Goal: Task Accomplishment & Management: Manage account settings

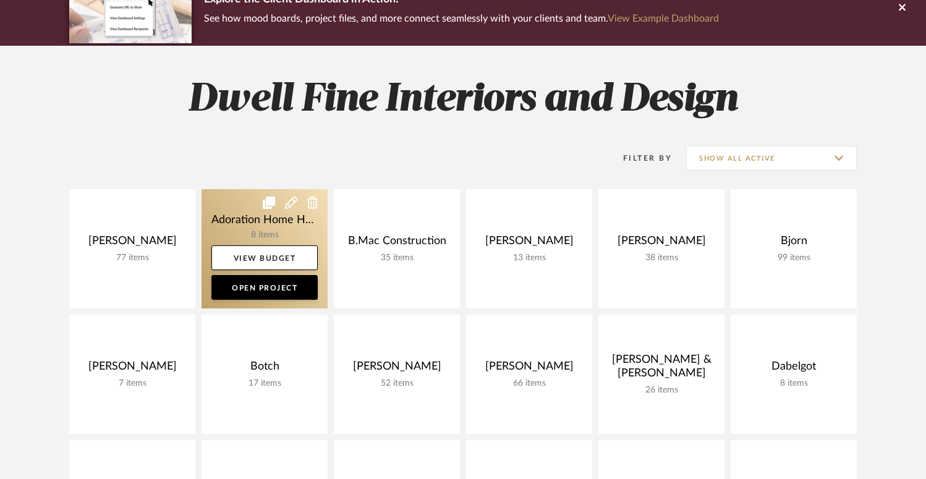
scroll to position [211, 0]
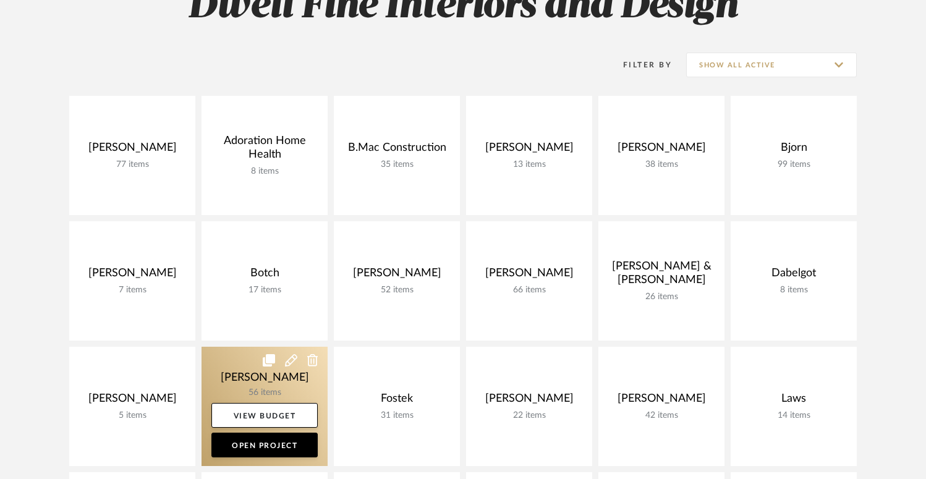
click at [273, 394] on link at bounding box center [264, 406] width 126 height 119
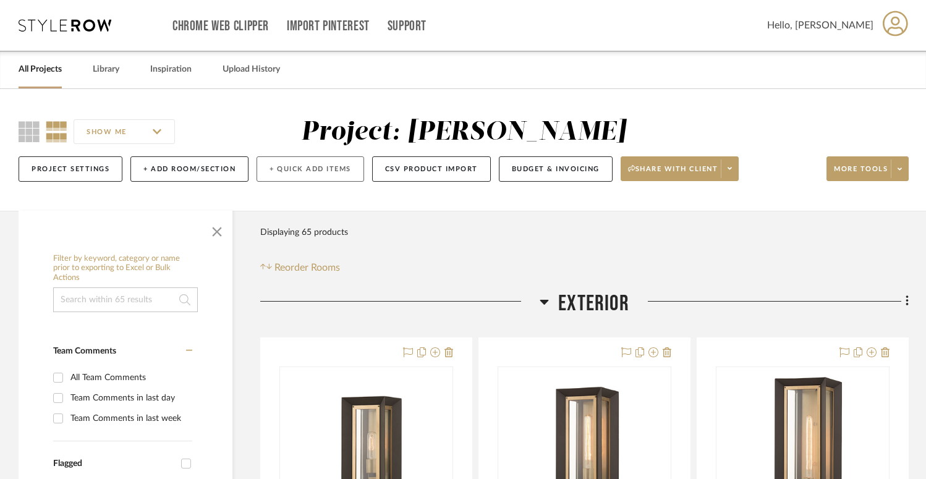
click at [312, 173] on button "+ Quick Add Items" at bounding box center [311, 168] width 108 height 25
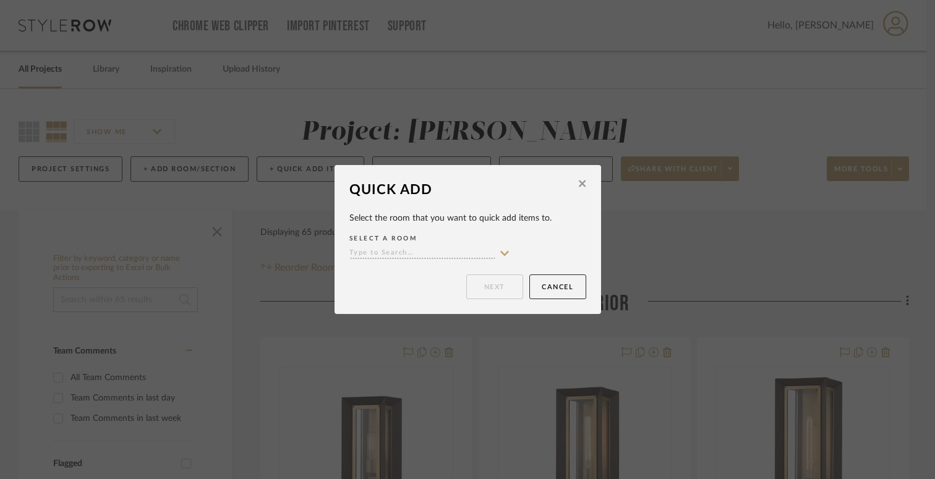
click at [402, 251] on input at bounding box center [422, 254] width 146 height 12
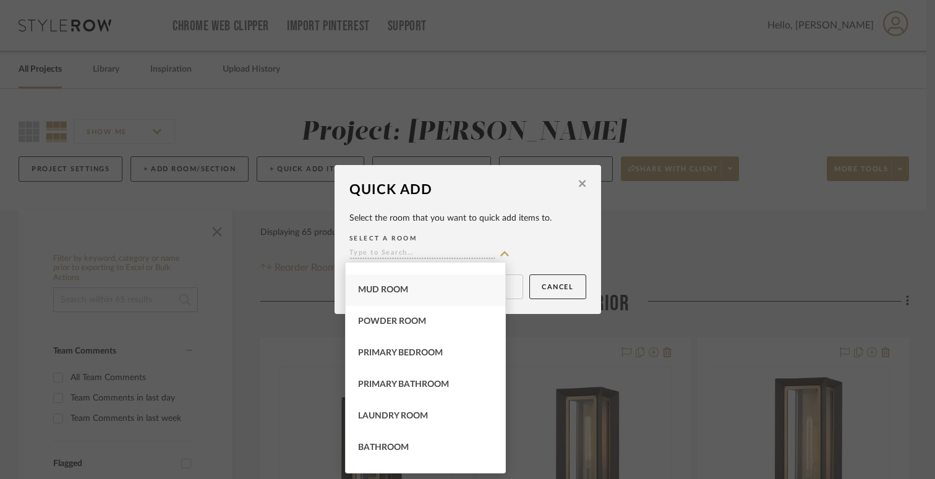
scroll to position [232, 0]
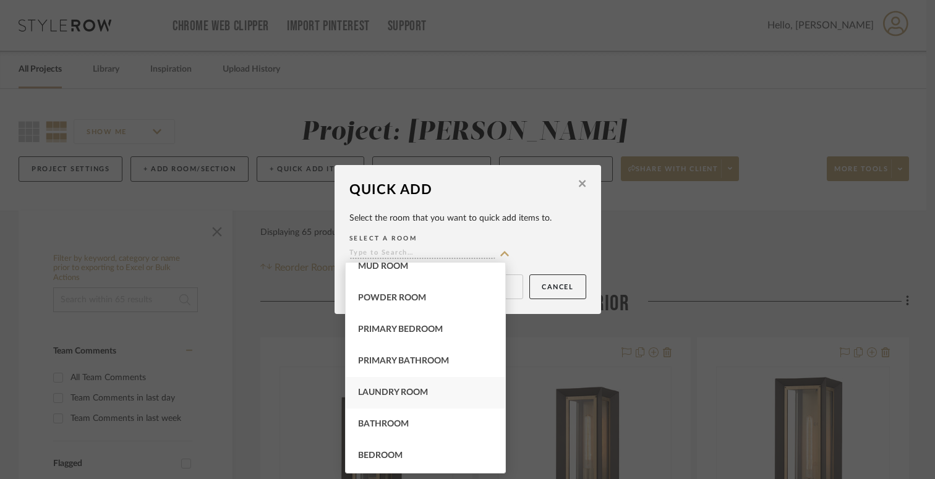
click at [391, 388] on span "Laundry Room" at bounding box center [393, 392] width 70 height 9
type input "Laundry Room"
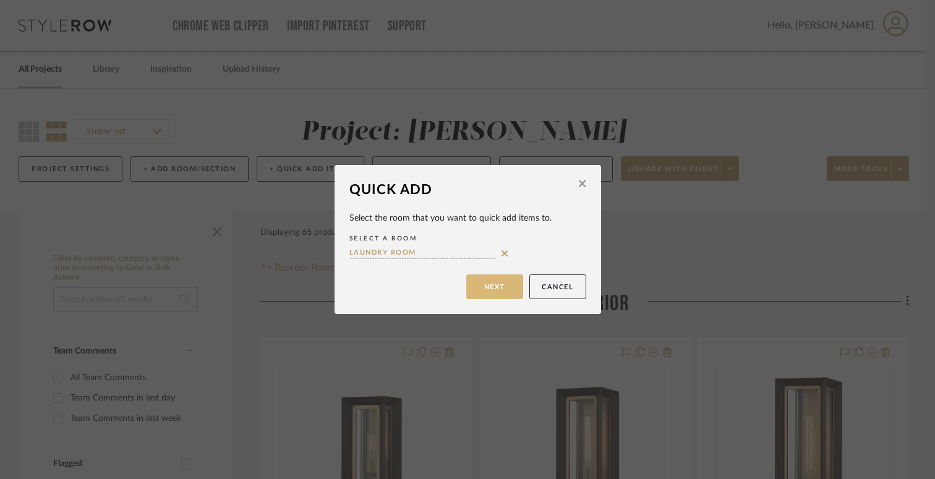
click at [499, 292] on button "Next" at bounding box center [494, 286] width 57 height 25
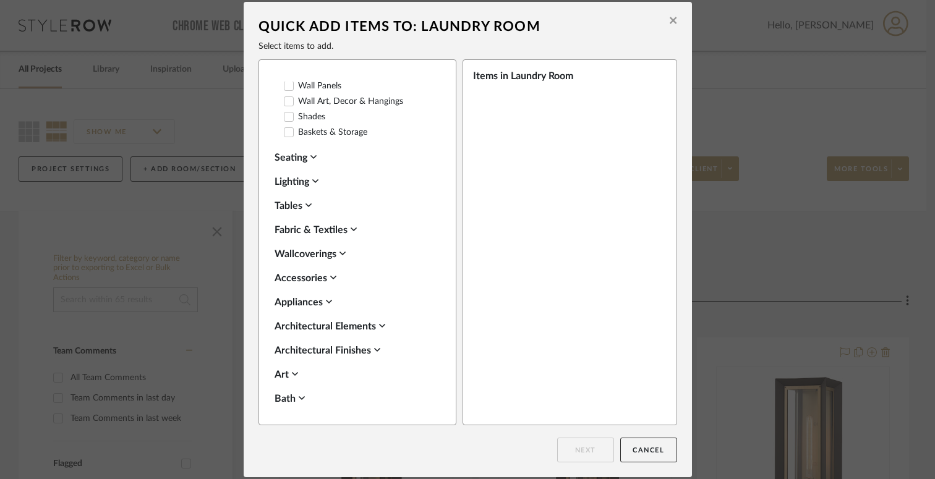
scroll to position [308, 0]
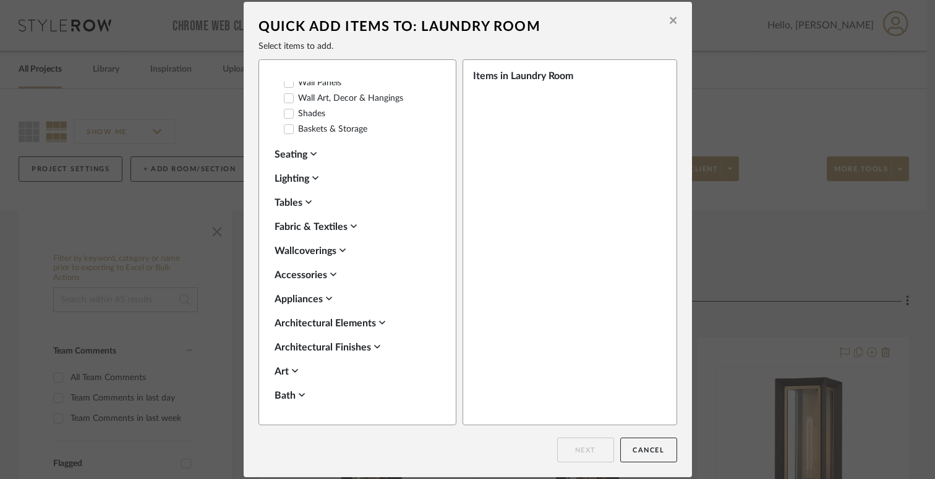
click at [288, 178] on div "Lighting" at bounding box center [353, 178] width 159 height 15
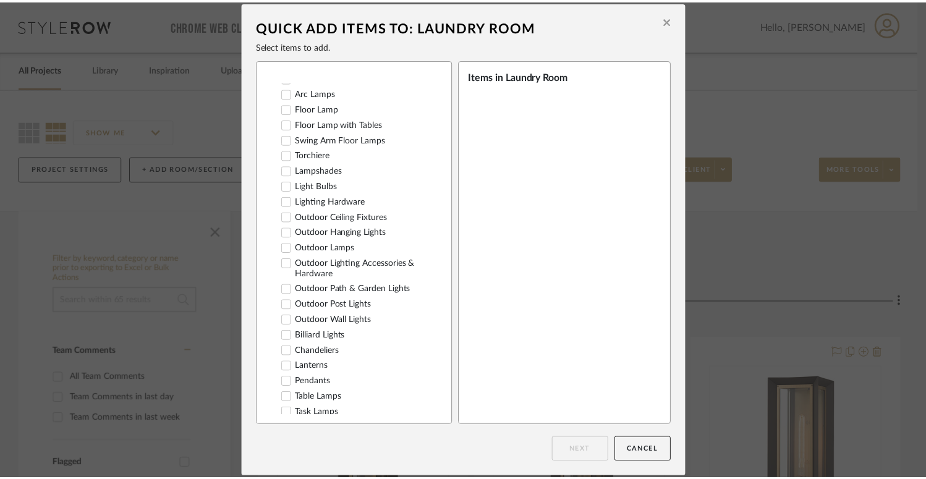
scroll to position [491, 0]
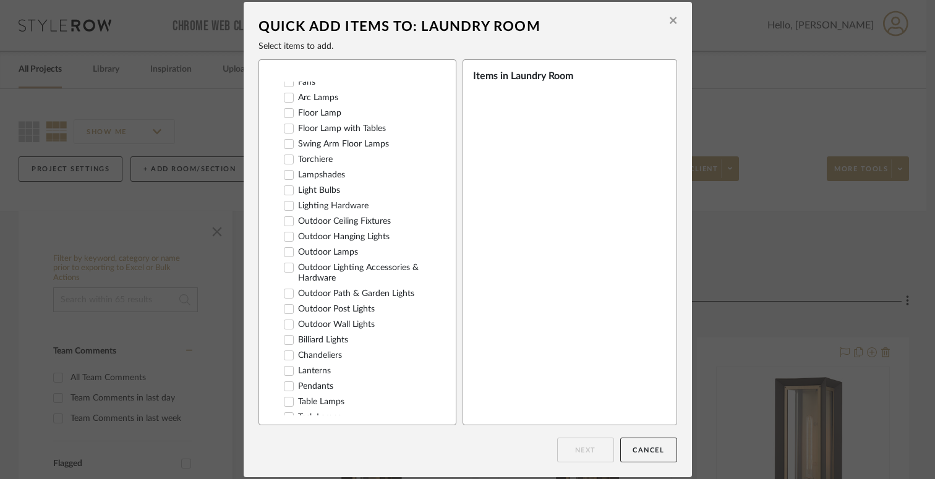
click at [319, 355] on label "Chandeliers" at bounding box center [313, 355] width 58 height 11
click at [583, 452] on button "Next" at bounding box center [585, 450] width 57 height 25
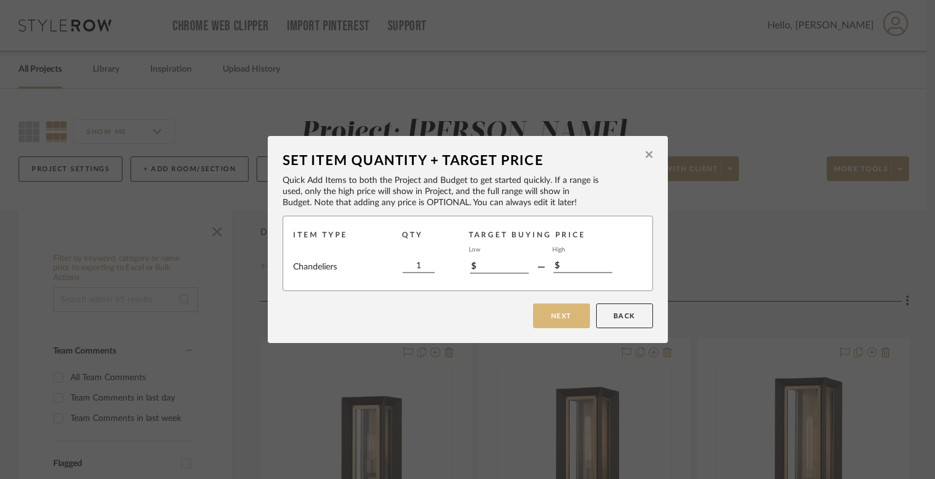
click at [575, 321] on button "Next" at bounding box center [561, 315] width 57 height 25
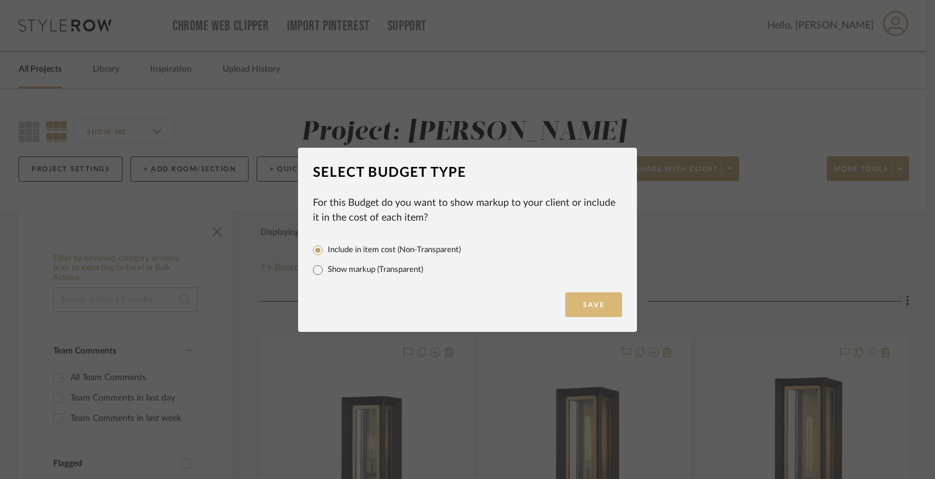
click at [602, 302] on button "Save" at bounding box center [593, 304] width 57 height 25
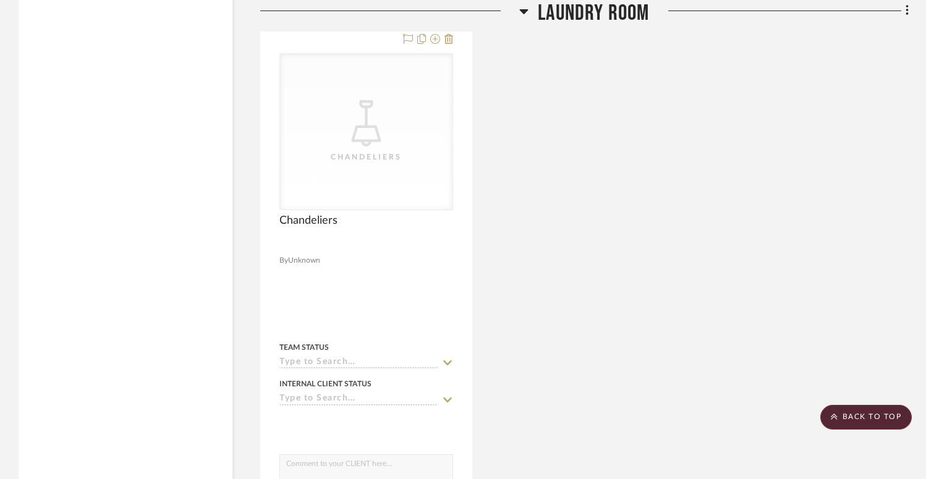
scroll to position [12116, 0]
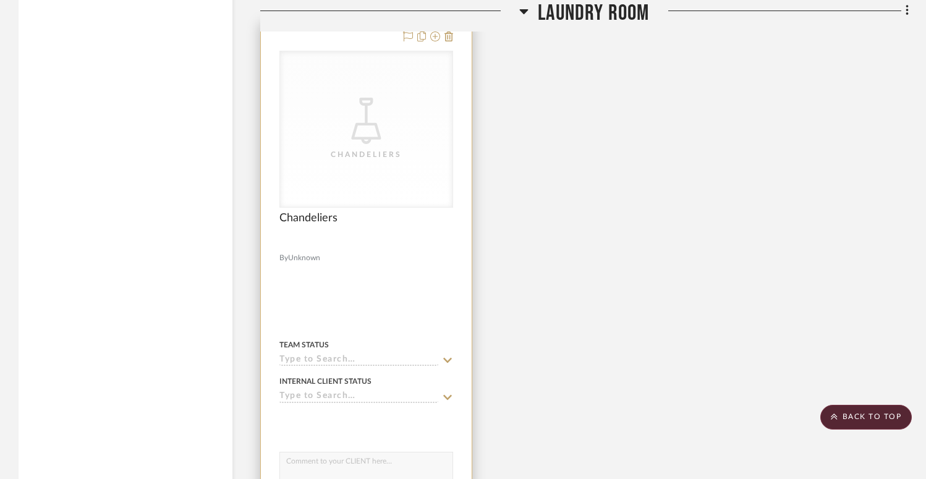
click at [0, 0] on div "CategoryIconLighting Created with Sketch. Chandeliers" at bounding box center [0, 0] width 0 height 0
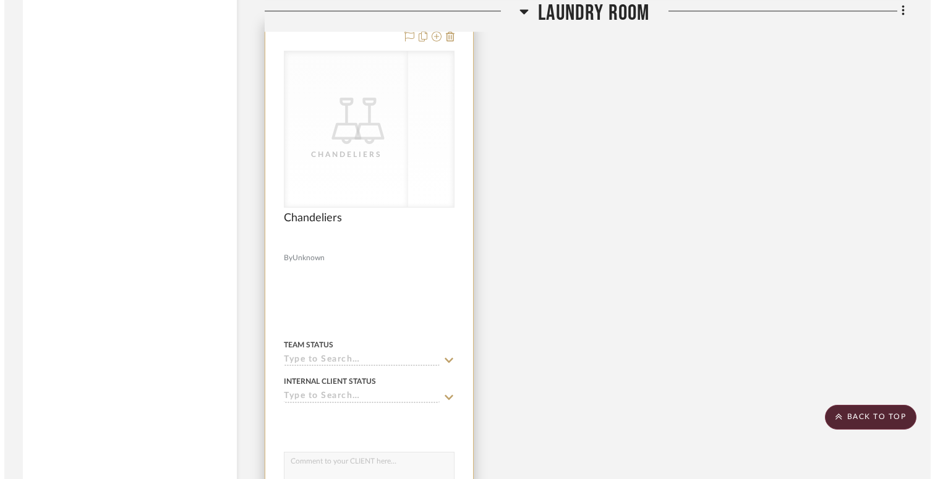
scroll to position [0, 0]
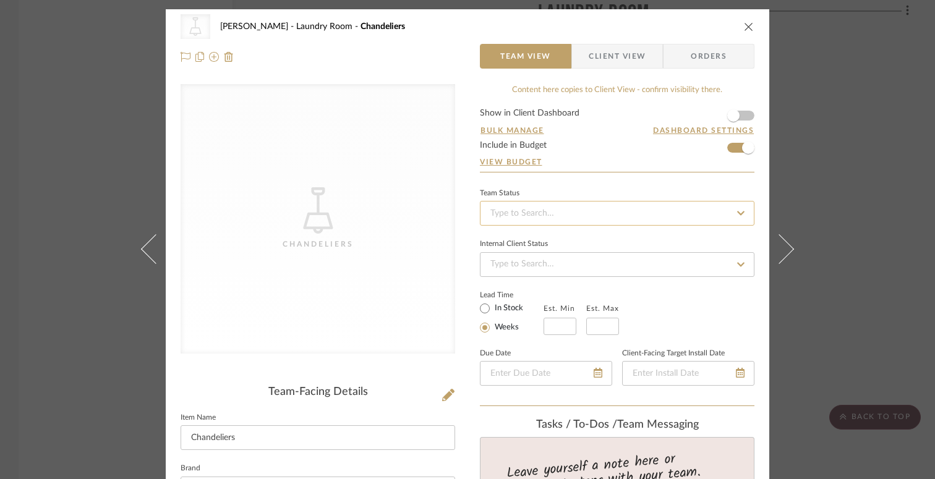
click at [564, 211] on input at bounding box center [617, 213] width 274 height 25
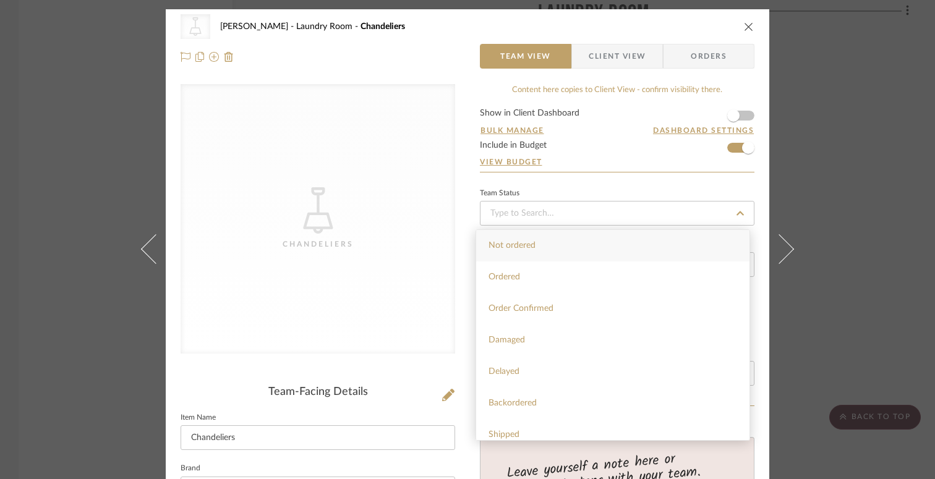
click at [567, 168] on form "Show in Client Dashboard Bulk Manage Dashboard Settings Include in Budget View …" at bounding box center [617, 140] width 274 height 63
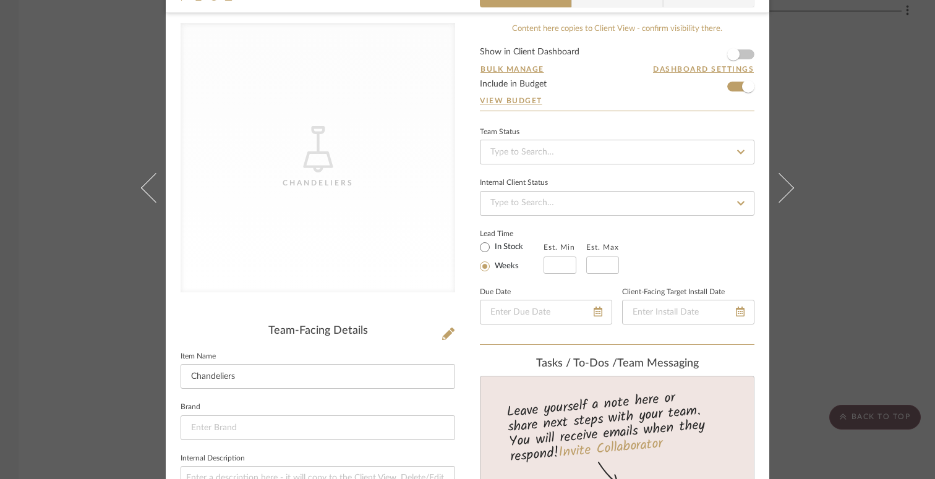
scroll to position [62, 0]
click at [444, 333] on icon at bounding box center [448, 333] width 12 height 12
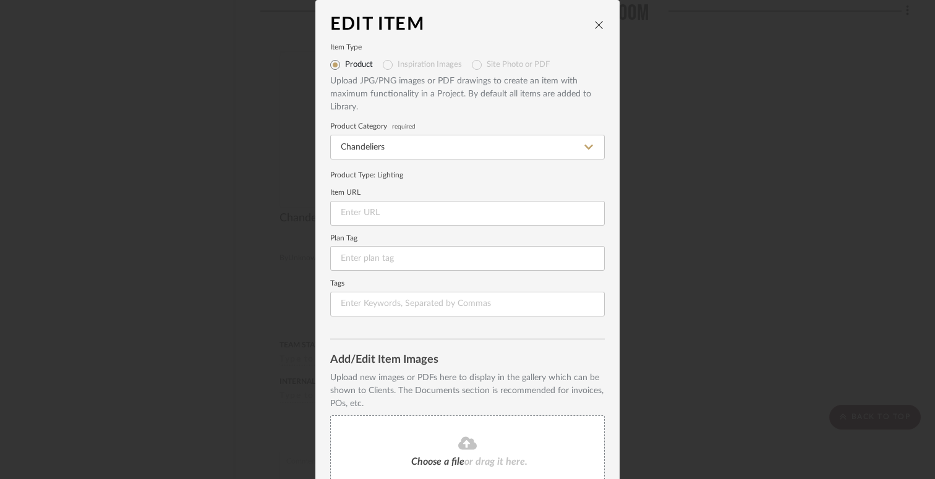
scroll to position [0, 0]
click at [401, 263] on input at bounding box center [467, 258] width 274 height 25
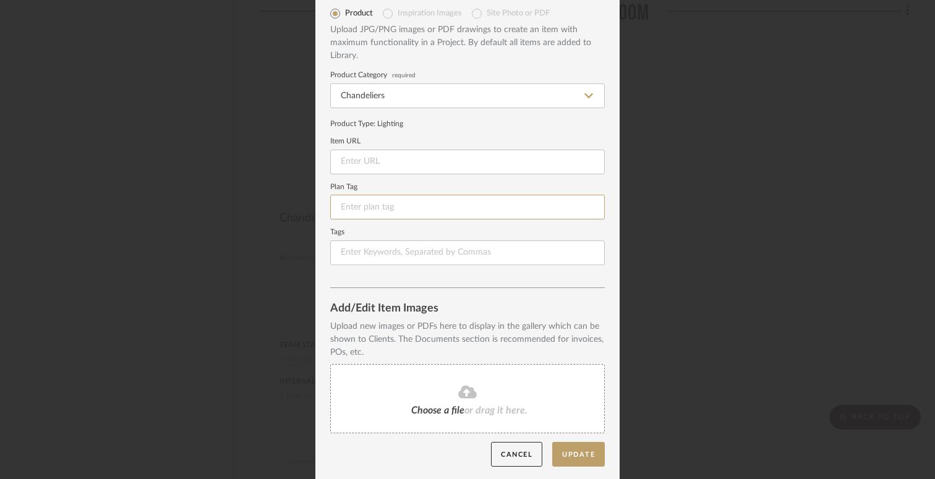
scroll to position [51, 0]
click at [441, 406] on span "Choose a file" at bounding box center [437, 411] width 53 height 10
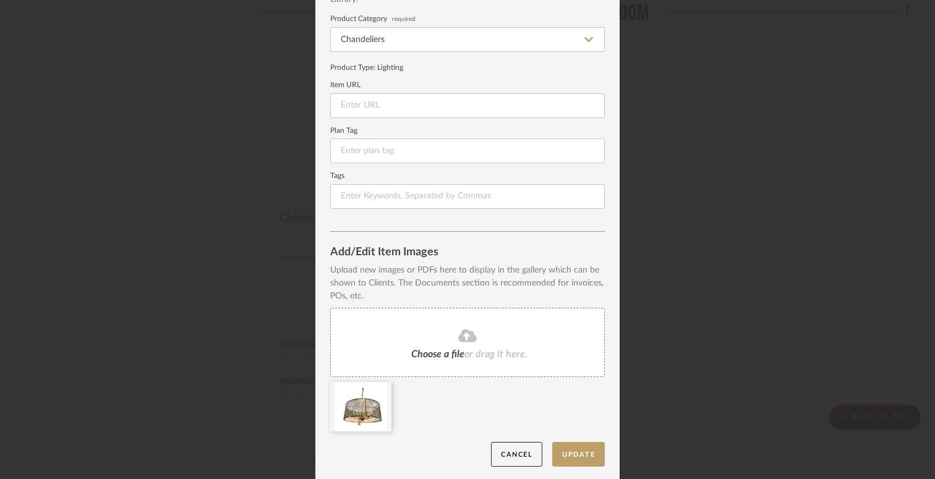
scroll to position [107, 0]
click at [568, 449] on button "Update" at bounding box center [578, 455] width 53 height 25
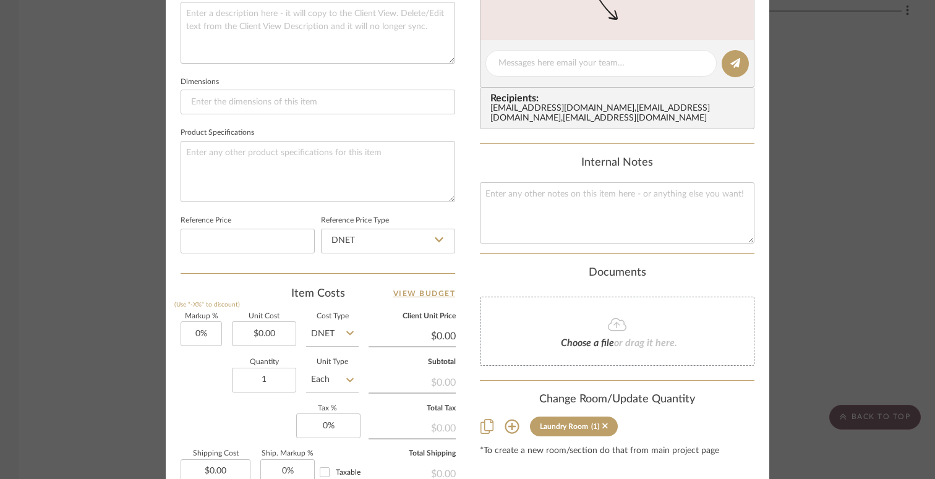
scroll to position [528, 0]
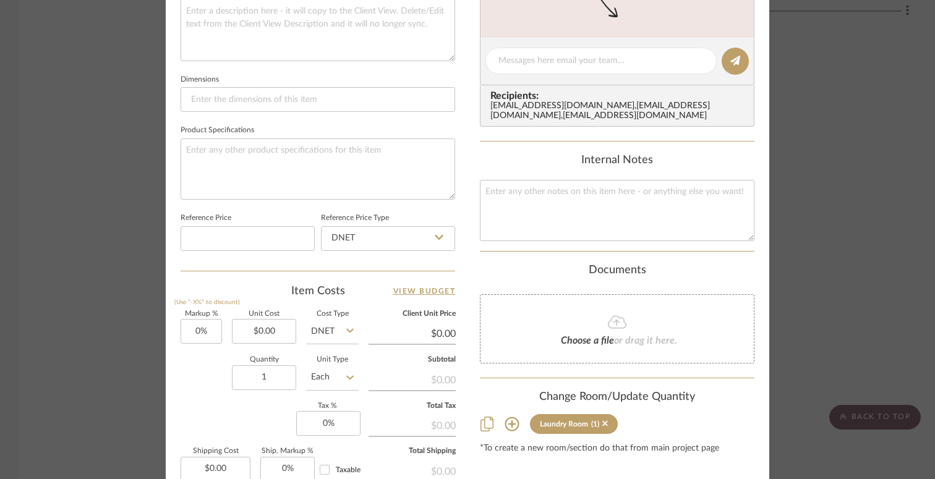
click at [315, 321] on input "DNET" at bounding box center [332, 331] width 53 height 25
click at [334, 397] on div "Retail" at bounding box center [378, 391] width 153 height 32
type input "Retail"
click at [273, 324] on input "0.00" at bounding box center [264, 331] width 64 height 25
click at [258, 327] on input "0.00" at bounding box center [264, 331] width 64 height 25
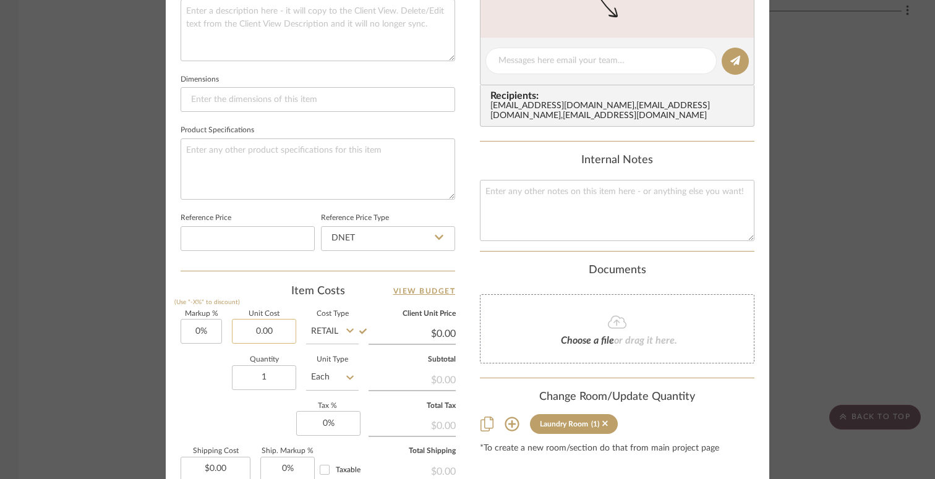
click at [258, 327] on input "0.00" at bounding box center [264, 331] width 64 height 25
type input "$668.00"
click at [240, 380] on input "1" at bounding box center [264, 377] width 64 height 25
type input "$668.00"
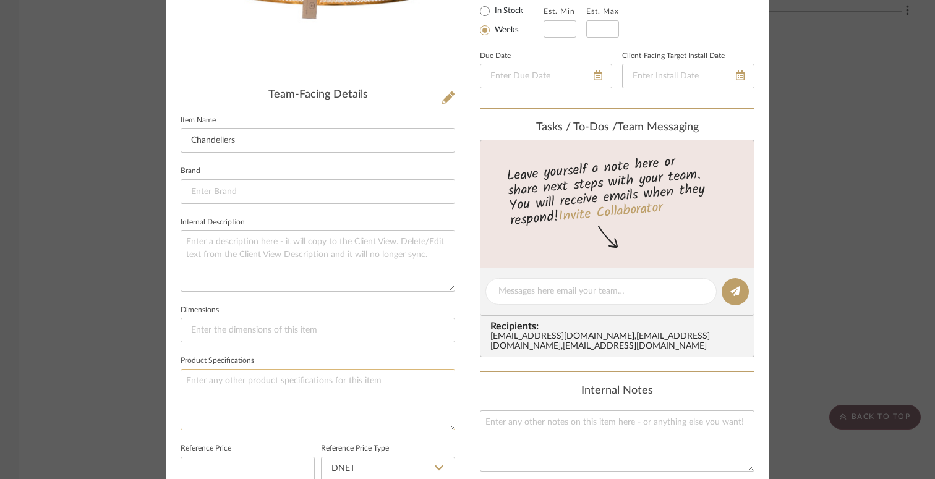
scroll to position [291, 0]
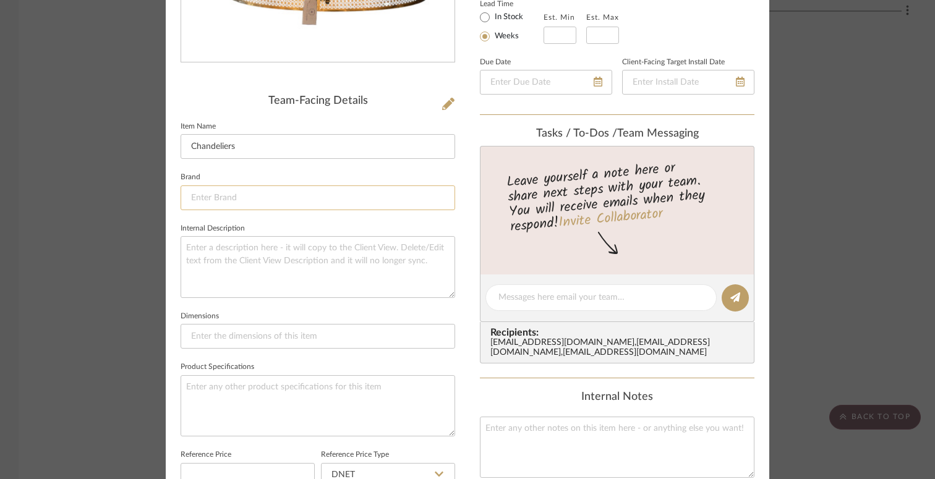
click at [352, 197] on input at bounding box center [317, 197] width 274 height 25
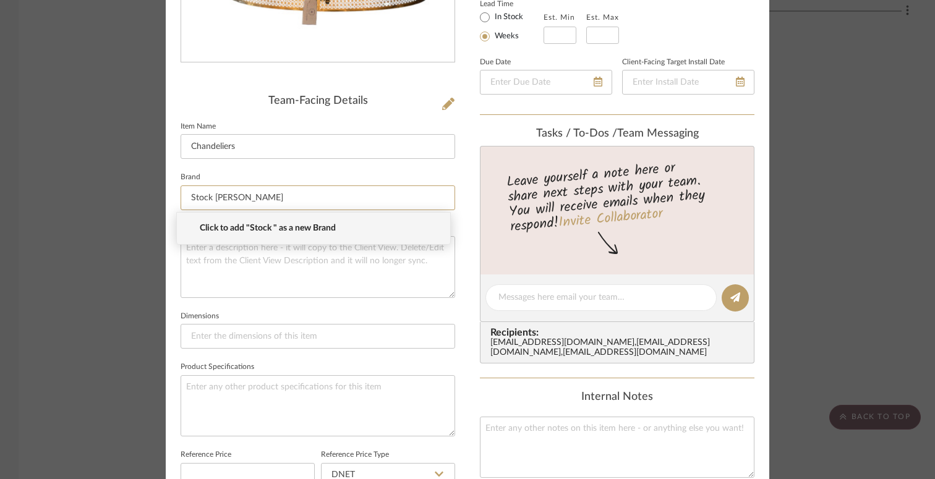
type input "Stock Aiden gray"
click at [409, 163] on sr-form-field "Item Name Chandeliers" at bounding box center [317, 143] width 274 height 51
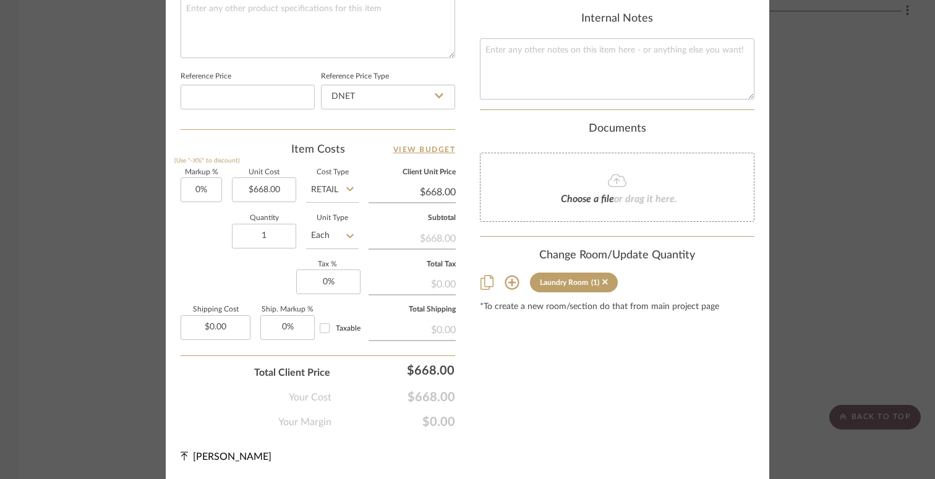
scroll to position [669, 0]
click at [292, 93] on input at bounding box center [247, 97] width 134 height 25
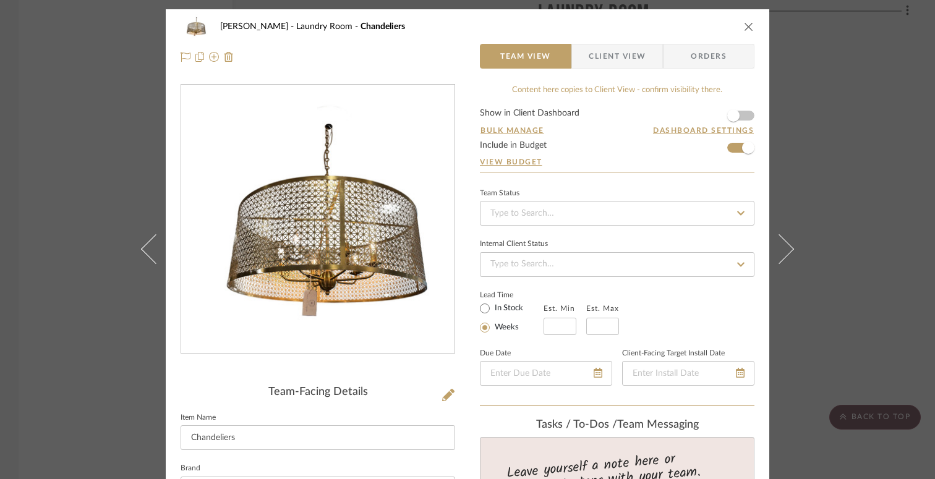
scroll to position [0, 0]
click at [744, 23] on icon "close" at bounding box center [749, 27] width 10 height 10
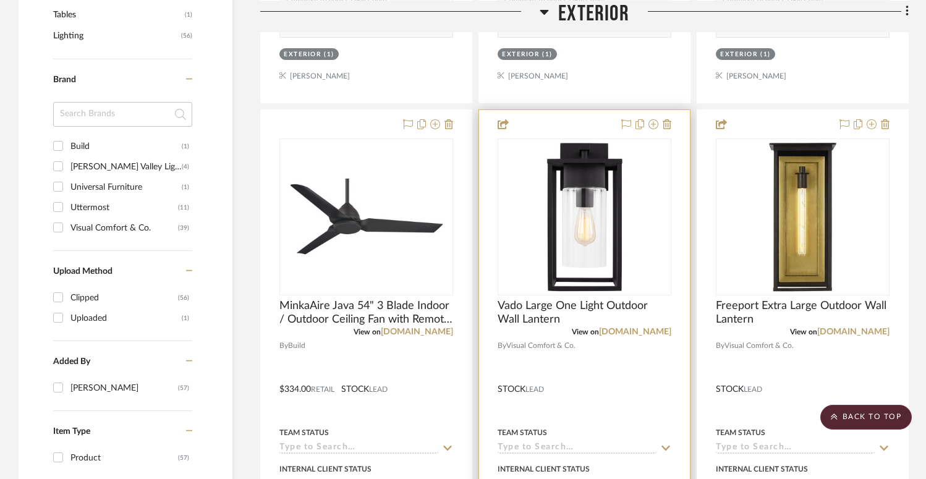
scroll to position [783, 0]
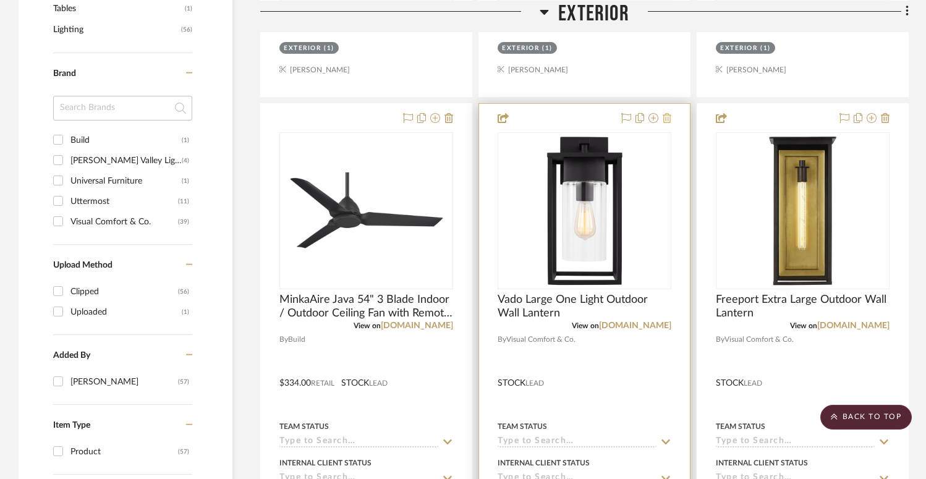
click at [668, 124] on button at bounding box center [667, 118] width 9 height 15
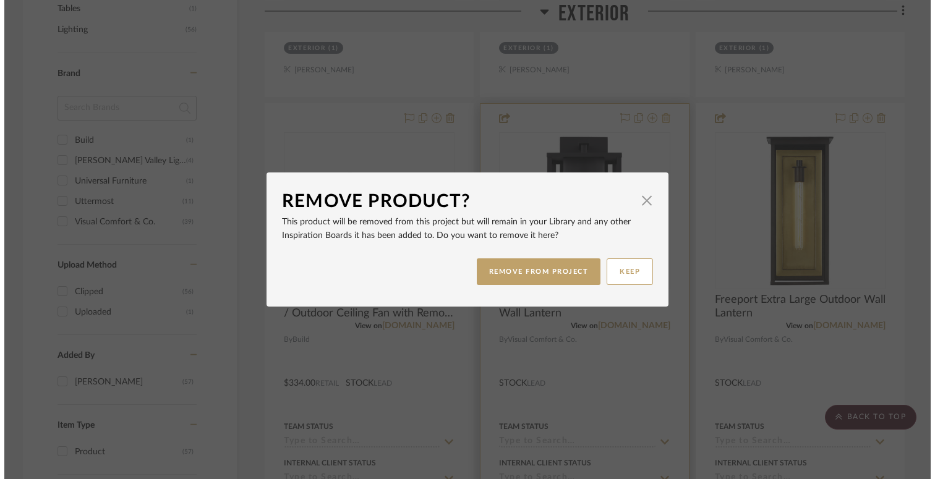
scroll to position [0, 0]
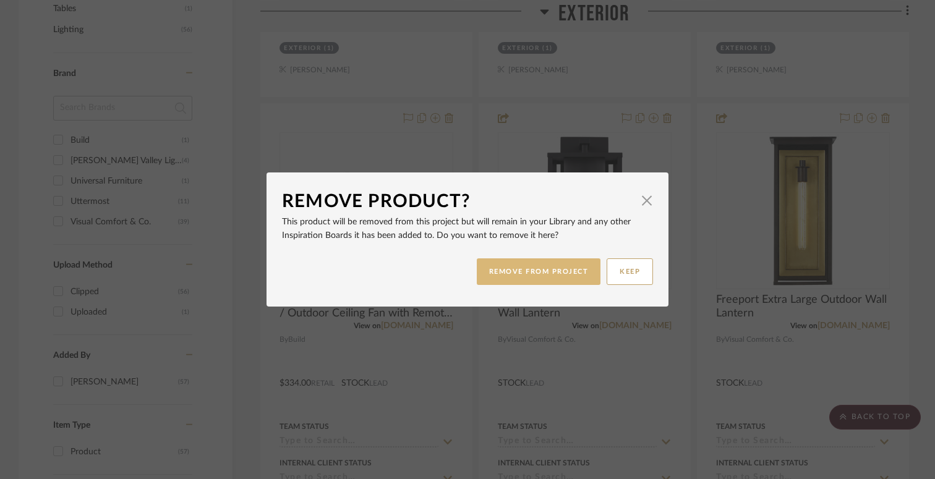
click at [567, 267] on button "REMOVE FROM PROJECT" at bounding box center [539, 271] width 124 height 27
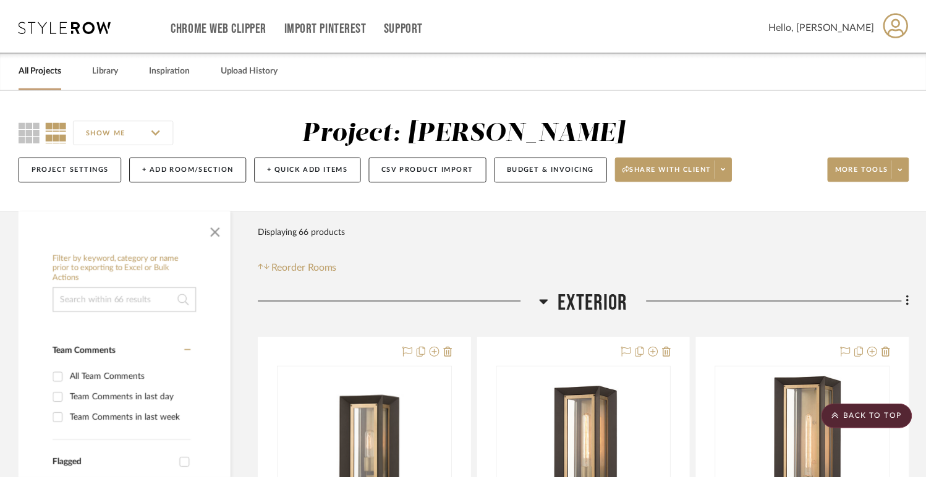
scroll to position [783, 0]
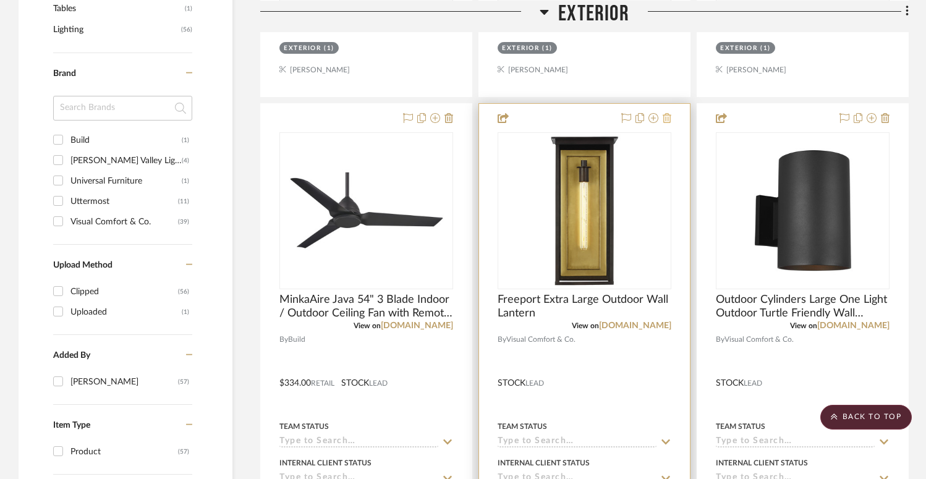
click at [669, 117] on icon at bounding box center [667, 118] width 9 height 10
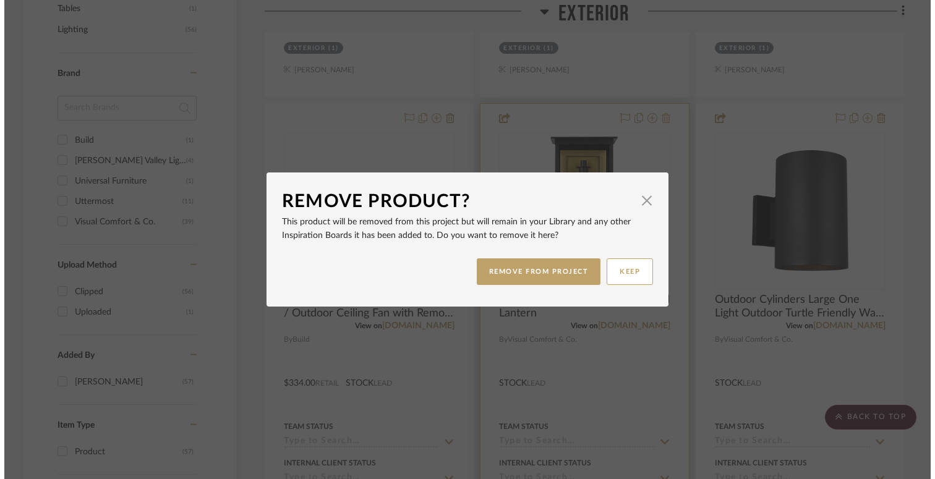
scroll to position [0, 0]
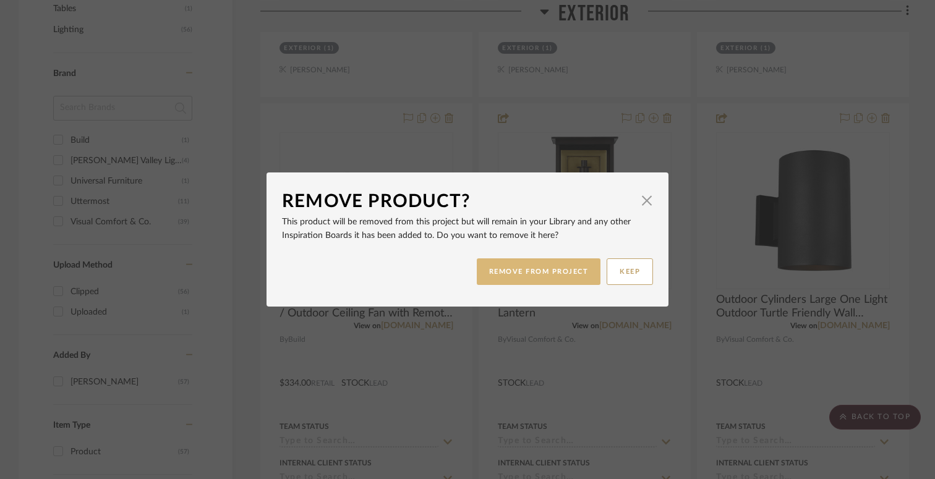
click at [494, 271] on button "REMOVE FROM PROJECT" at bounding box center [539, 271] width 124 height 27
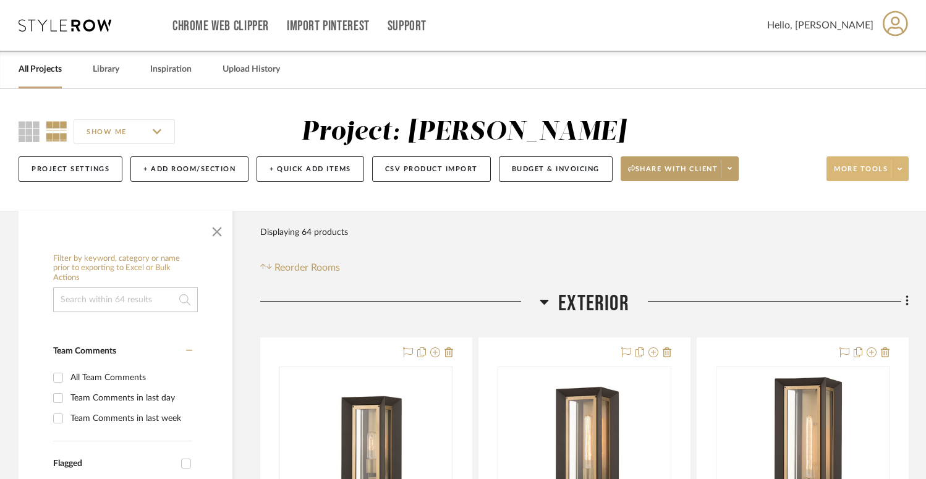
click at [897, 164] on span at bounding box center [899, 168] width 17 height 19
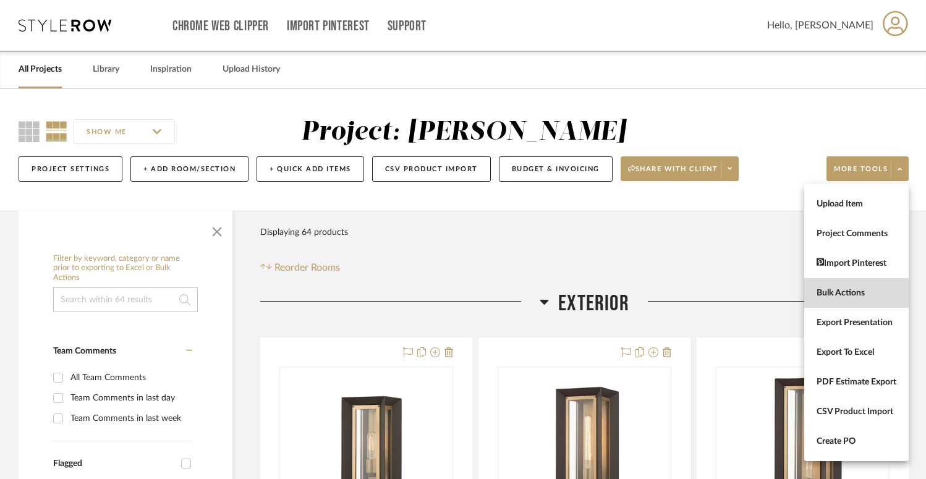
click at [831, 284] on button "Bulk Actions" at bounding box center [856, 293] width 104 height 30
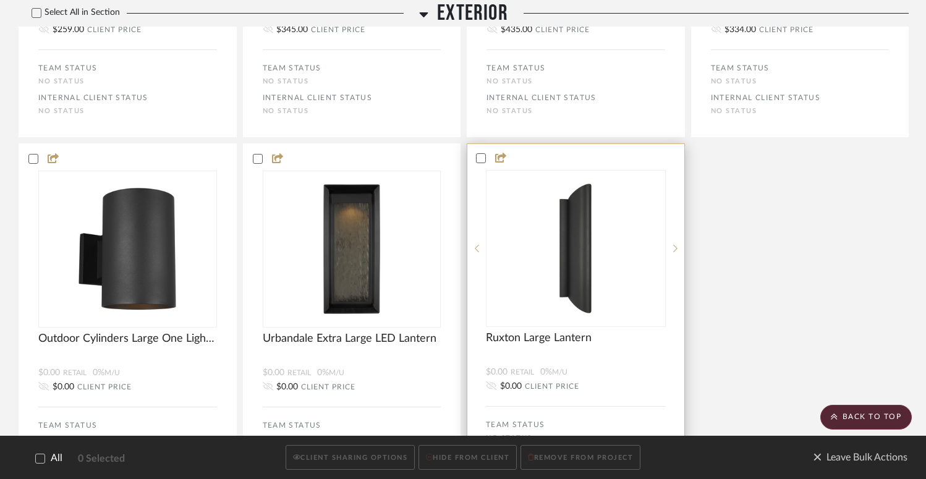
scroll to position [580, 0]
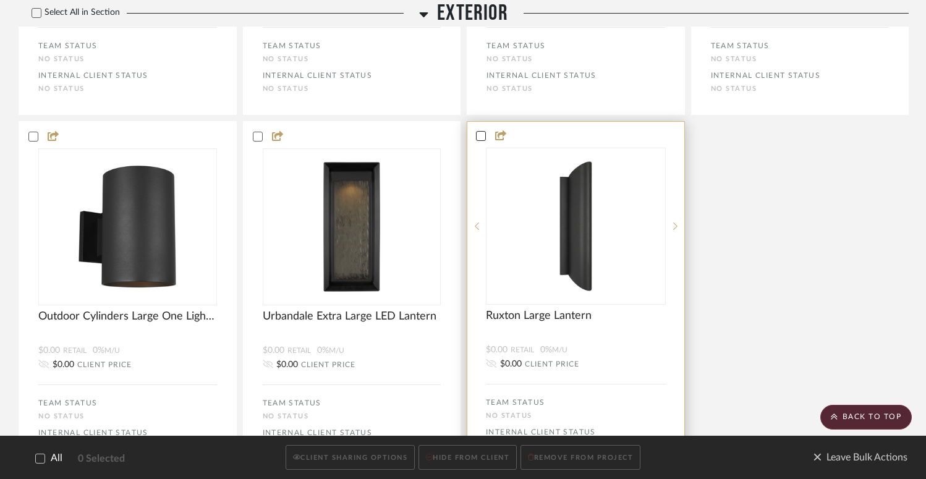
click at [483, 135] on icon at bounding box center [481, 136] width 9 height 9
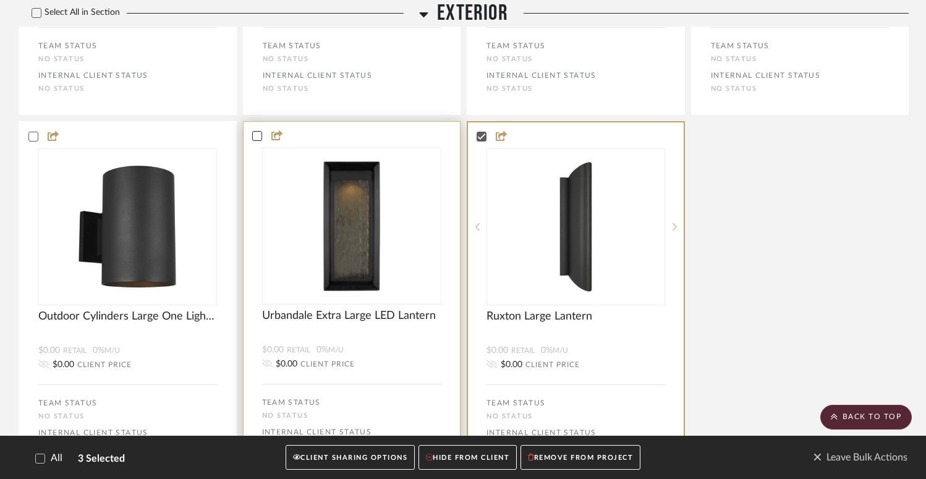
click at [253, 137] on icon at bounding box center [257, 136] width 9 height 9
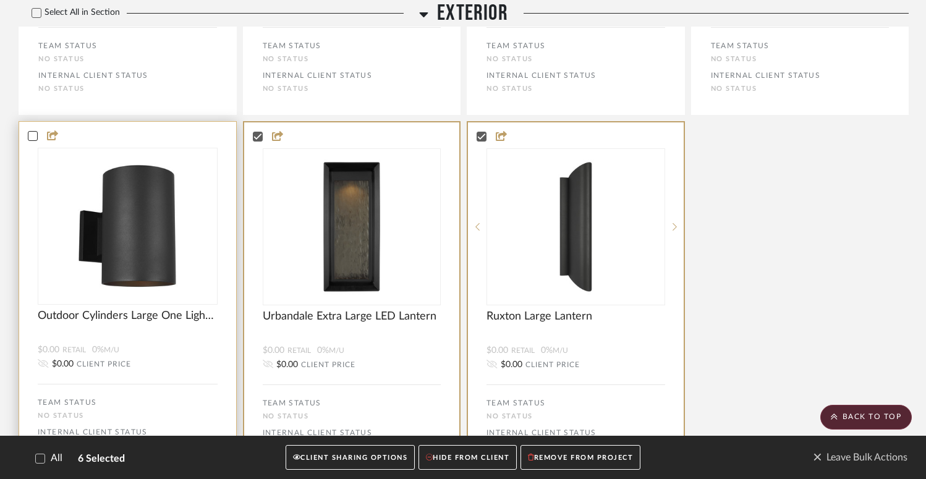
click at [35, 139] on icon at bounding box center [32, 136] width 9 height 9
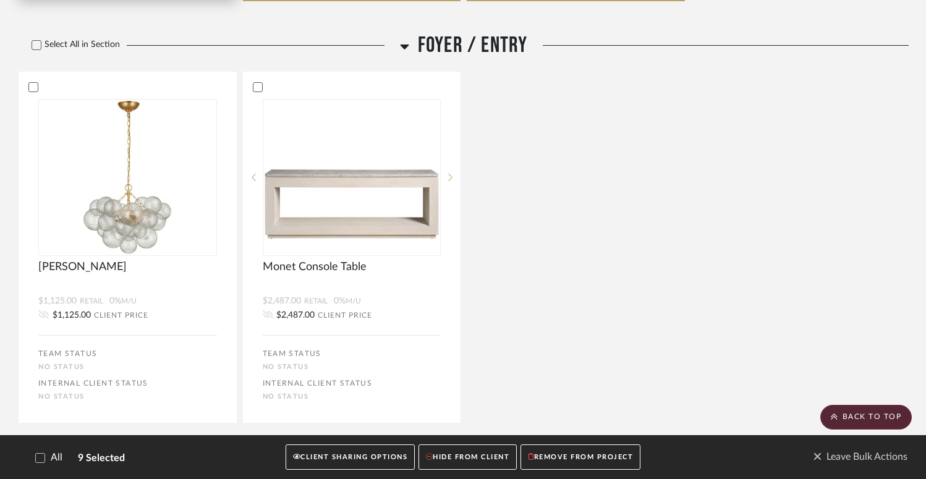
scroll to position [1055, 0]
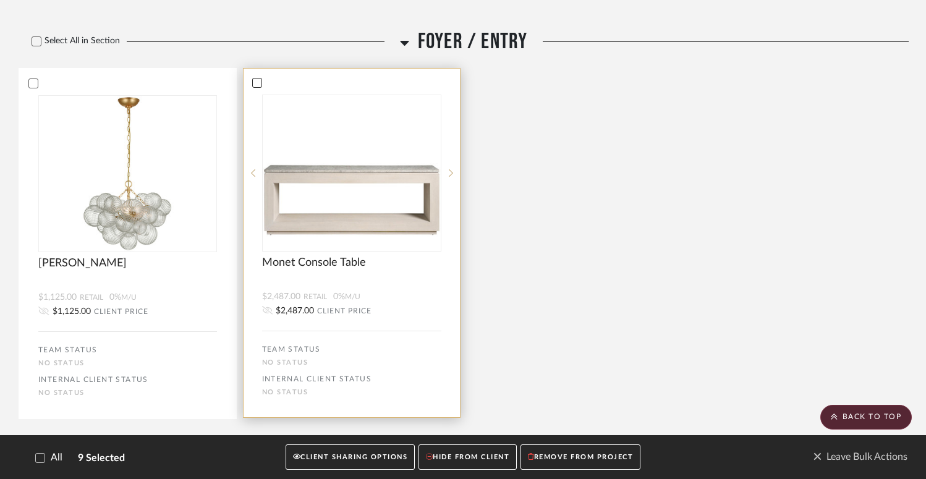
click at [257, 87] on icon at bounding box center [257, 82] width 9 height 9
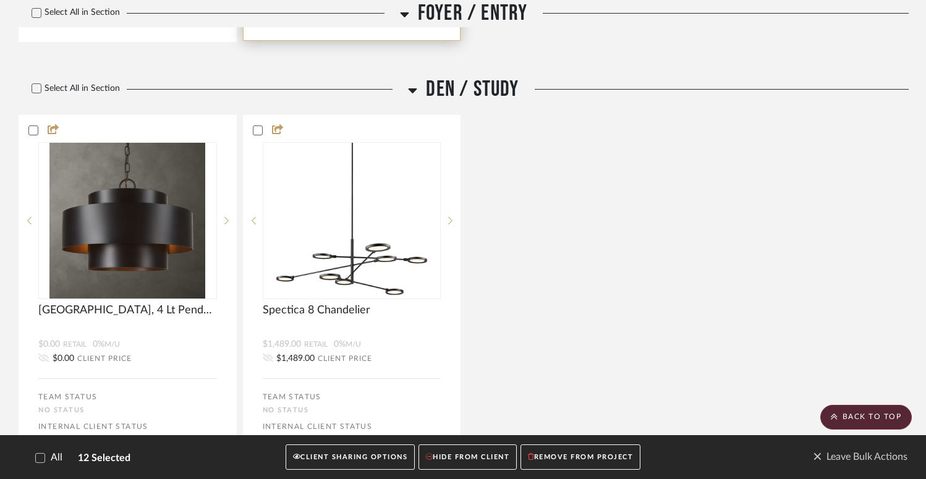
scroll to position [1441, 0]
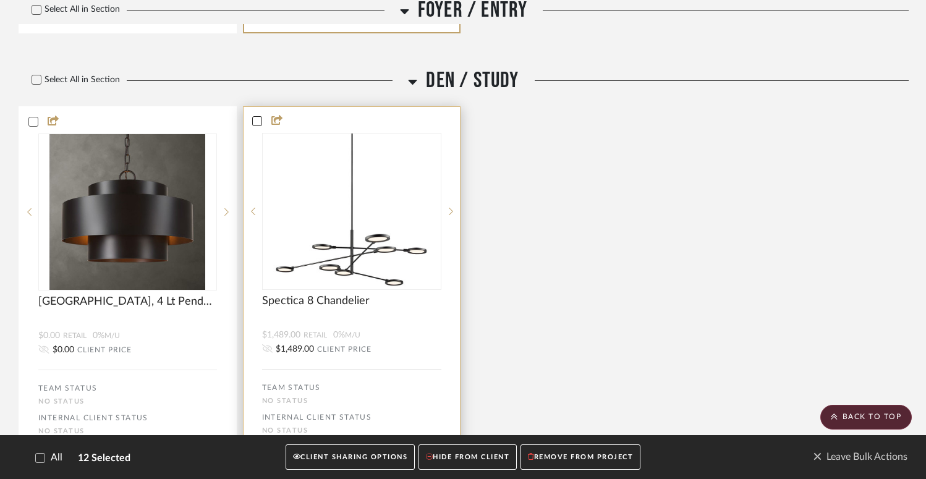
click at [257, 123] on icon at bounding box center [257, 121] width 9 height 9
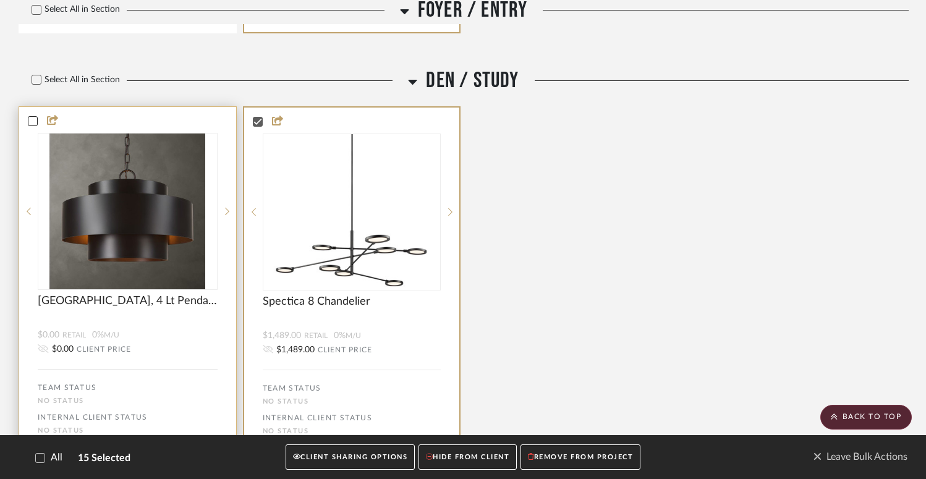
click at [31, 125] on icon at bounding box center [32, 121] width 9 height 9
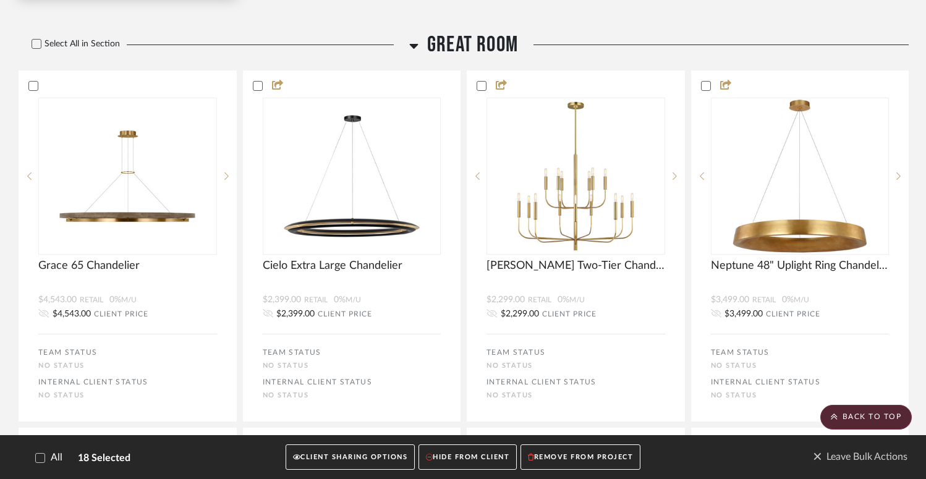
scroll to position [1911, 0]
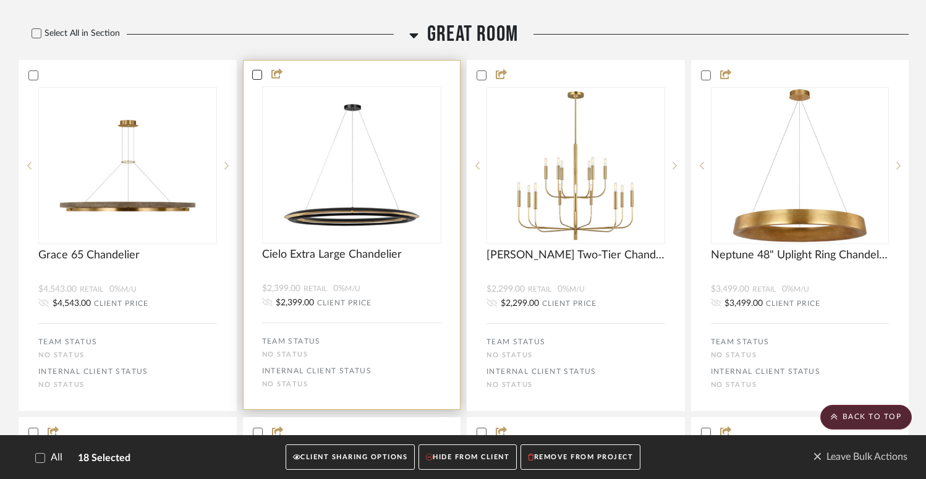
click at [258, 77] on icon at bounding box center [257, 74] width 9 height 9
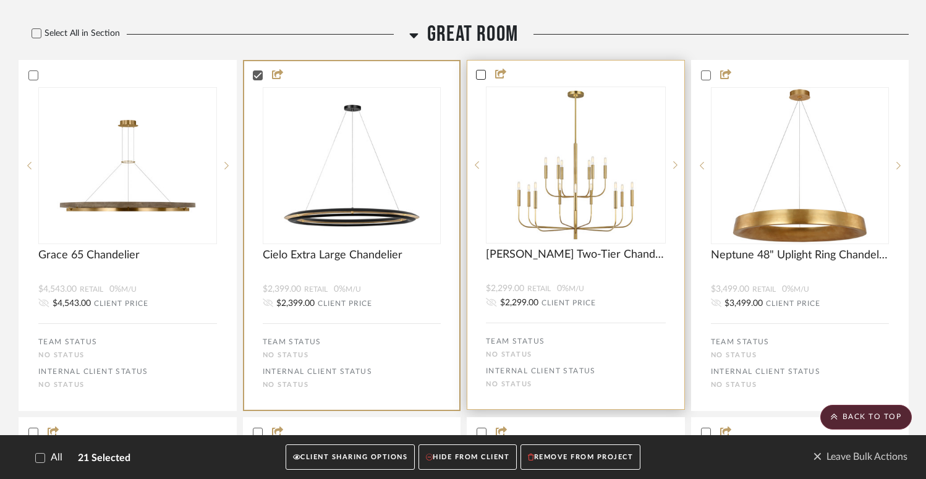
click at [480, 79] on icon at bounding box center [481, 74] width 9 height 9
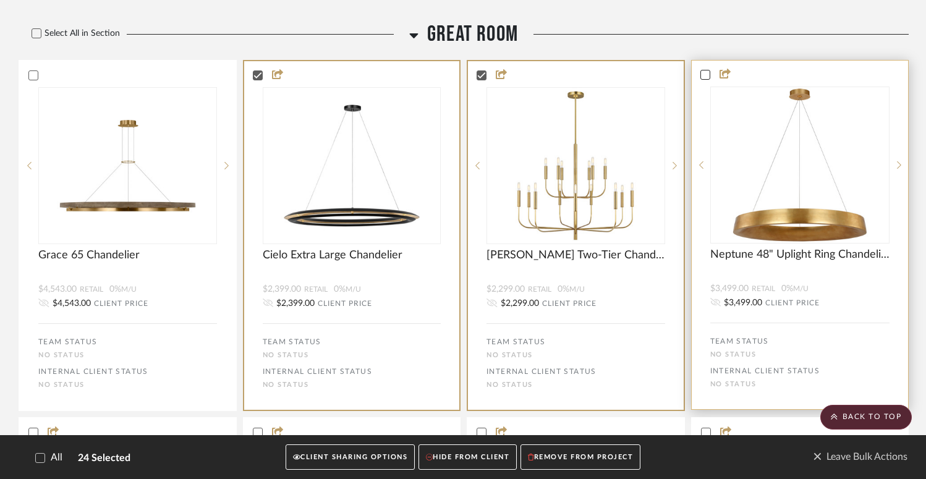
click at [703, 78] on icon at bounding box center [705, 74] width 9 height 9
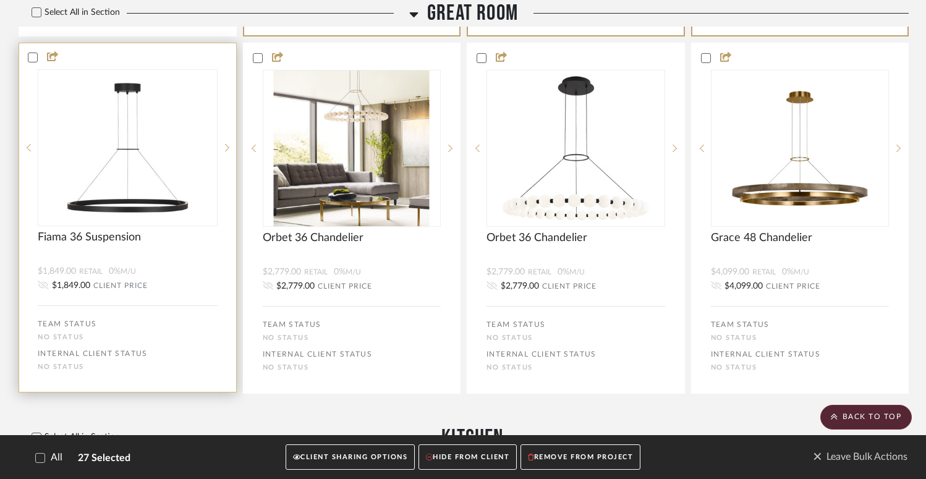
scroll to position [2273, 0]
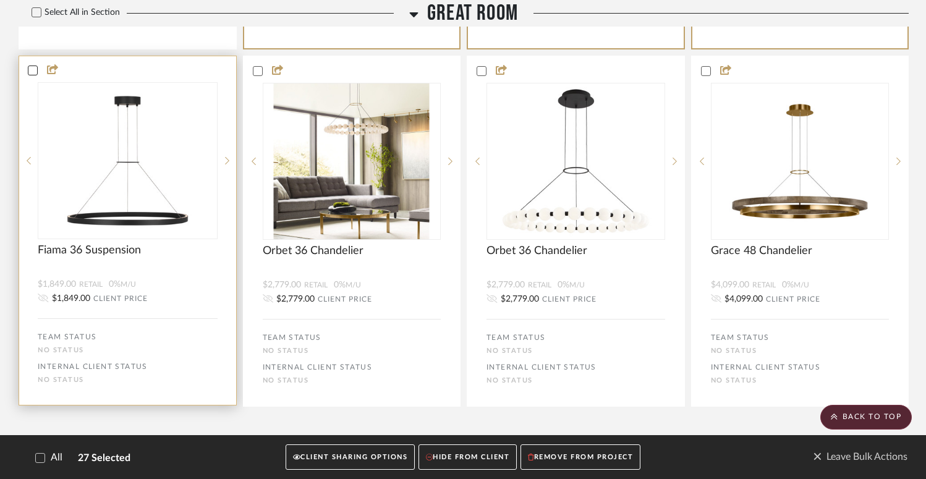
click at [30, 75] on icon at bounding box center [32, 70] width 9 height 9
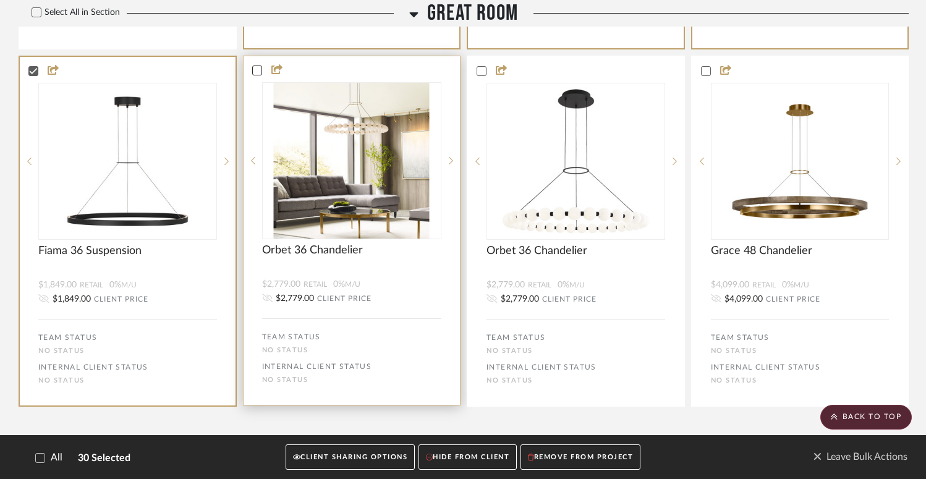
click at [257, 75] on icon at bounding box center [257, 70] width 9 height 9
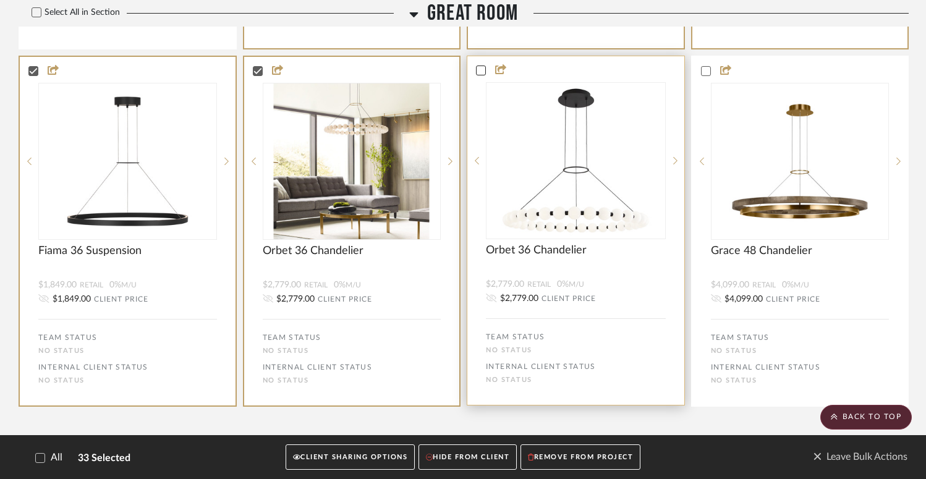
click at [479, 75] on icon at bounding box center [481, 70] width 9 height 9
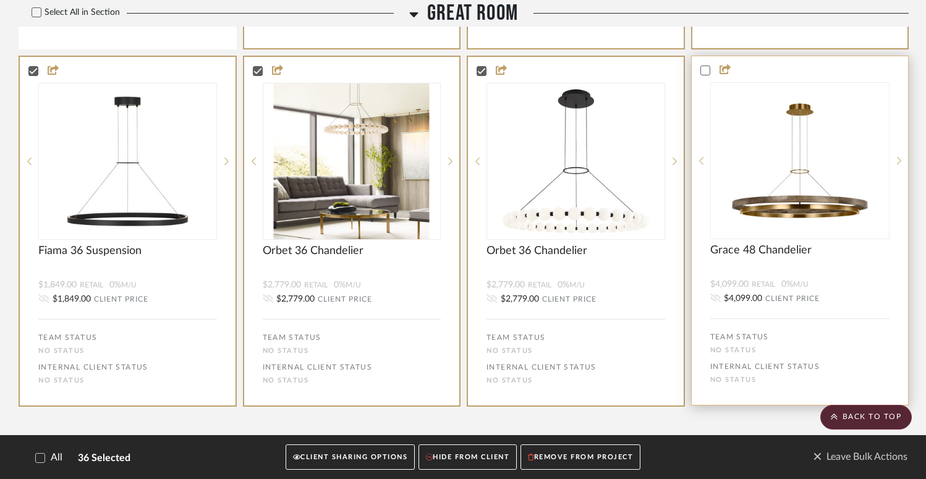
click at [710, 76] on status-icons at bounding box center [722, 70] width 25 height 12
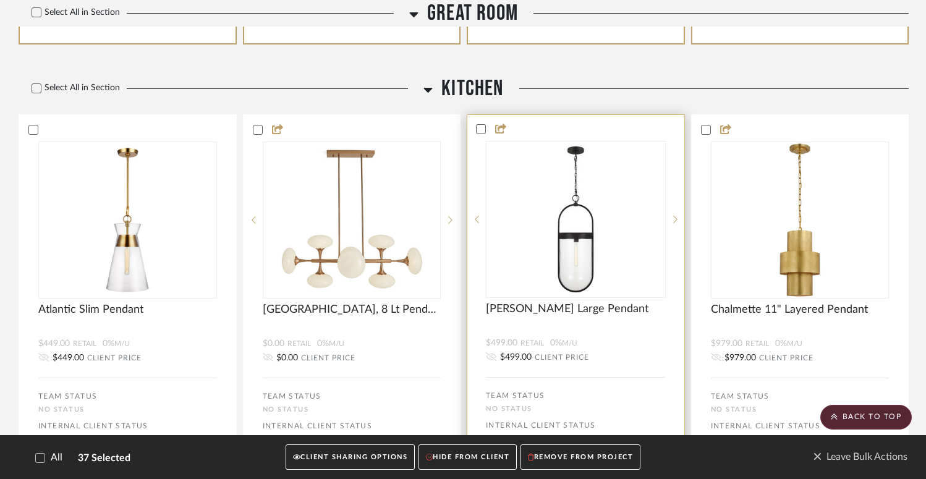
scroll to position [2636, 0]
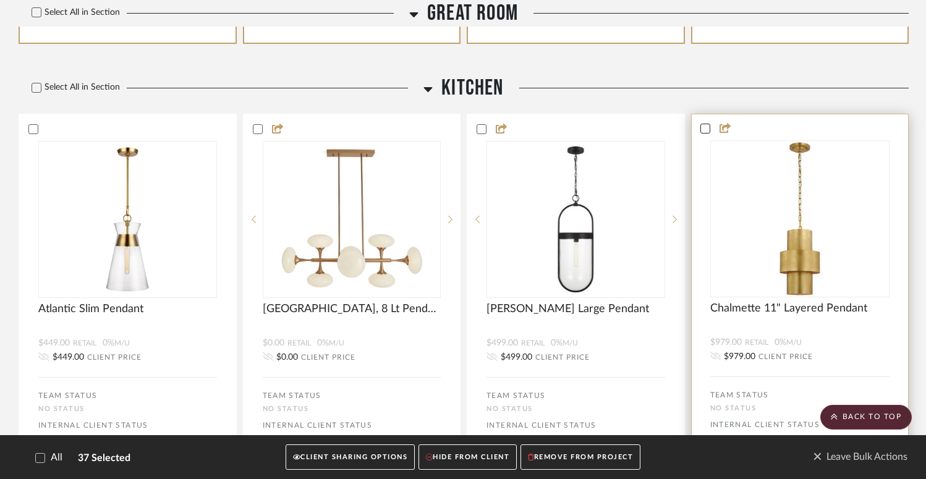
click at [704, 133] on icon at bounding box center [705, 128] width 9 height 9
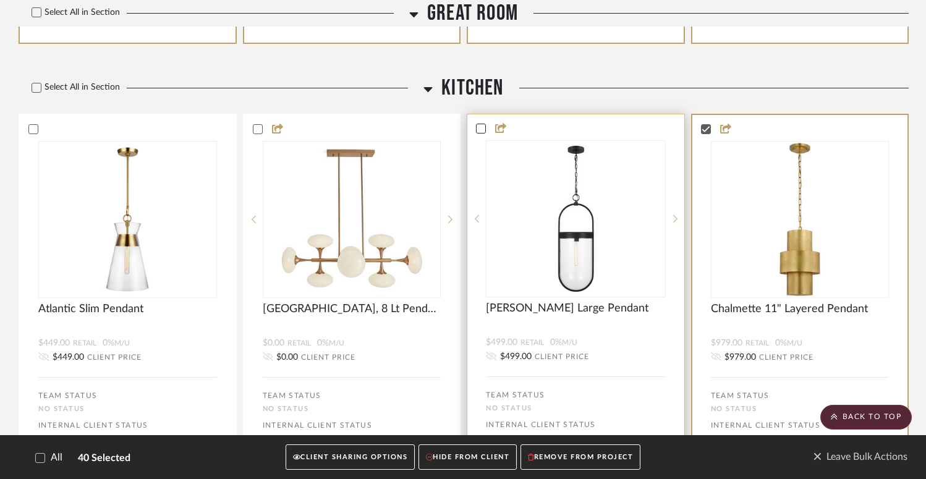
click at [485, 133] on icon at bounding box center [481, 128] width 9 height 9
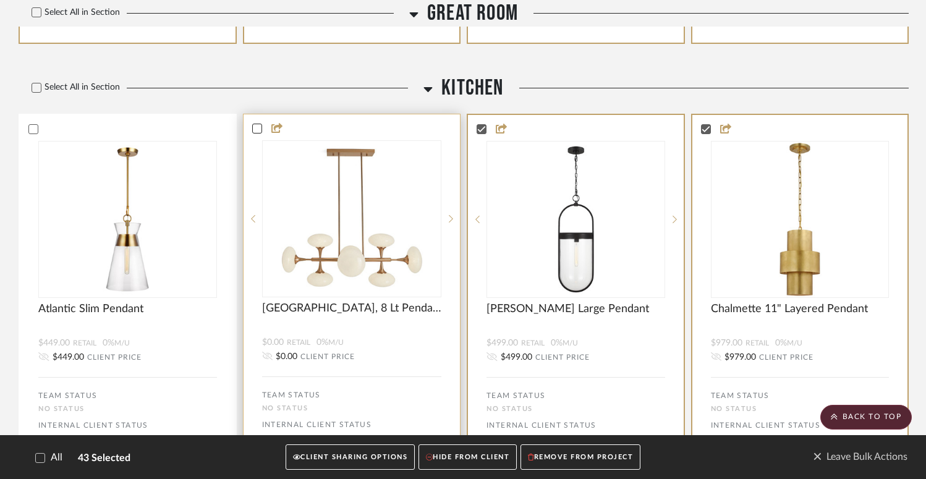
click at [260, 132] on icon at bounding box center [257, 128] width 8 height 6
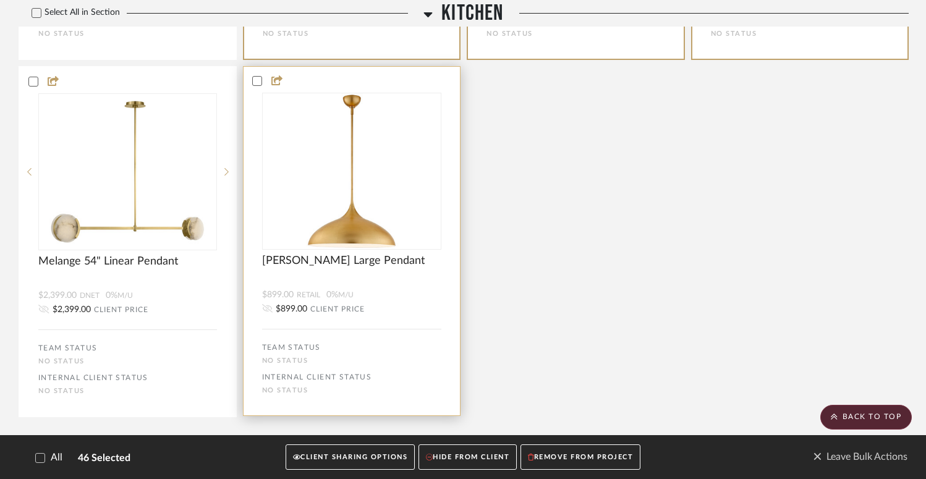
scroll to position [3041, 0]
click at [257, 85] on icon at bounding box center [257, 80] width 9 height 9
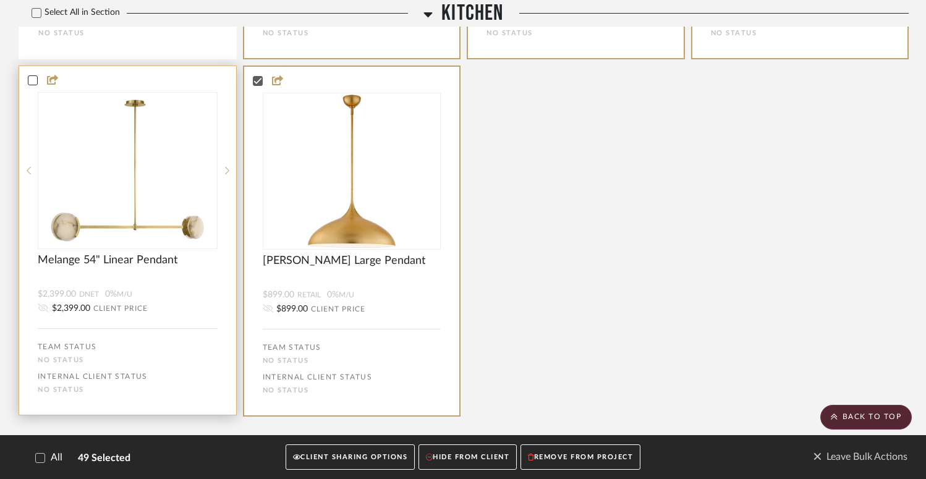
click at [34, 85] on icon at bounding box center [32, 80] width 9 height 9
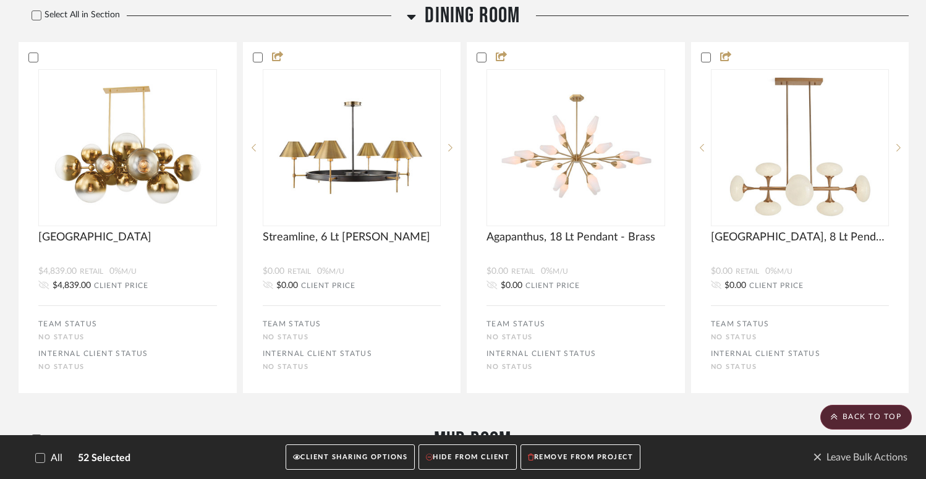
scroll to position [3508, 0]
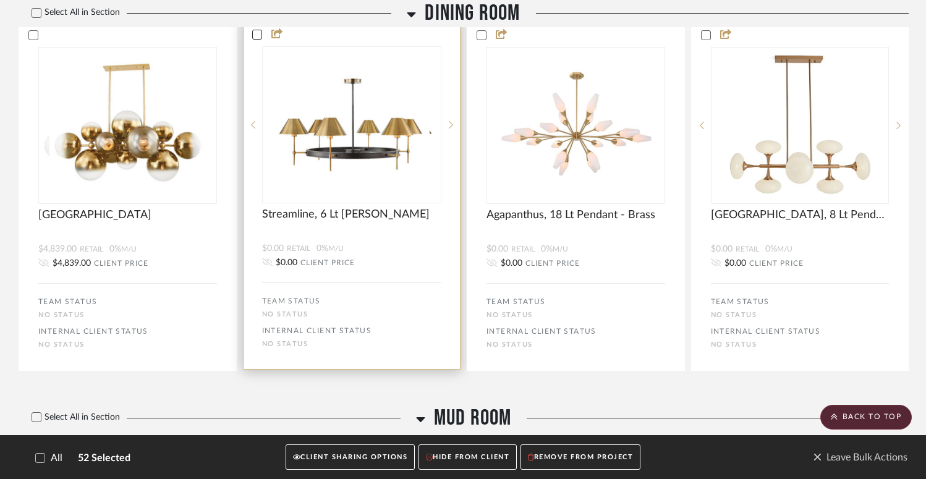
click at [259, 39] on icon at bounding box center [257, 34] width 9 height 9
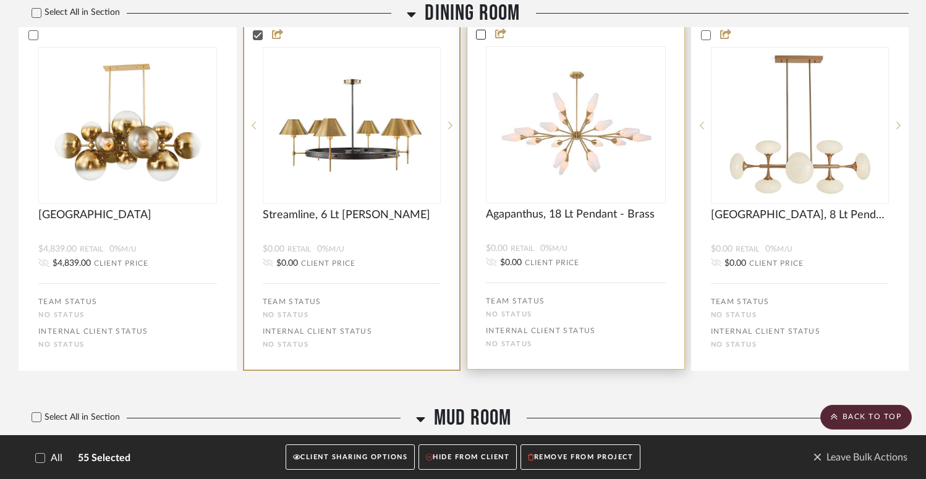
click at [479, 39] on icon at bounding box center [481, 34] width 9 height 9
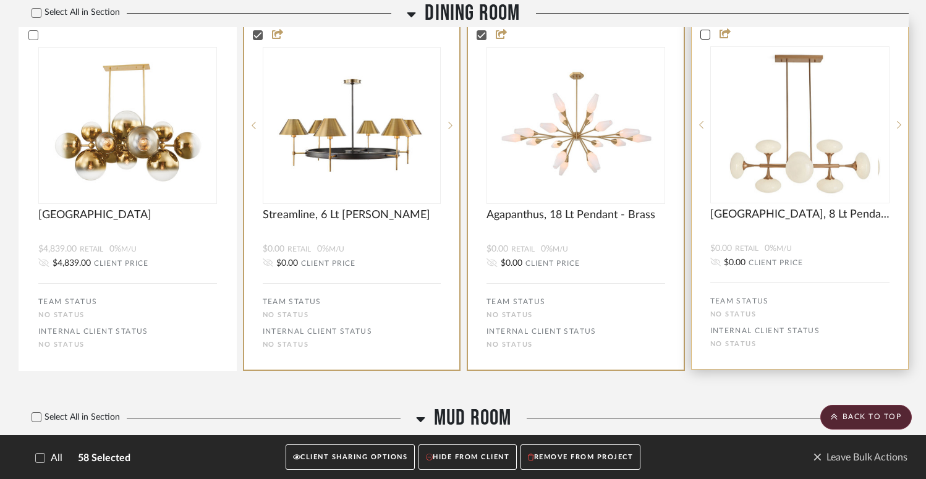
click at [706, 39] on icon at bounding box center [705, 34] width 9 height 9
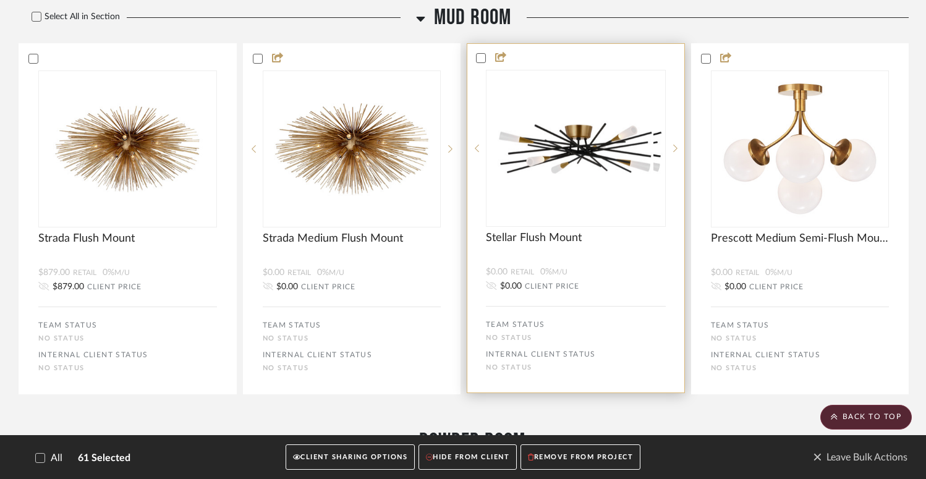
scroll to position [3898, 0]
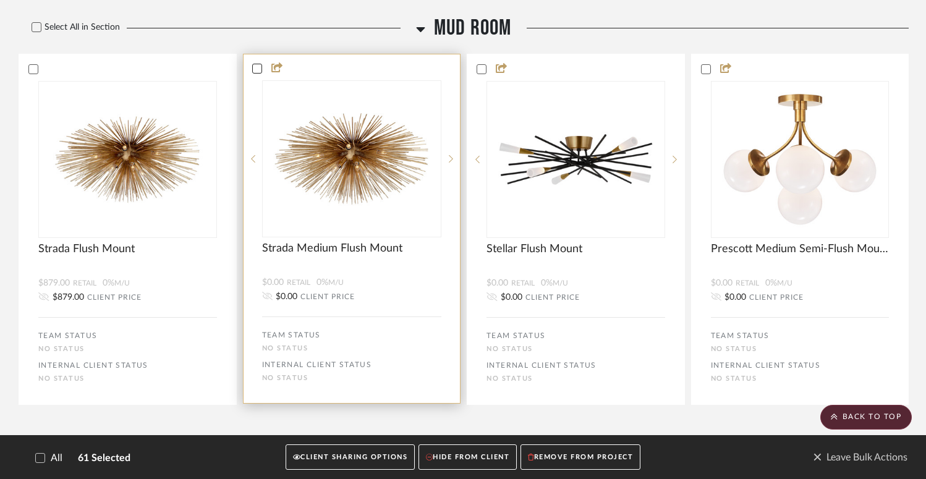
click at [256, 73] on icon at bounding box center [257, 68] width 9 height 9
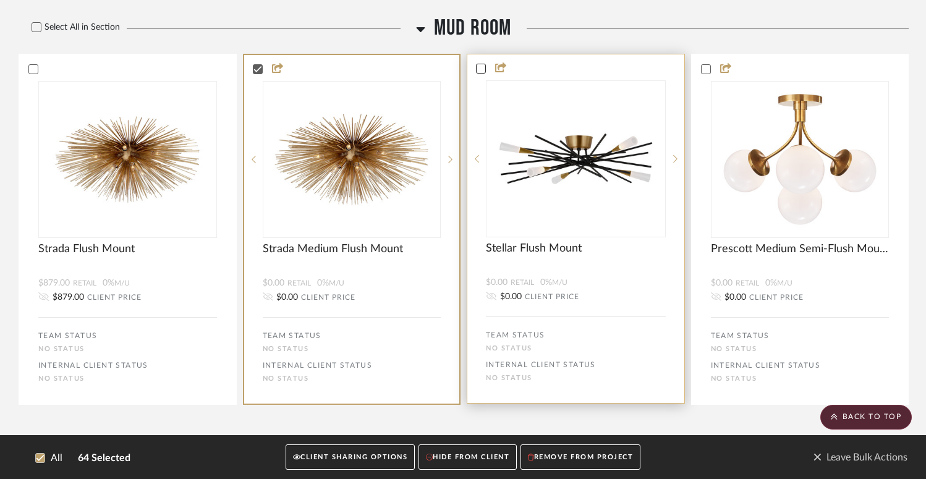
click at [485, 73] on icon at bounding box center [481, 68] width 9 height 9
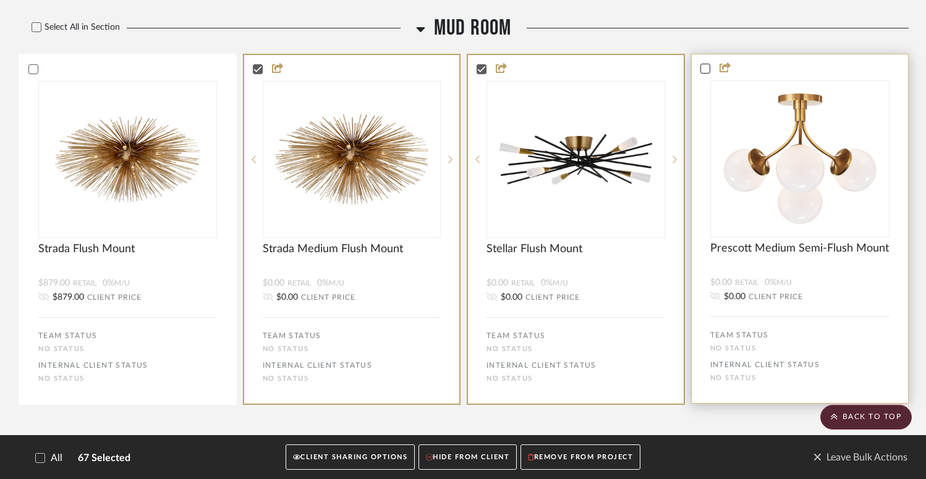
click at [709, 73] on icon at bounding box center [705, 68] width 9 height 9
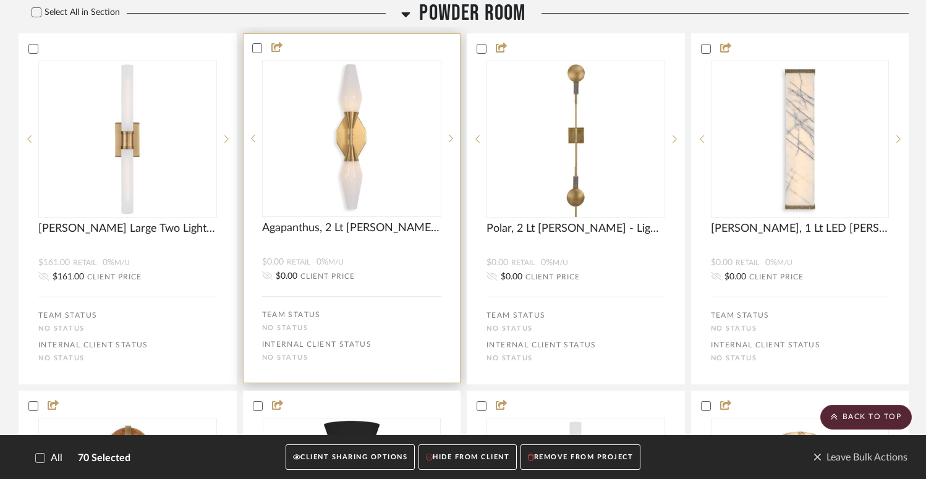
scroll to position [4335, 0]
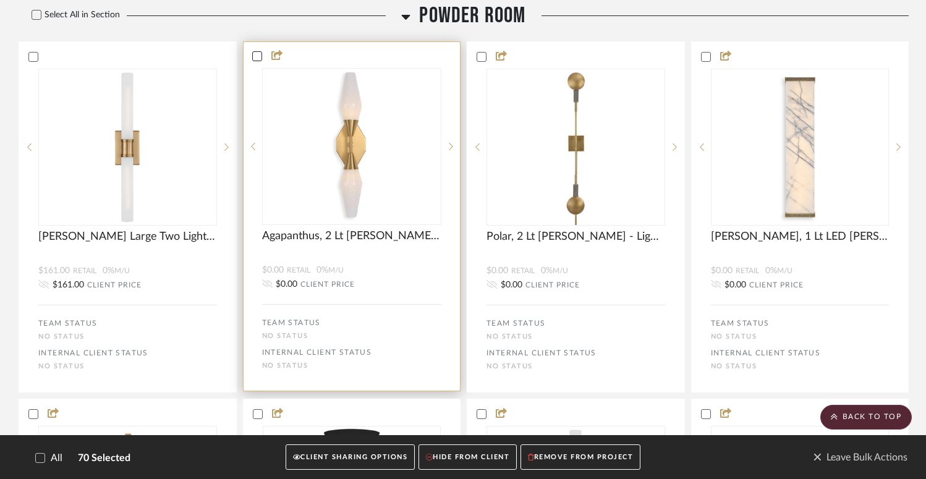
click at [257, 59] on icon at bounding box center [257, 56] width 8 height 6
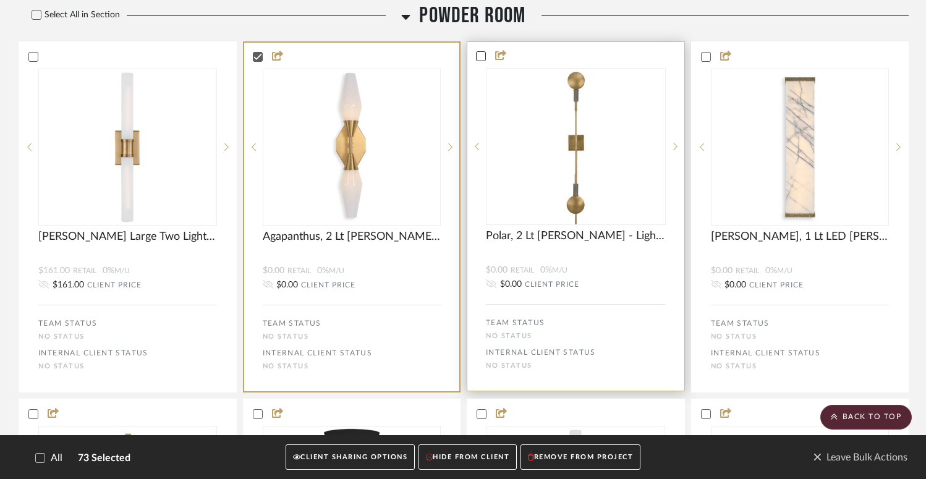
click at [481, 59] on icon at bounding box center [481, 56] width 8 height 6
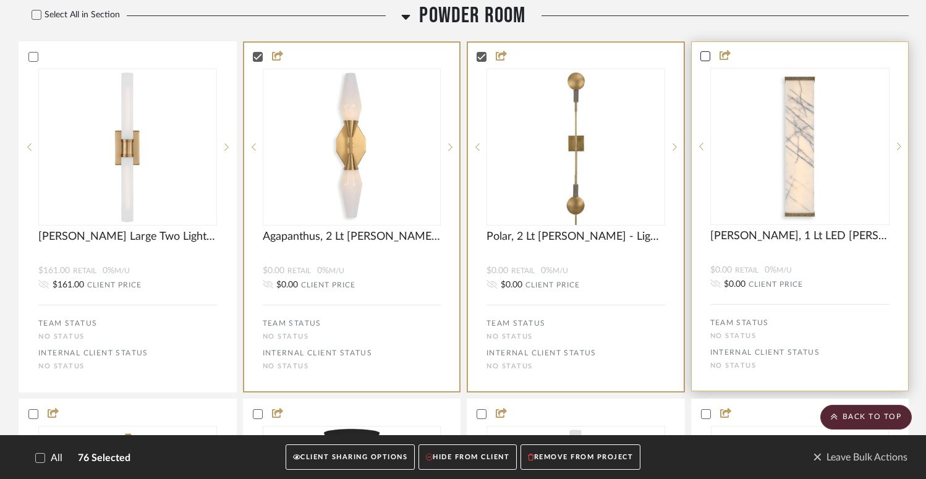
click at [703, 61] on icon at bounding box center [705, 56] width 9 height 9
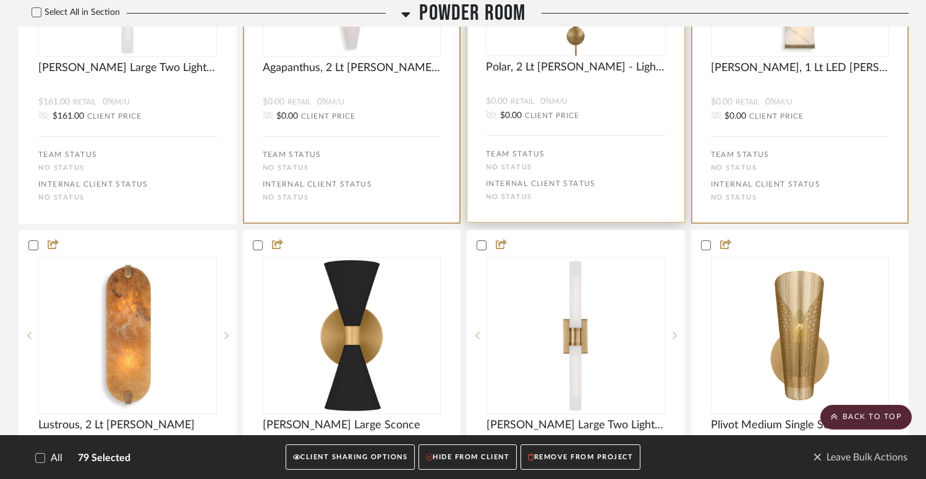
scroll to position [4574, 0]
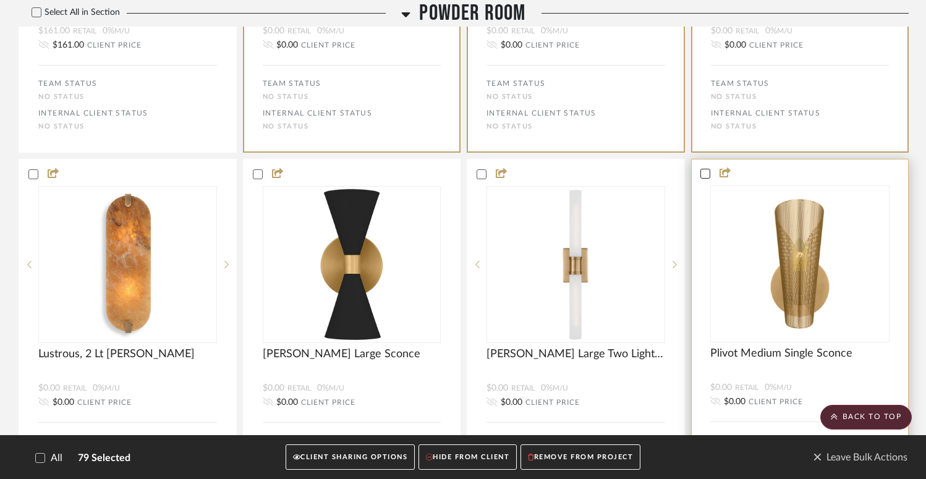
click at [705, 178] on icon at bounding box center [705, 173] width 9 height 9
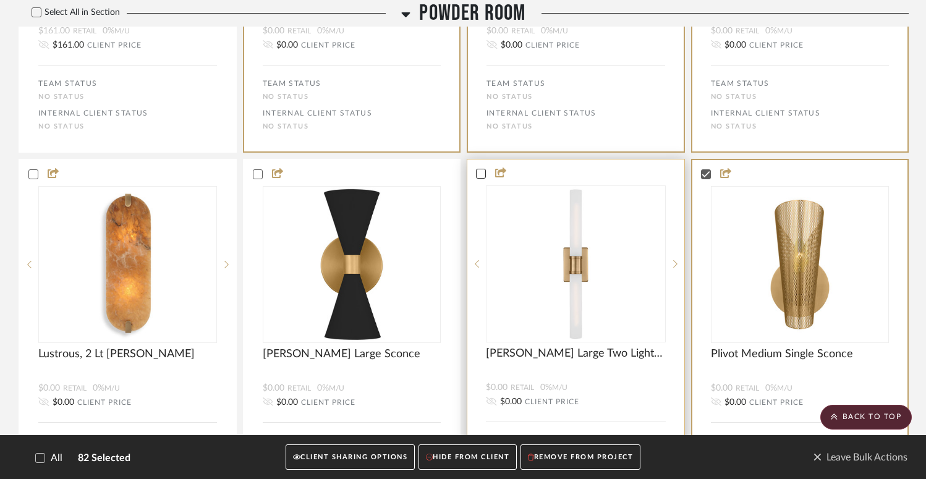
click at [480, 178] on icon at bounding box center [481, 173] width 9 height 9
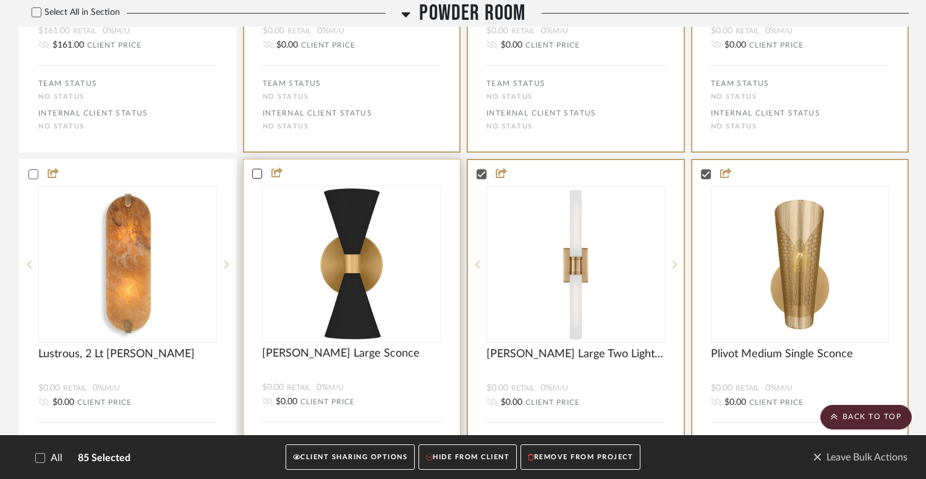
click at [255, 178] on icon at bounding box center [257, 173] width 9 height 9
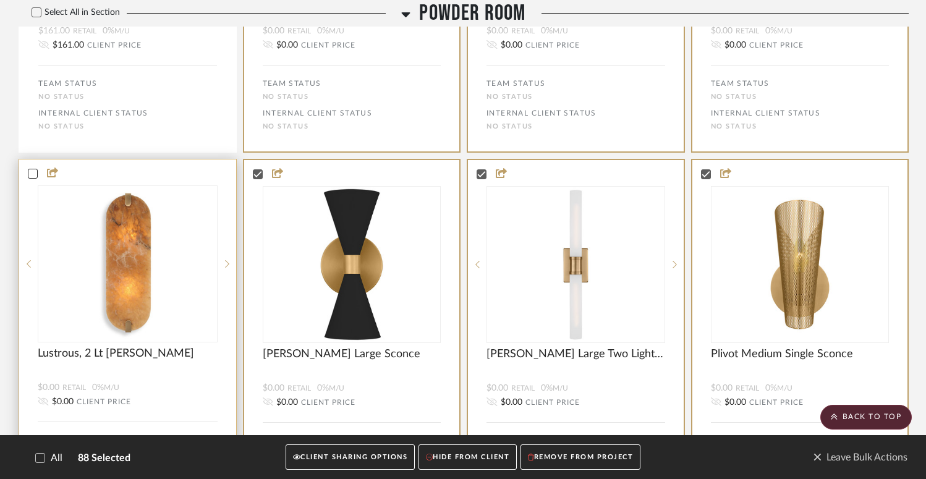
click at [32, 178] on icon at bounding box center [32, 173] width 9 height 9
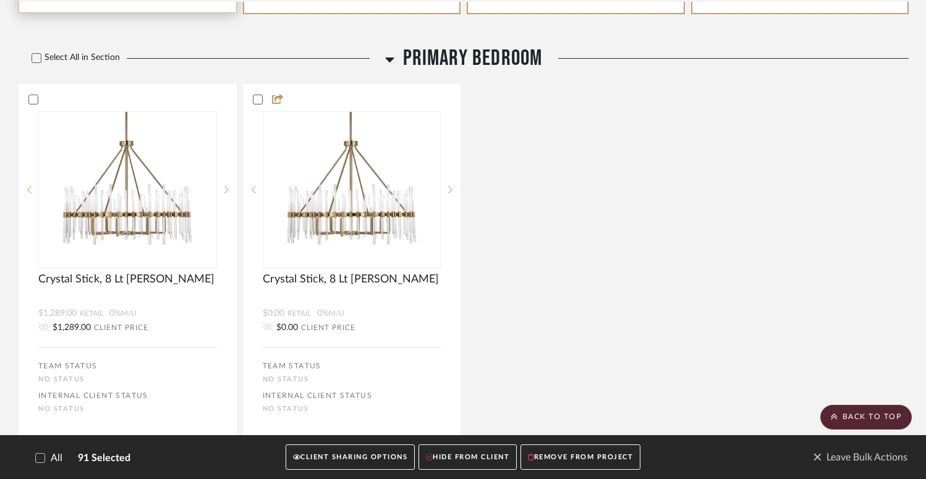
scroll to position [5086, 0]
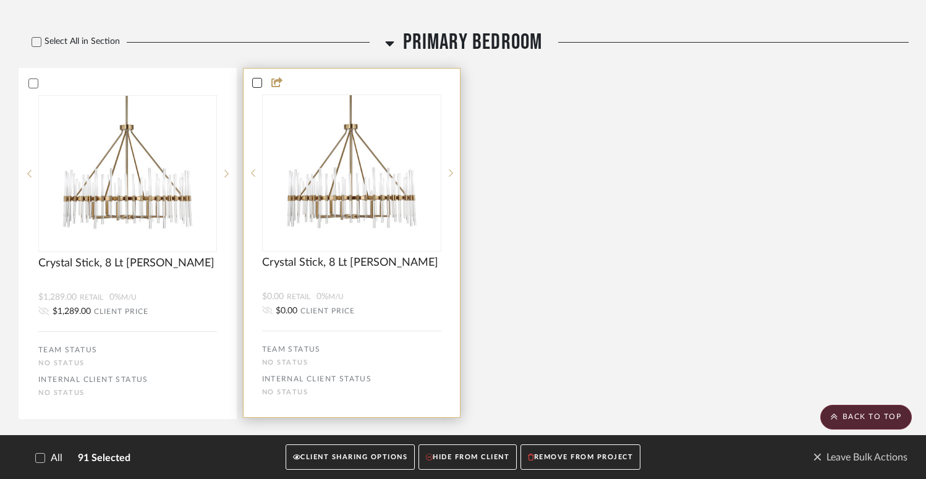
click at [260, 87] on icon at bounding box center [257, 82] width 9 height 9
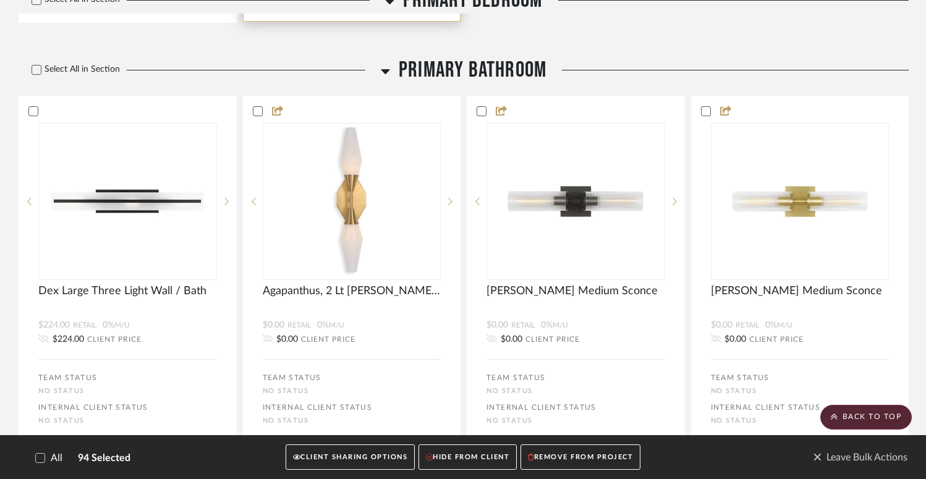
scroll to position [5499, 0]
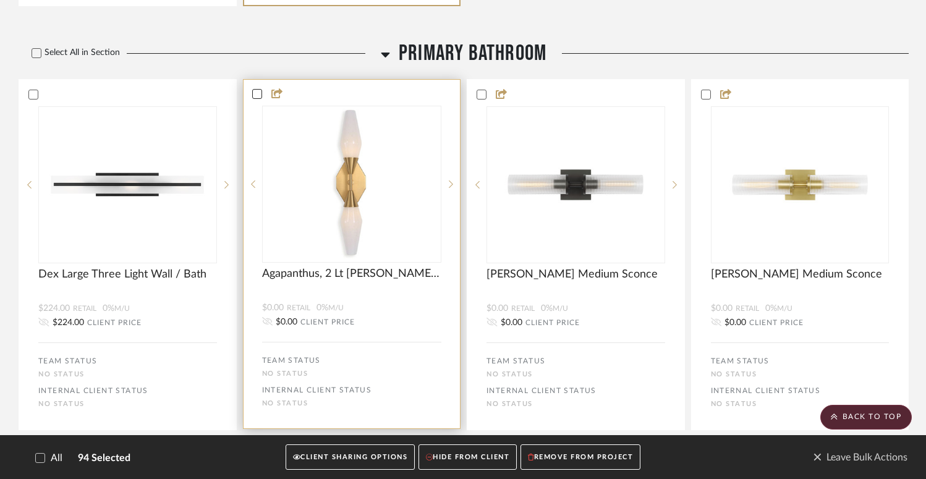
click at [254, 98] on icon at bounding box center [257, 94] width 9 height 9
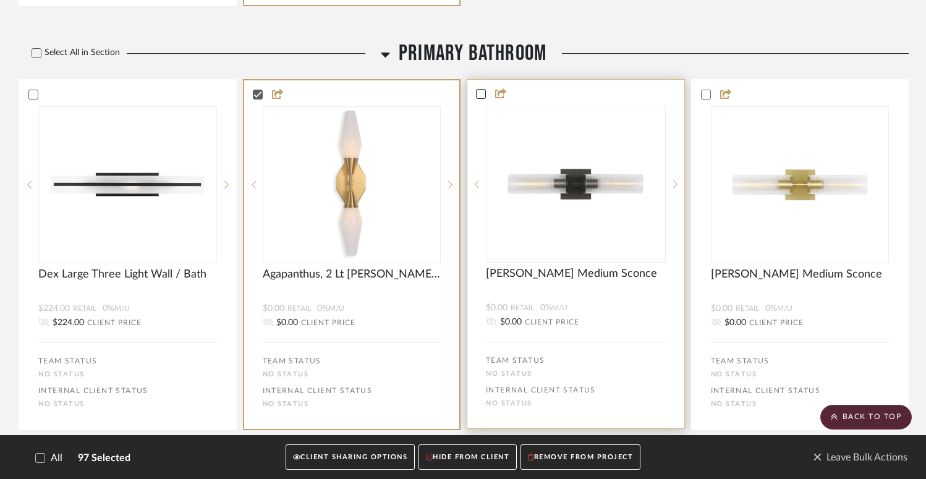
click at [481, 98] on icon at bounding box center [481, 94] width 9 height 9
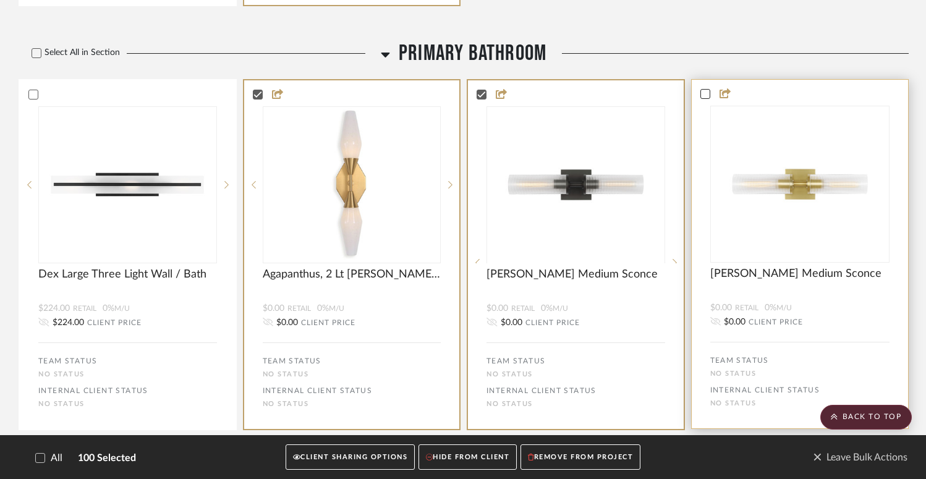
click at [704, 98] on icon at bounding box center [705, 94] width 8 height 6
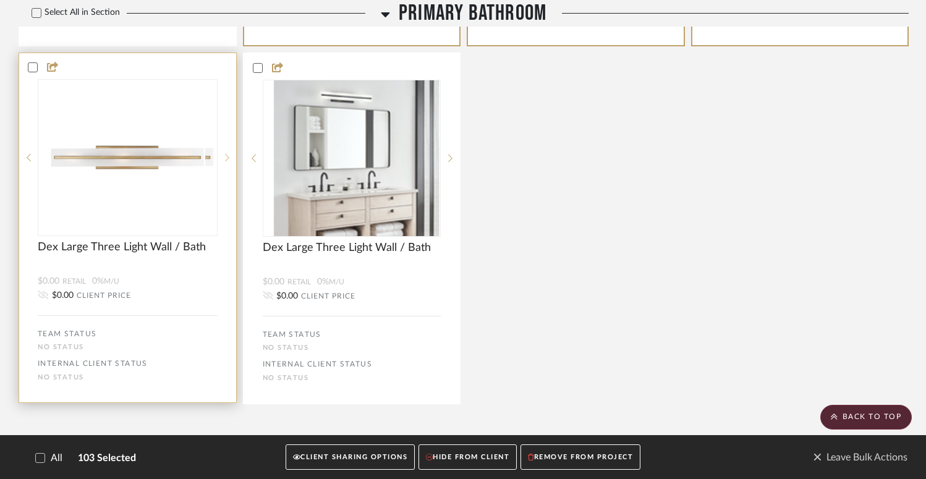
scroll to position [5891, 0]
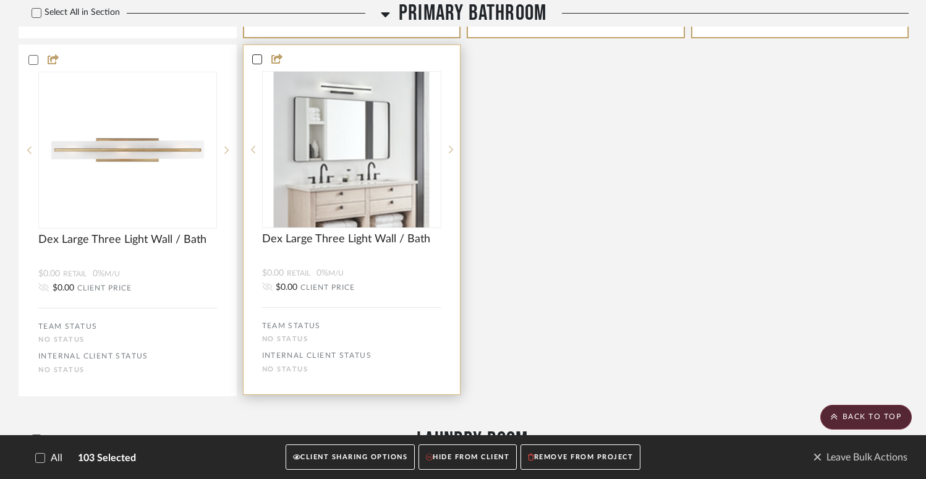
click at [257, 63] on icon at bounding box center [257, 60] width 8 height 6
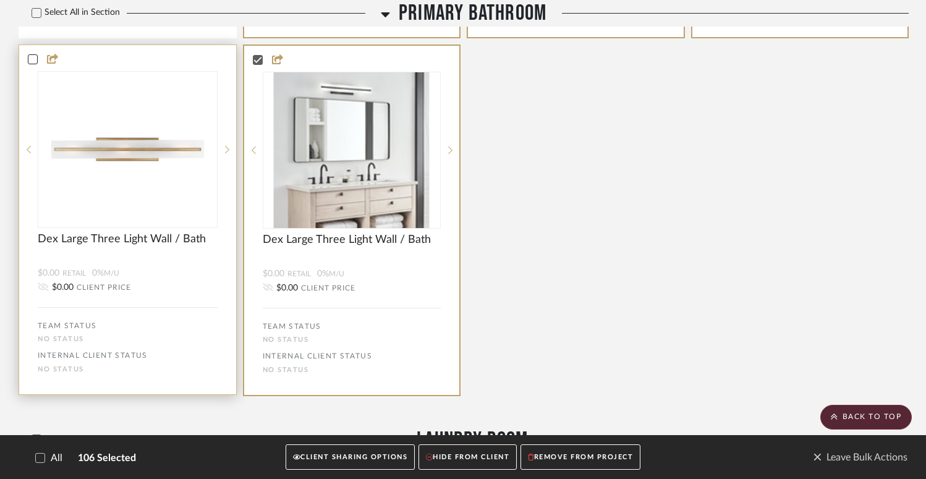
click at [31, 64] on icon at bounding box center [32, 59] width 9 height 9
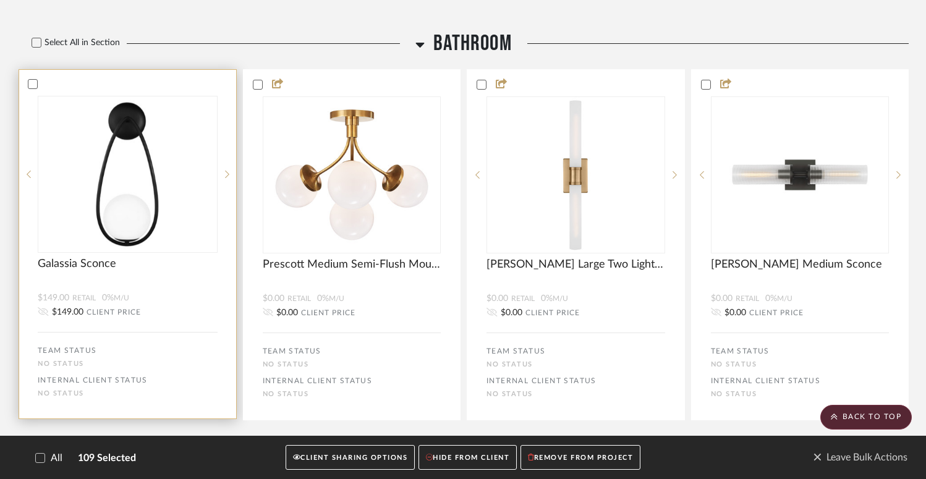
scroll to position [6719, 0]
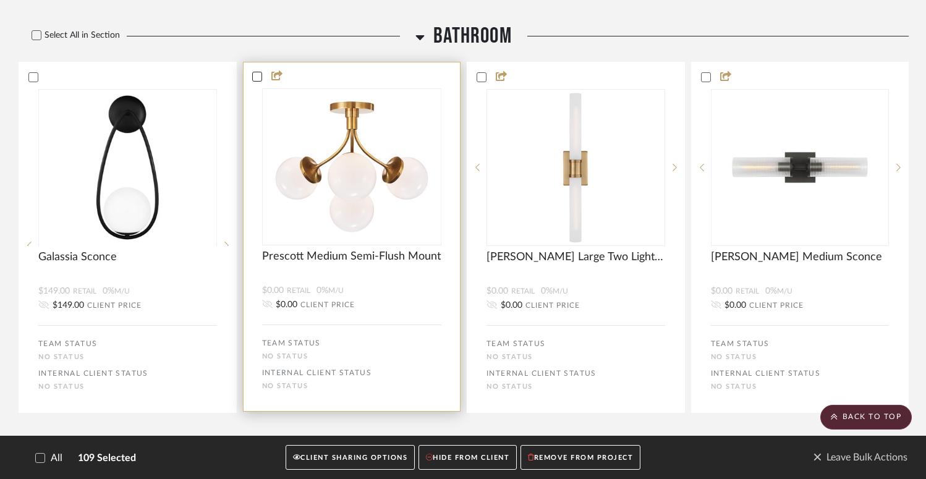
click at [260, 81] on icon at bounding box center [257, 76] width 9 height 9
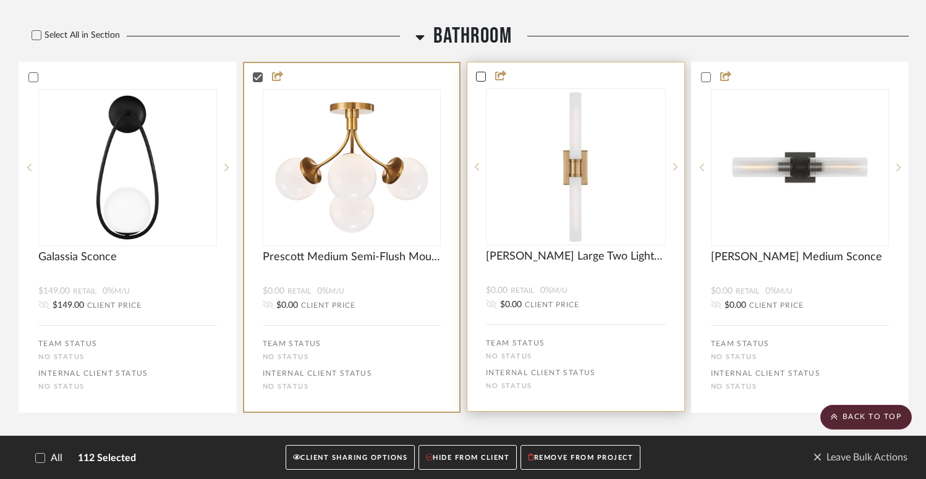
click at [483, 80] on icon at bounding box center [481, 77] width 8 height 6
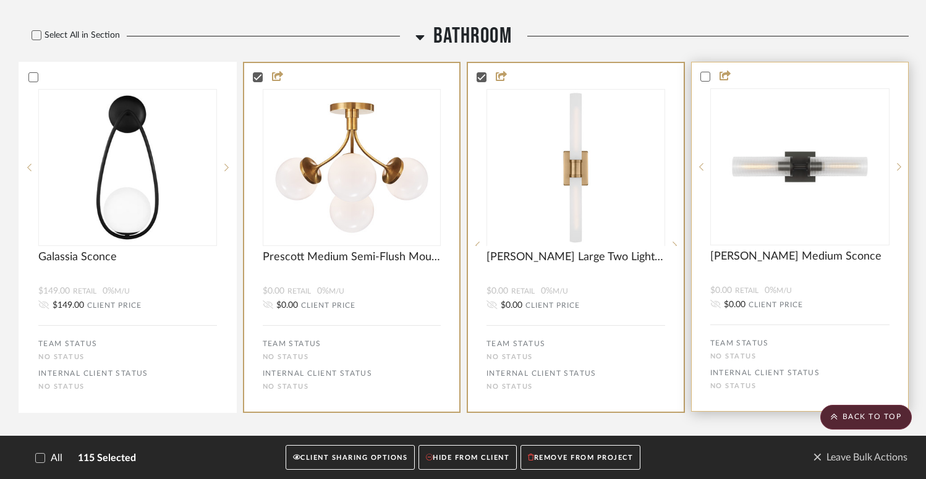
click at [715, 82] on status-icons at bounding box center [722, 76] width 25 height 12
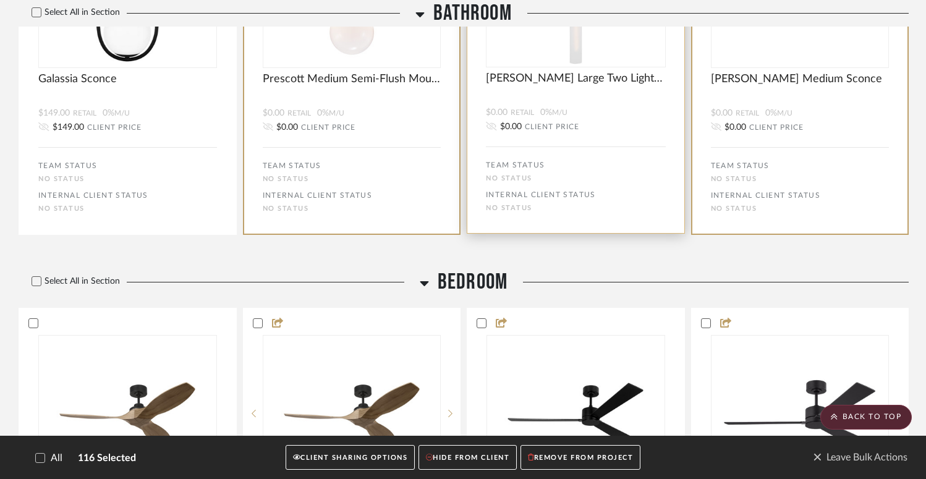
scroll to position [7111, 0]
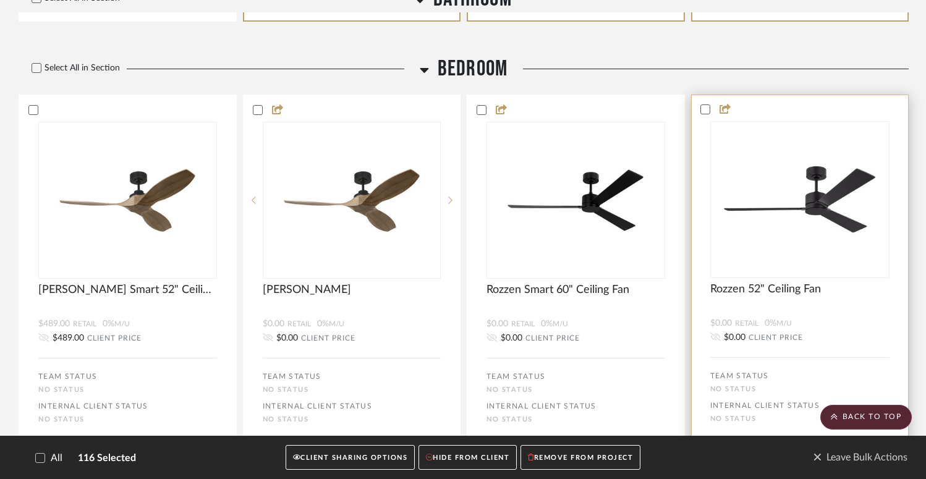
click at [698, 155] on bulk-actions-tile "Rozzen 52" Ceiling Fan $0.00 Retail 0% M/U $0.00 CLIENT PRICE TEAM STATUS No ST…" at bounding box center [800, 270] width 218 height 350
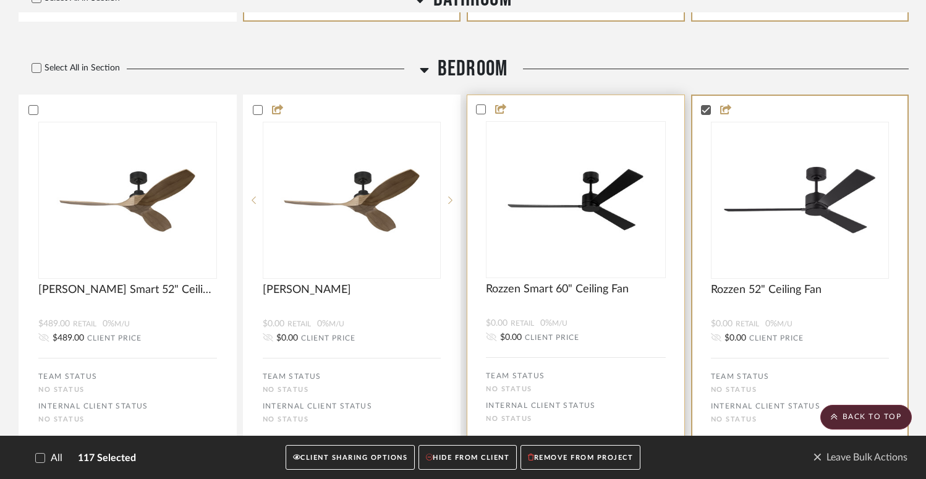
click at [492, 165] on div "0" at bounding box center [575, 200] width 179 height 156
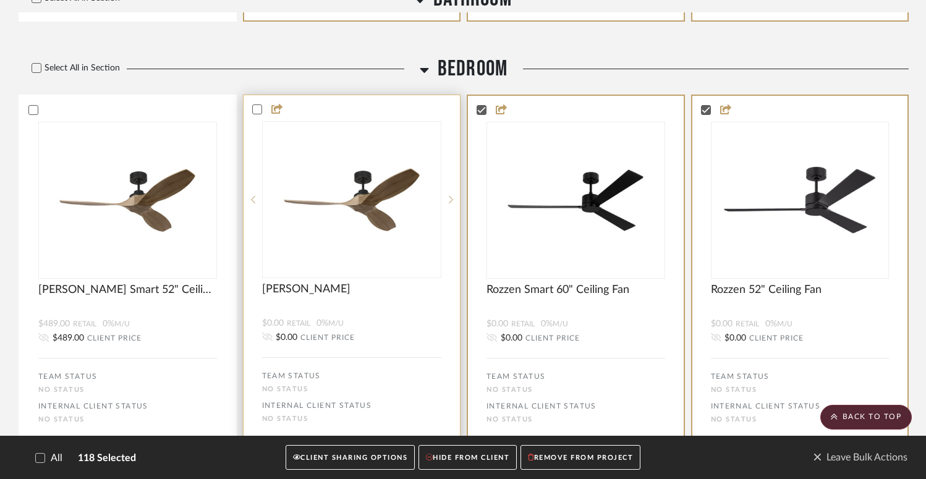
click at [347, 182] on img at bounding box center [352, 200] width 156 height 156
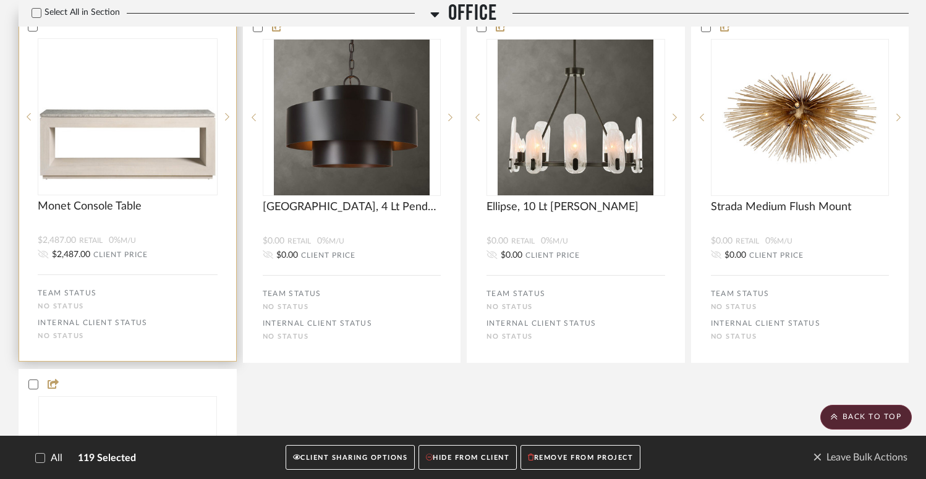
scroll to position [7620, 0]
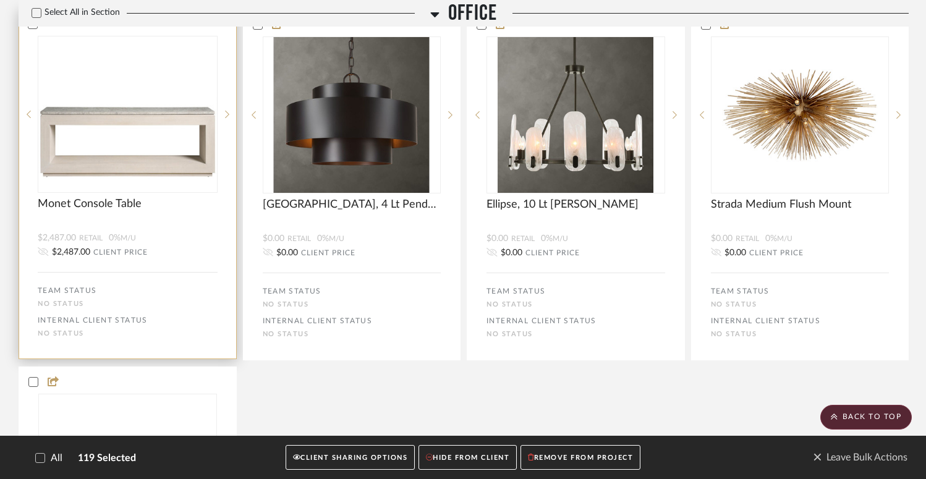
click at [180, 182] on img "0" at bounding box center [127, 115] width 179 height 134
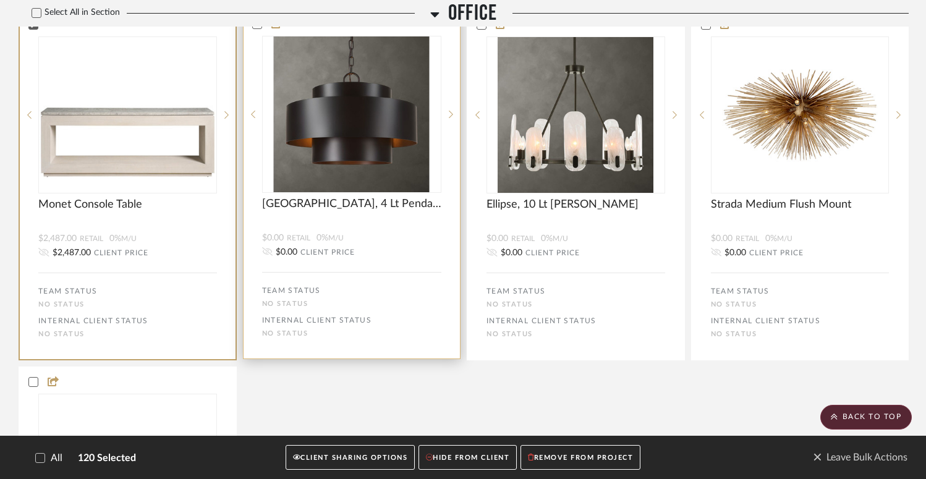
click at [326, 175] on img "0" at bounding box center [352, 114] width 156 height 156
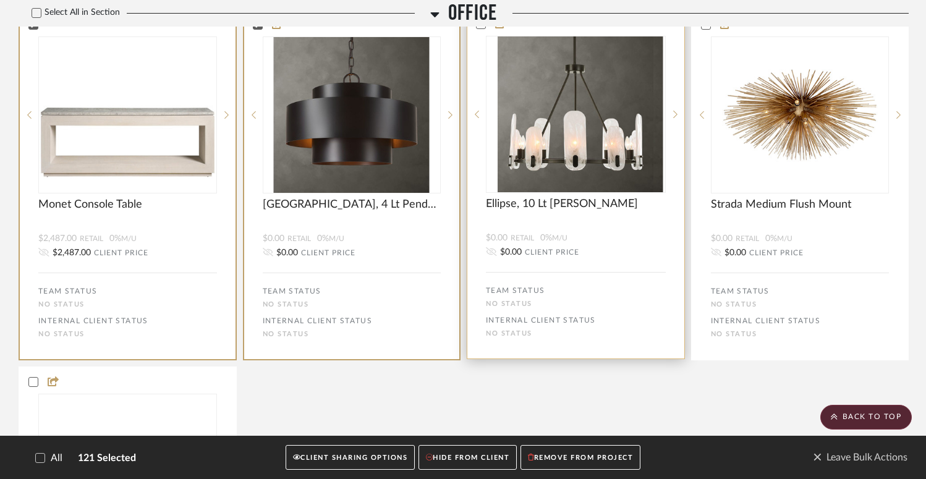
click at [593, 180] on img at bounding box center [576, 114] width 156 height 156
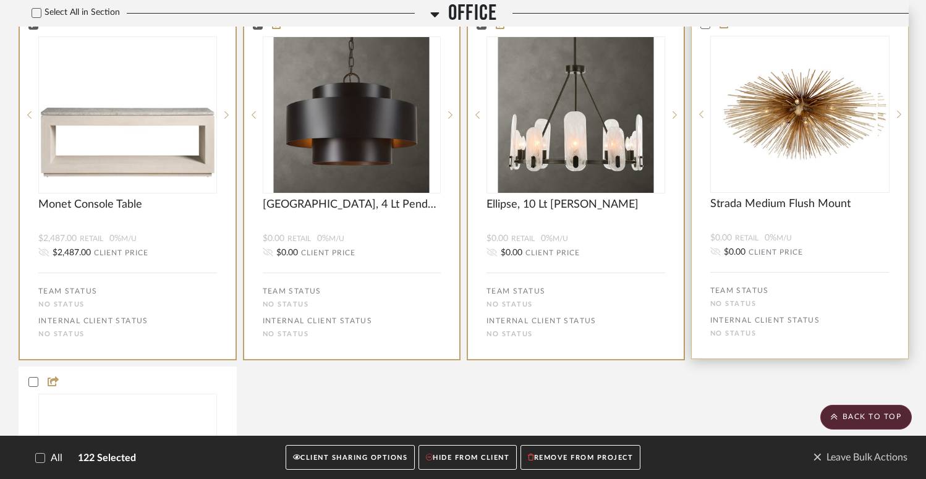
click at [786, 182] on img at bounding box center [800, 114] width 156 height 156
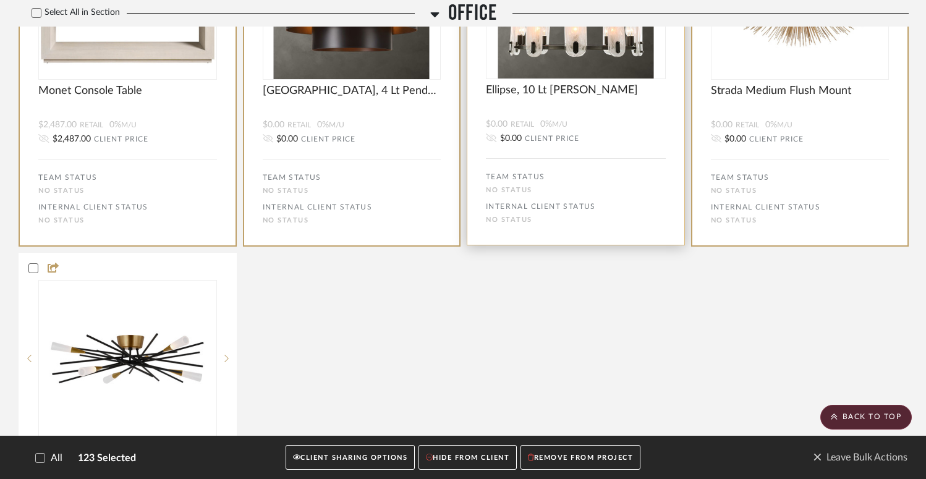
scroll to position [7870, 0]
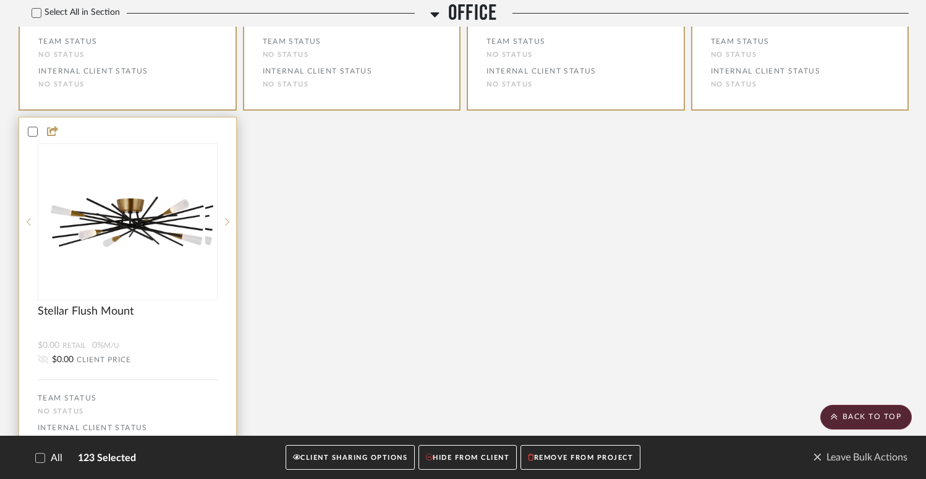
click at [103, 261] on img at bounding box center [127, 222] width 156 height 156
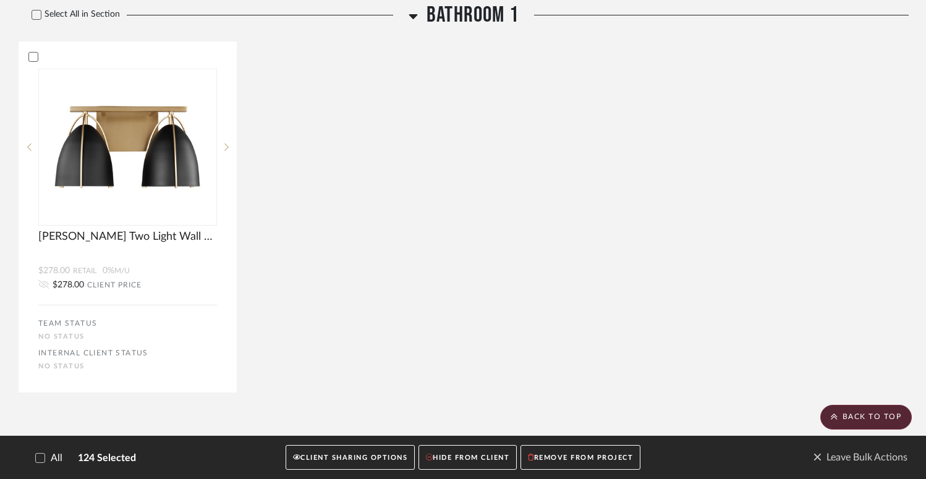
scroll to position [8394, 0]
click at [572, 454] on button "REMOVE FROM PROJECT" at bounding box center [580, 457] width 120 height 25
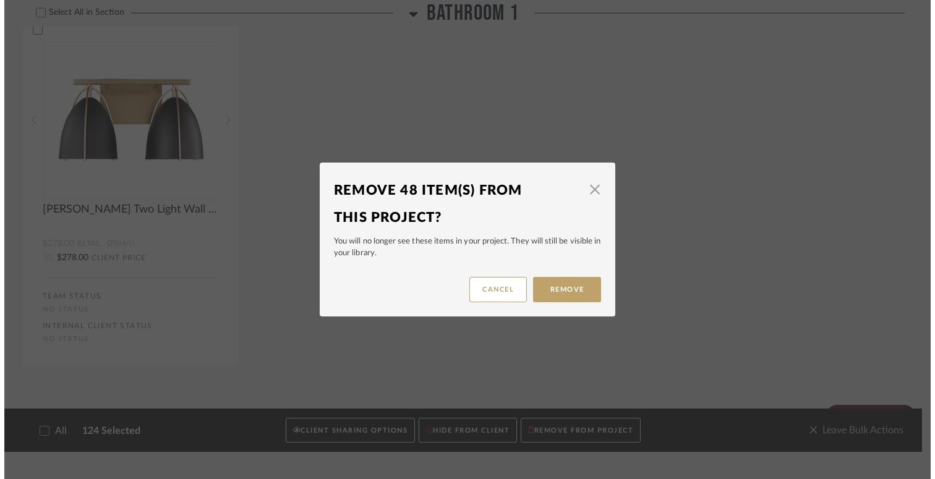
scroll to position [0, 0]
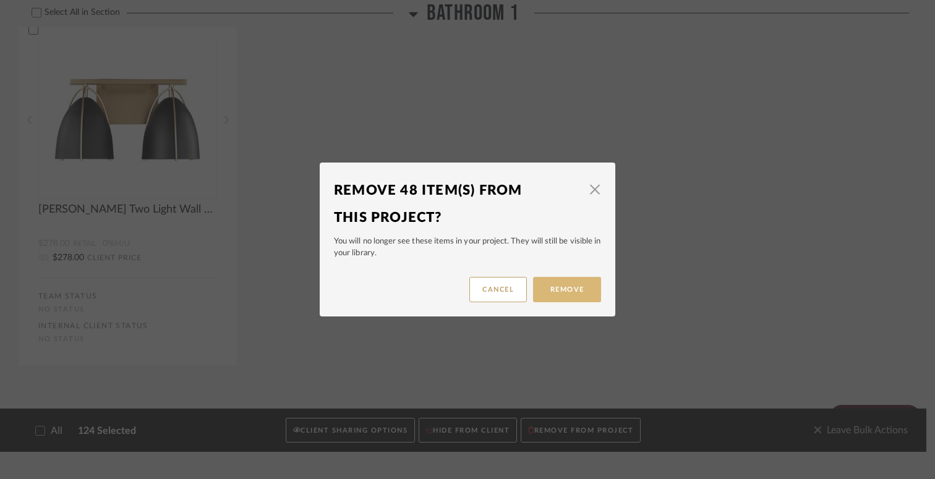
click at [550, 281] on button "Remove" at bounding box center [567, 289] width 68 height 25
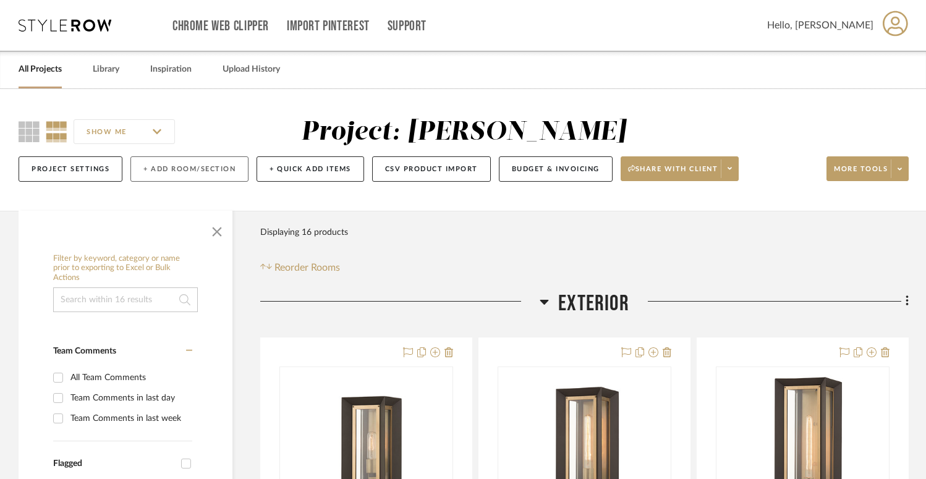
click at [172, 172] on button "+ Add Room/Section" at bounding box center [189, 168] width 118 height 25
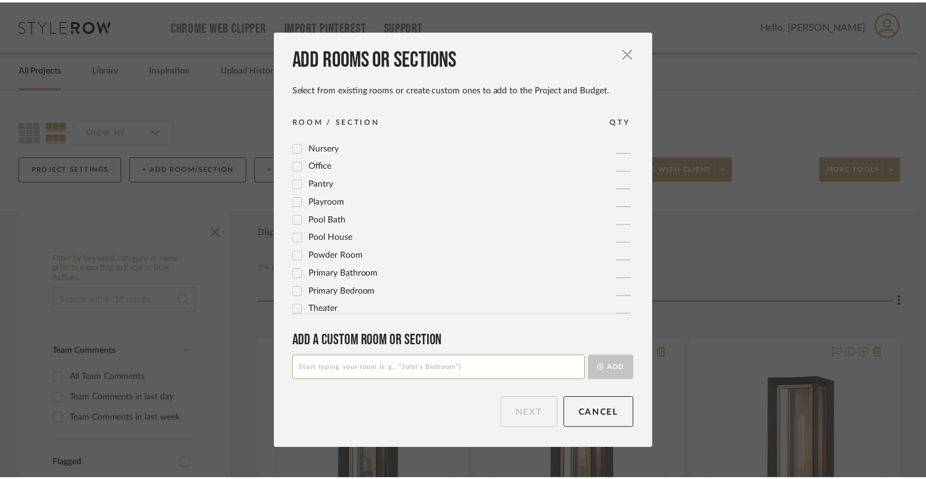
scroll to position [409, 0]
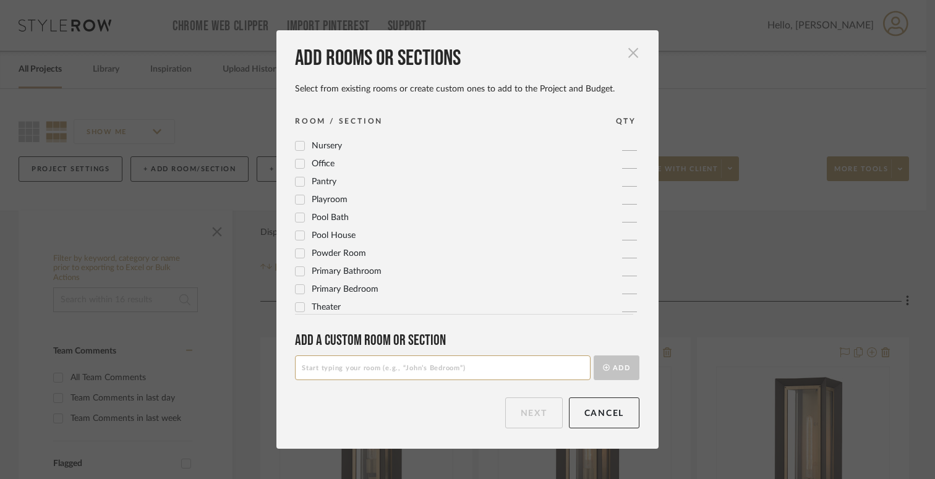
click at [632, 53] on span "button" at bounding box center [633, 52] width 25 height 25
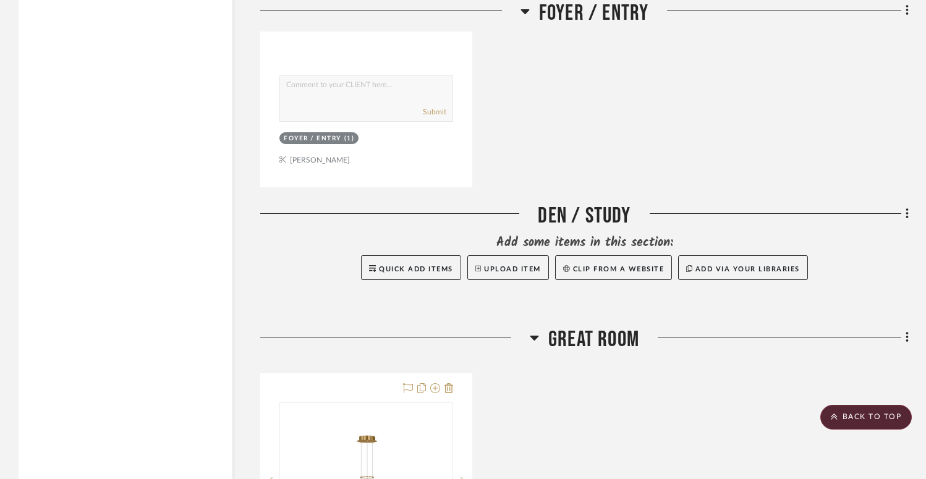
scroll to position [1851, 0]
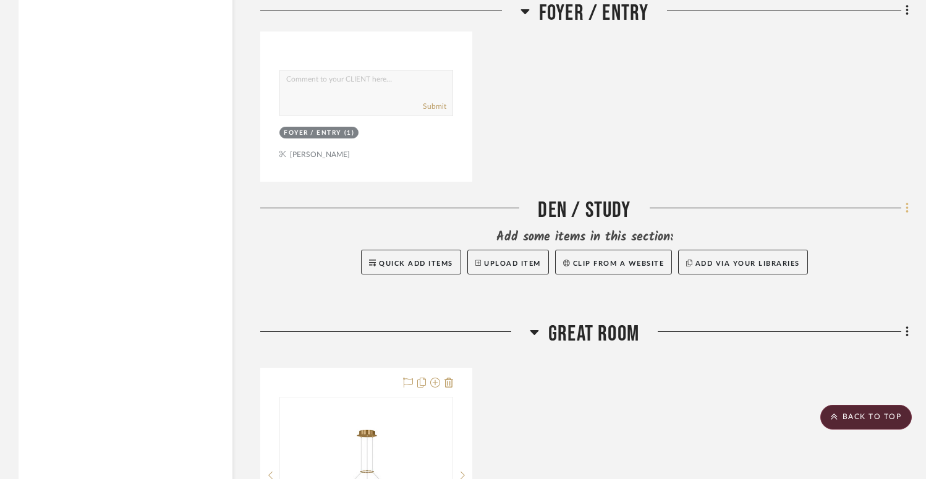
click at [906, 207] on icon at bounding box center [908, 208] width 4 height 14
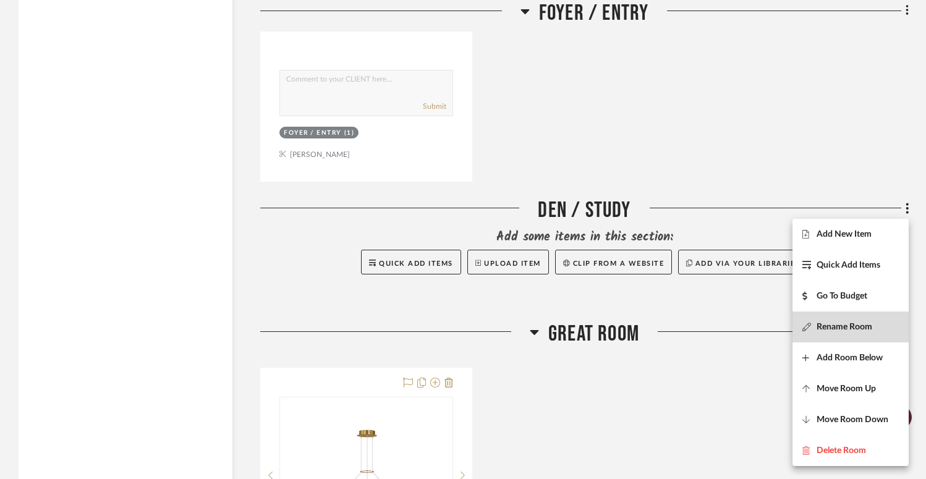
click at [838, 328] on span "Rename Room" at bounding box center [844, 327] width 56 height 11
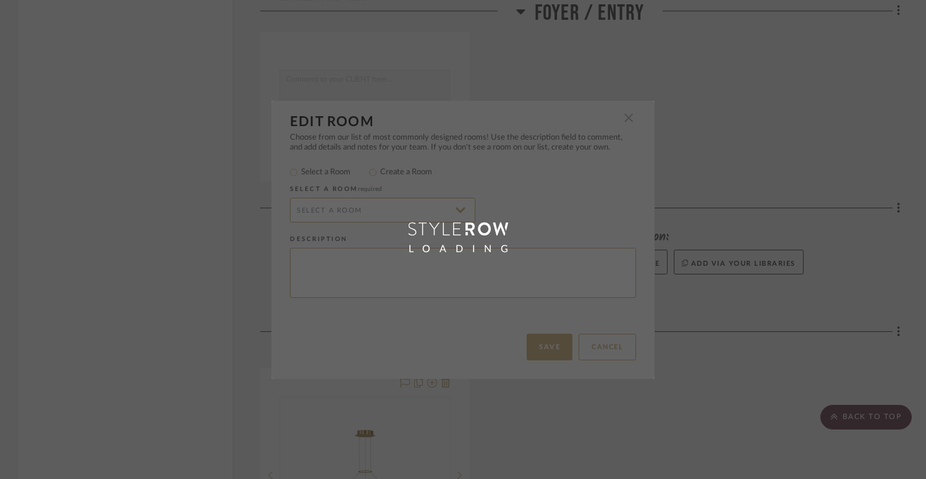
type input "Den / Study"
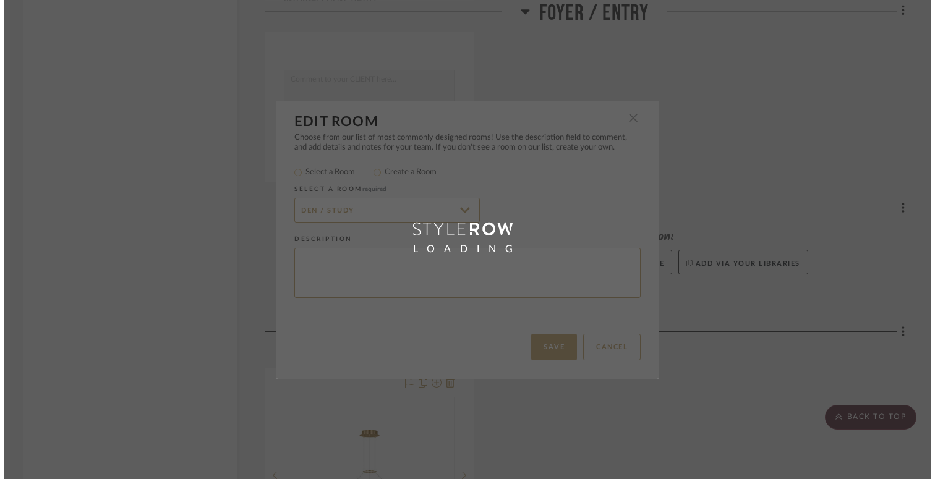
scroll to position [0, 0]
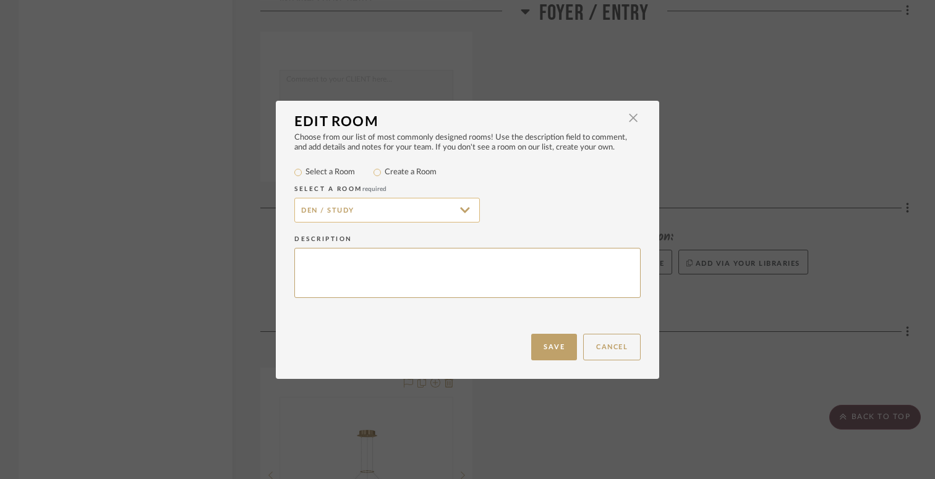
click at [368, 219] on input "Den / Study" at bounding box center [386, 210] width 185 height 25
click at [346, 260] on textarea at bounding box center [467, 273] width 346 height 50
click at [375, 173] on input "Create a Room" at bounding box center [377, 172] width 15 height 15
radio input "true"
click at [356, 211] on input "Den / Study" at bounding box center [386, 210] width 185 height 25
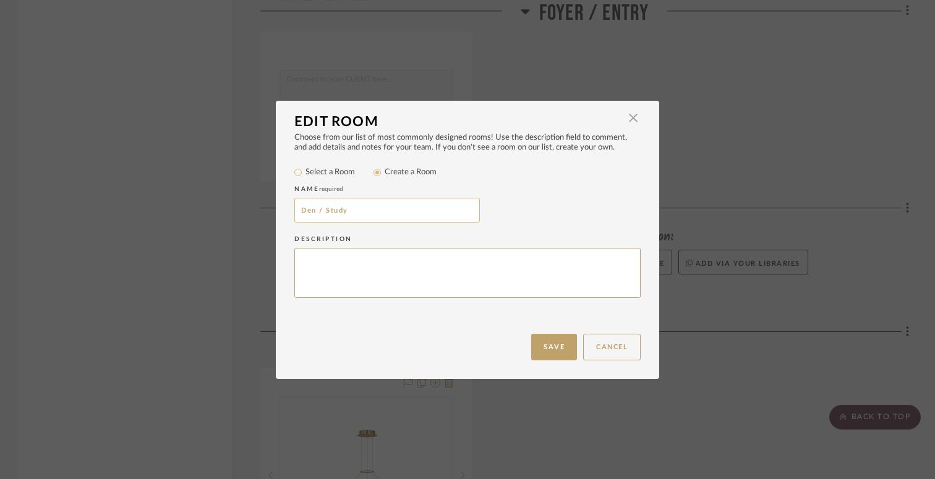
click at [356, 211] on input "Den / Study" at bounding box center [386, 210] width 185 height 25
click at [324, 212] on input "Guest bedroom 1" at bounding box center [386, 210] width 185 height 25
type input "Guest Bedroom 1"
click at [552, 342] on button "Save" at bounding box center [554, 347] width 46 height 27
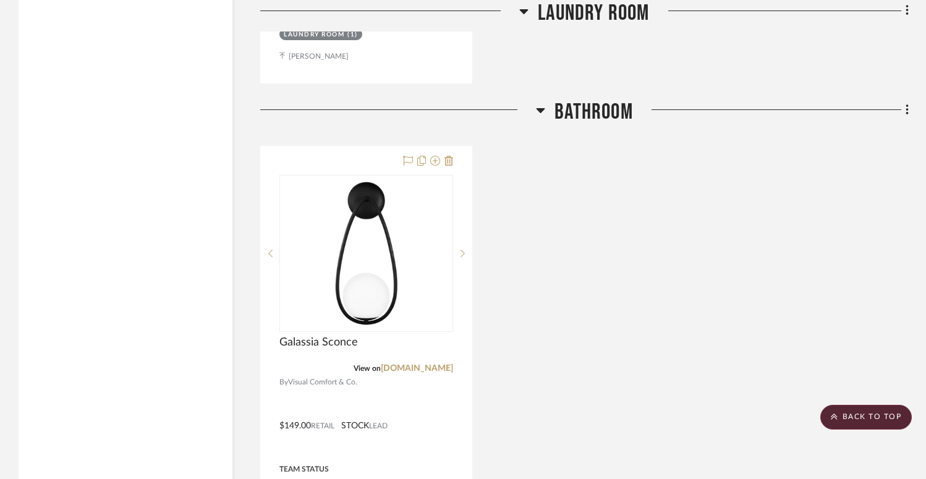
scroll to position [7041, 0]
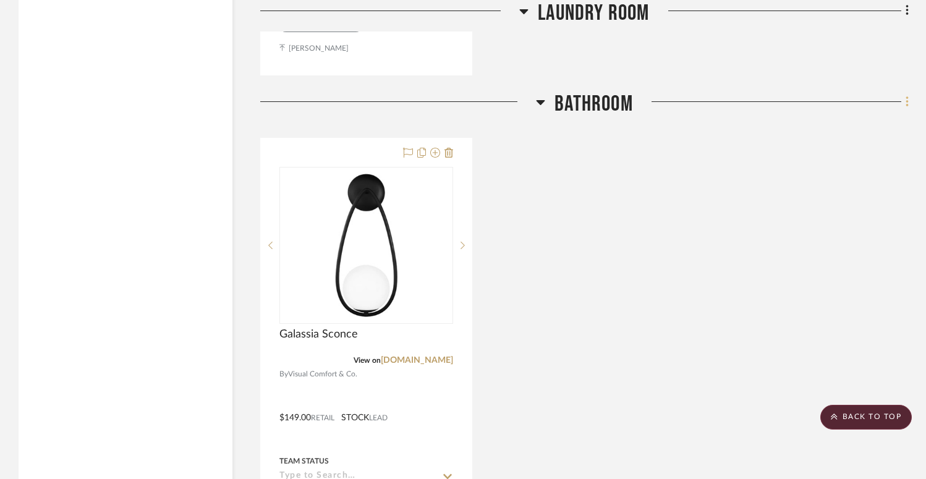
click at [906, 101] on icon at bounding box center [908, 102] width 4 height 14
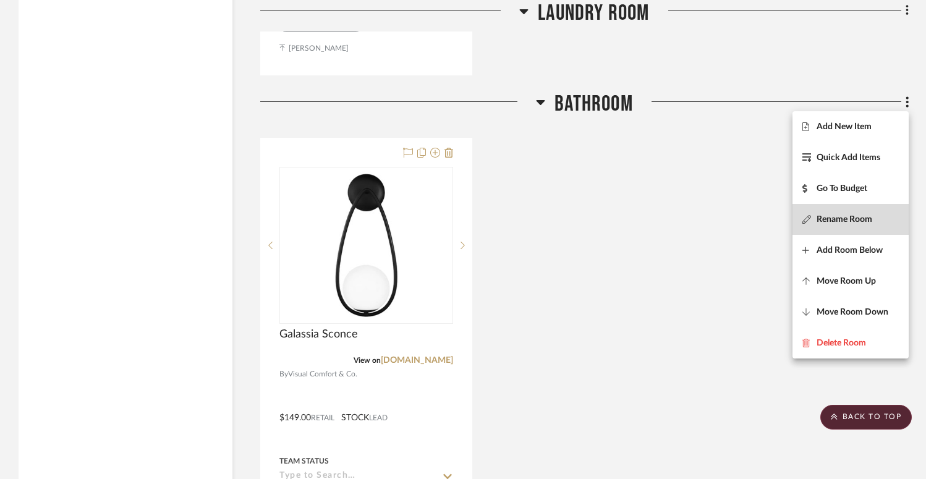
click at [844, 216] on span "Rename Room" at bounding box center [844, 219] width 56 height 11
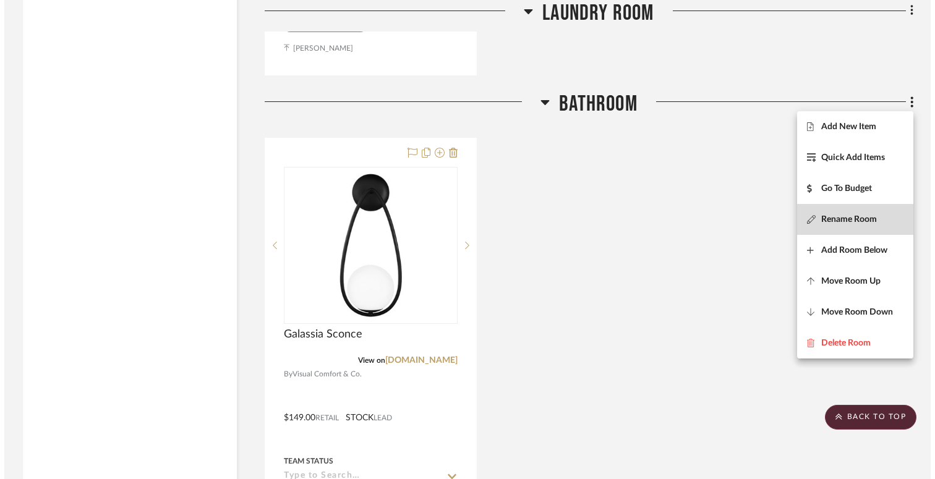
scroll to position [0, 0]
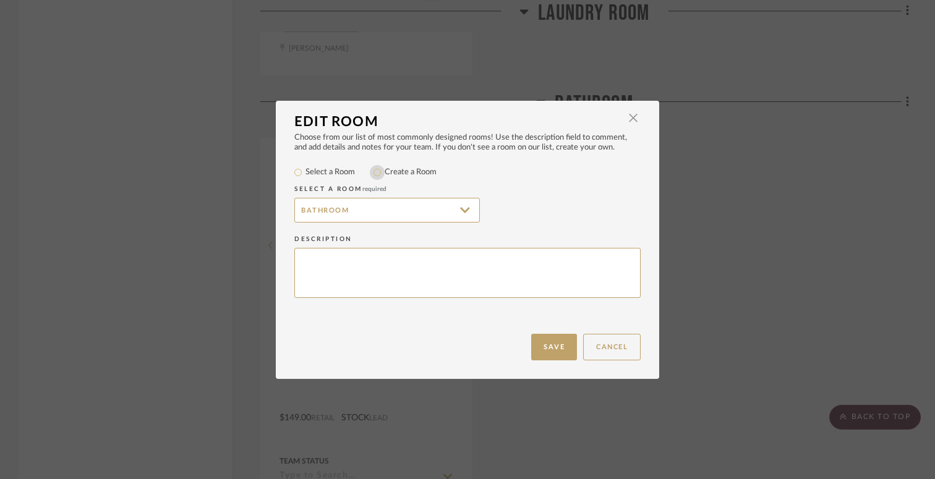
click at [375, 174] on input "Create a Room" at bounding box center [377, 172] width 15 height 15
radio input "true"
click at [374, 211] on input "Bathroom" at bounding box center [386, 210] width 185 height 25
type input "Coltons Bathroom"
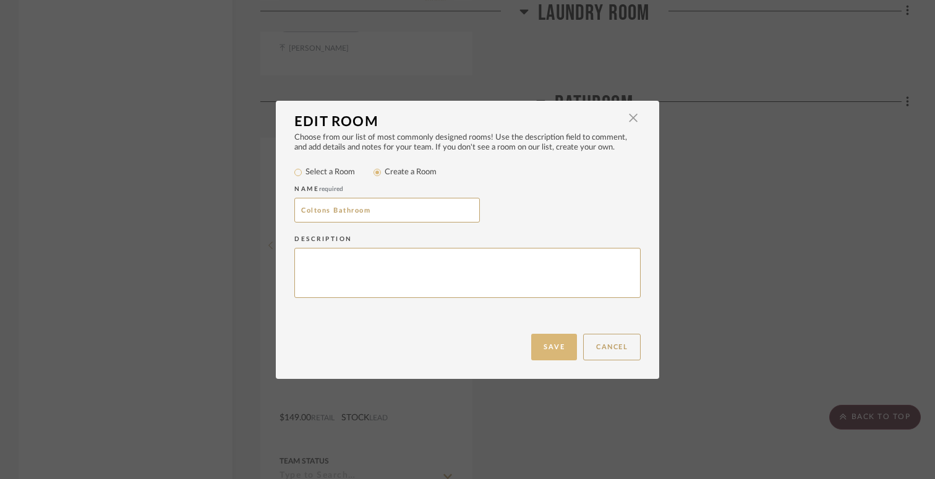
click at [554, 351] on button "Save" at bounding box center [554, 347] width 46 height 27
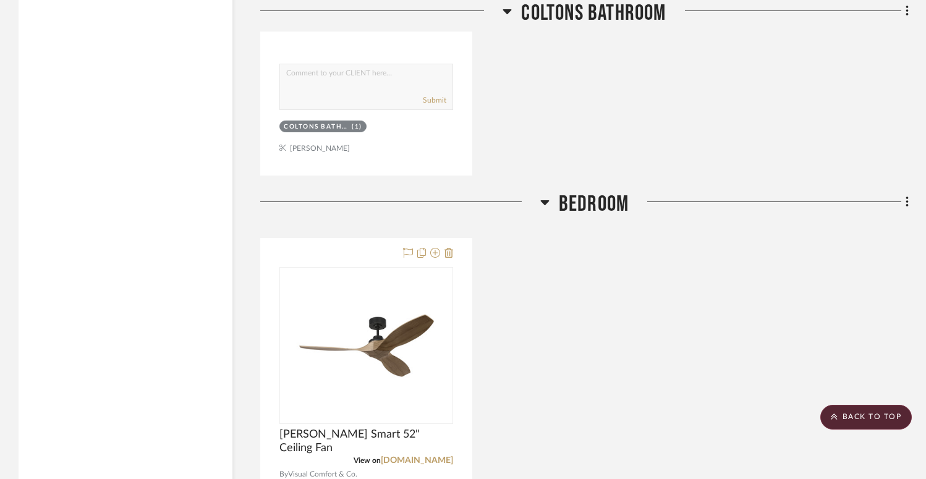
scroll to position [7659, 0]
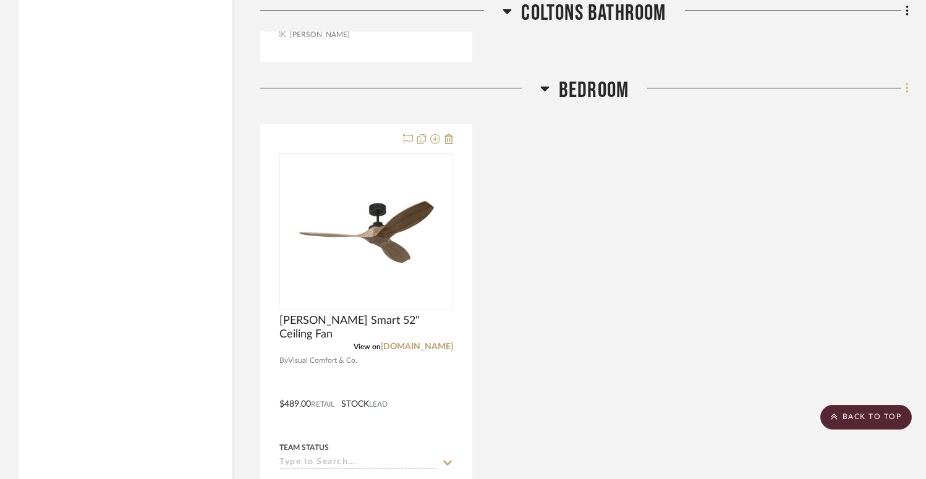
click at [907, 85] on icon at bounding box center [908, 89] width 4 height 14
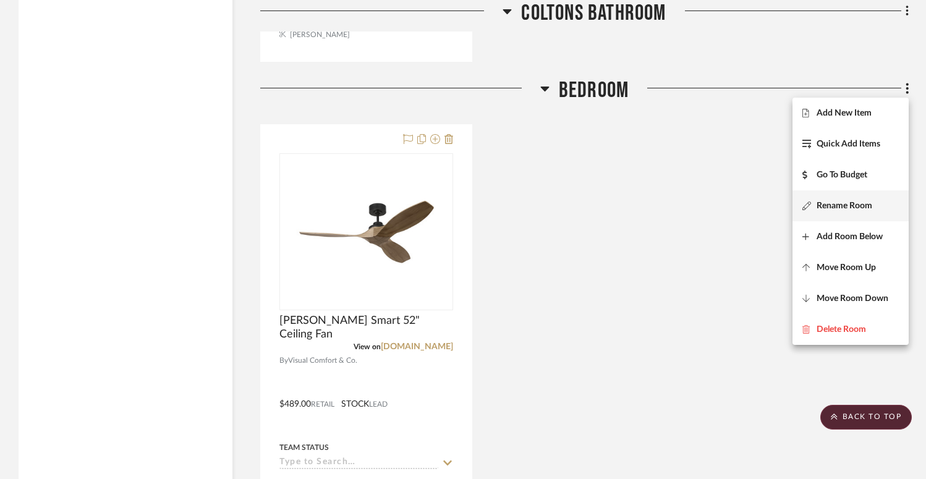
click at [829, 211] on span "Rename Room" at bounding box center [844, 206] width 56 height 11
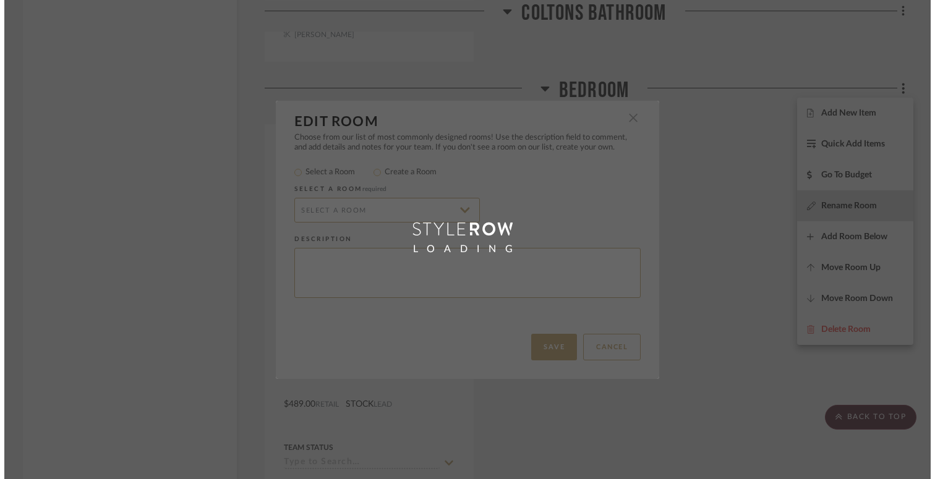
scroll to position [0, 0]
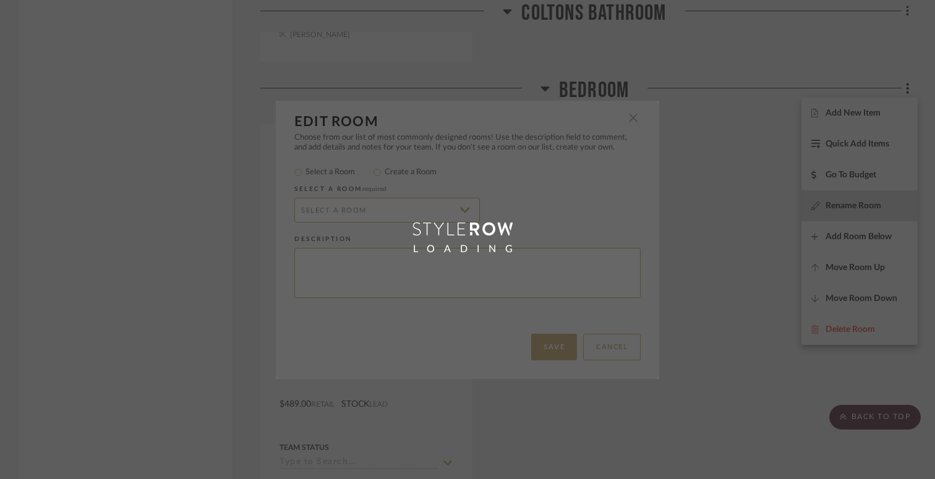
type input "Bedroom"
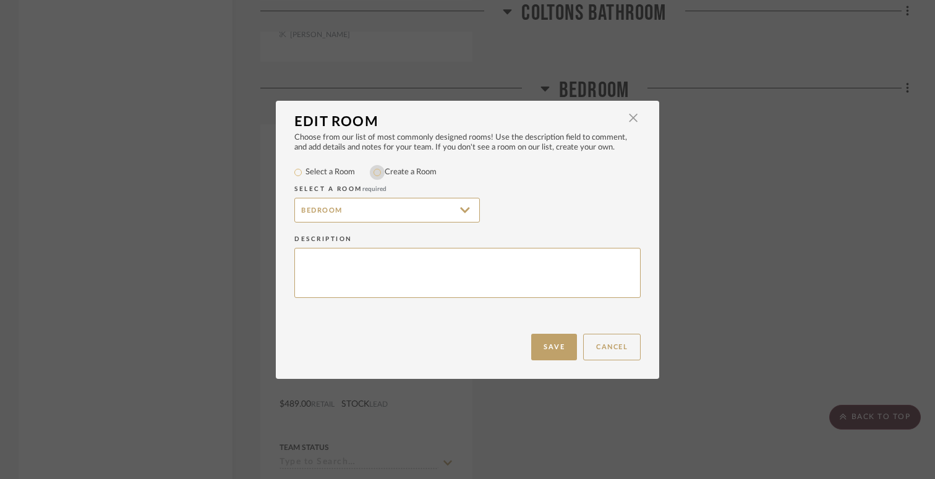
click at [373, 174] on input "Create a Room" at bounding box center [377, 172] width 15 height 15
radio input "true"
click at [375, 211] on input "Bedroom" at bounding box center [386, 210] width 185 height 25
type input "Coltons Bedroom"
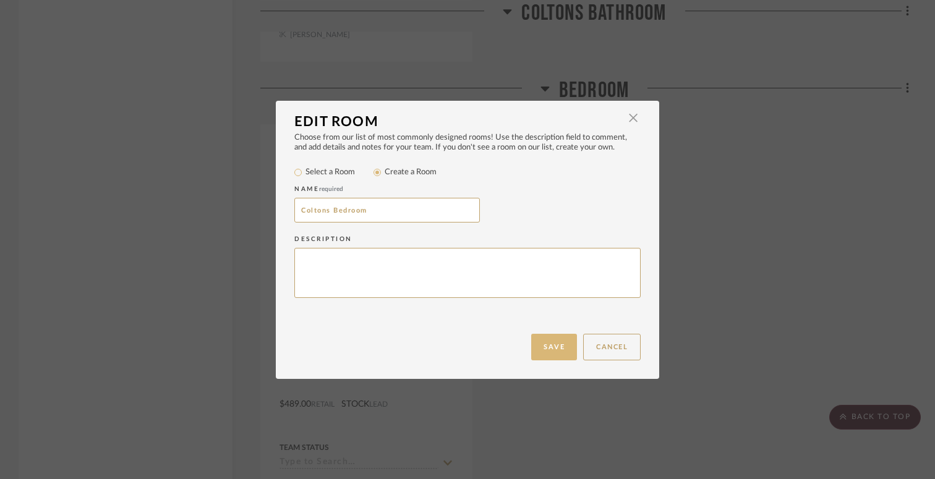
click at [553, 357] on button "Save" at bounding box center [554, 347] width 46 height 27
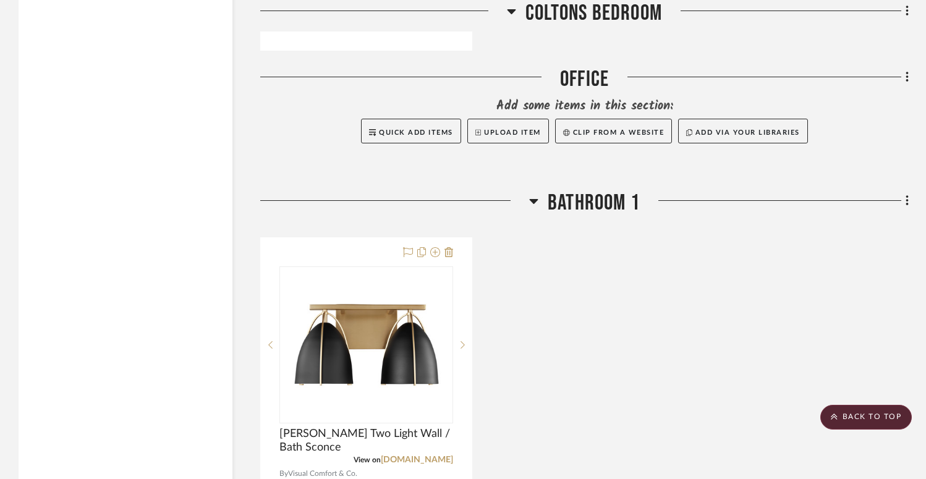
scroll to position [8267, 0]
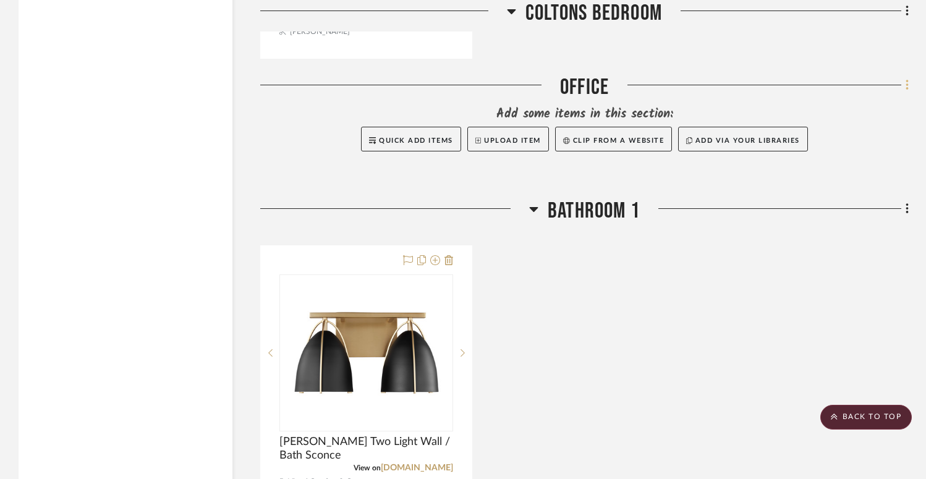
click at [907, 86] on icon at bounding box center [907, 85] width 2 height 11
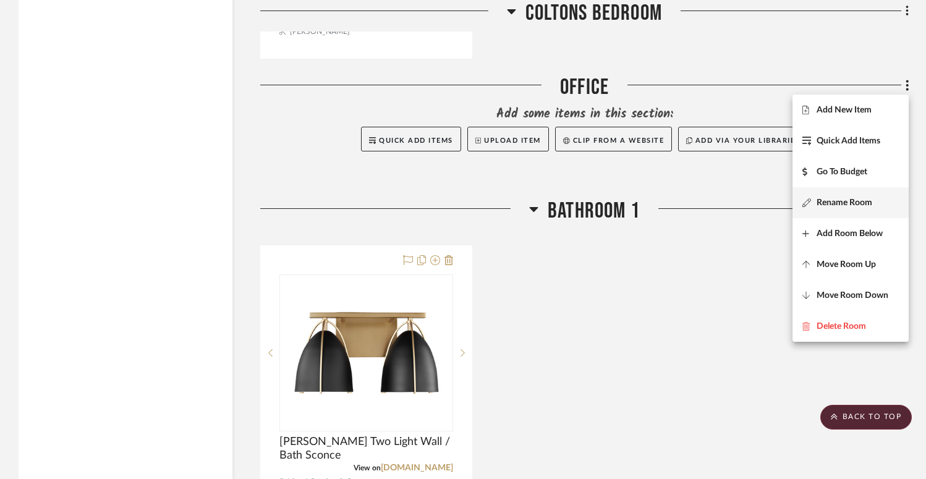
click at [834, 206] on span "Rename Room" at bounding box center [844, 203] width 56 height 11
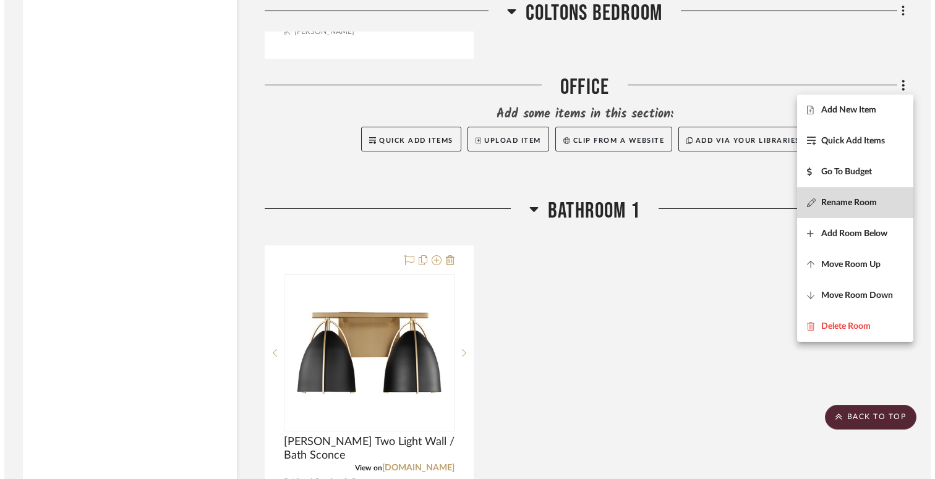
scroll to position [0, 0]
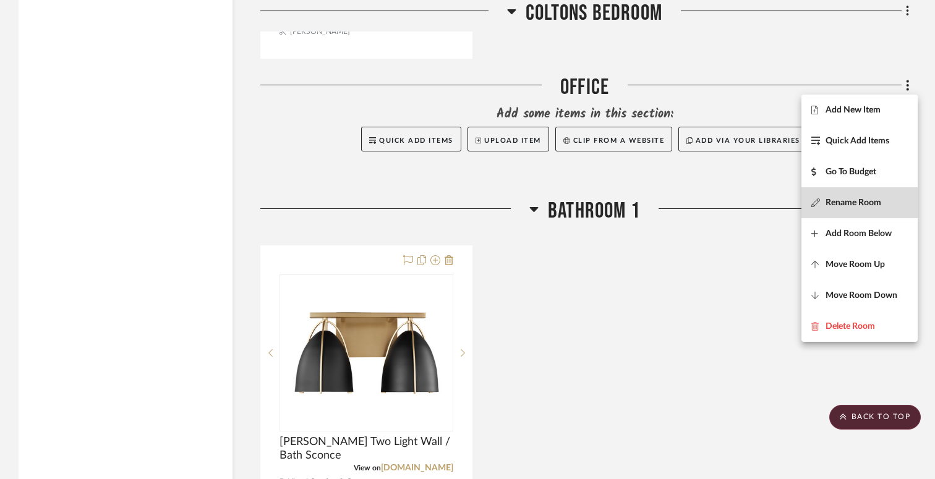
type input "Office"
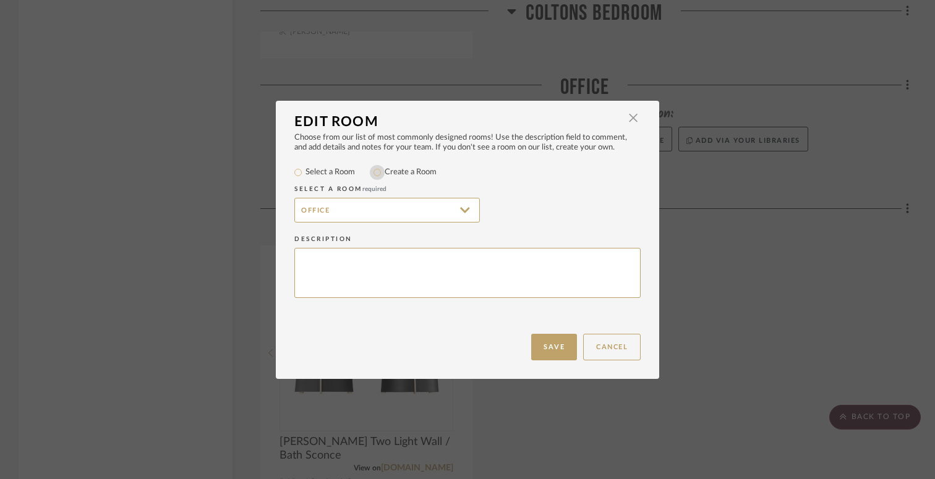
click at [373, 172] on input "Create a Room" at bounding box center [377, 172] width 15 height 15
radio input "true"
click at [380, 201] on input "Office" at bounding box center [386, 210] width 185 height 25
type input "Guest Bedroom 2"
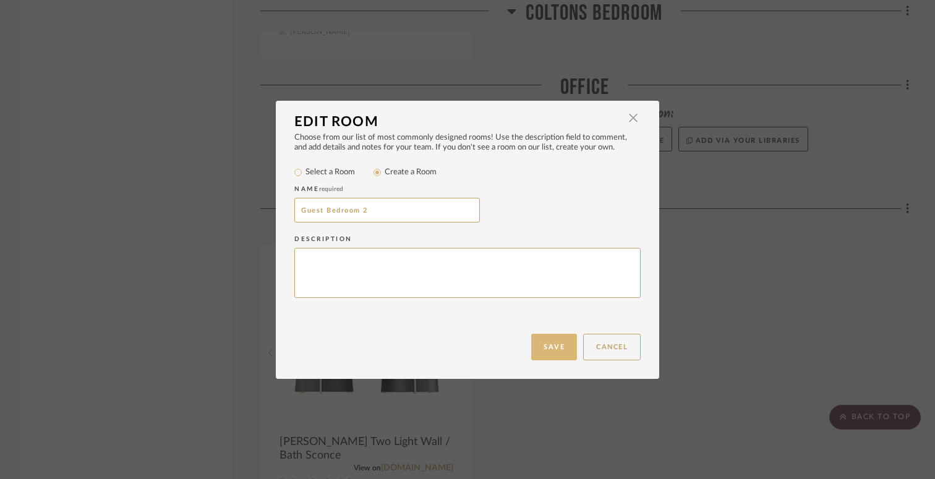
click at [552, 344] on button "Save" at bounding box center [554, 347] width 46 height 27
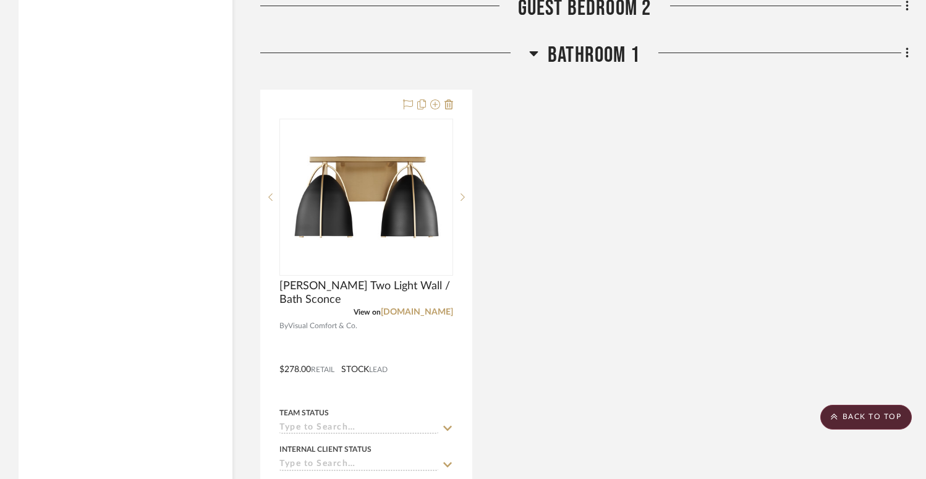
scroll to position [8416, 0]
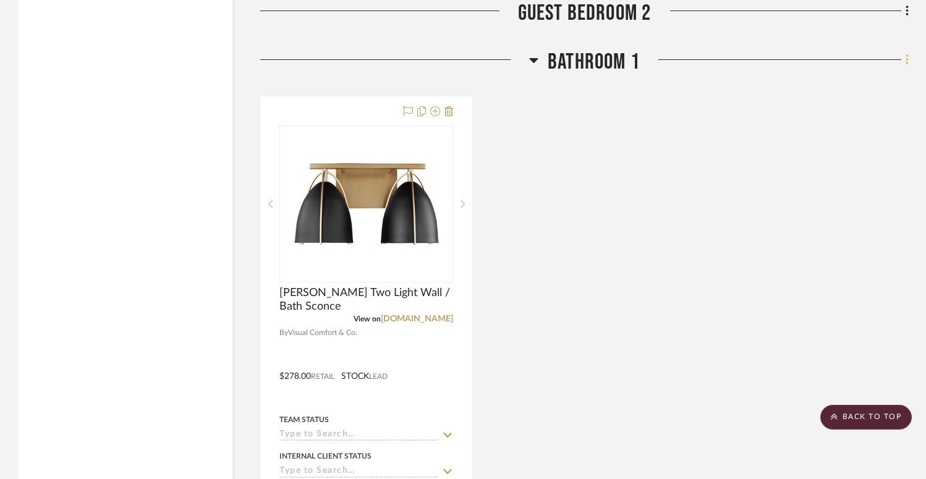
click at [908, 60] on icon at bounding box center [907, 59] width 2 height 11
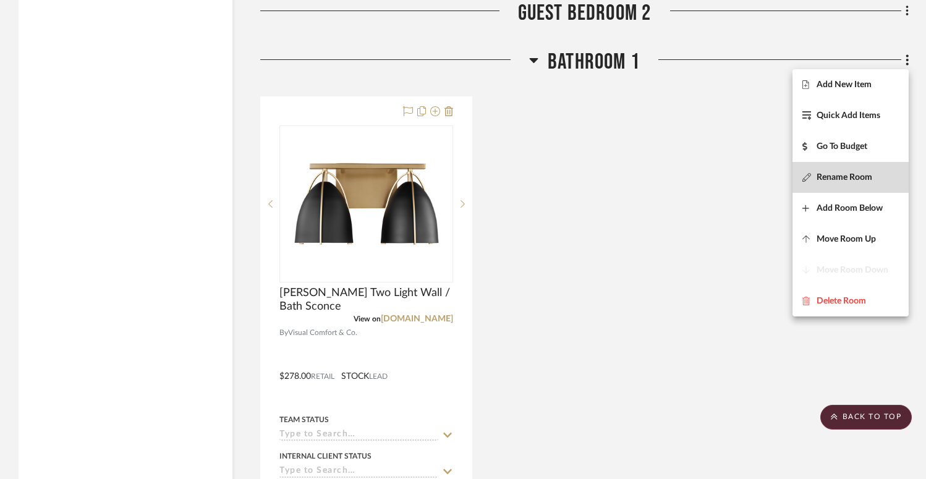
click at [838, 173] on span "Rename Room" at bounding box center [844, 177] width 56 height 11
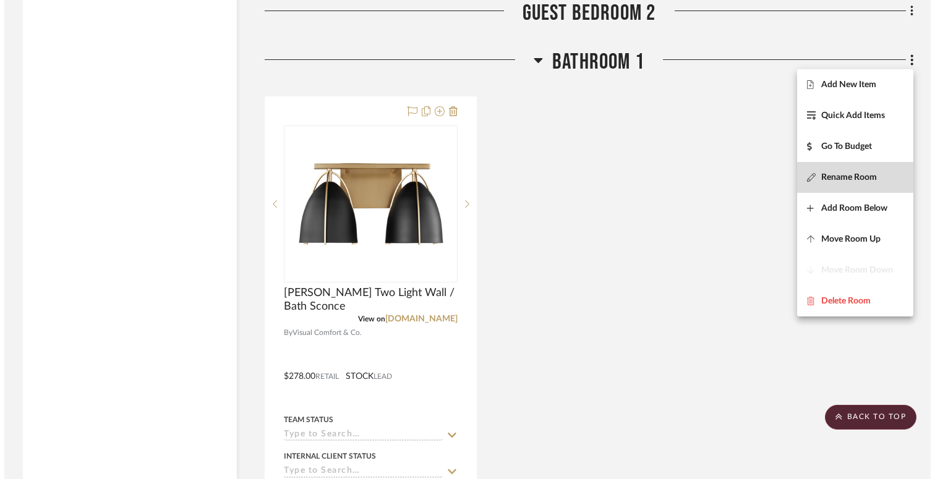
scroll to position [0, 0]
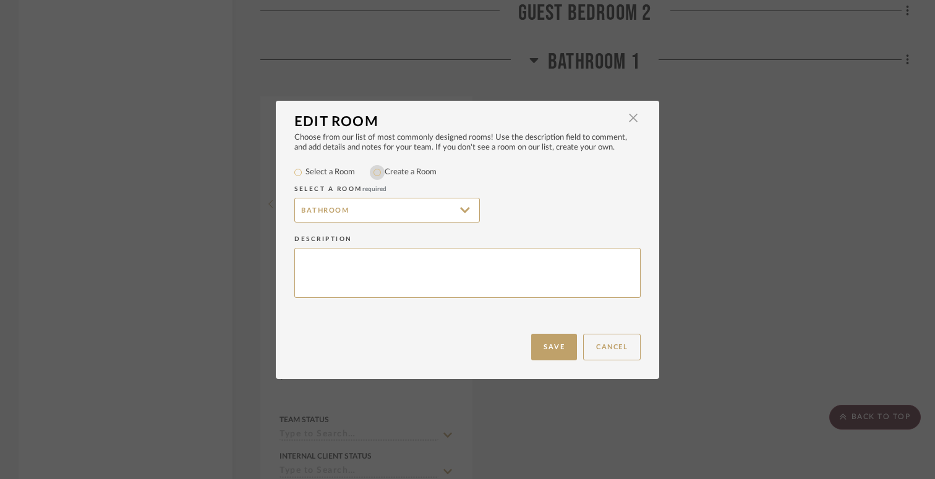
click at [373, 175] on input "Create a Room" at bounding box center [377, 172] width 15 height 15
radio input "true"
click at [368, 211] on input "Bathroom 1" at bounding box center [386, 210] width 185 height 25
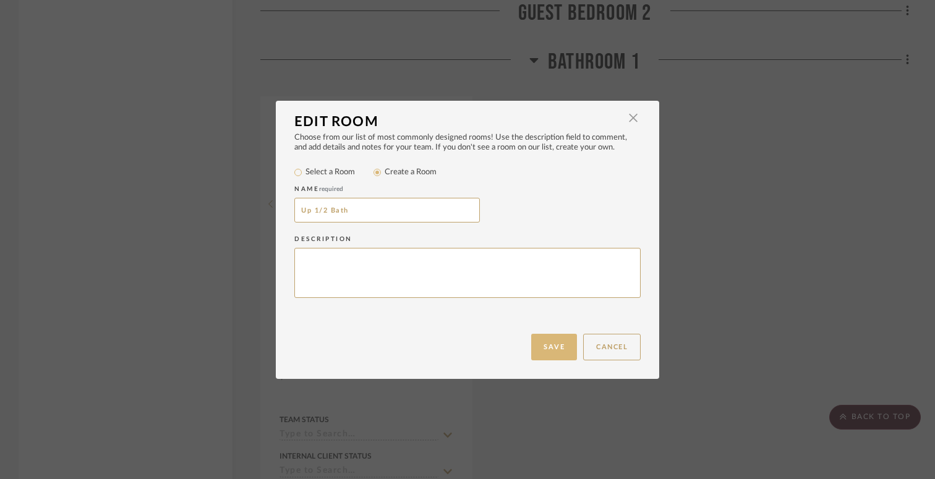
type input "Up 1/2 Bath"
click at [555, 347] on button "Save" at bounding box center [554, 347] width 46 height 27
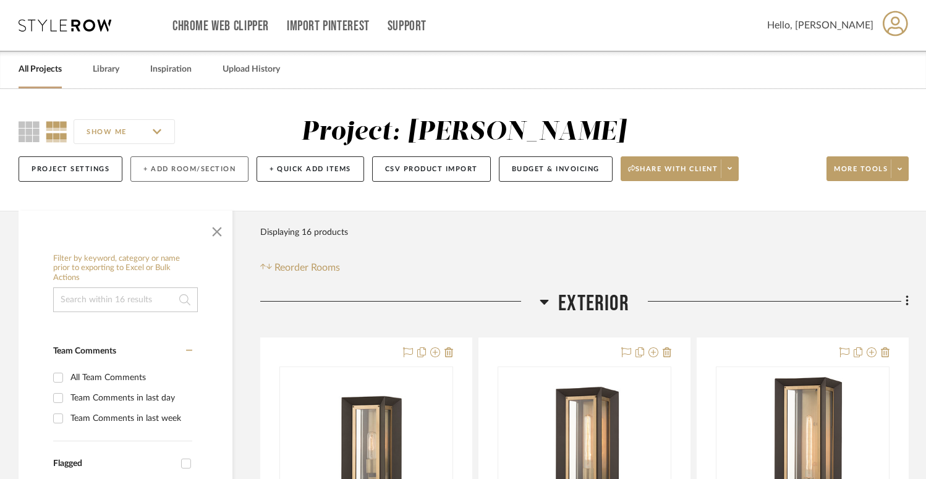
click at [203, 168] on button "+ Add Room/Section" at bounding box center [189, 168] width 118 height 25
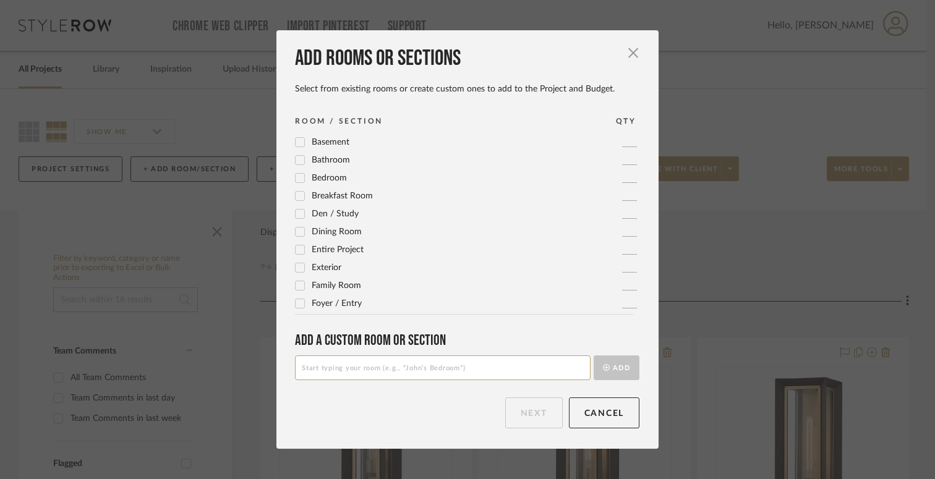
click at [342, 367] on input at bounding box center [442, 367] width 295 height 25
type input "Bonus Room"
click at [613, 370] on button "Add" at bounding box center [616, 367] width 46 height 25
click at [536, 420] on button "Next" at bounding box center [533, 412] width 57 height 31
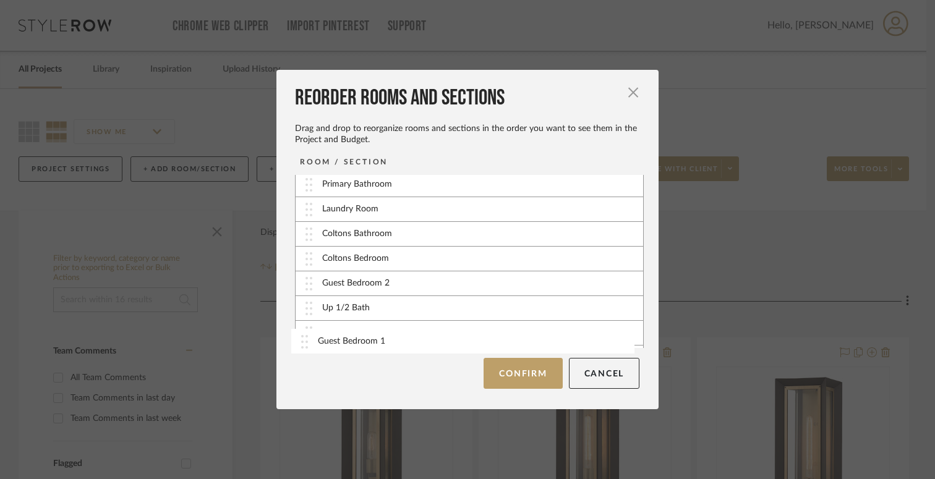
scroll to position [248, 0]
drag, startPoint x: 302, startPoint y: 215, endPoint x: 297, endPoint y: 255, distance: 40.5
drag, startPoint x: 303, startPoint y: 286, endPoint x: 303, endPoint y: 206, distance: 80.4
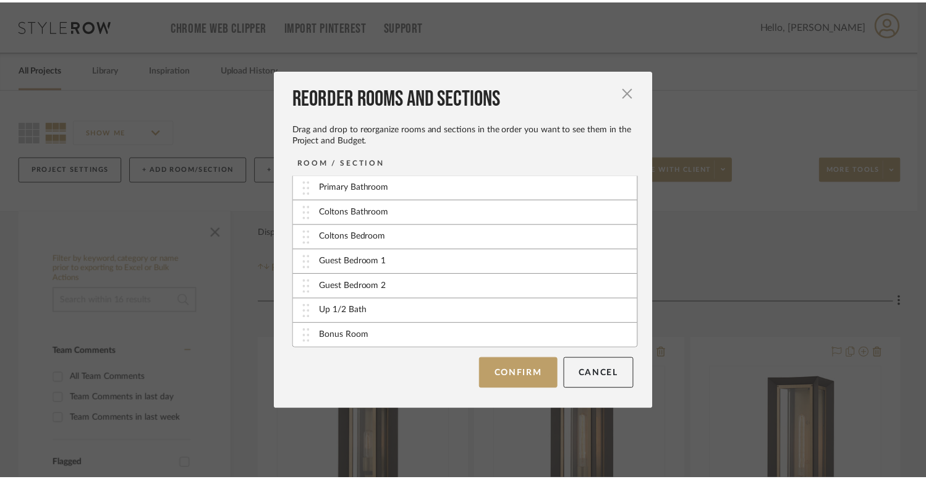
scroll to position [248, 0]
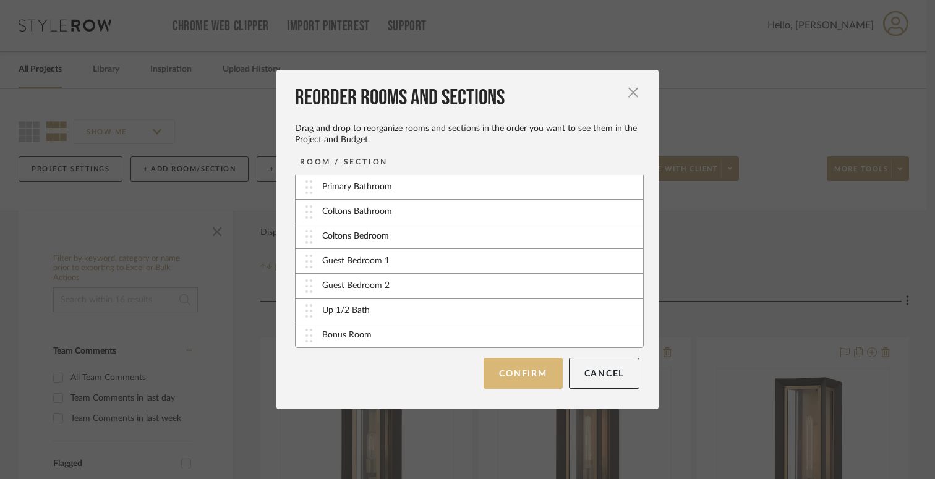
click at [513, 376] on button "Confirm" at bounding box center [522, 373] width 78 height 31
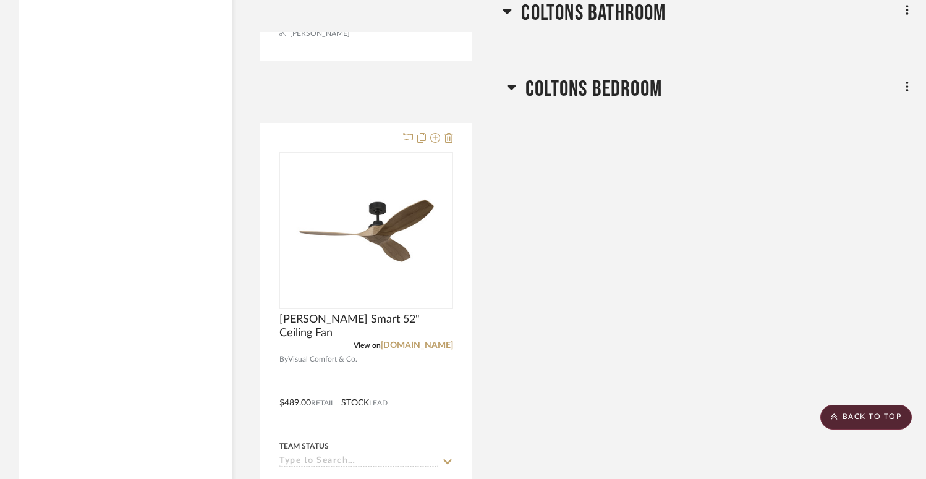
scroll to position [7542, 0]
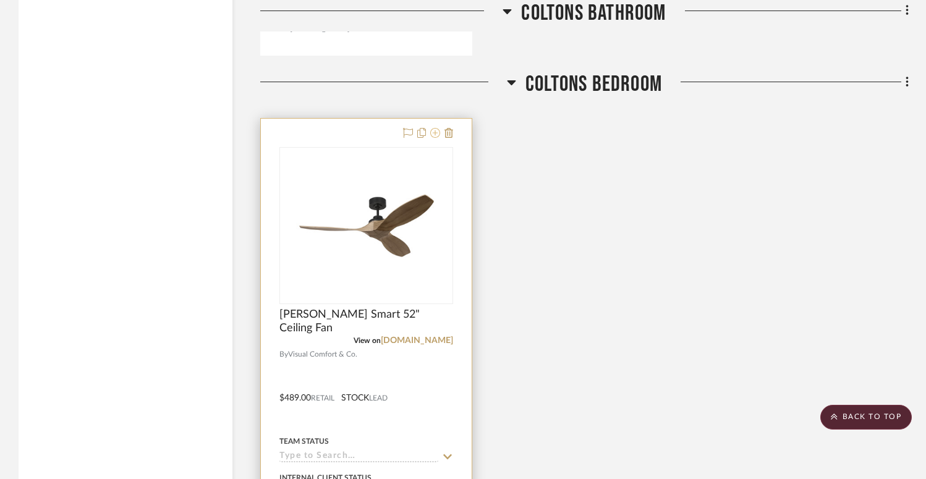
click at [434, 130] on icon at bounding box center [435, 133] width 10 height 10
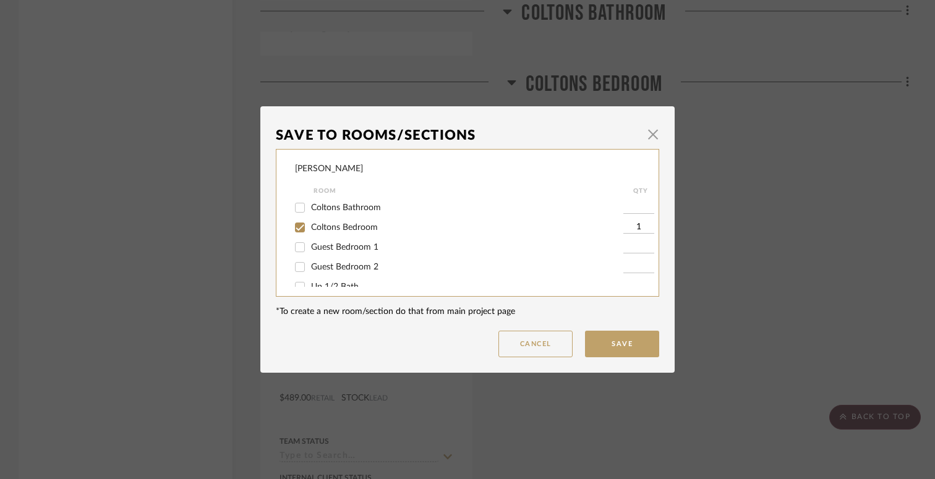
scroll to position [224, 0]
click at [356, 245] on span "Guest Bedroom 1" at bounding box center [344, 241] width 67 height 9
click at [310, 245] on input "Guest Bedroom 1" at bounding box center [300, 241] width 20 height 20
checkbox input "true"
type input "1"
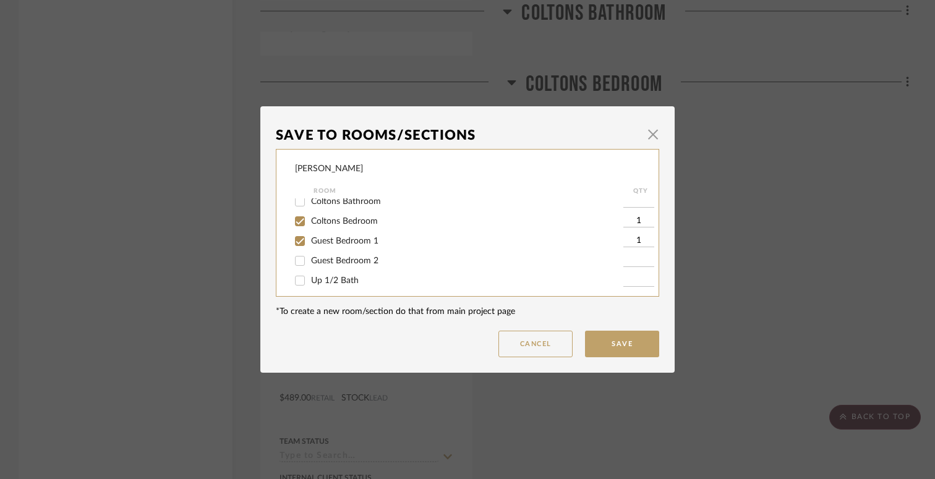
click at [354, 263] on span "Guest Bedroom 2" at bounding box center [344, 261] width 67 height 9
click at [310, 263] on input "Guest Bedroom 2" at bounding box center [300, 261] width 20 height 20
checkbox input "true"
type input "1"
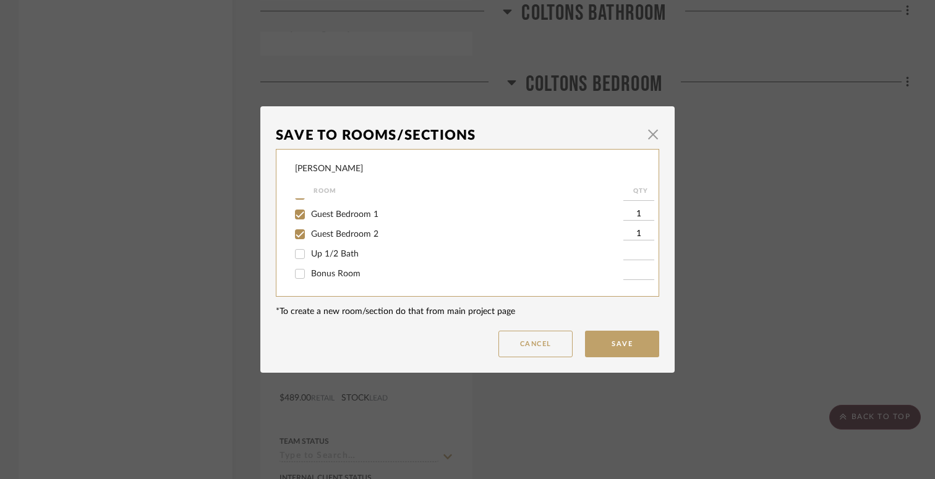
click at [339, 273] on span "Bonus Room" at bounding box center [335, 273] width 49 height 9
click at [310, 273] on input "Bonus Room" at bounding box center [300, 274] width 20 height 20
checkbox input "true"
type input "1"
click at [635, 342] on button "Save" at bounding box center [622, 344] width 74 height 27
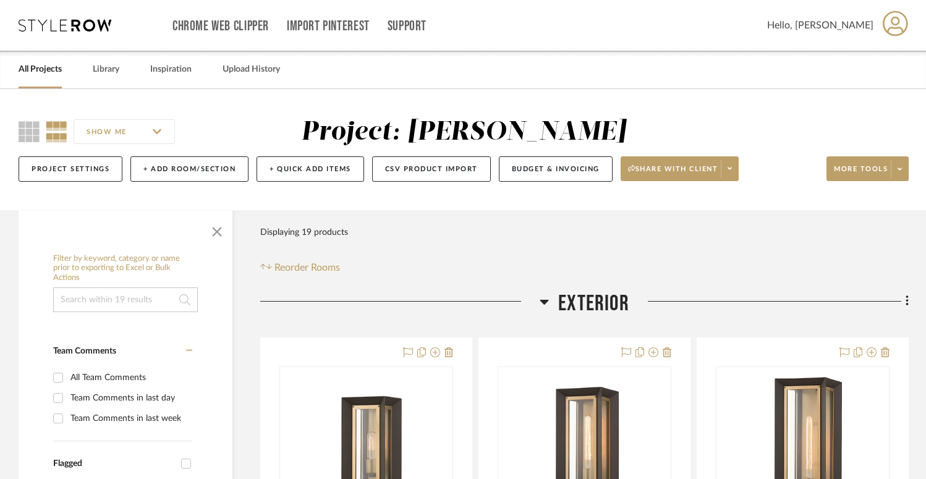
scroll to position [0, 0]
click at [853, 167] on span "More tools" at bounding box center [861, 173] width 54 height 19
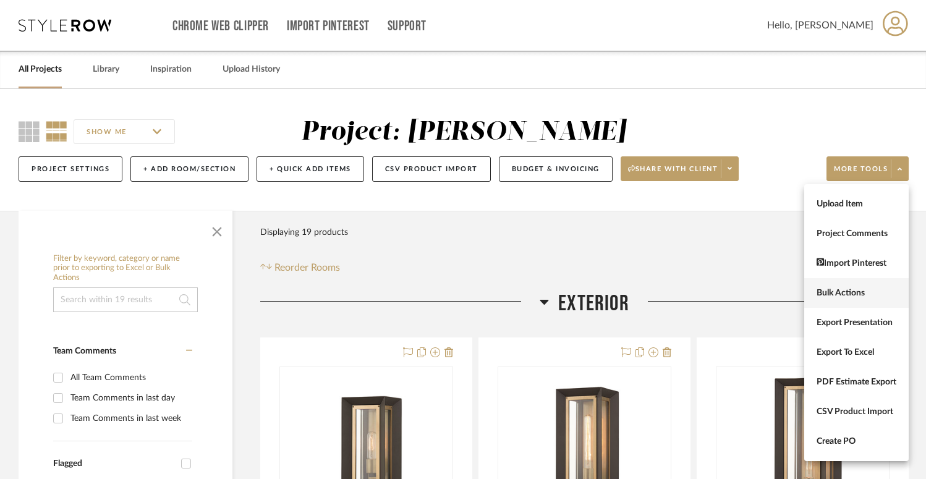
click at [841, 300] on button "Bulk Actions" at bounding box center [856, 293] width 104 height 30
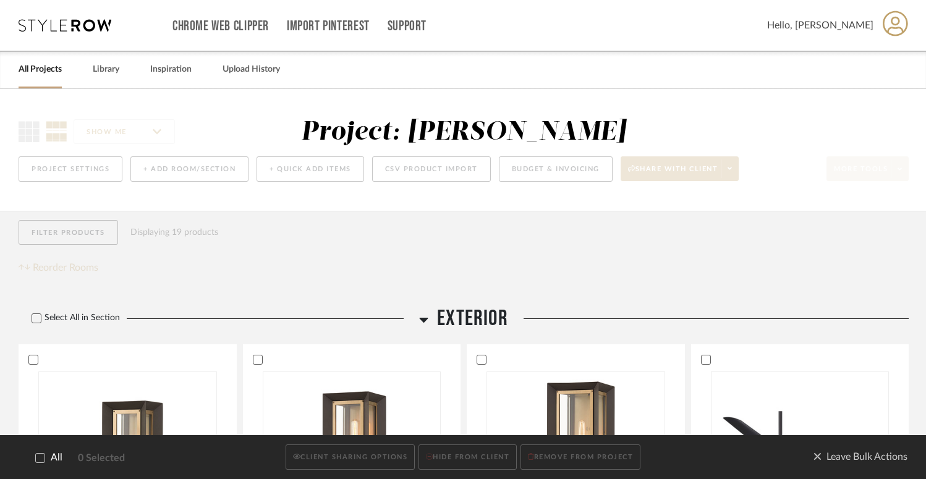
click at [40, 459] on icon at bounding box center [40, 458] width 8 height 6
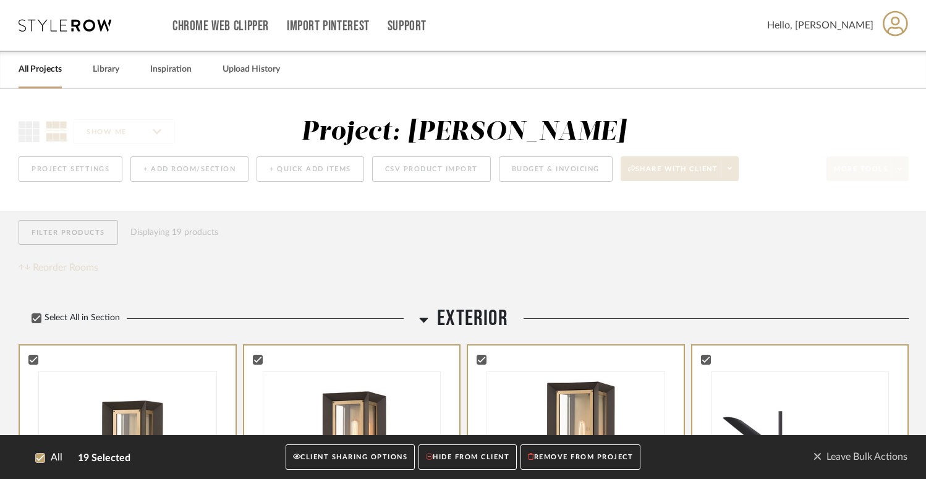
click at [335, 462] on button "CLIENT SHARING OPTIONS" at bounding box center [350, 457] width 129 height 25
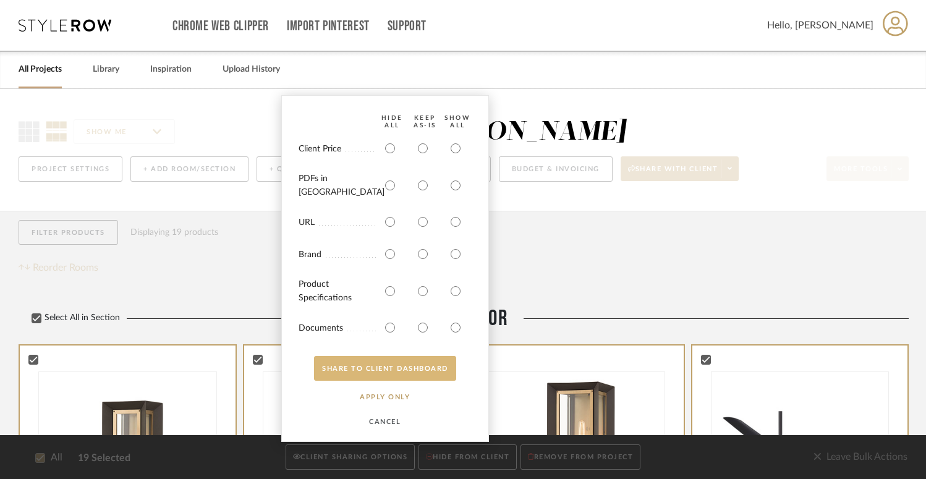
click at [387, 370] on button "SHARE TO CLIENT Dashboard" at bounding box center [385, 368] width 142 height 25
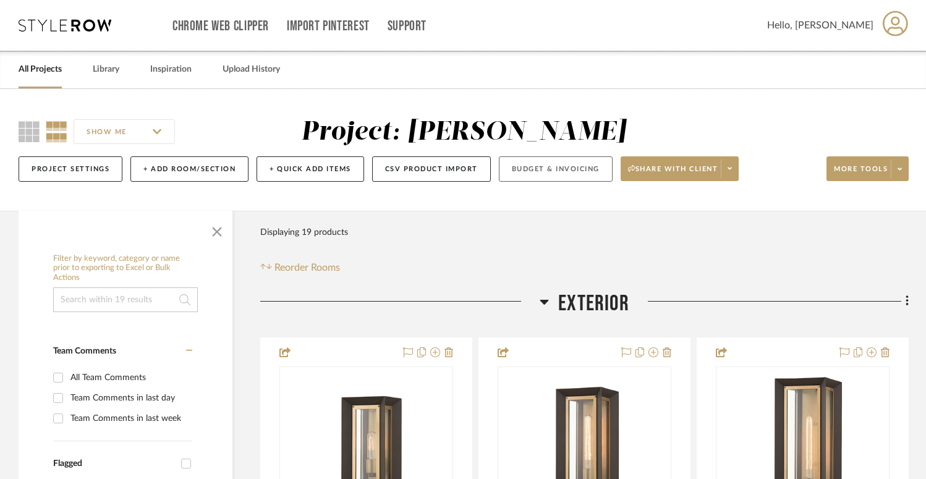
click at [566, 165] on button "Budget & Invoicing" at bounding box center [556, 168] width 114 height 25
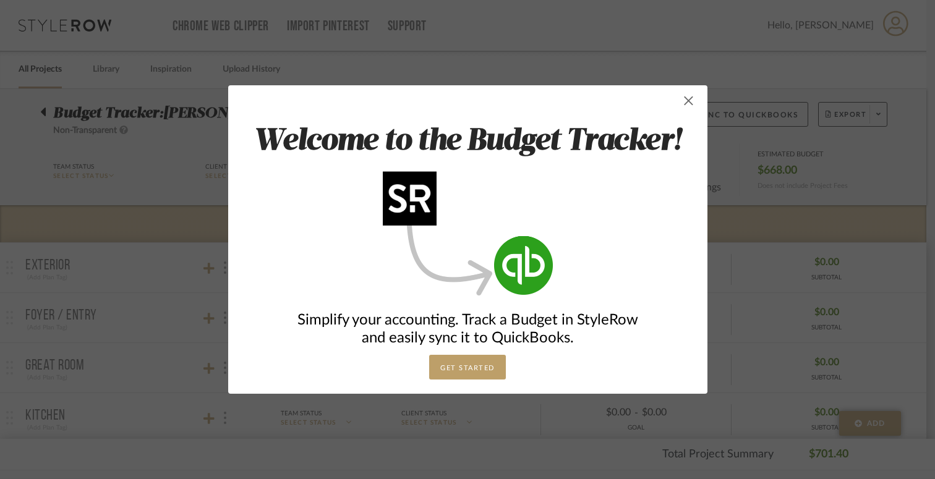
click at [685, 101] on span "button" at bounding box center [688, 100] width 25 height 25
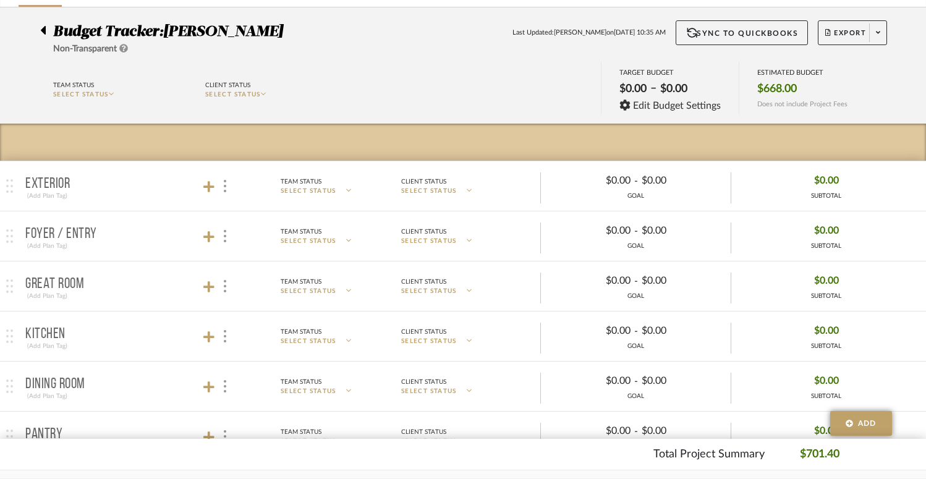
scroll to position [84, 0]
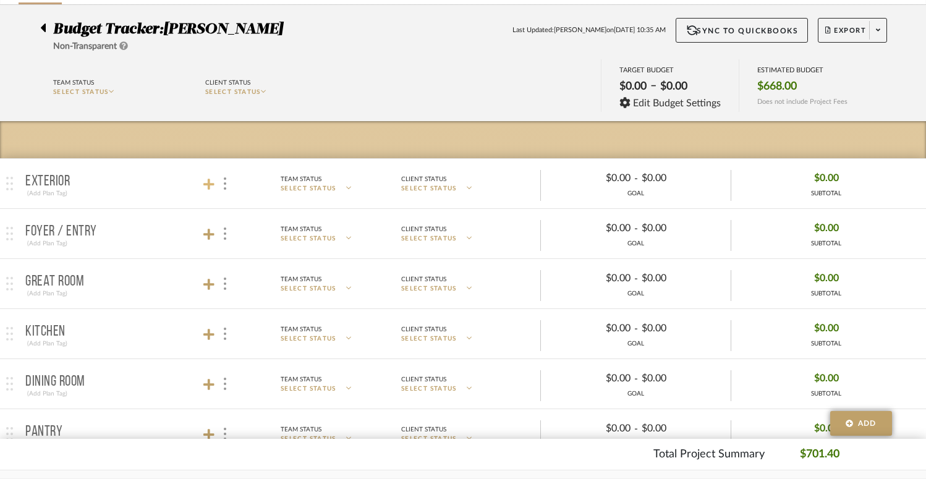
click at [208, 184] on icon at bounding box center [208, 184] width 11 height 11
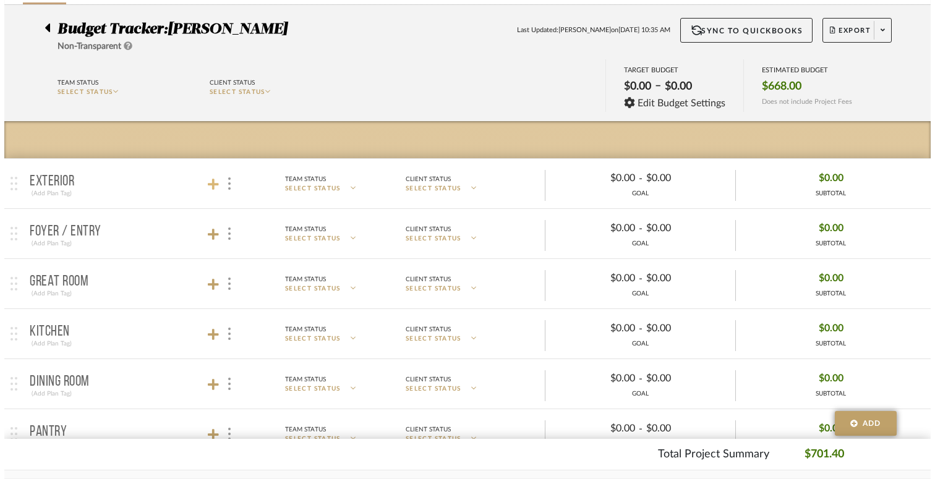
scroll to position [0, 0]
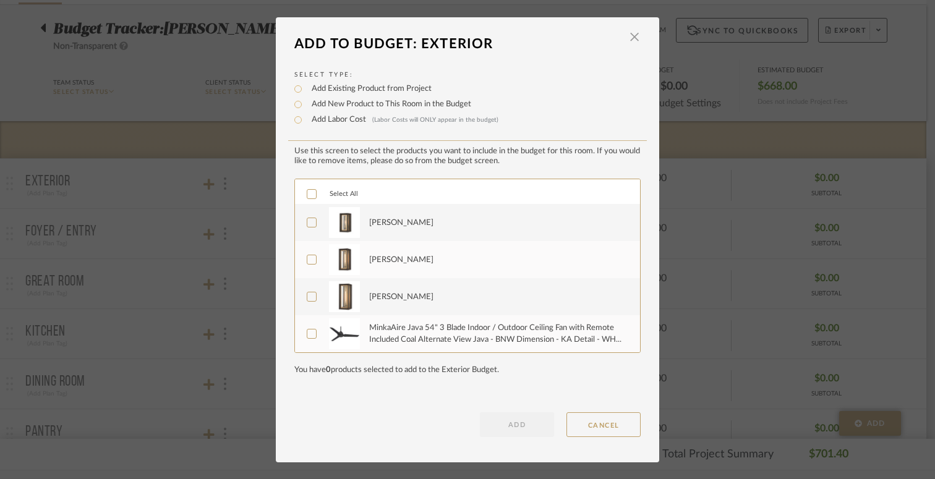
click at [307, 193] on icon at bounding box center [311, 194] width 9 height 9
click at [507, 423] on button "ADD" at bounding box center [517, 424] width 74 height 25
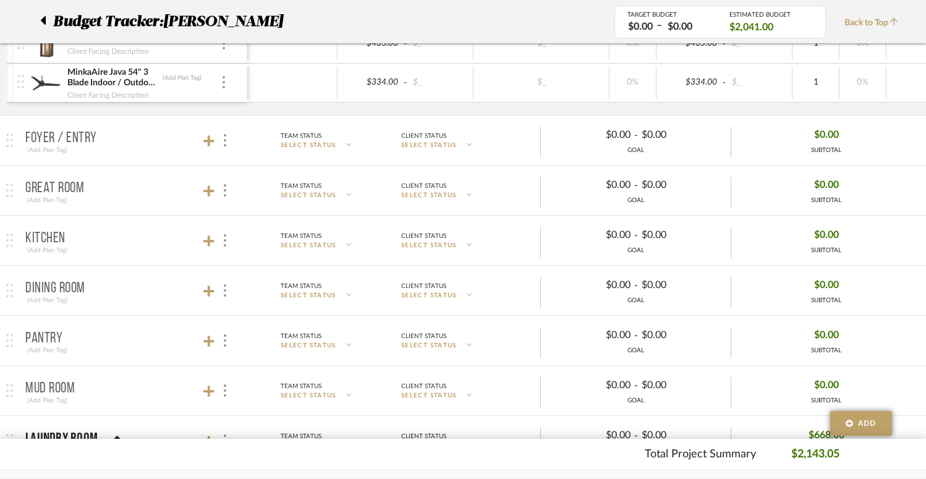
scroll to position [384, 0]
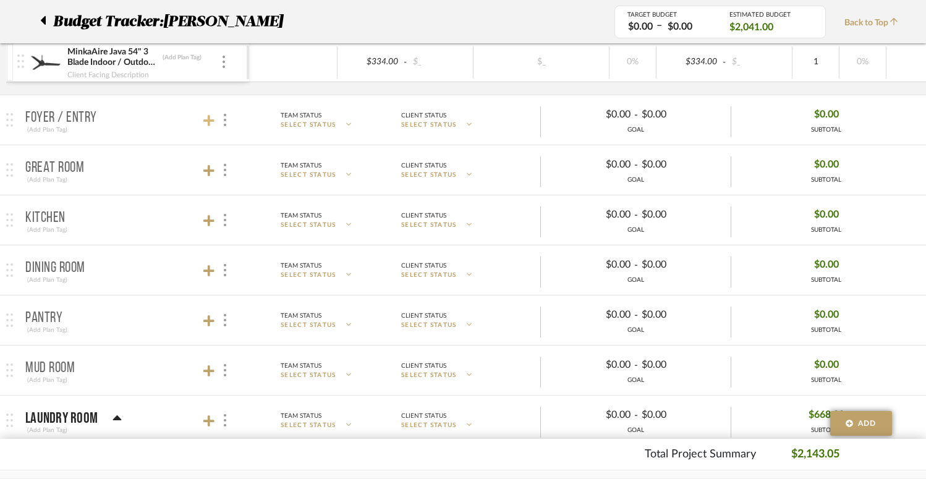
click at [208, 121] on icon at bounding box center [208, 120] width 11 height 11
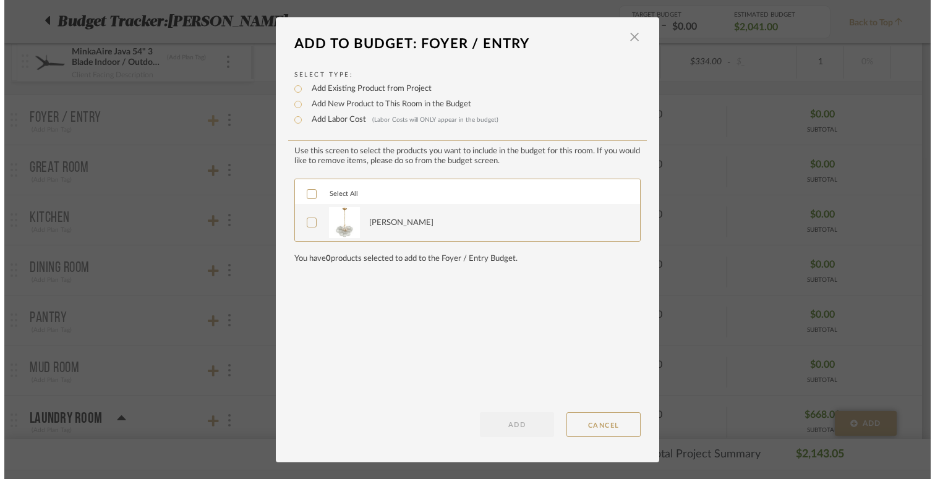
scroll to position [0, 0]
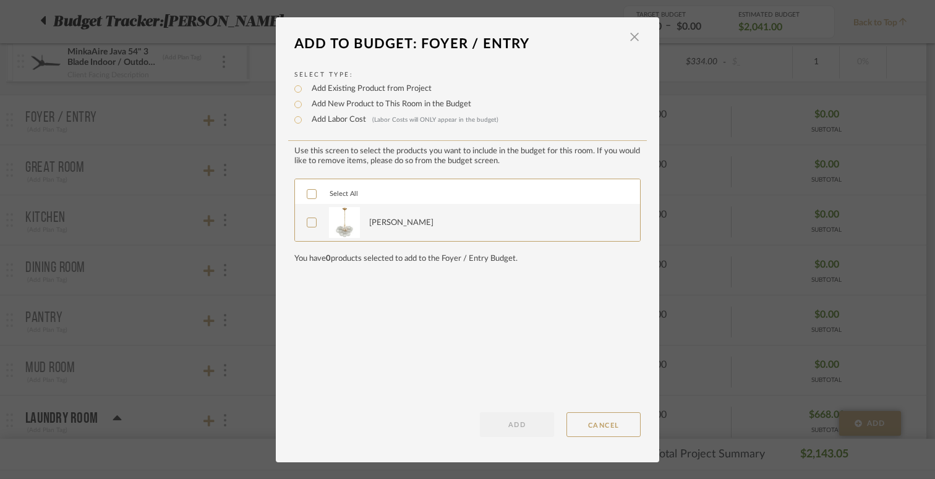
click at [307, 192] on icon at bounding box center [311, 194] width 9 height 9
click at [531, 425] on button "ADD" at bounding box center [517, 424] width 74 height 25
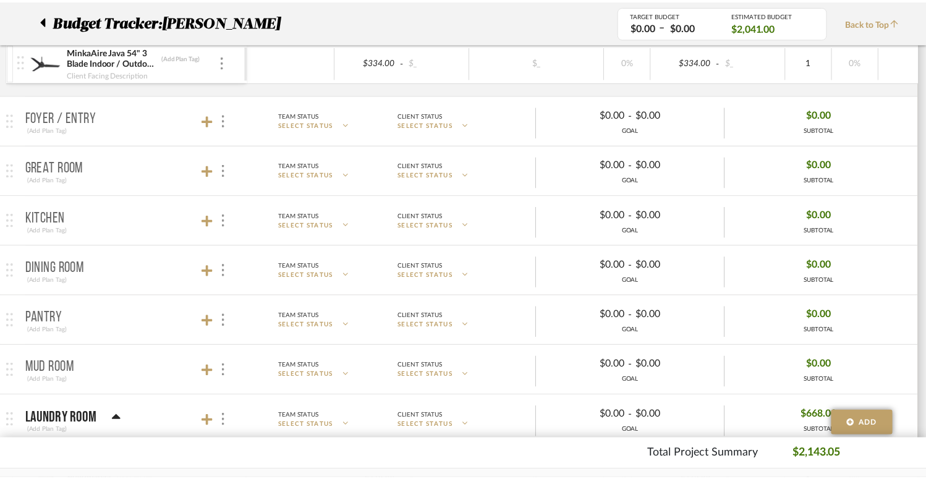
scroll to position [384, 0]
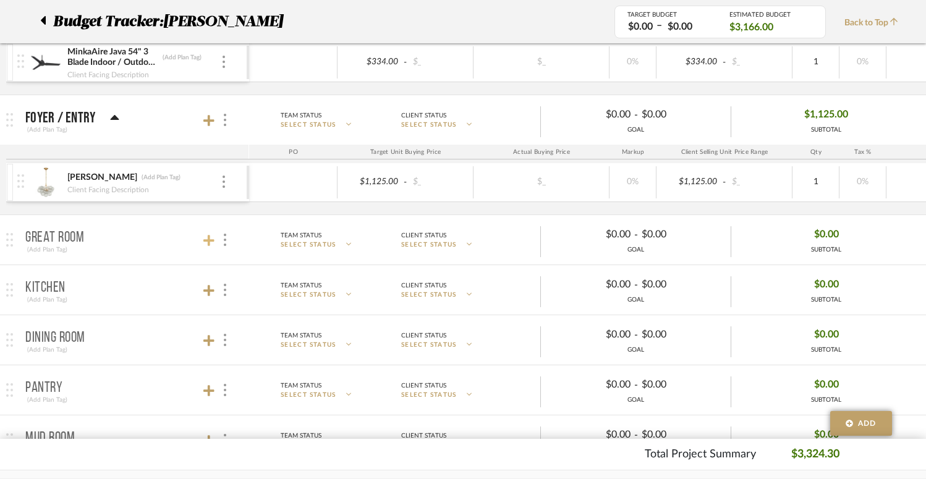
click at [210, 244] on icon at bounding box center [208, 240] width 11 height 11
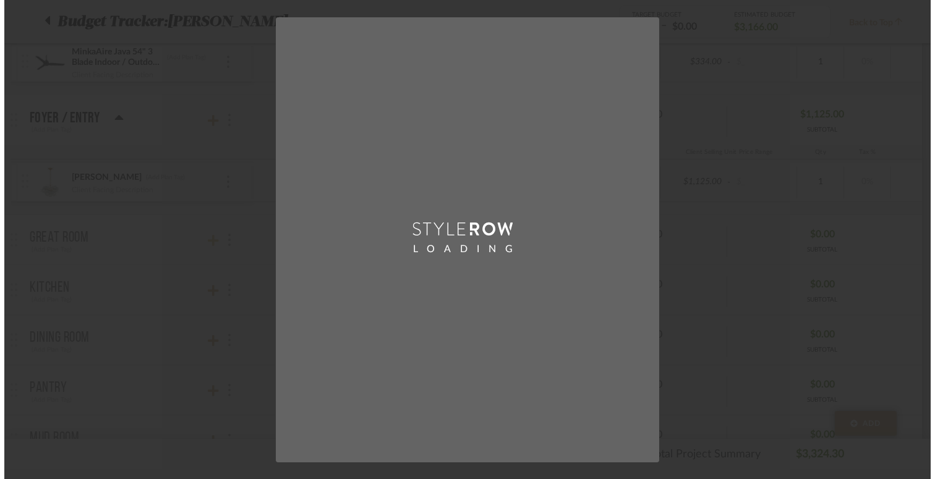
scroll to position [0, 0]
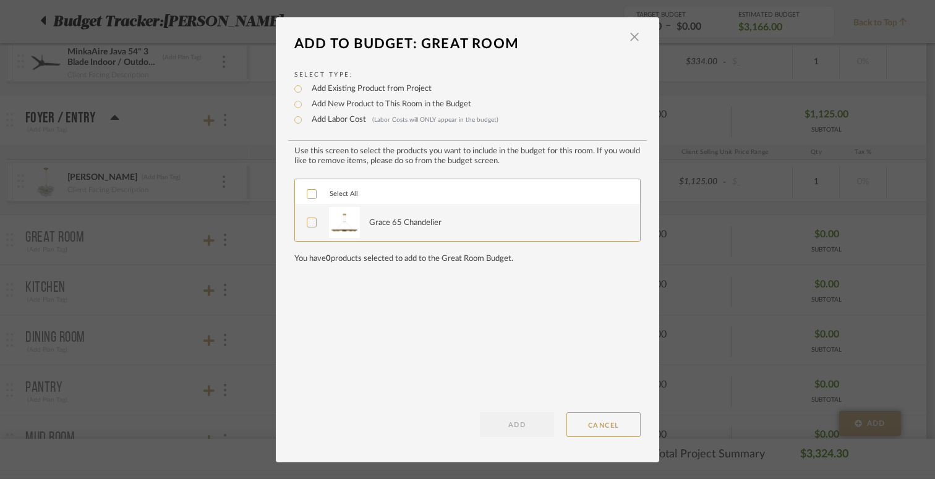
click at [307, 192] on icon at bounding box center [311, 194] width 9 height 9
click at [518, 421] on button "ADD" at bounding box center [517, 424] width 74 height 25
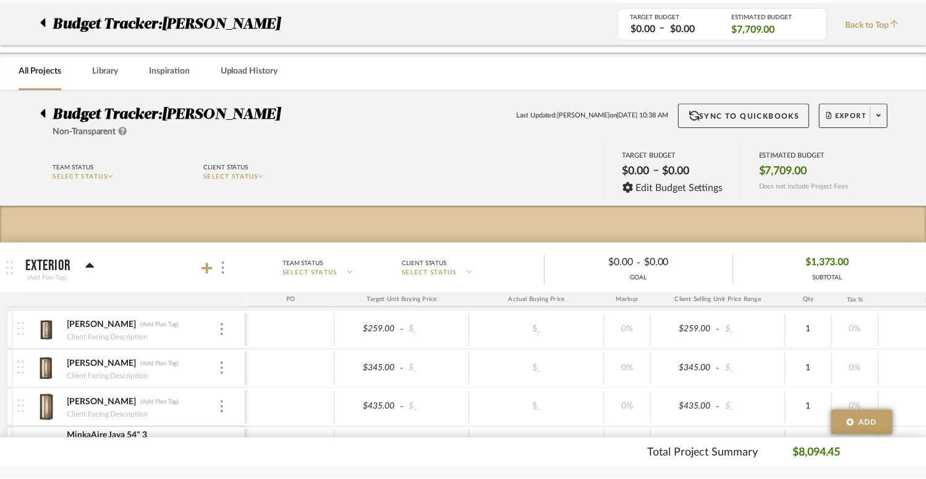
scroll to position [384, 0]
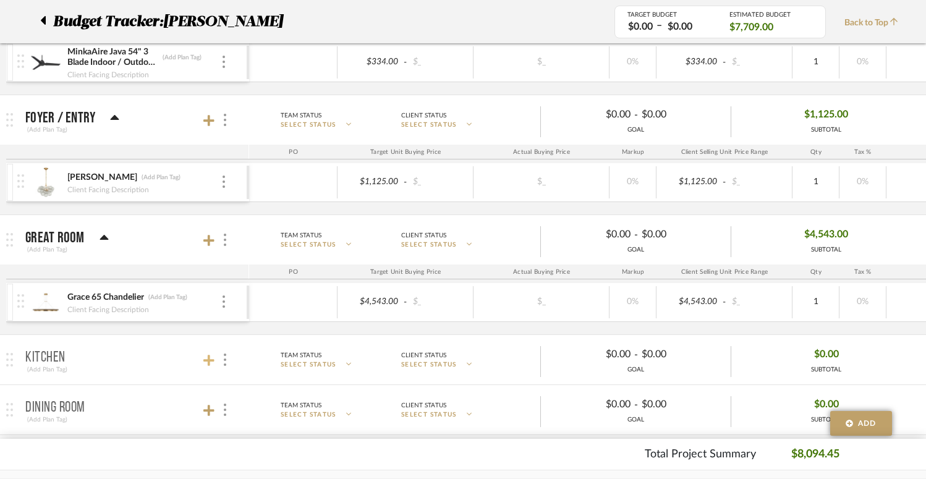
click at [209, 363] on icon at bounding box center [208, 360] width 11 height 11
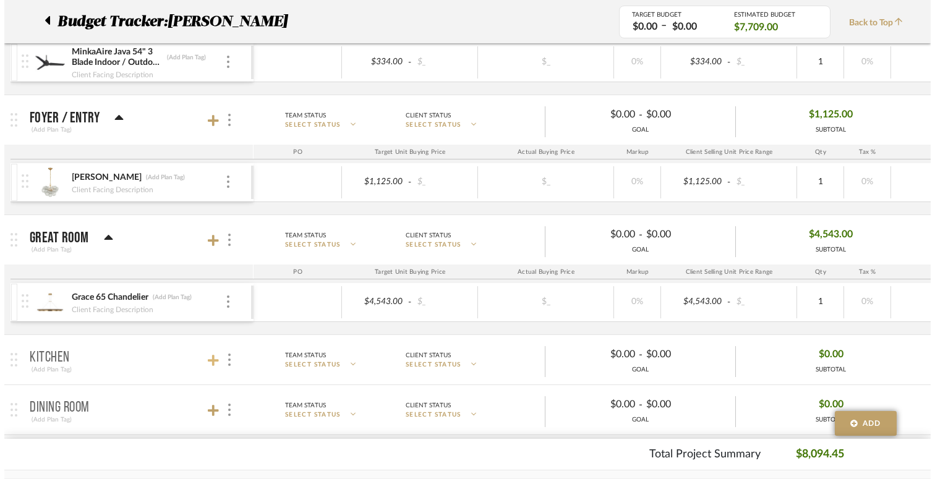
scroll to position [0, 0]
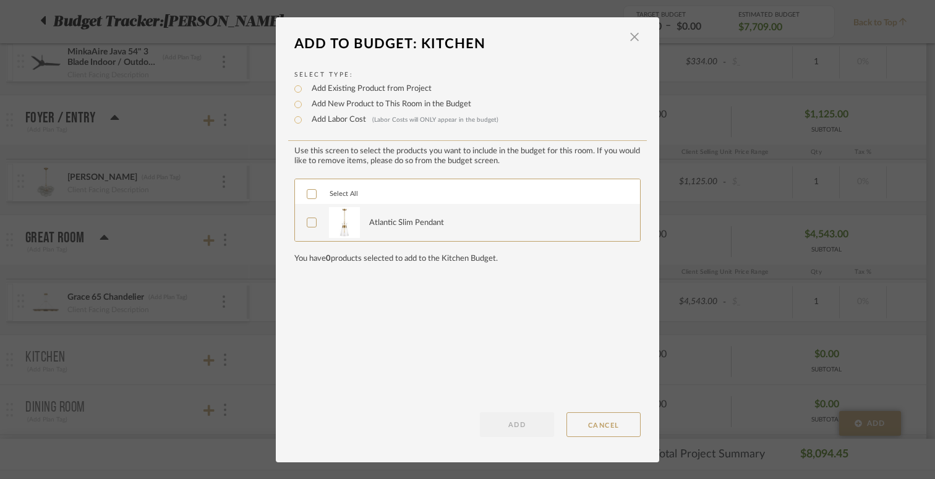
click at [307, 194] on icon at bounding box center [311, 194] width 9 height 9
click at [520, 422] on button "ADD" at bounding box center [517, 424] width 74 height 25
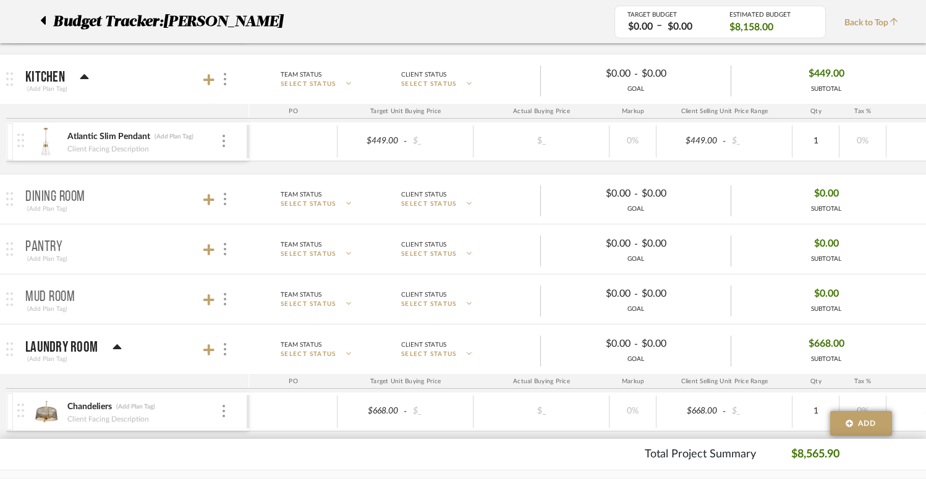
scroll to position [695, 0]
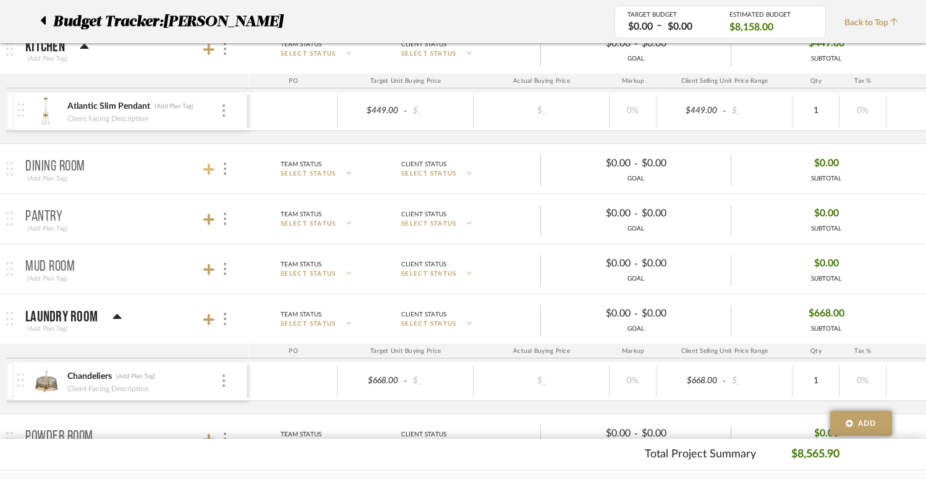
click at [208, 169] on icon at bounding box center [208, 169] width 11 height 11
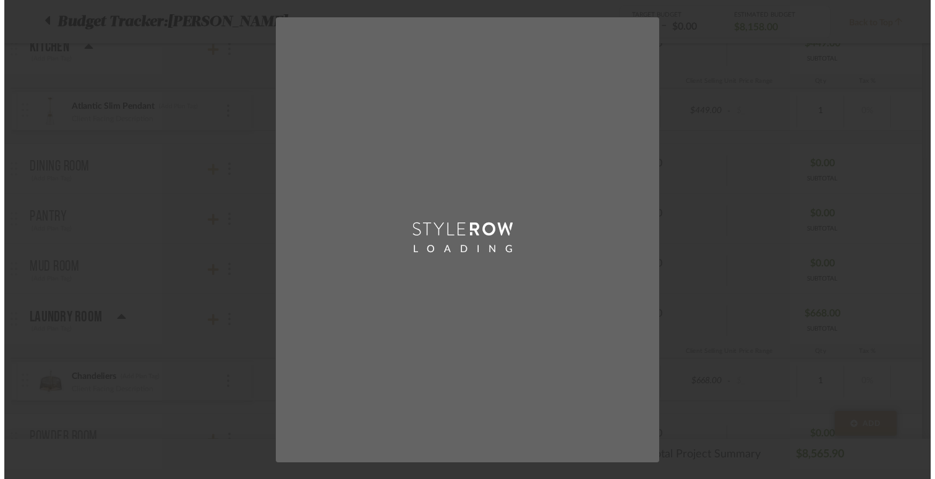
scroll to position [0, 0]
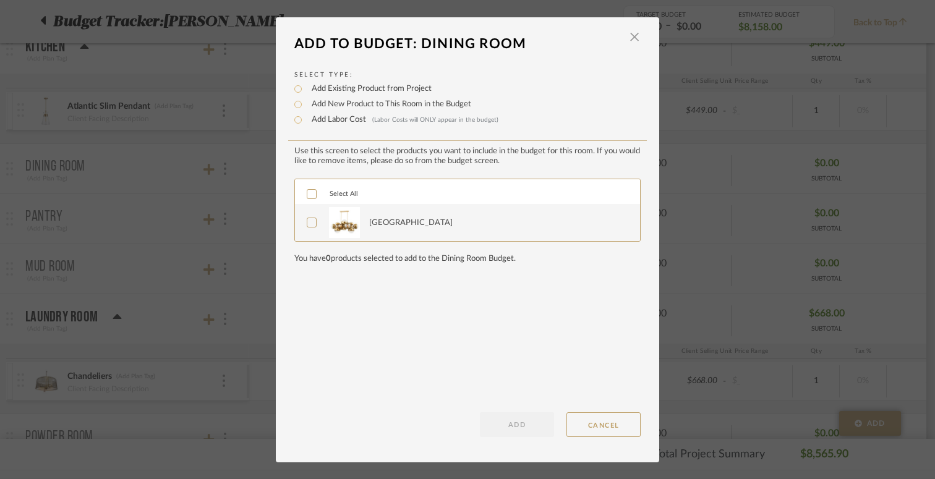
click at [307, 192] on icon at bounding box center [311, 194] width 9 height 9
click at [521, 428] on button "ADD" at bounding box center [517, 424] width 74 height 25
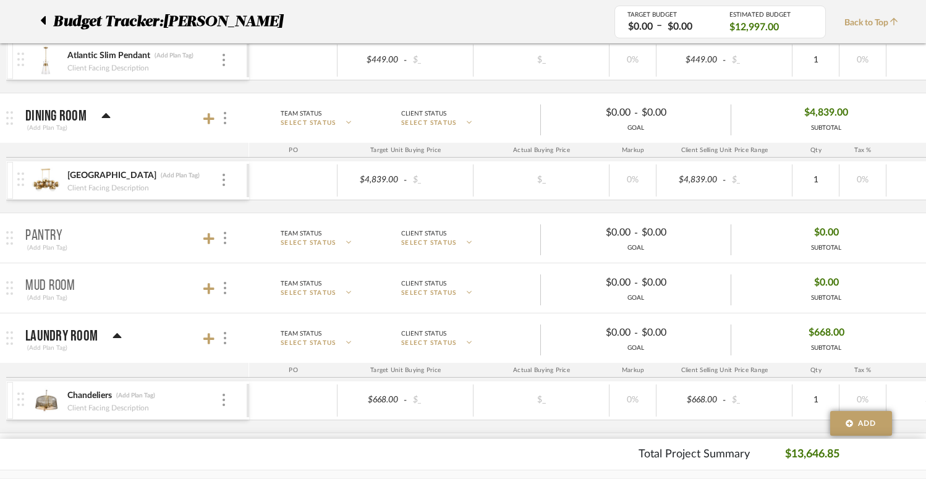
scroll to position [768, 0]
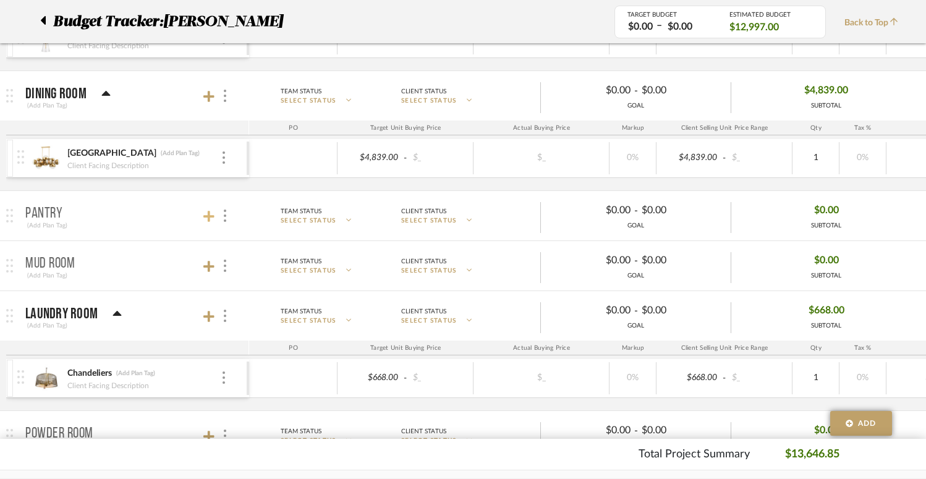
click at [211, 214] on icon at bounding box center [208, 216] width 11 height 12
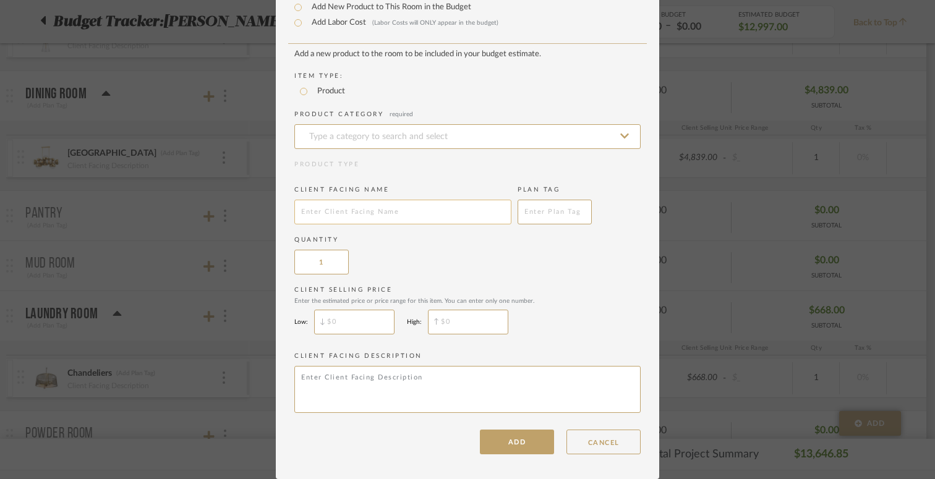
scroll to position [0, 0]
click at [531, 449] on button "ADD" at bounding box center [517, 442] width 74 height 25
click at [462, 130] on input at bounding box center [467, 136] width 346 height 25
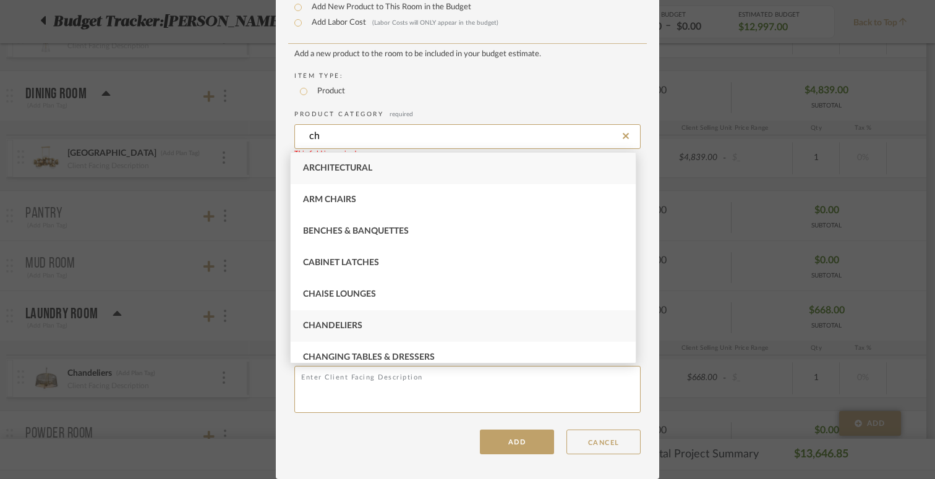
click at [438, 323] on div "Chandeliers" at bounding box center [463, 326] width 345 height 32
type input "Chandeliers"
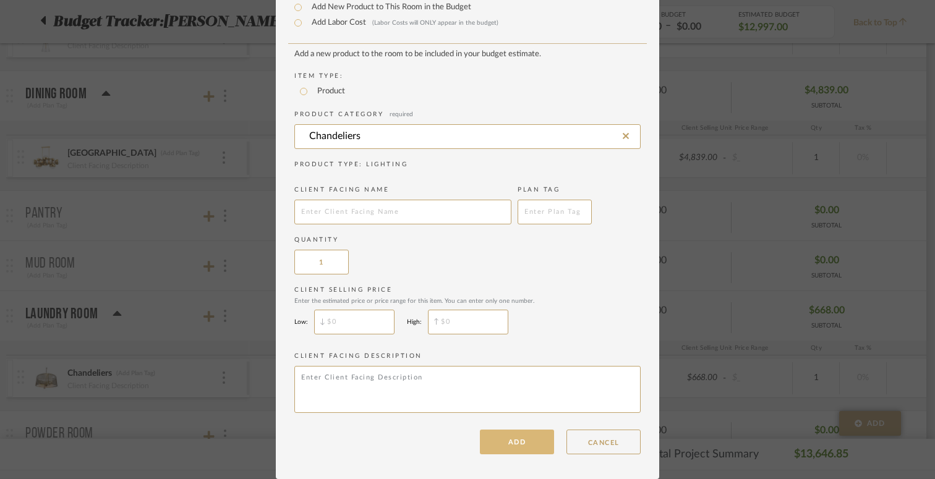
click at [522, 442] on button "ADD" at bounding box center [517, 442] width 74 height 25
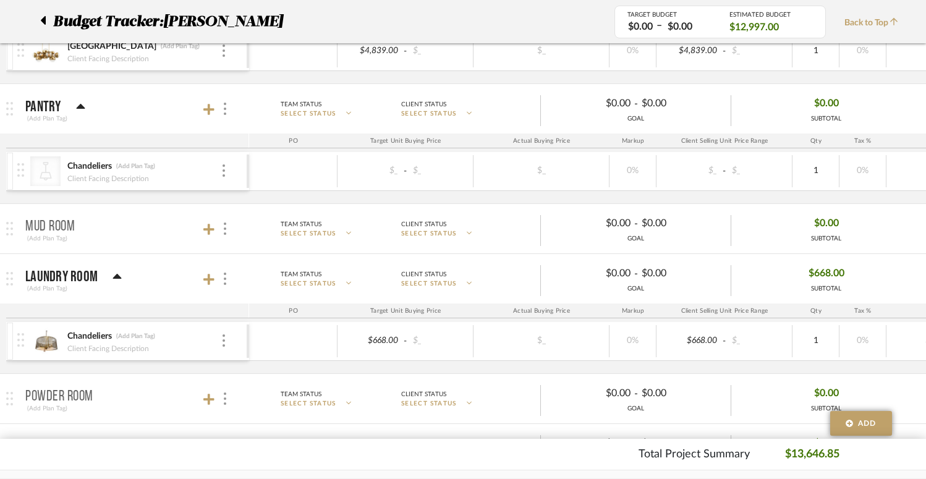
scroll to position [875, 0]
click at [224, 171] on img at bounding box center [224, 170] width 2 height 12
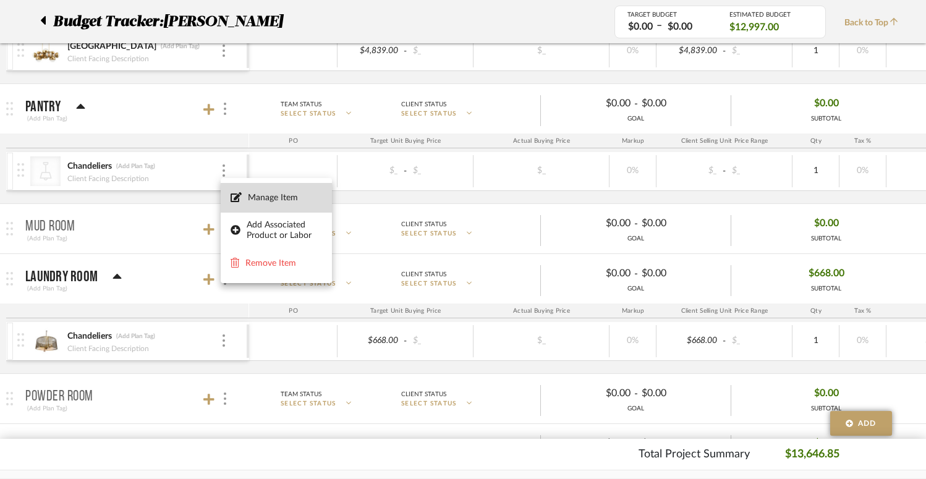
click at [247, 201] on span "Manage Item" at bounding box center [276, 198] width 91 height 12
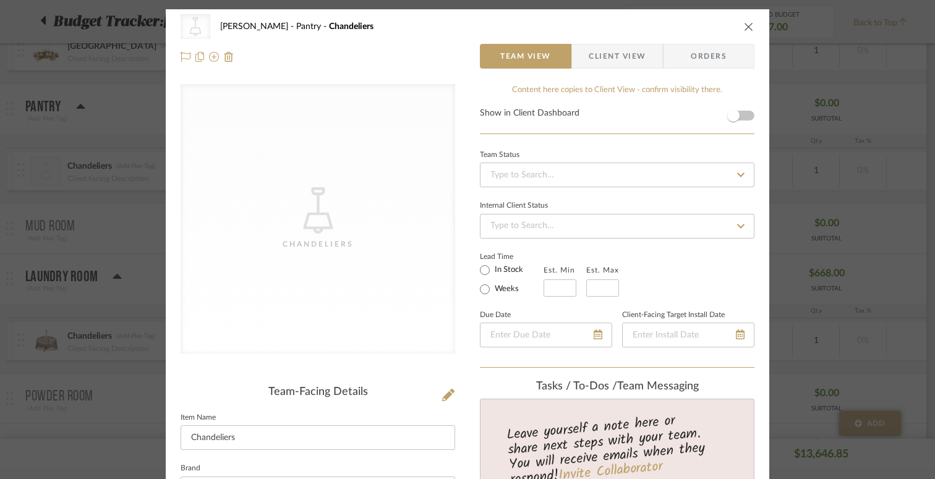
scroll to position [0, 0]
click at [444, 394] on icon at bounding box center [448, 395] width 12 height 12
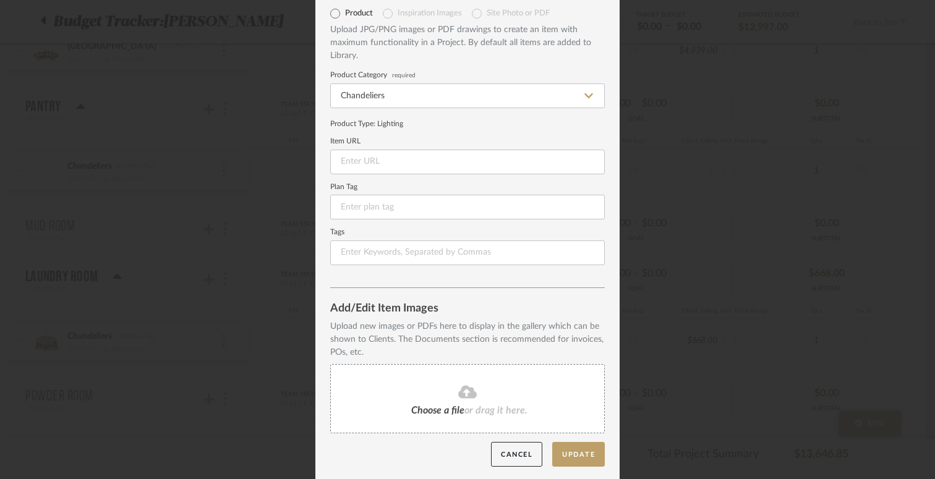
scroll to position [51, 0]
click at [573, 450] on button "Update" at bounding box center [578, 455] width 53 height 25
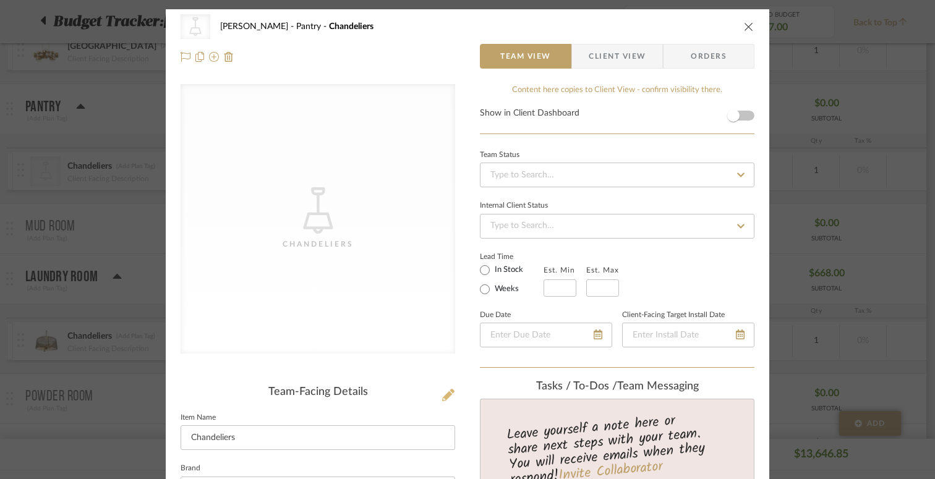
click at [444, 396] on icon at bounding box center [448, 395] width 12 height 12
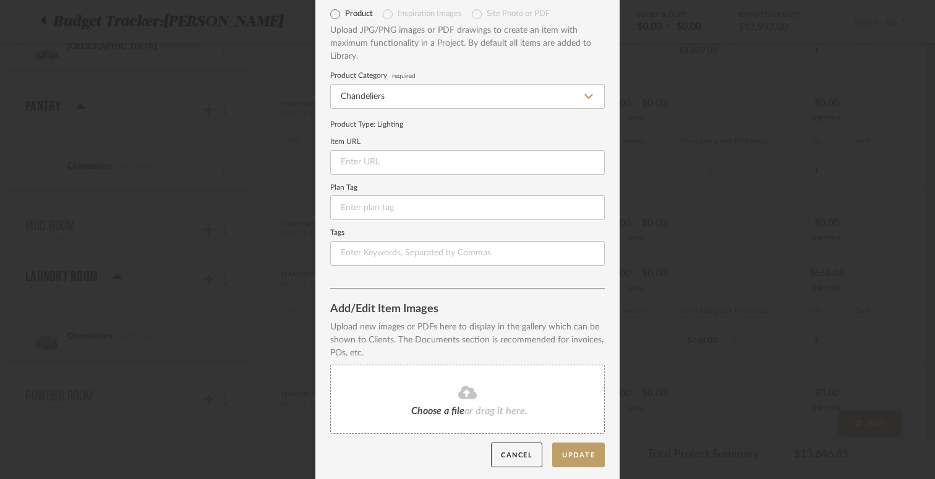
click at [436, 409] on span "Choose a file" at bounding box center [437, 411] width 53 height 10
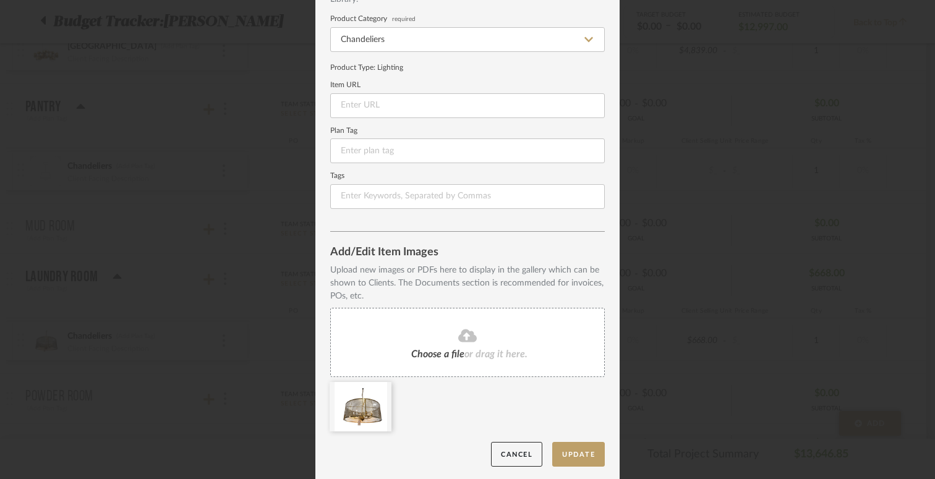
scroll to position [107, 0]
click at [579, 445] on button "Update" at bounding box center [578, 455] width 53 height 25
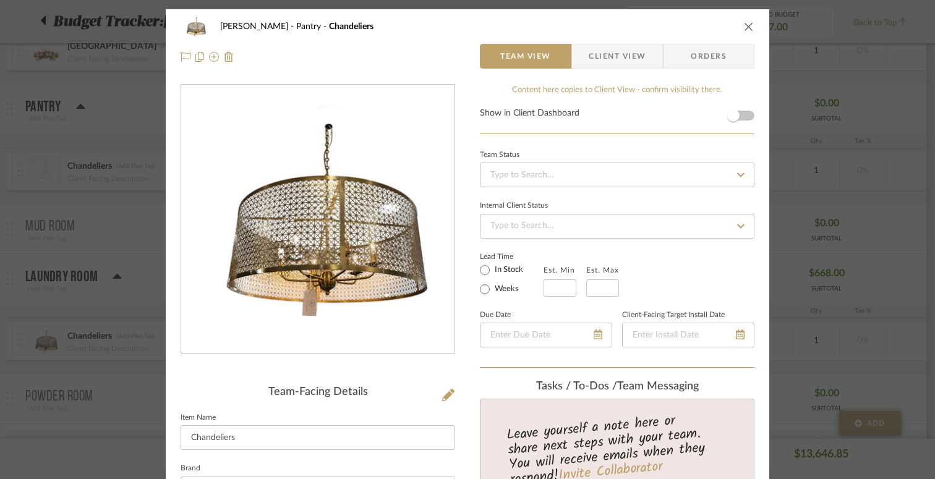
click at [744, 28] on icon "close" at bounding box center [749, 27] width 10 height 10
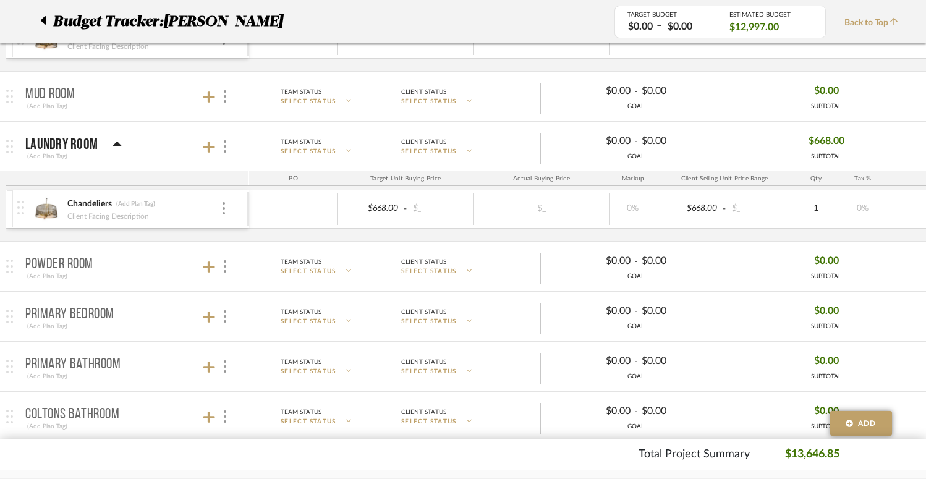
scroll to position [1036, 0]
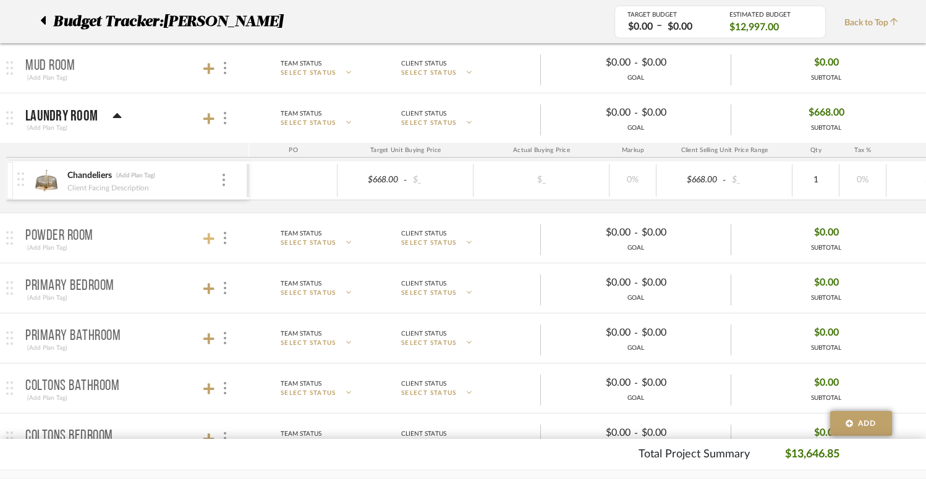
click at [210, 234] on icon at bounding box center [208, 238] width 11 height 11
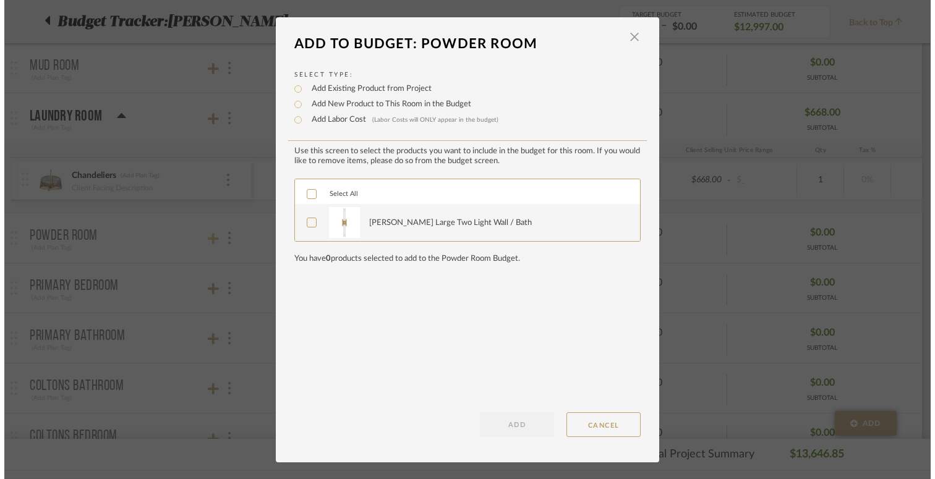
scroll to position [0, 0]
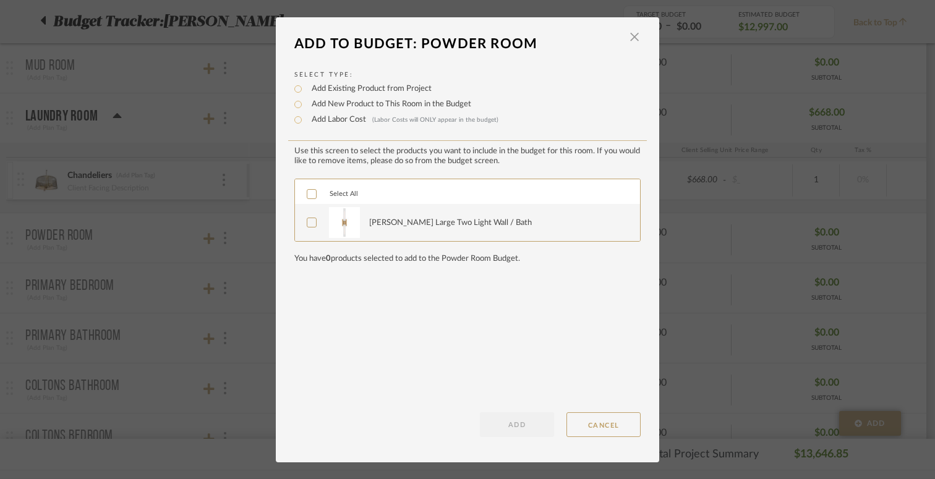
click at [312, 195] on div at bounding box center [312, 194] width 10 height 10
click at [518, 423] on button "ADD" at bounding box center [517, 424] width 74 height 25
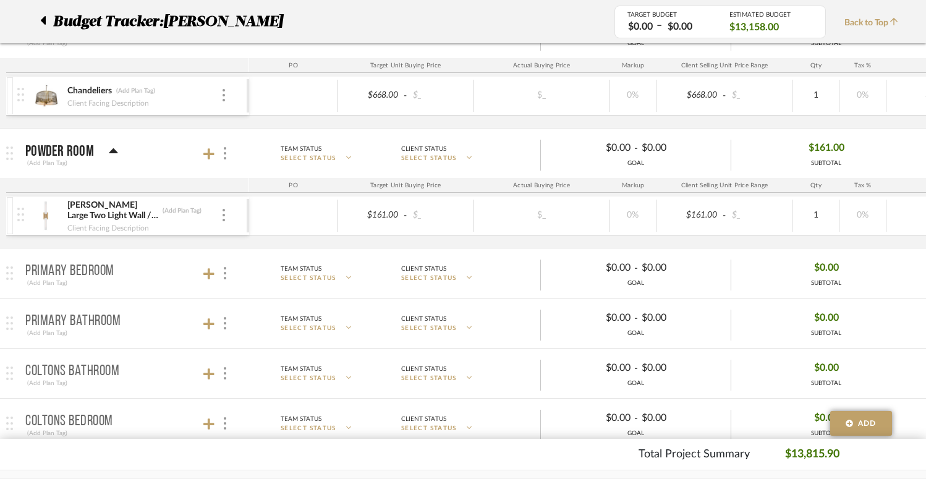
scroll to position [1122, 0]
click at [211, 271] on icon at bounding box center [208, 272] width 11 height 12
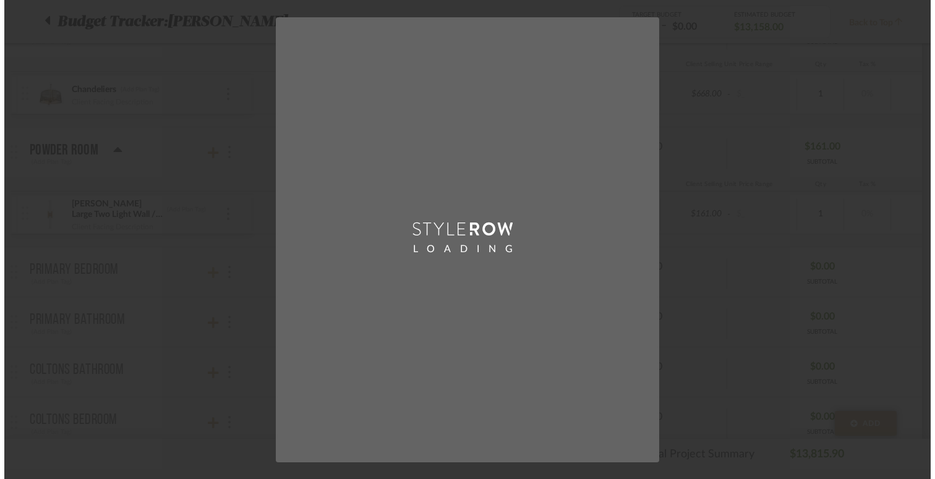
scroll to position [0, 0]
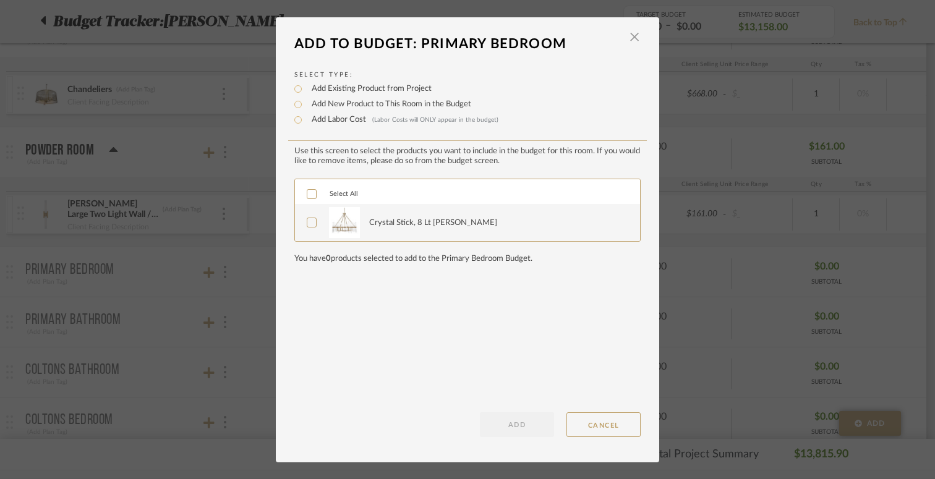
click at [308, 197] on icon at bounding box center [311, 194] width 9 height 9
click at [507, 427] on button "ADD" at bounding box center [517, 424] width 74 height 25
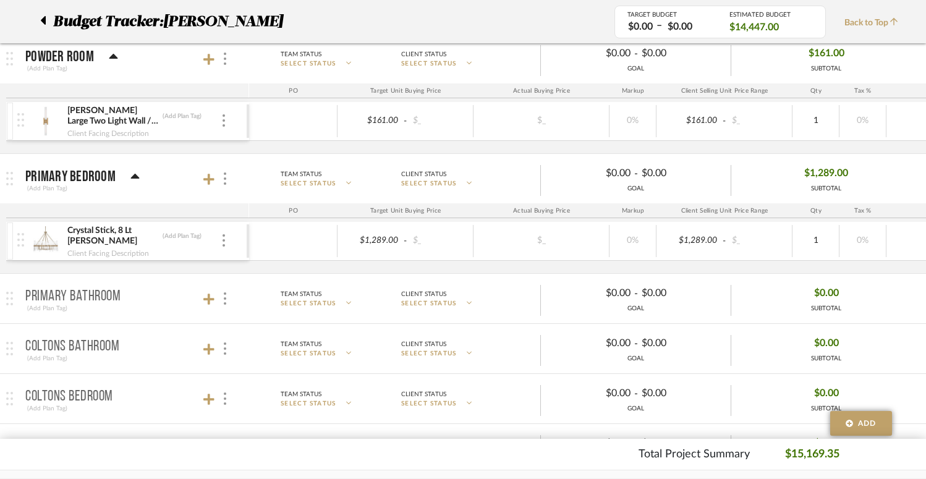
scroll to position [1223, 0]
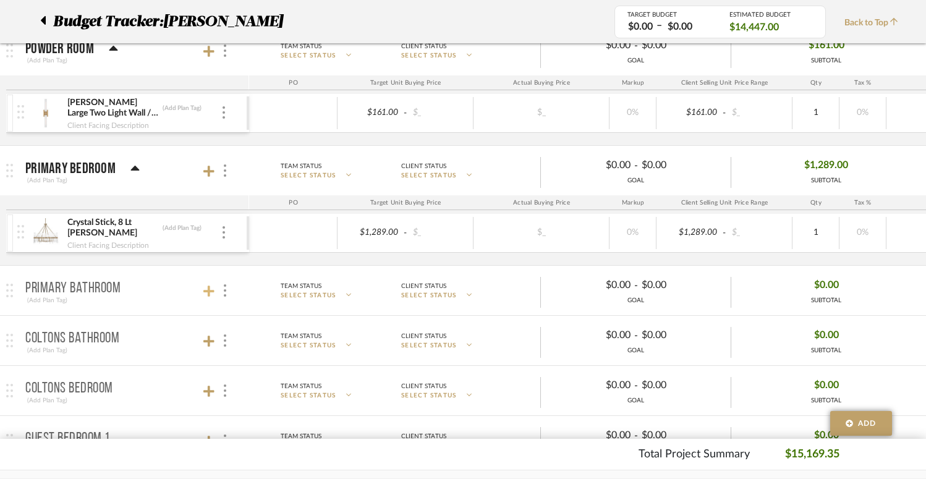
click at [211, 290] on icon at bounding box center [208, 291] width 11 height 12
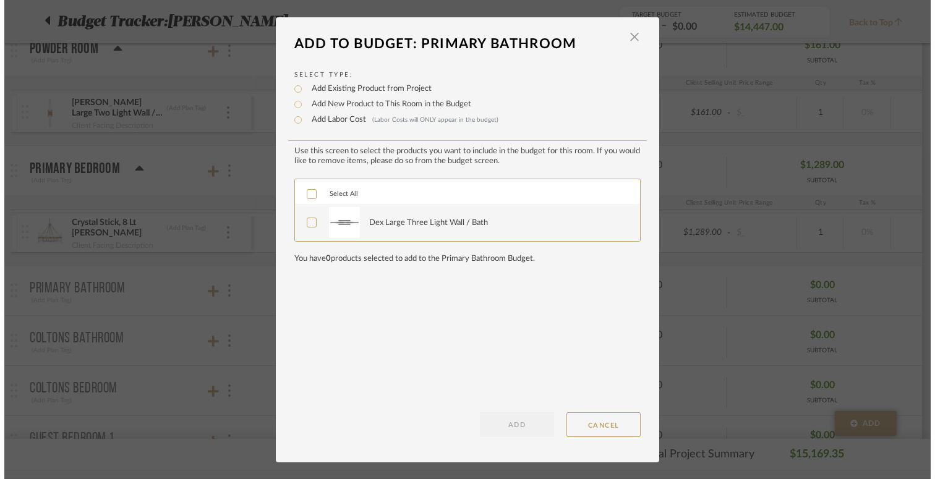
scroll to position [0, 0]
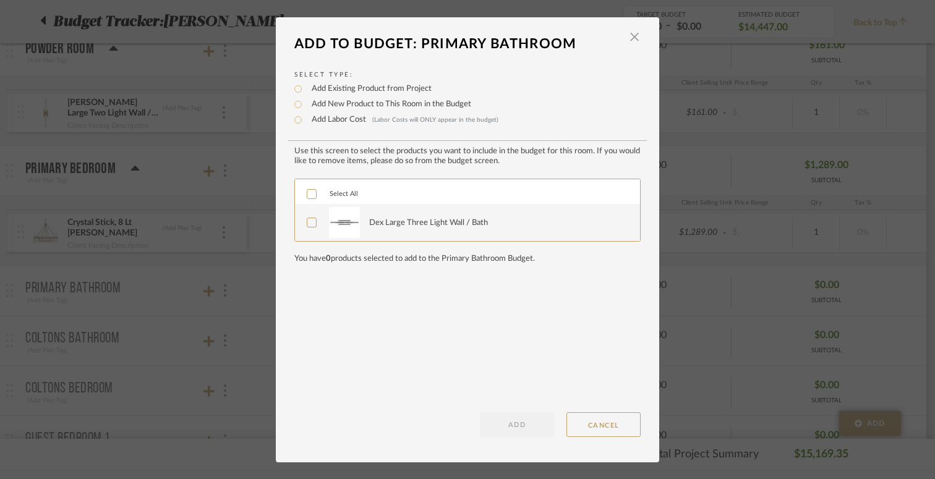
click at [307, 193] on div at bounding box center [312, 194] width 10 height 10
click at [524, 433] on button "ADD" at bounding box center [517, 424] width 74 height 25
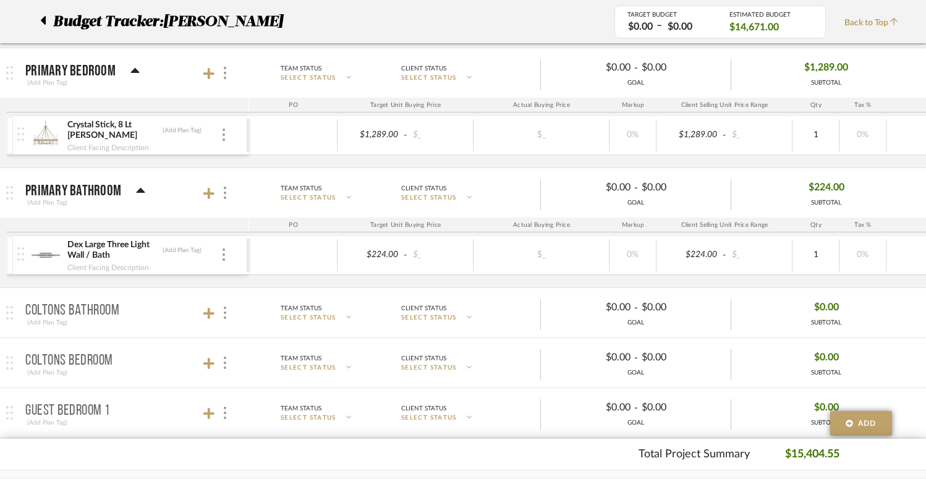
scroll to position [1422, 0]
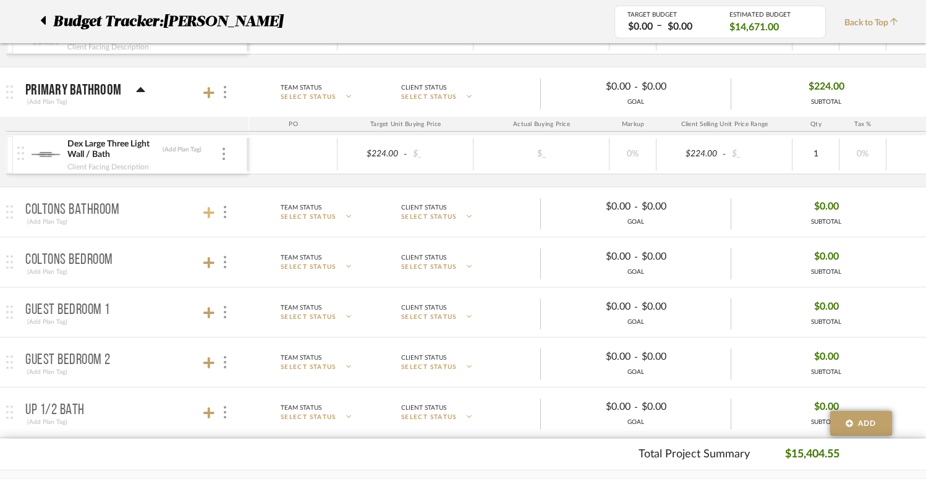
click at [211, 216] on icon at bounding box center [208, 212] width 11 height 12
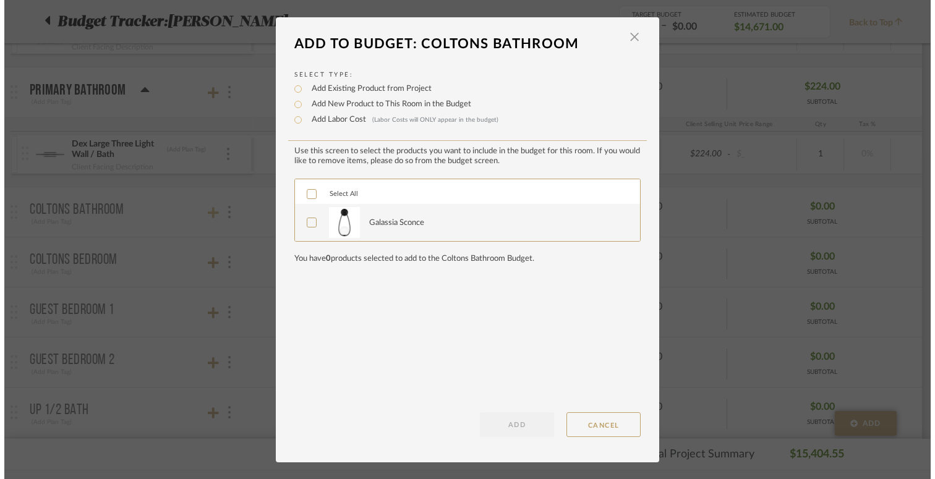
scroll to position [0, 0]
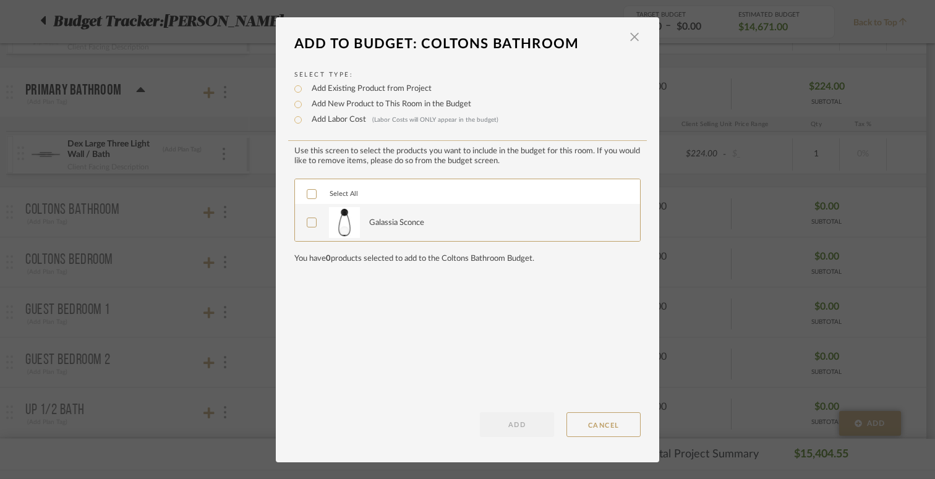
click at [308, 196] on icon at bounding box center [312, 194] width 8 height 6
click at [521, 422] on button "ADD" at bounding box center [517, 424] width 74 height 25
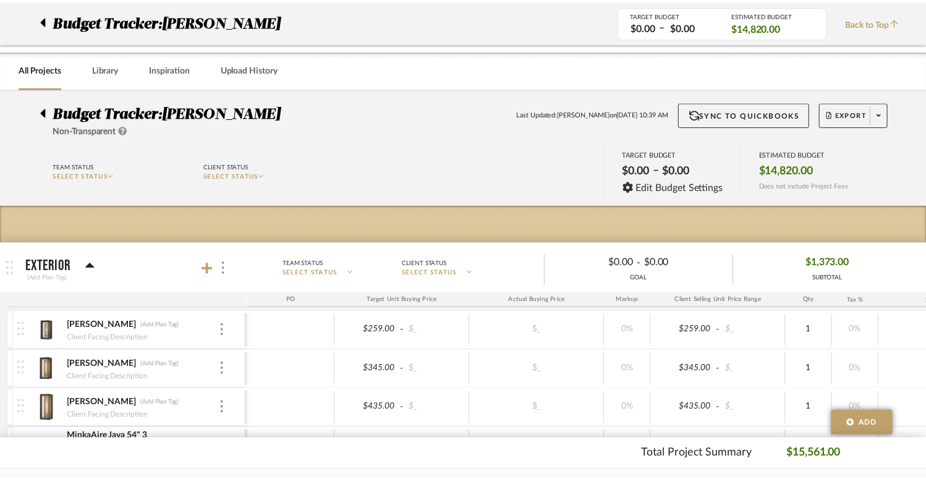
scroll to position [1422, 0]
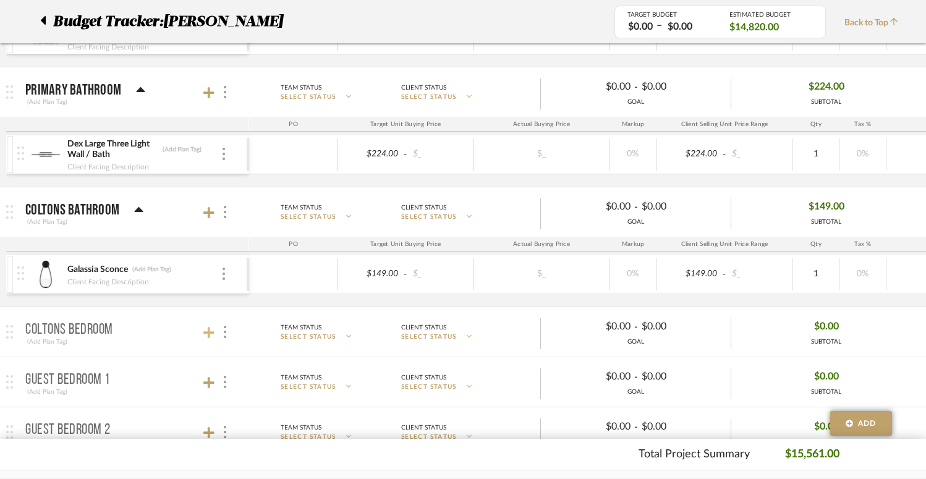
click at [212, 332] on icon at bounding box center [208, 332] width 11 height 11
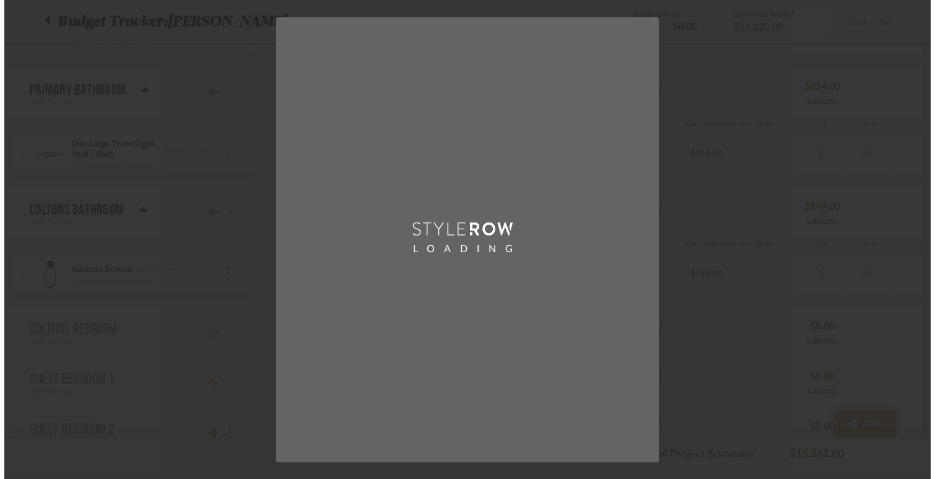
scroll to position [0, 0]
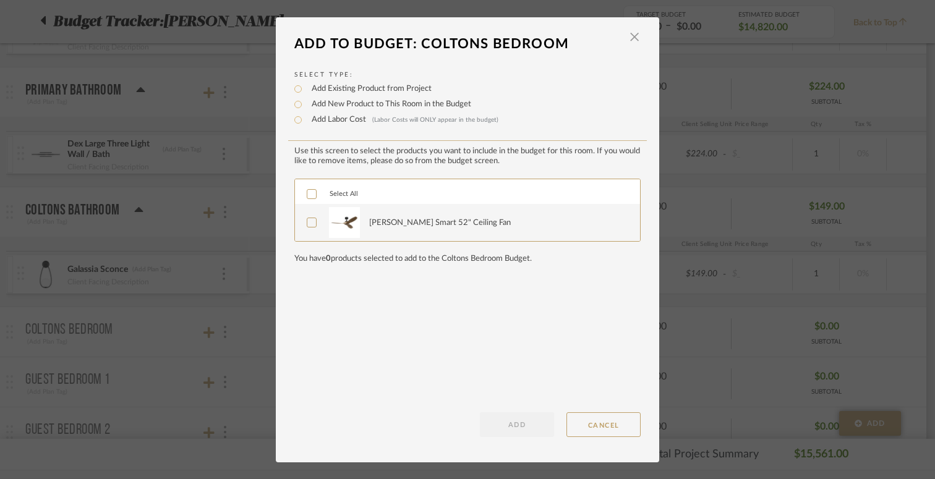
click at [307, 193] on icon at bounding box center [311, 194] width 9 height 9
click at [532, 415] on button "ADD" at bounding box center [517, 424] width 74 height 25
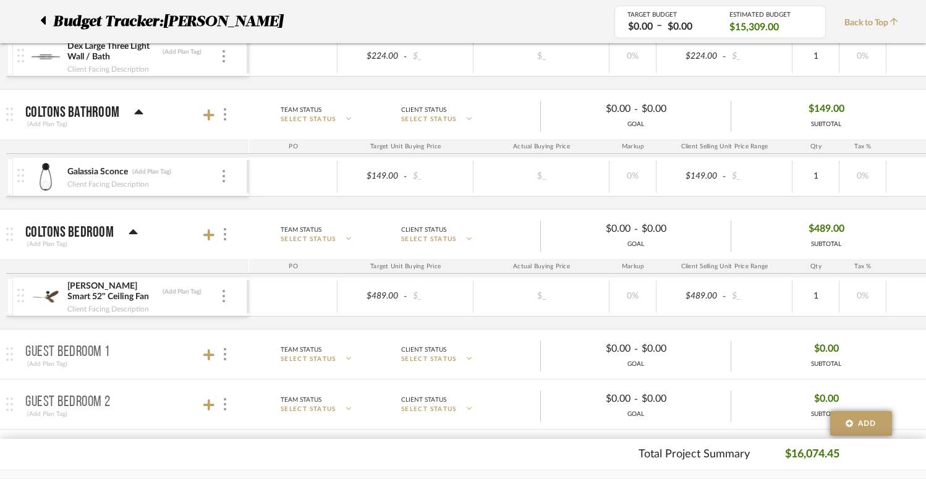
scroll to position [1529, 0]
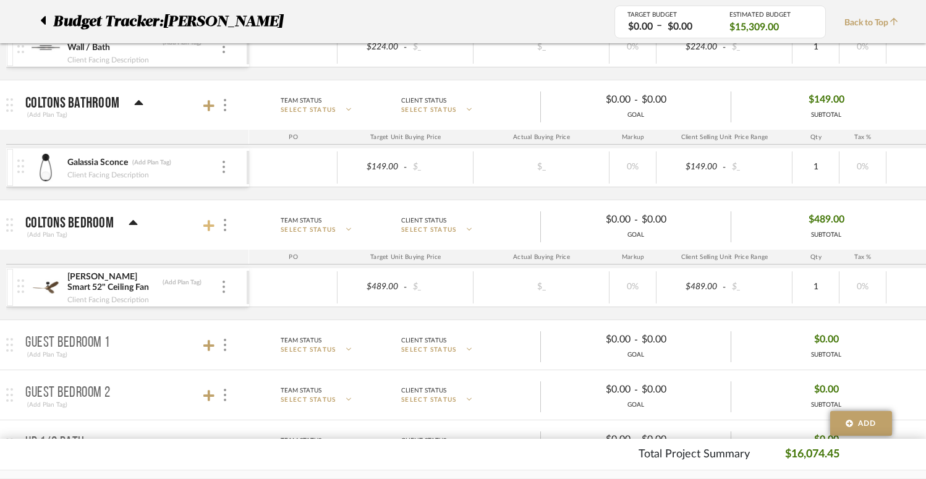
click at [208, 227] on icon at bounding box center [208, 225] width 11 height 11
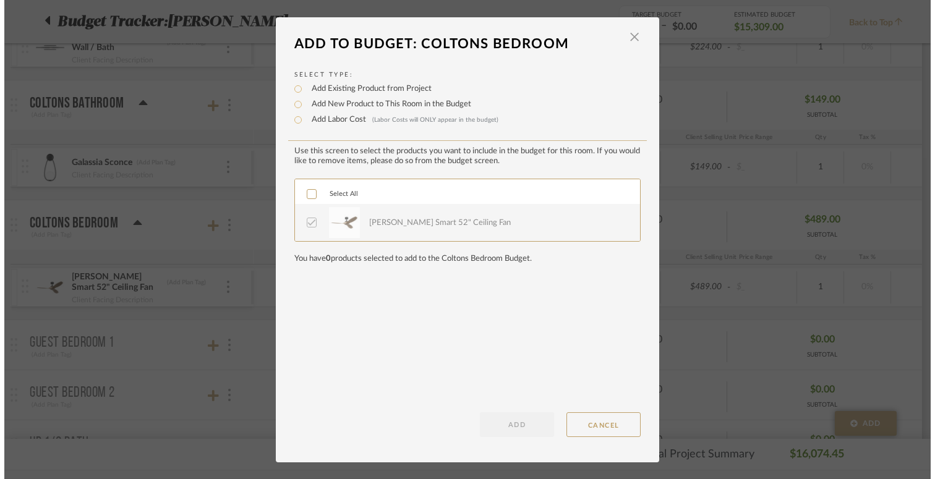
scroll to position [0, 0]
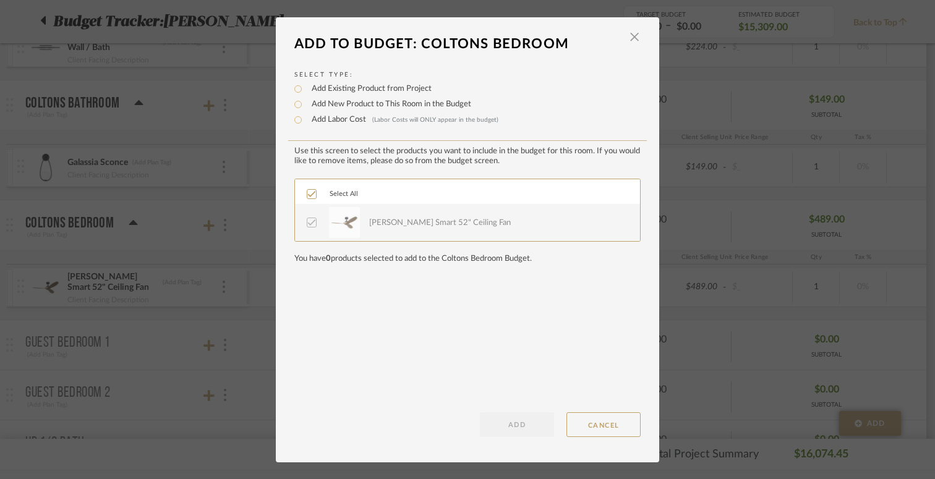
click at [551, 368] on div "Use this screen to select the products you want to include in the budget for th…" at bounding box center [467, 291] width 346 height 291
click at [589, 421] on button "CANCEL" at bounding box center [603, 424] width 74 height 25
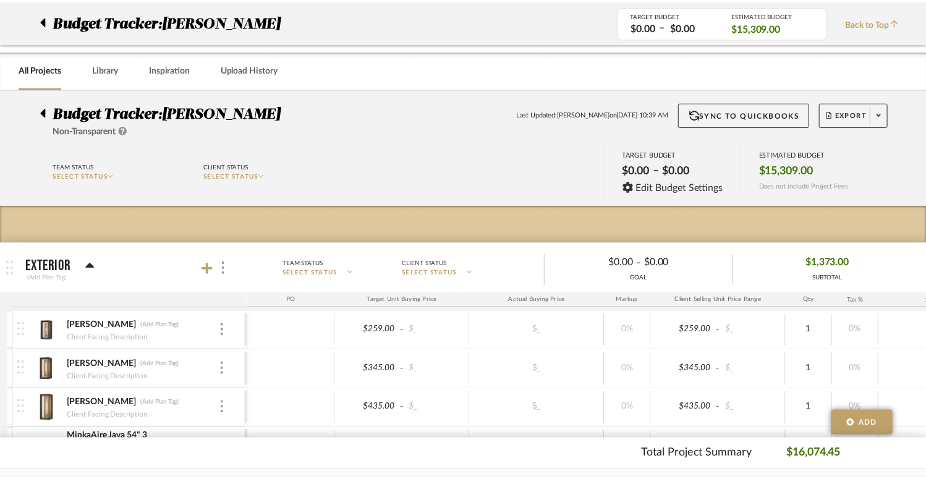
scroll to position [1529, 0]
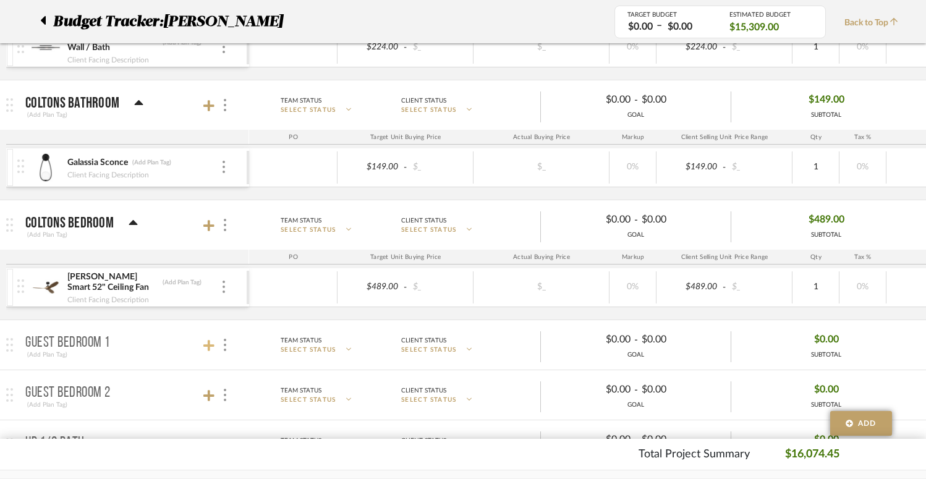
click at [211, 341] on icon at bounding box center [208, 345] width 11 height 12
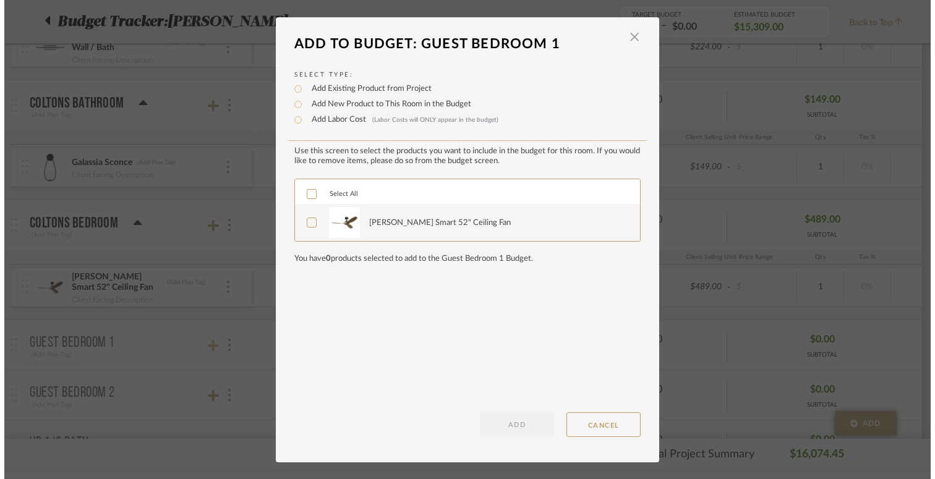
scroll to position [0, 0]
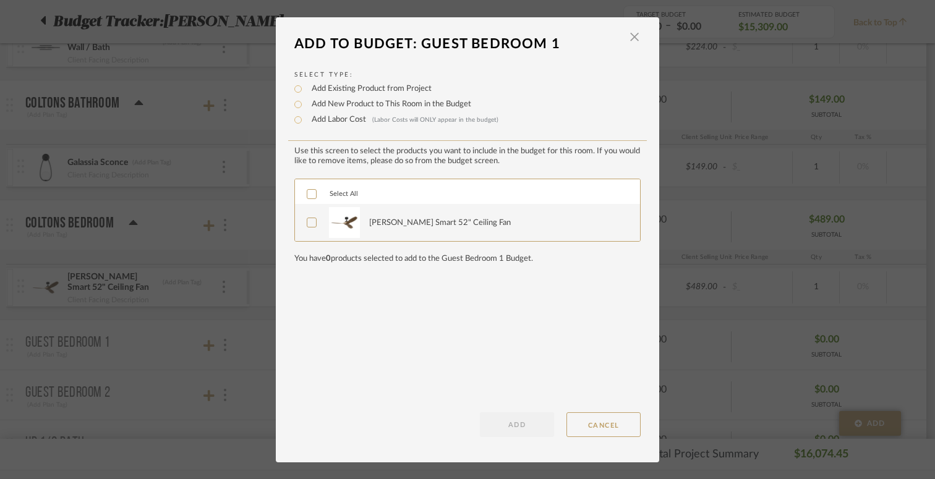
click at [308, 197] on icon at bounding box center [312, 194] width 8 height 6
click at [523, 423] on button "ADD" at bounding box center [517, 424] width 74 height 25
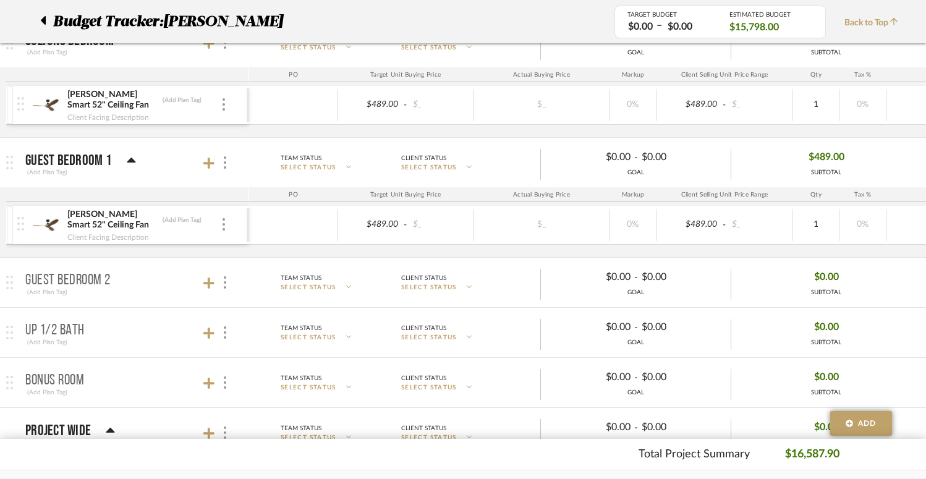
scroll to position [1711, 0]
click at [210, 284] on icon at bounding box center [208, 282] width 11 height 12
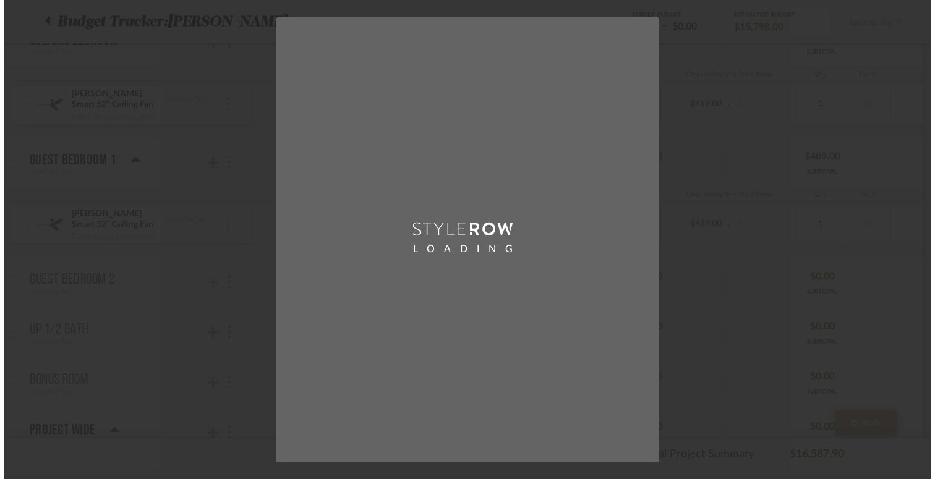
scroll to position [0, 0]
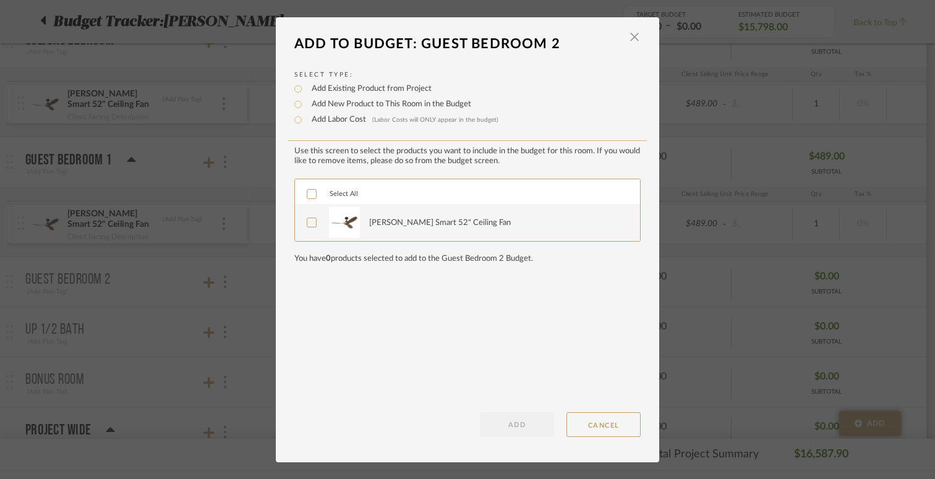
click at [307, 195] on icon at bounding box center [311, 194] width 9 height 9
click at [537, 432] on button "ADD" at bounding box center [517, 424] width 74 height 25
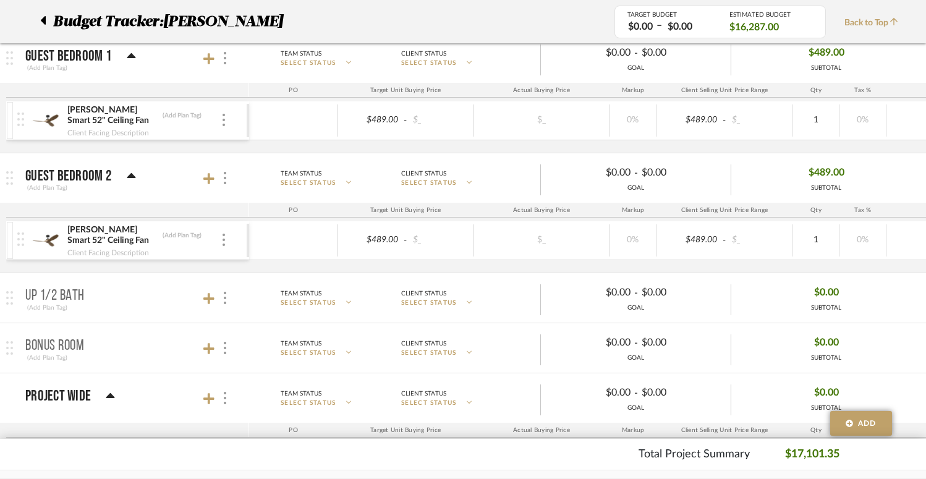
scroll to position [1817, 0]
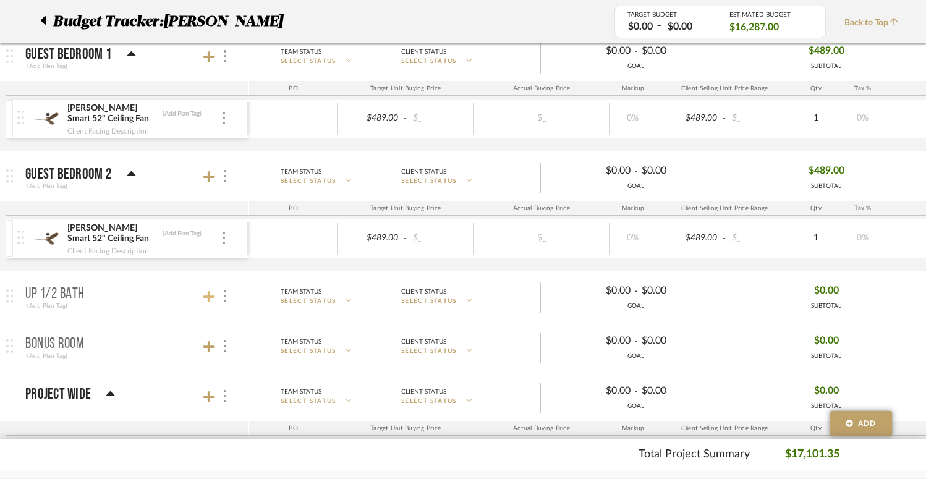
click at [208, 295] on icon at bounding box center [208, 296] width 11 height 11
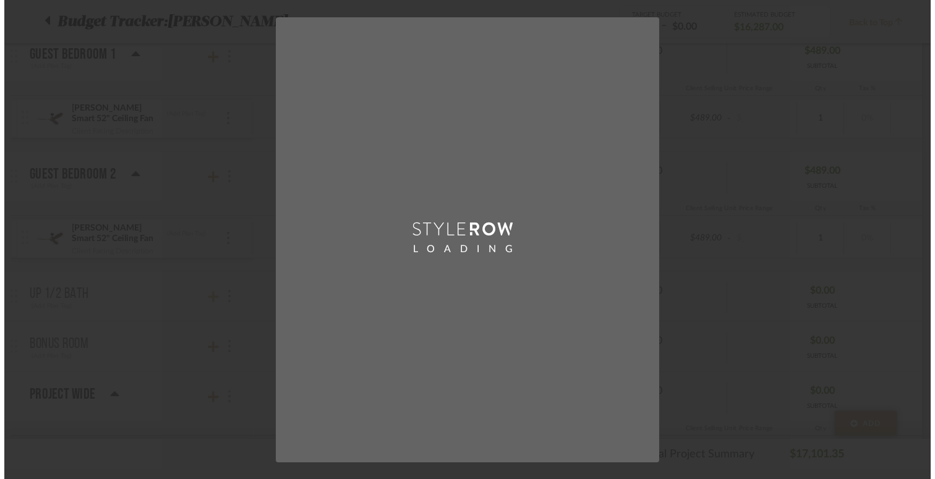
scroll to position [0, 0]
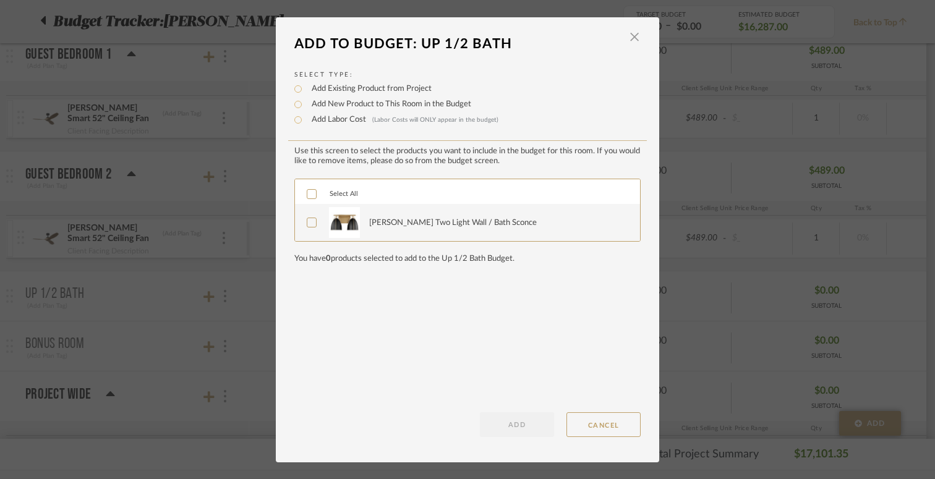
click at [383, 192] on div "Select All" at bounding box center [467, 191] width 345 height 25
click at [308, 194] on icon at bounding box center [311, 194] width 9 height 9
click at [527, 423] on button "ADD" at bounding box center [517, 424] width 74 height 25
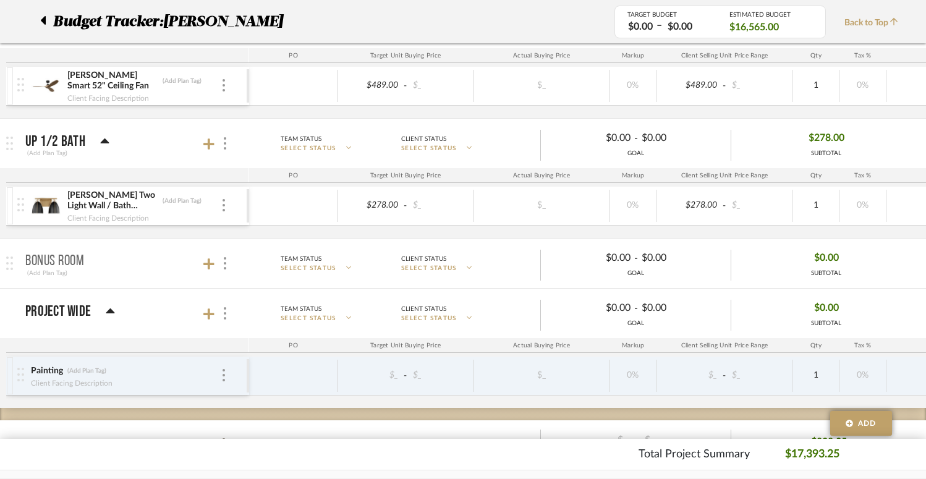
scroll to position [1977, 0]
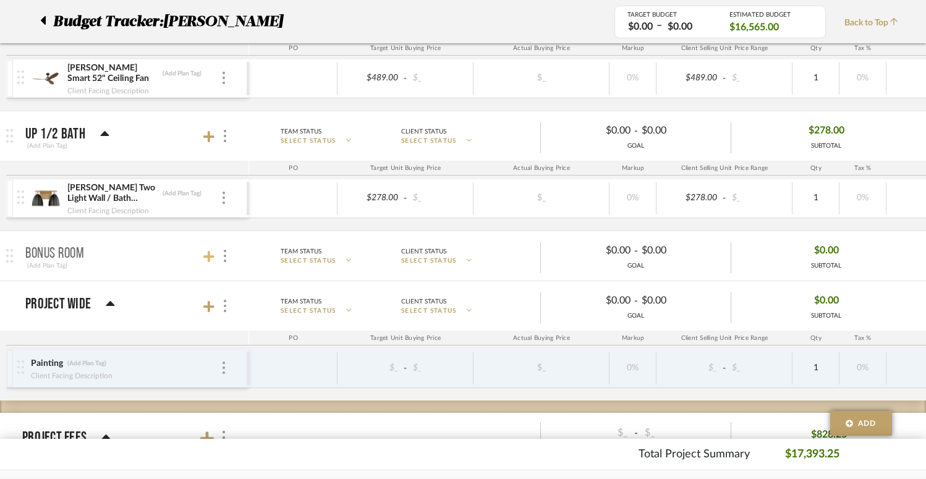
click at [209, 255] on icon at bounding box center [208, 256] width 11 height 11
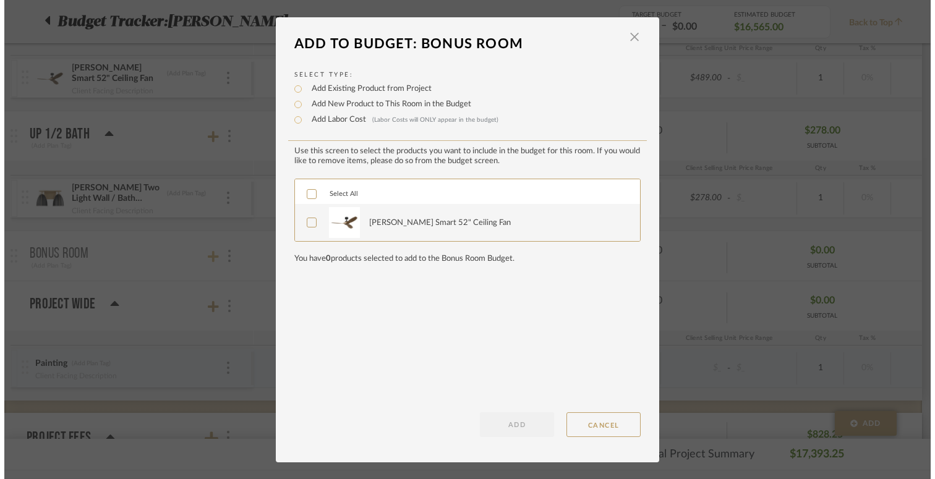
scroll to position [0, 0]
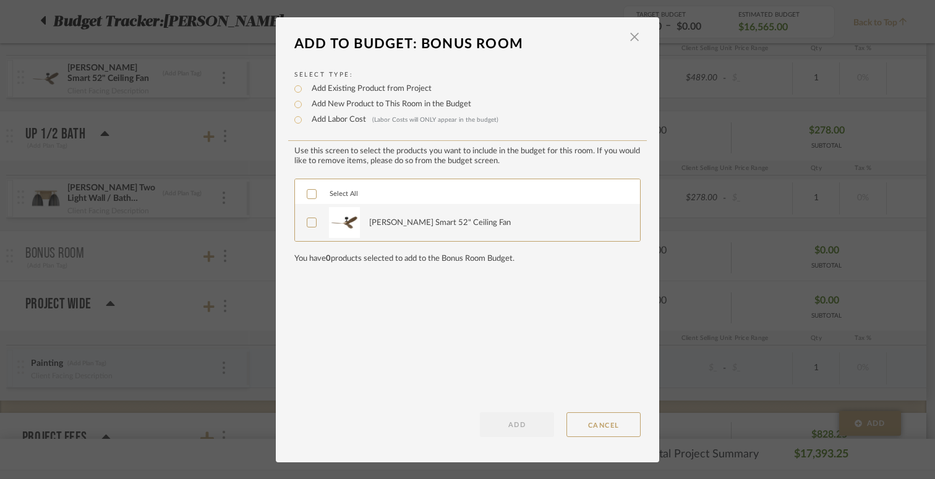
click at [307, 194] on icon at bounding box center [311, 194] width 9 height 9
click at [502, 422] on button "ADD" at bounding box center [517, 424] width 74 height 25
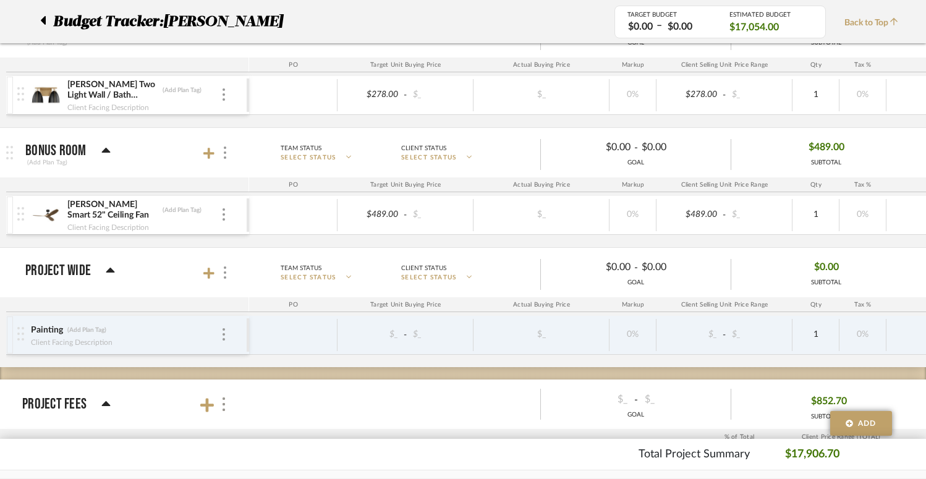
scroll to position [2102, 0]
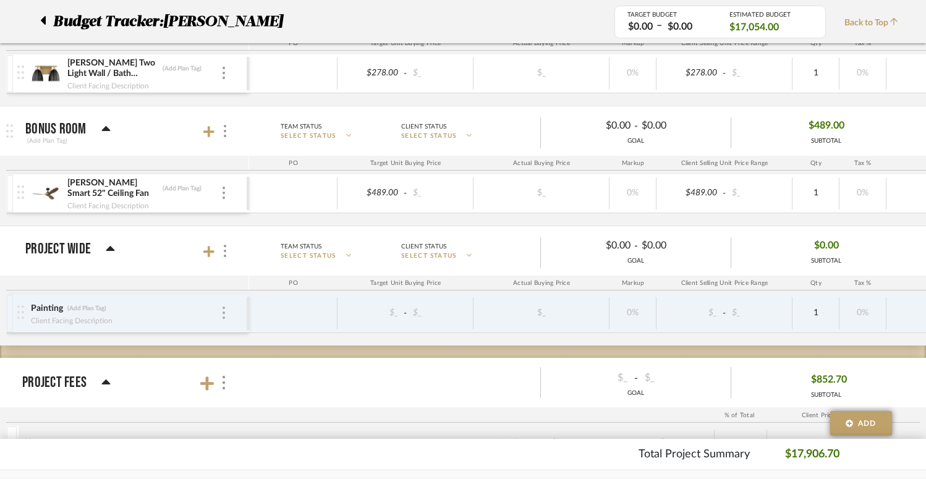
click at [222, 312] on div at bounding box center [224, 314] width 6 height 14
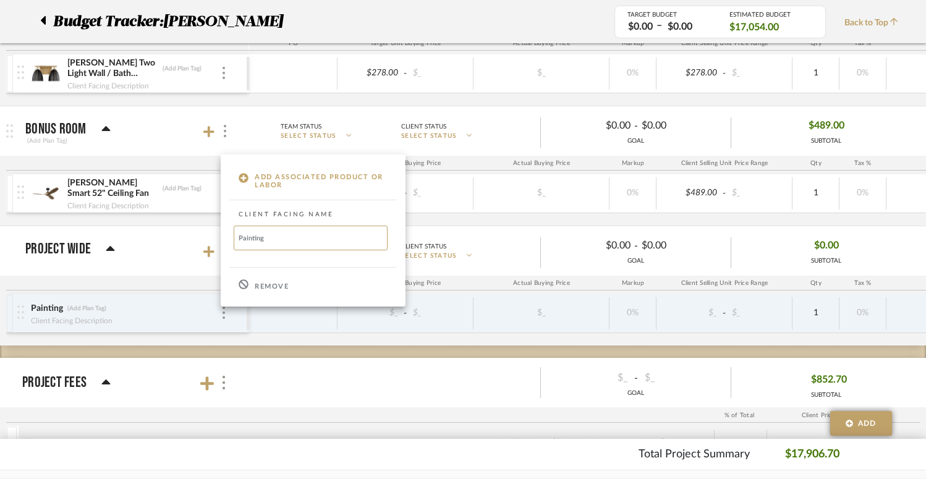
click at [264, 283] on p "Remove" at bounding box center [272, 286] width 34 height 9
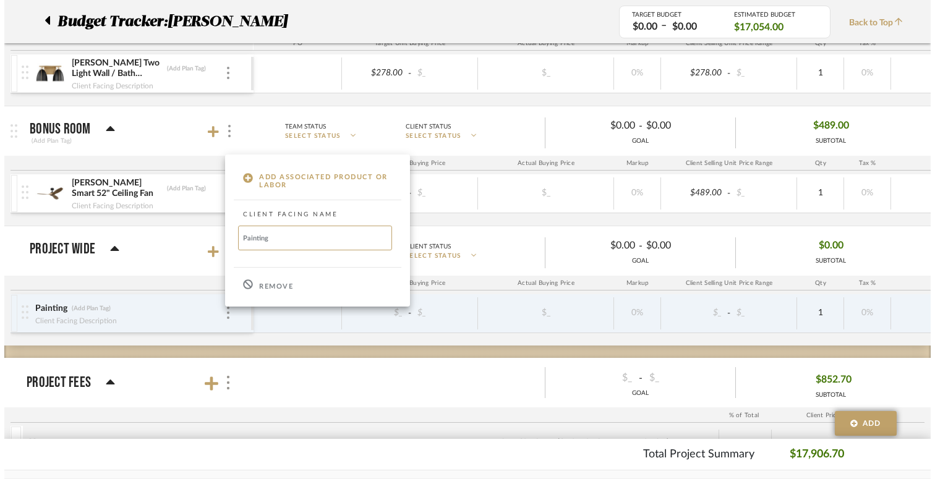
scroll to position [0, 0]
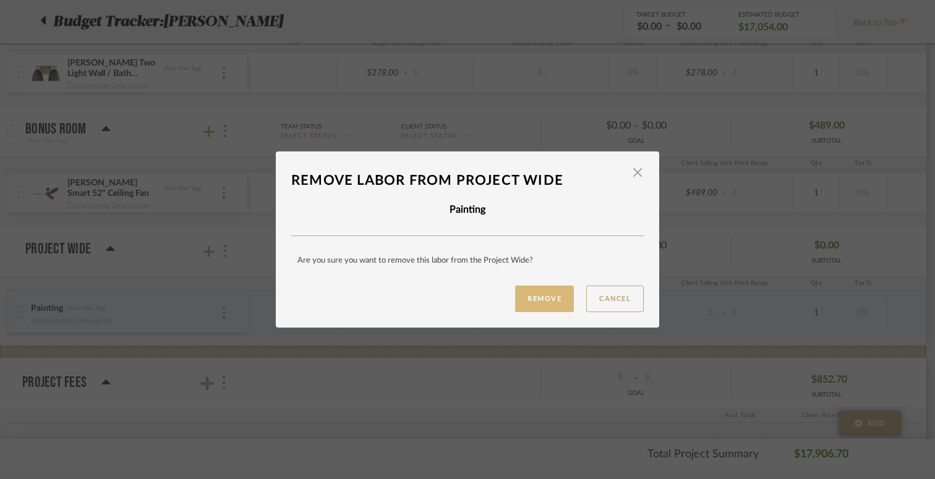
click at [550, 301] on button "Remove" at bounding box center [544, 299] width 59 height 27
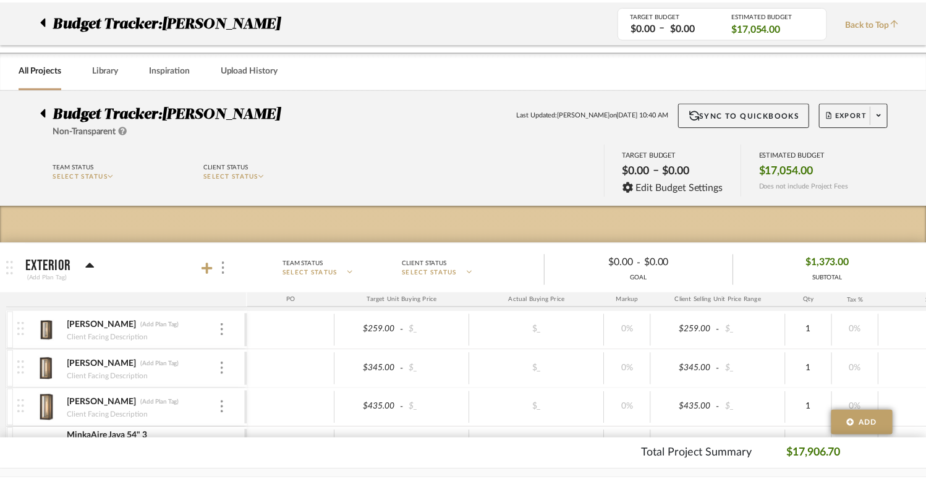
scroll to position [2102, 0]
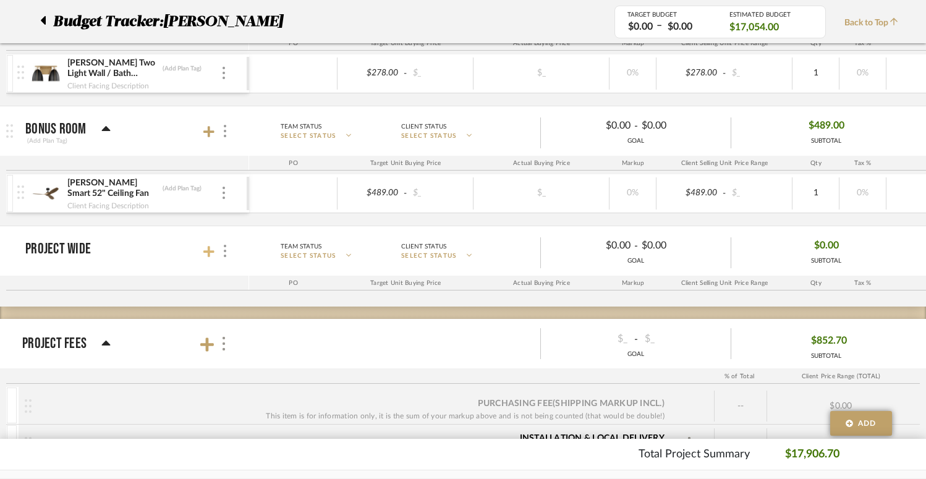
click at [212, 253] on icon at bounding box center [208, 251] width 11 height 12
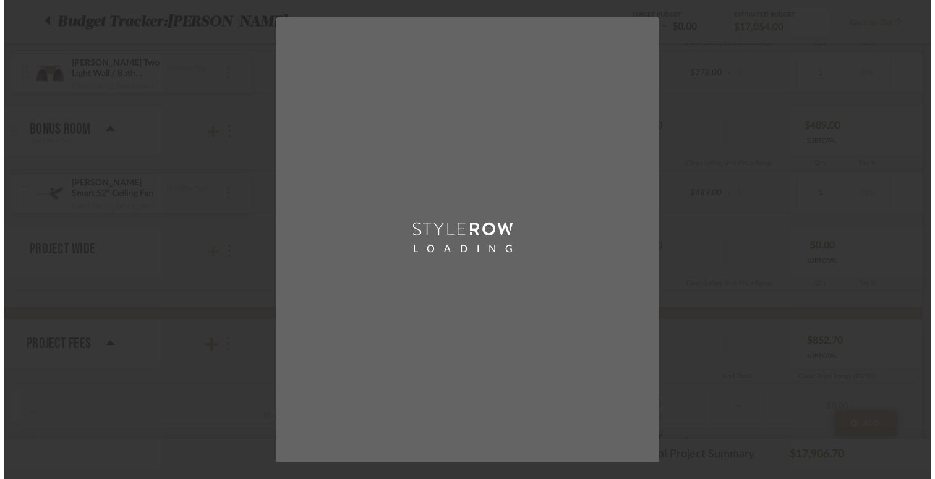
scroll to position [0, 0]
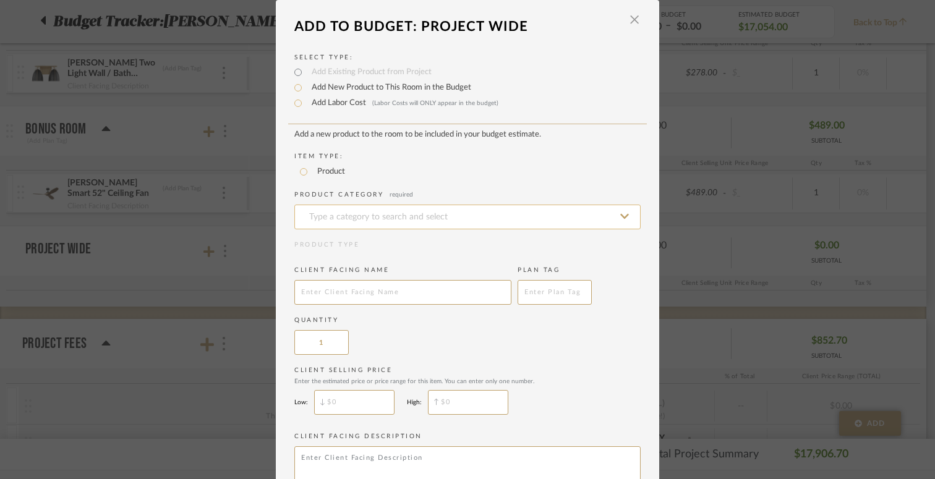
click at [437, 218] on input at bounding box center [467, 217] width 346 height 25
click at [326, 225] on input "lightbulb" at bounding box center [467, 217] width 346 height 25
click at [354, 216] on input "lightbulb" at bounding box center [467, 217] width 346 height 25
click at [347, 218] on input "lightbulb" at bounding box center [467, 217] width 346 height 25
type input "lightbulbs"
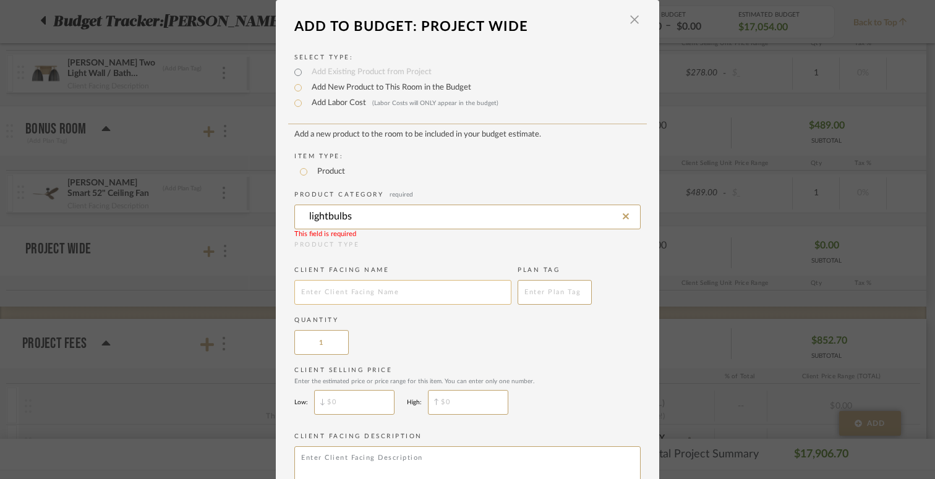
click at [373, 298] on input "text" at bounding box center [402, 292] width 217 height 25
click at [404, 219] on input at bounding box center [467, 217] width 346 height 25
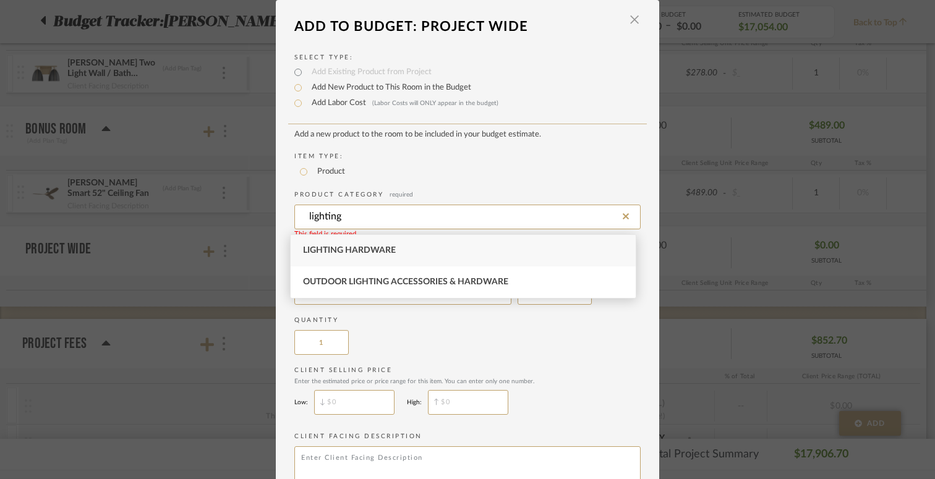
click at [403, 244] on div "Lighting Hardware" at bounding box center [463, 251] width 345 height 32
type input "Lighting Hardware"
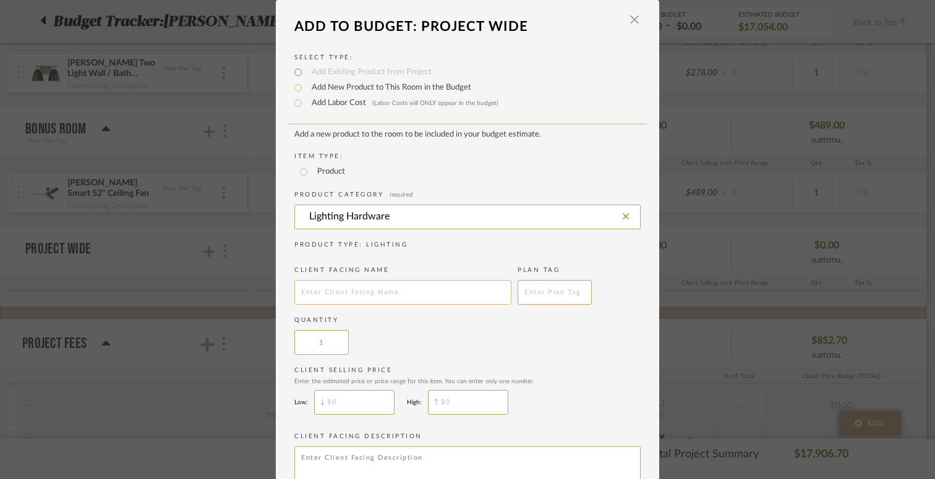
click at [349, 285] on input "text" at bounding box center [402, 292] width 217 height 25
type input "l"
type input "Lightbulbs"
click at [344, 407] on input "$" at bounding box center [354, 402] width 80 height 25
type input "$500"
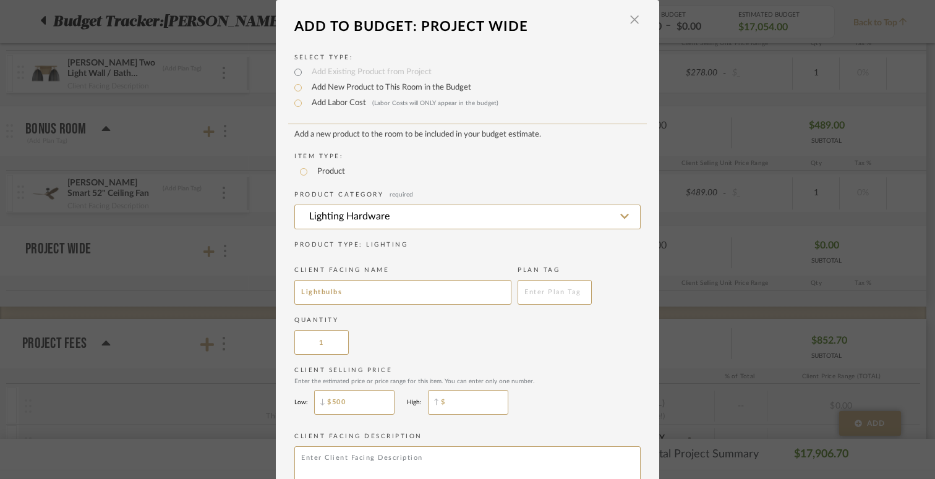
click at [447, 407] on input "$" at bounding box center [468, 402] width 80 height 25
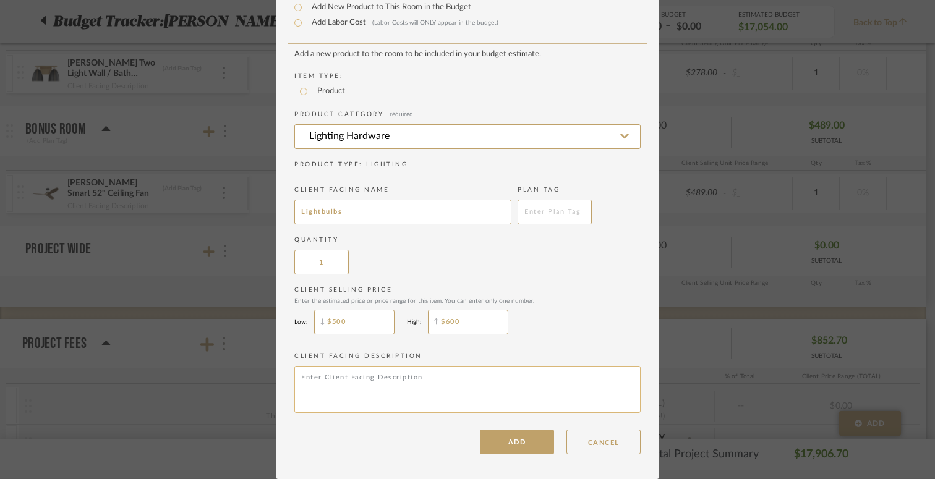
scroll to position [82, 0]
type input "$600"
click at [504, 449] on button "ADD" at bounding box center [517, 442] width 74 height 25
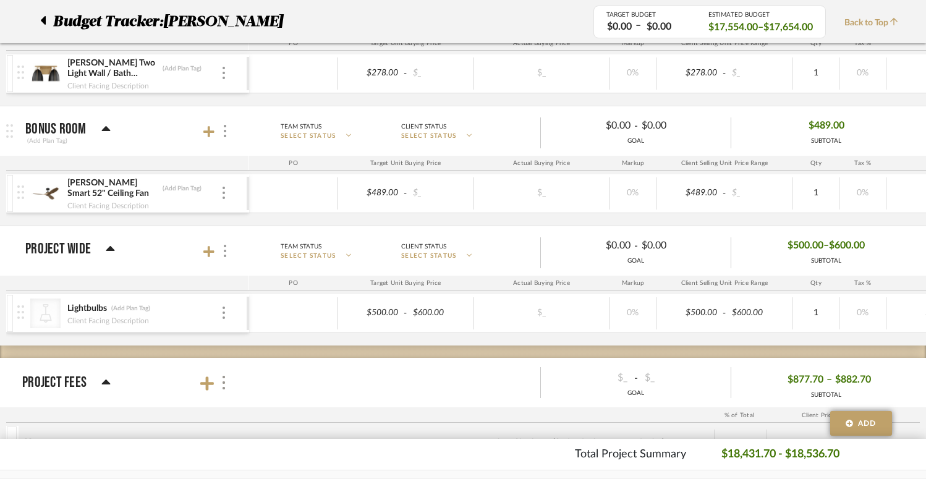
scroll to position [0, 0]
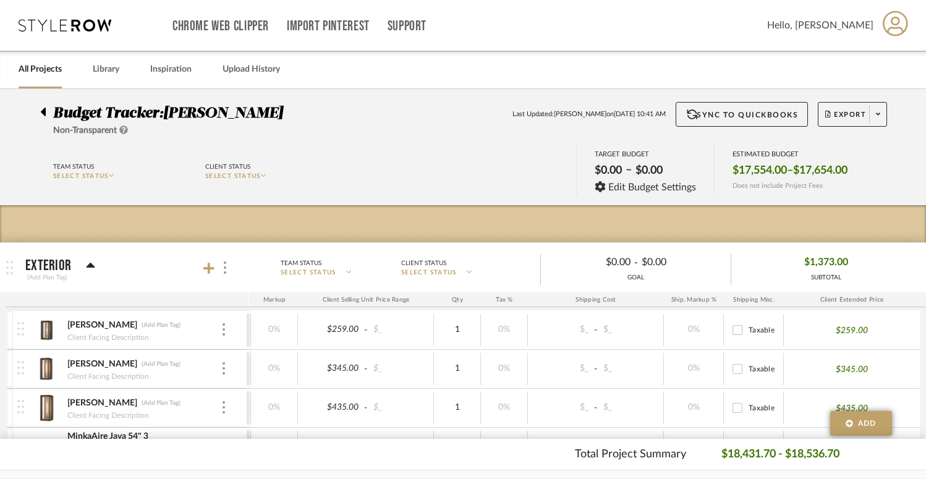
click at [45, 109] on icon at bounding box center [43, 112] width 5 height 9
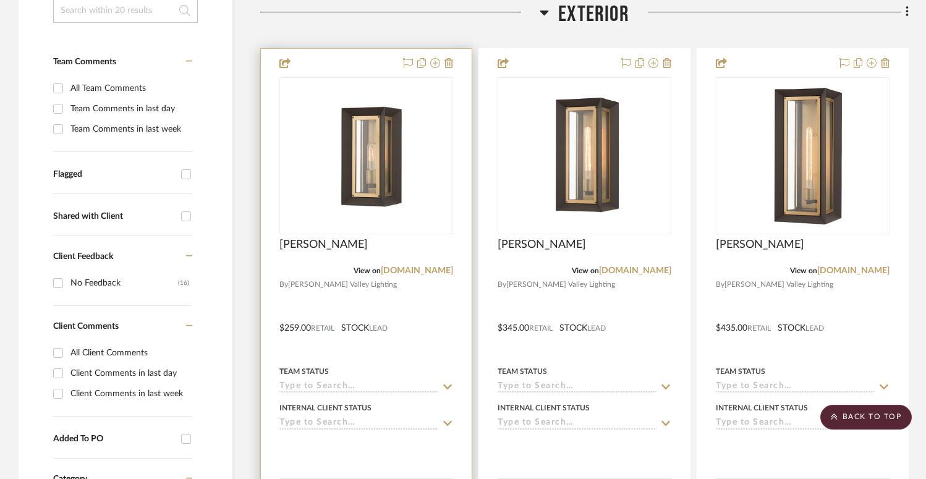
click at [397, 216] on img at bounding box center [366, 155] width 155 height 155
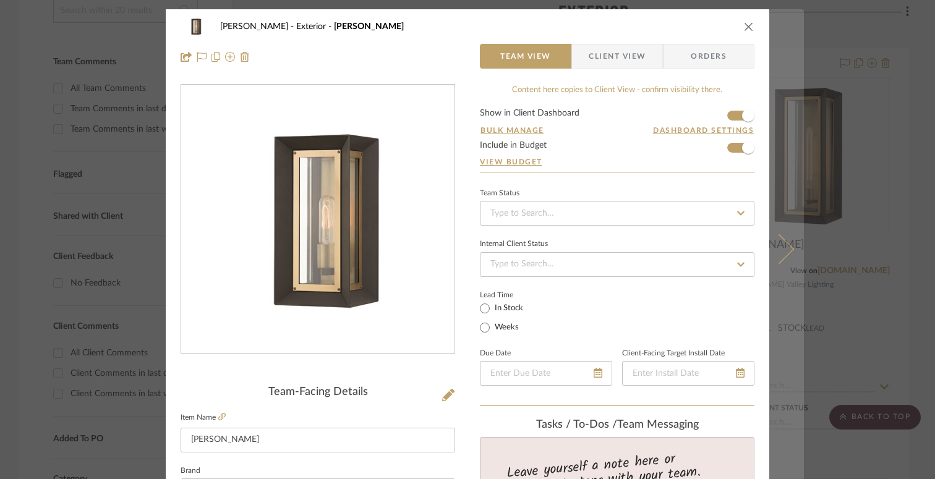
click at [787, 244] on button at bounding box center [786, 248] width 35 height 479
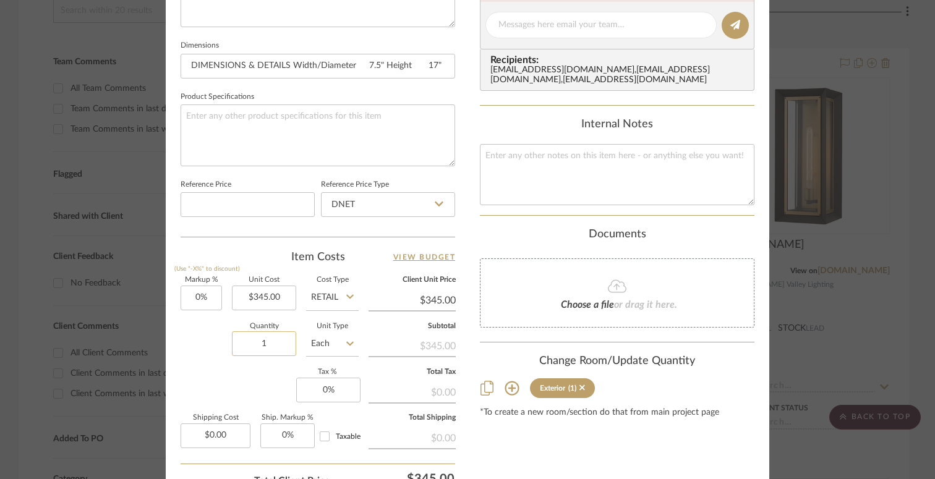
click at [269, 339] on input "1" at bounding box center [264, 343] width 64 height 25
type input "4"
type input "0"
click at [309, 388] on input "0" at bounding box center [328, 390] width 64 height 25
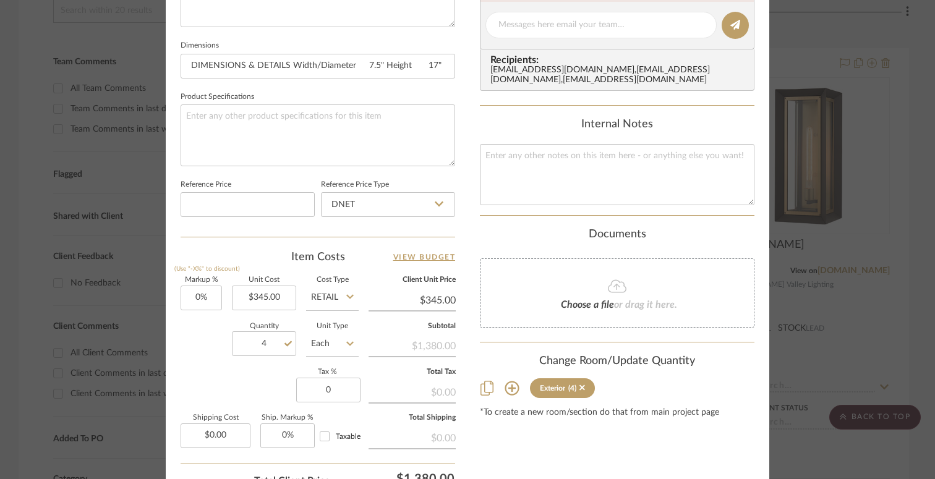
type input "0%"
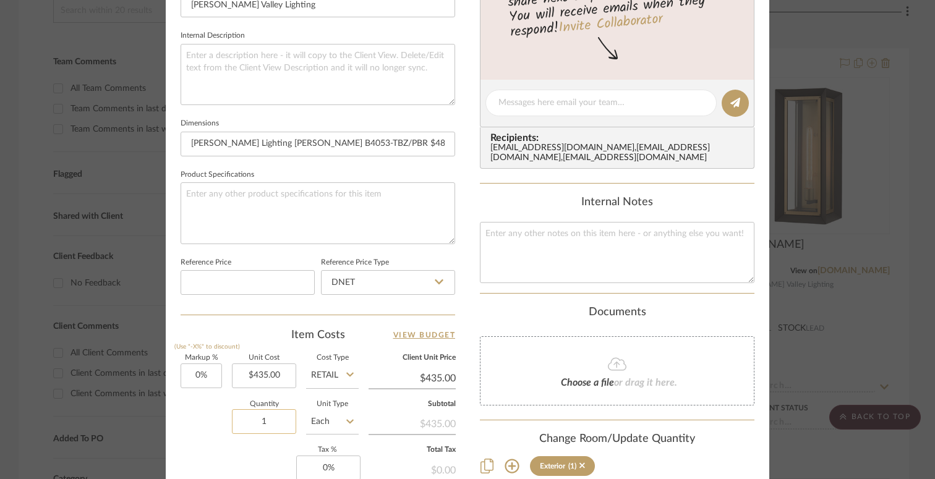
click at [258, 420] on input "1" at bounding box center [264, 421] width 64 height 25
type input "2"
click at [280, 273] on input at bounding box center [247, 282] width 134 height 25
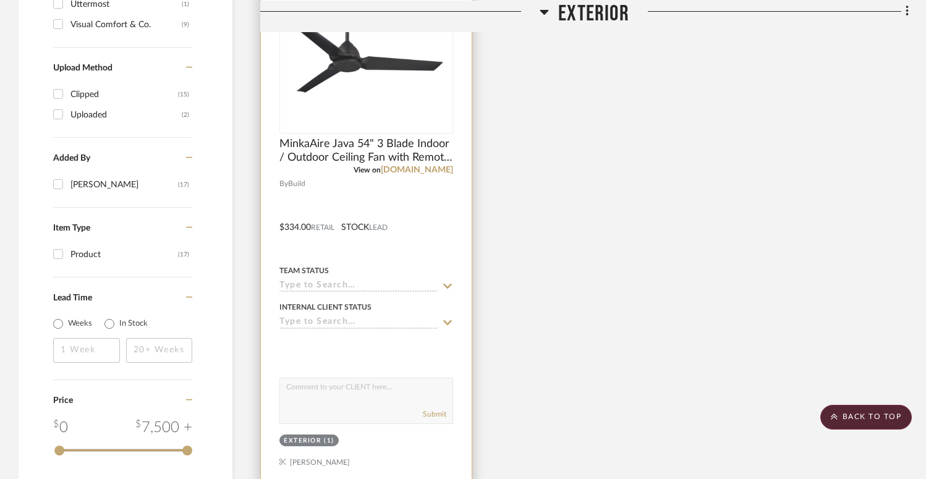
scroll to position [935, 0]
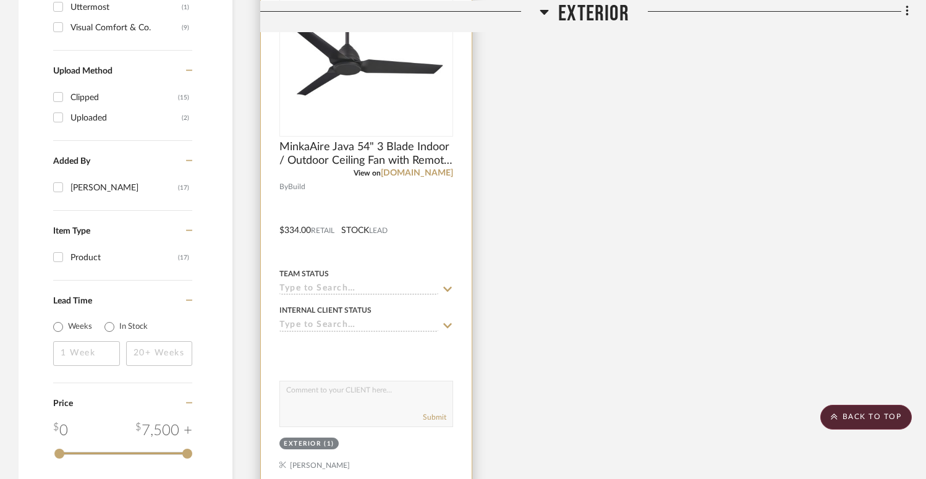
click at [392, 197] on div at bounding box center [366, 221] width 211 height 541
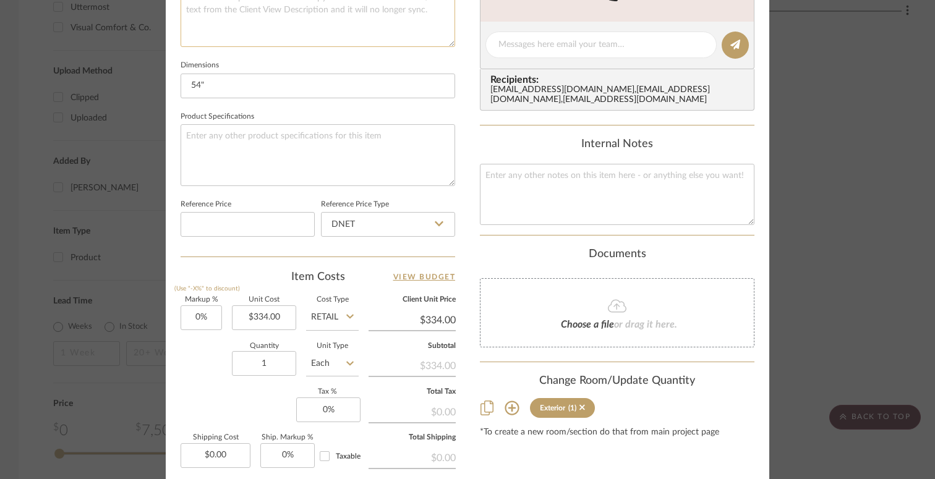
scroll to position [549, 0]
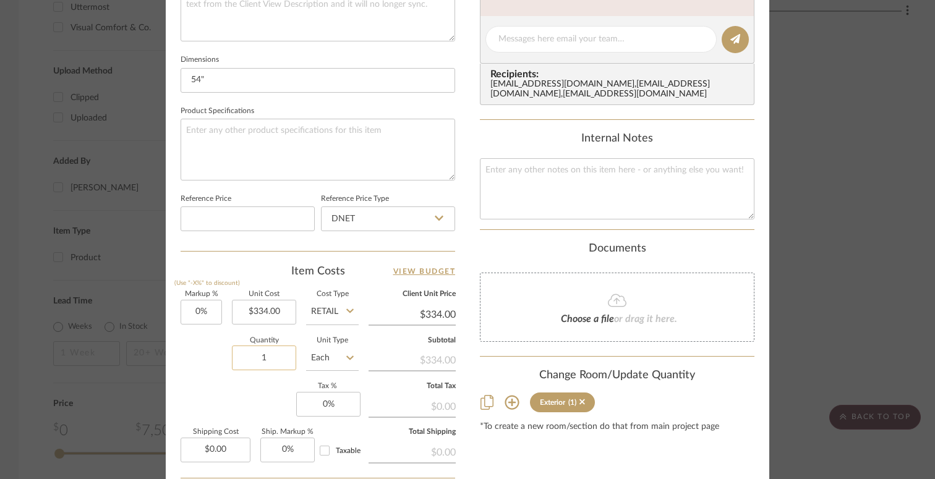
click at [268, 351] on input "1" at bounding box center [264, 358] width 64 height 25
type input "2"
click at [248, 212] on input at bounding box center [247, 218] width 134 height 25
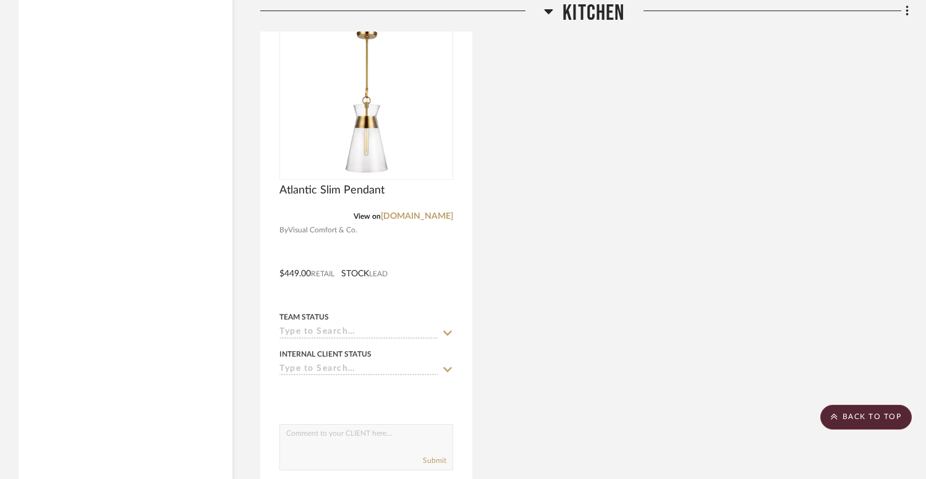
scroll to position [2728, 0]
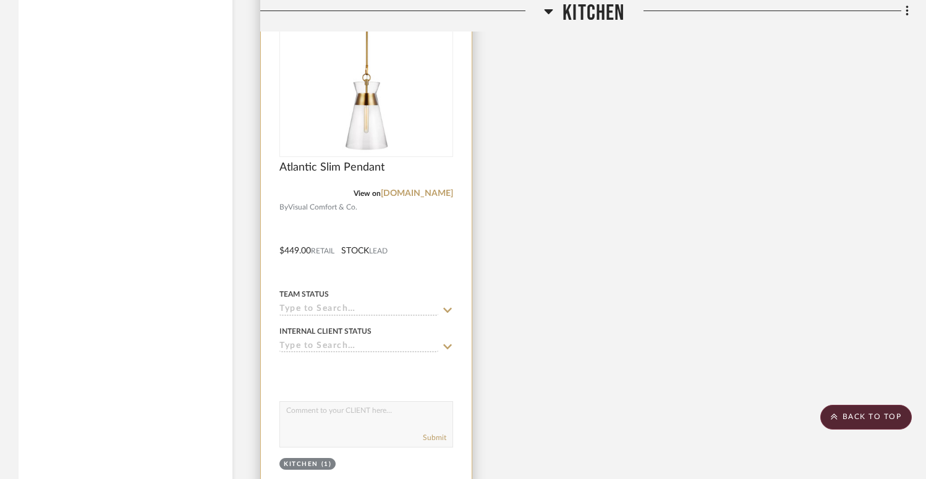
click at [425, 227] on div at bounding box center [366, 242] width 211 height 541
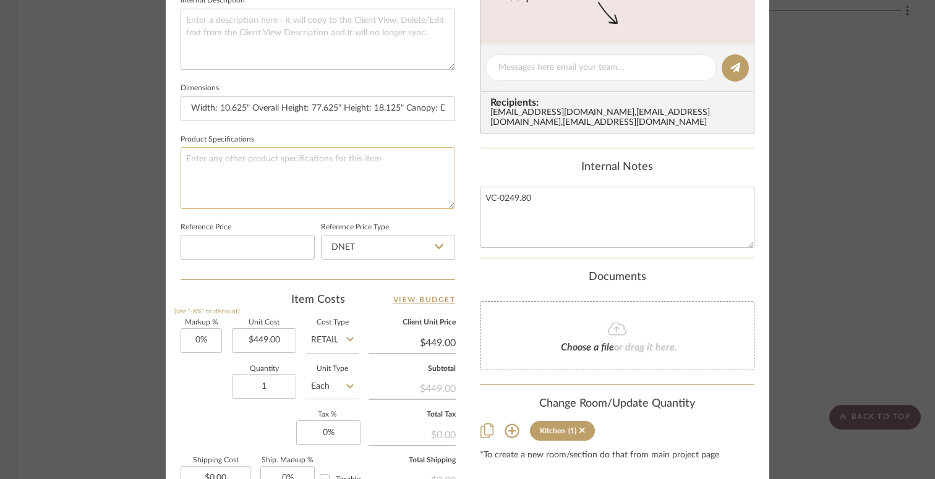
scroll to position [588, 0]
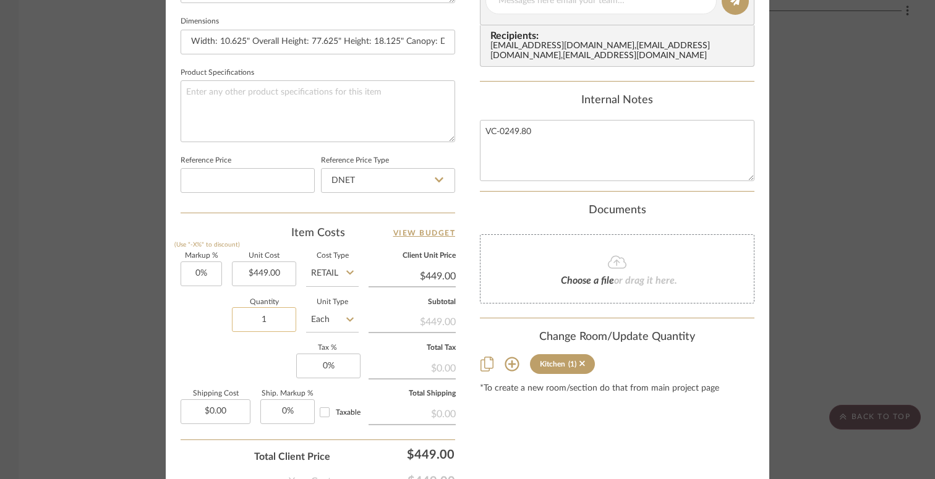
click at [267, 315] on input "1" at bounding box center [264, 319] width 64 height 25
type input "3"
click at [239, 180] on input at bounding box center [247, 180] width 134 height 25
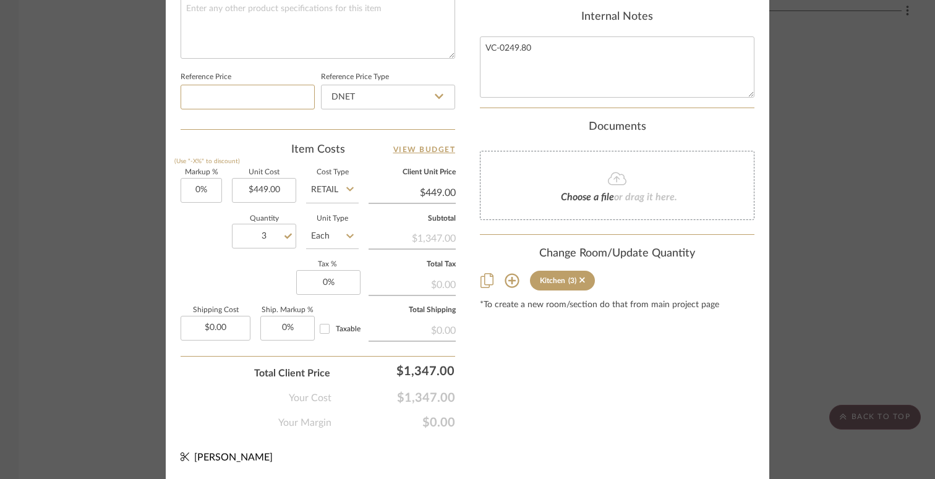
scroll to position [0, 0]
click at [849, 215] on div "Dyer Kitchen Atlantic Slim Pendant Team View Client View Orders Team-Facing Det…" at bounding box center [467, 239] width 935 height 479
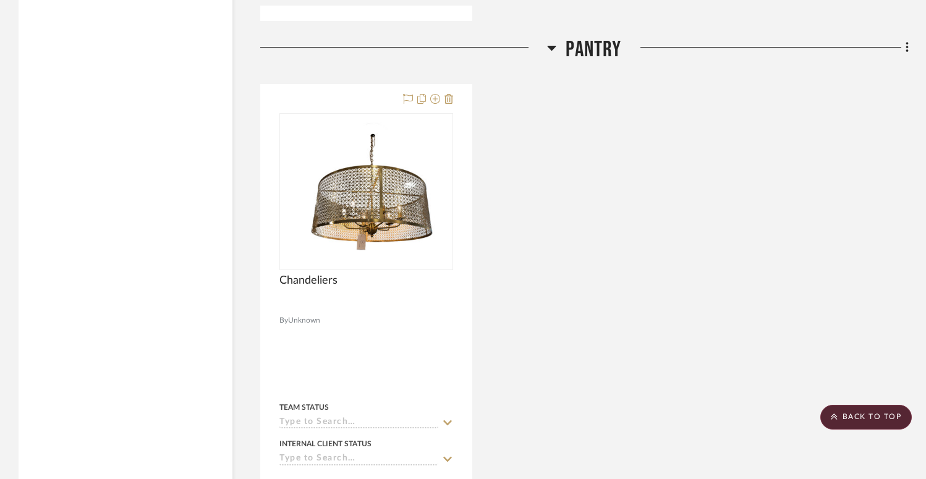
scroll to position [3801, 0]
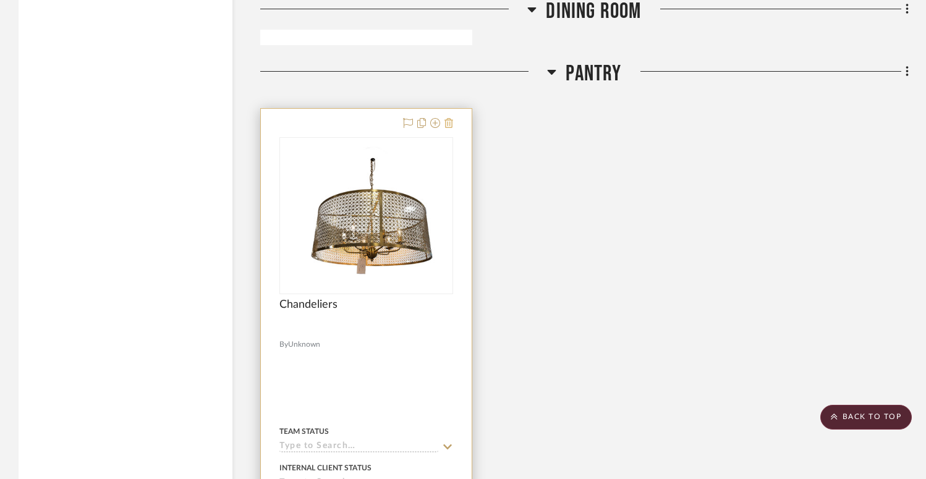
click at [451, 119] on icon at bounding box center [448, 123] width 9 height 10
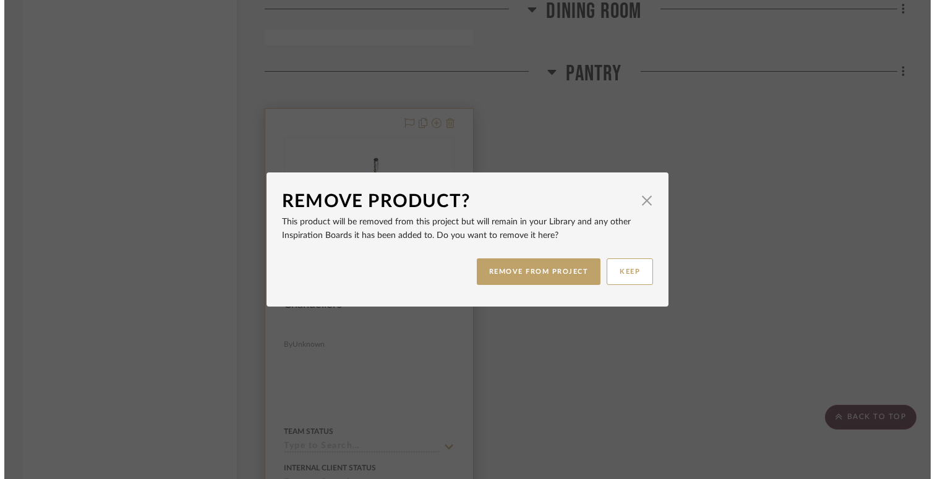
scroll to position [0, 0]
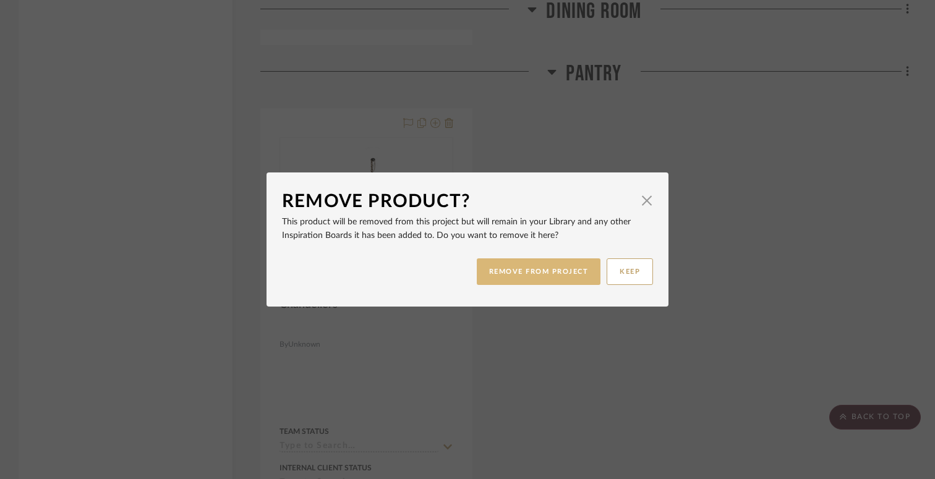
click at [521, 271] on button "REMOVE FROM PROJECT" at bounding box center [539, 271] width 124 height 27
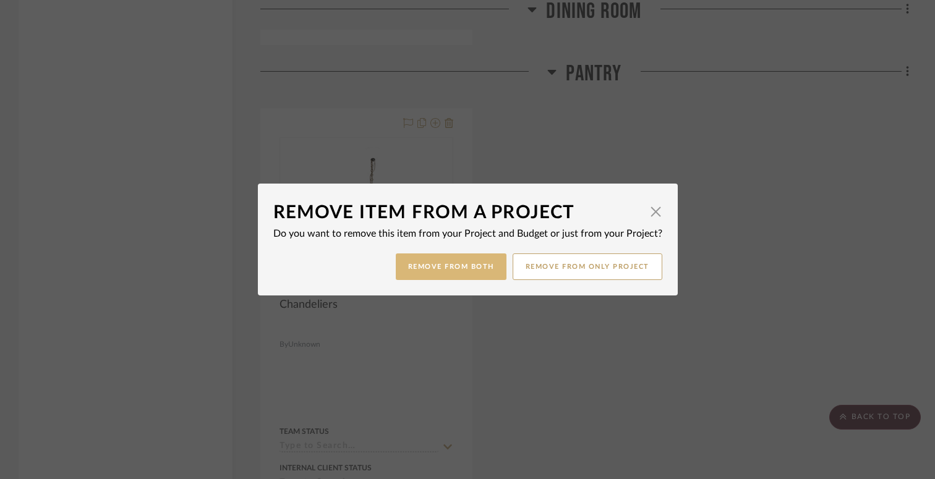
click at [413, 271] on button "Remove from Both" at bounding box center [451, 266] width 111 height 27
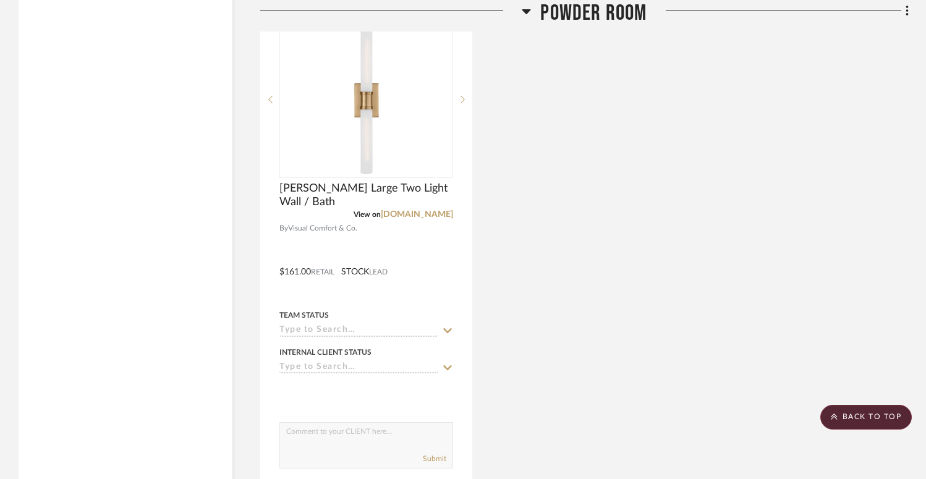
scroll to position [5256, 0]
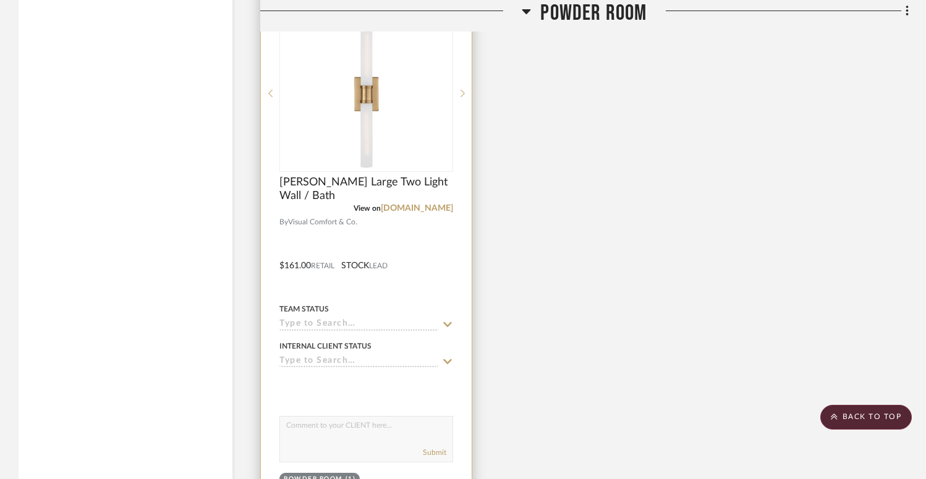
click at [410, 231] on div at bounding box center [366, 256] width 211 height 541
click at [410, 254] on div at bounding box center [366, 256] width 211 height 541
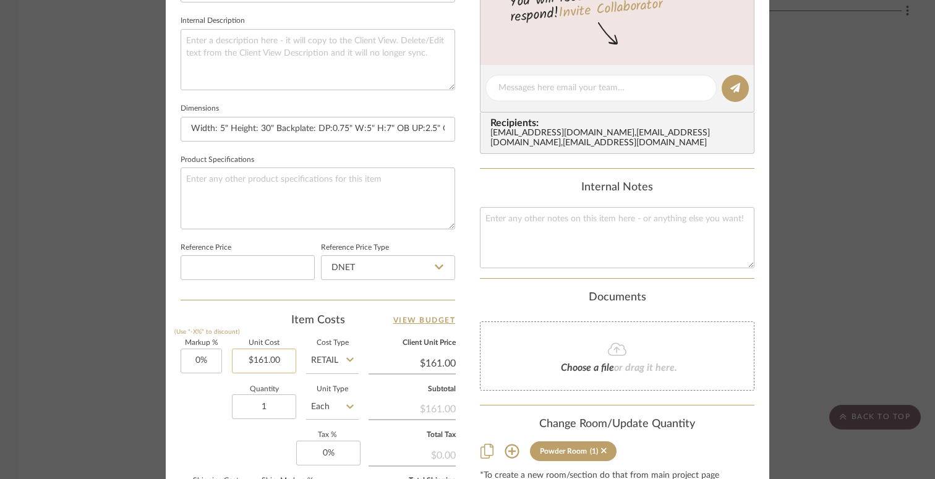
scroll to position [521, 0]
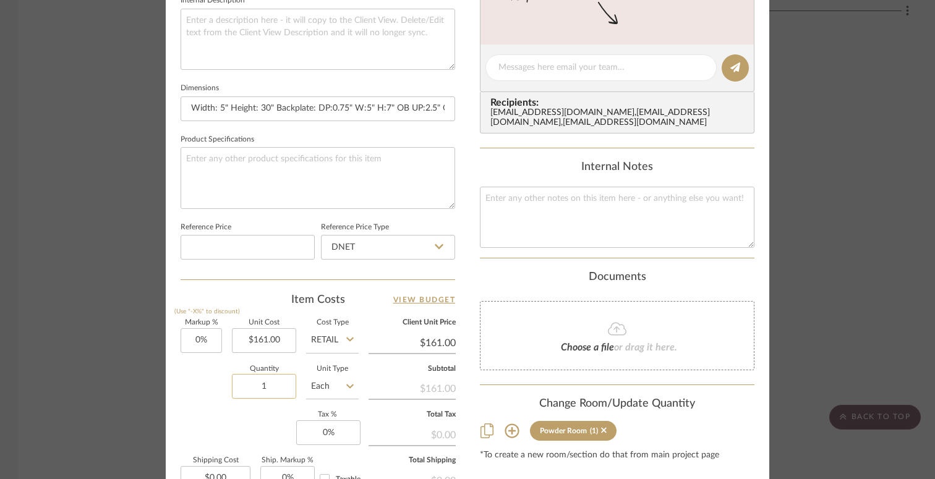
click at [259, 385] on input "1" at bounding box center [264, 386] width 64 height 25
type input "2"
click at [254, 244] on input at bounding box center [247, 247] width 134 height 25
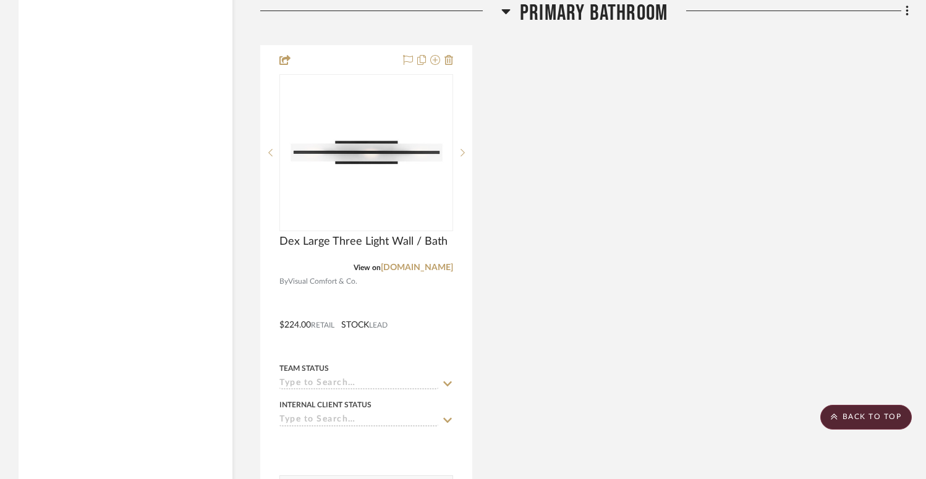
scroll to position [6445, 0]
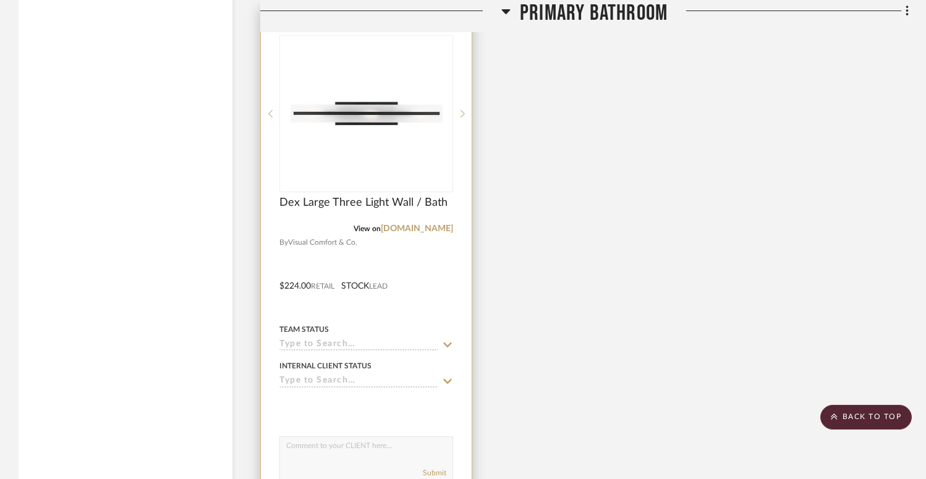
click at [428, 258] on div at bounding box center [366, 277] width 211 height 541
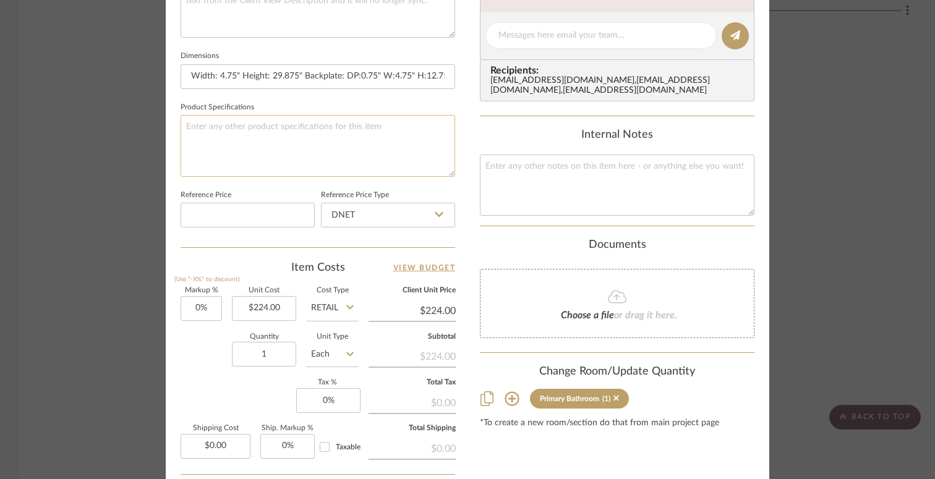
scroll to position [558, 0]
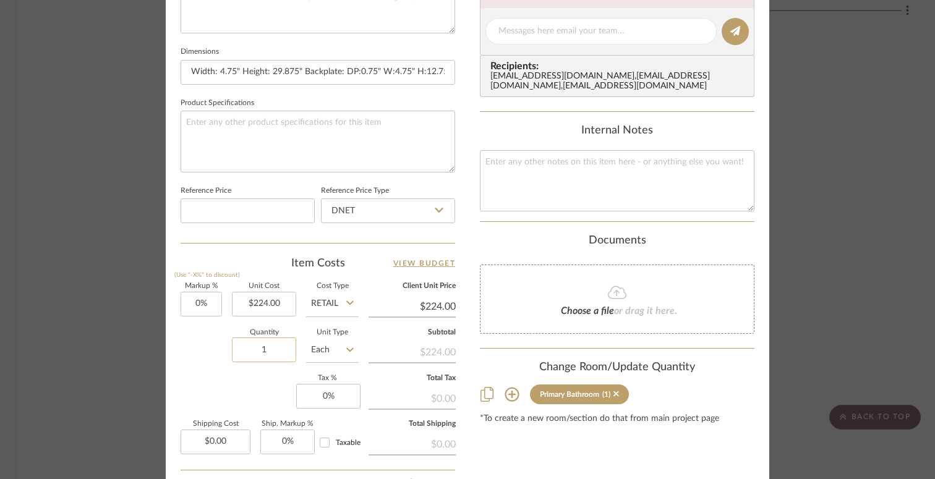
click at [264, 347] on input "1" at bounding box center [264, 349] width 64 height 25
type input "2"
type input "224.00"
click at [240, 301] on input "224.00" at bounding box center [264, 304] width 64 height 25
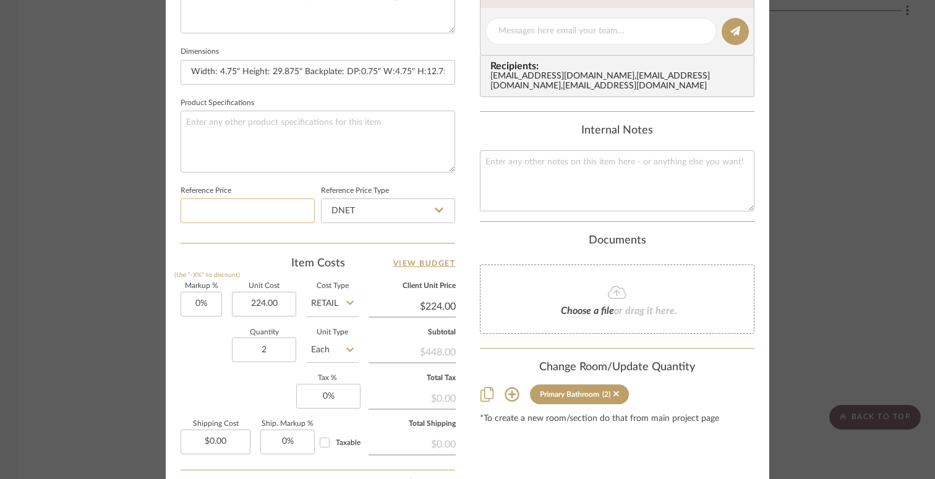
type input "$224.00"
click at [242, 209] on input at bounding box center [247, 210] width 134 height 25
click at [878, 104] on div "Dyer Primary Bathroom Dex Large Three Light Wall / Bath Team View Client View O…" at bounding box center [467, 239] width 935 height 479
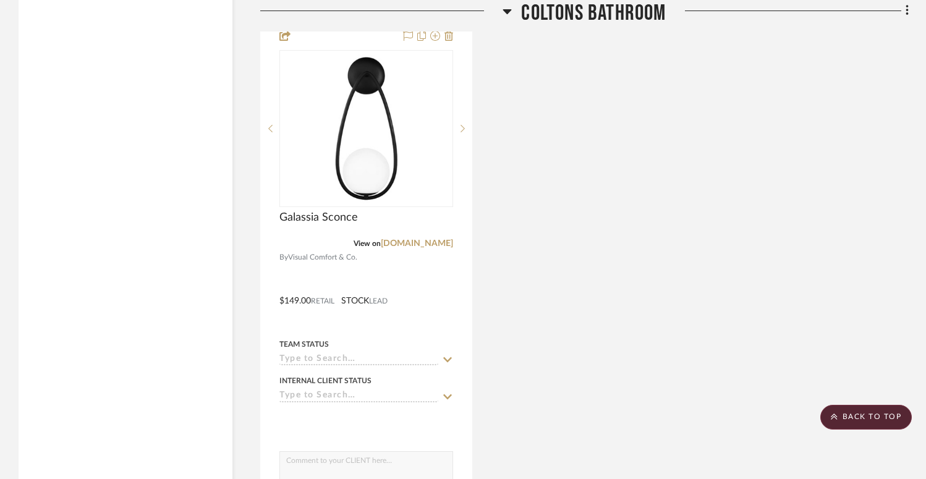
scroll to position [7065, 0]
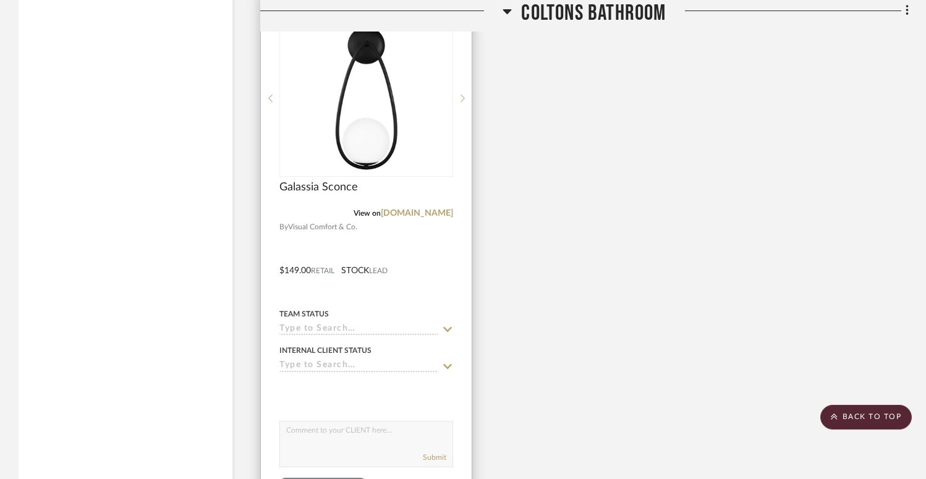
click at [418, 250] on div at bounding box center [366, 261] width 211 height 541
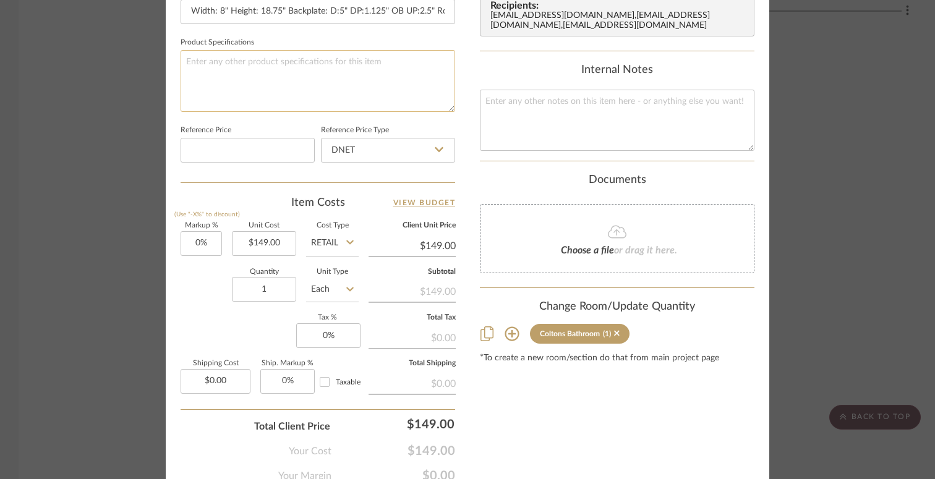
scroll to position [619, 0]
click at [262, 284] on input "1" at bounding box center [264, 288] width 64 height 25
type input "2"
type input "149.00"
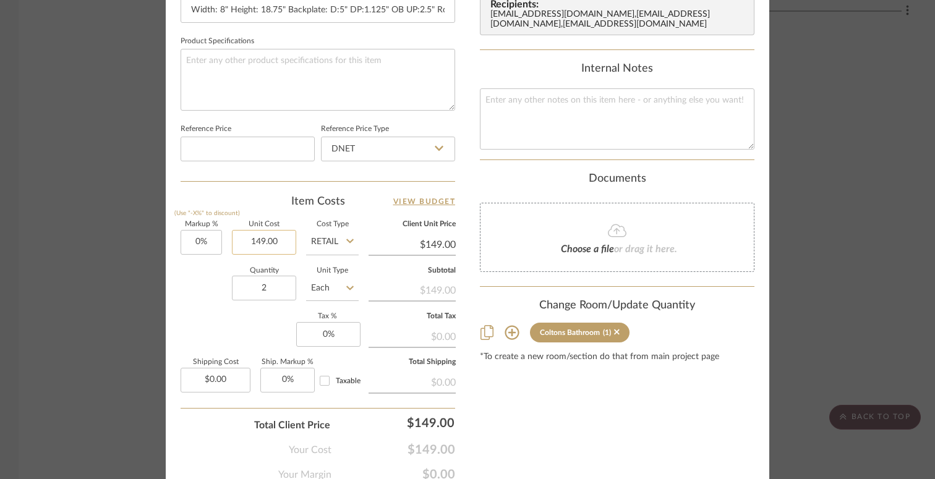
click at [281, 237] on input "149.00" at bounding box center [264, 242] width 64 height 25
type input "$149.00"
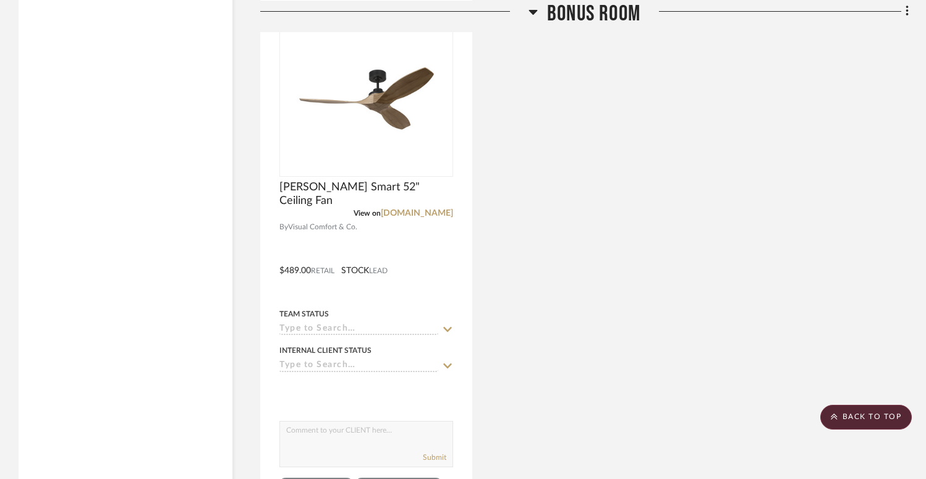
scroll to position [10074, 0]
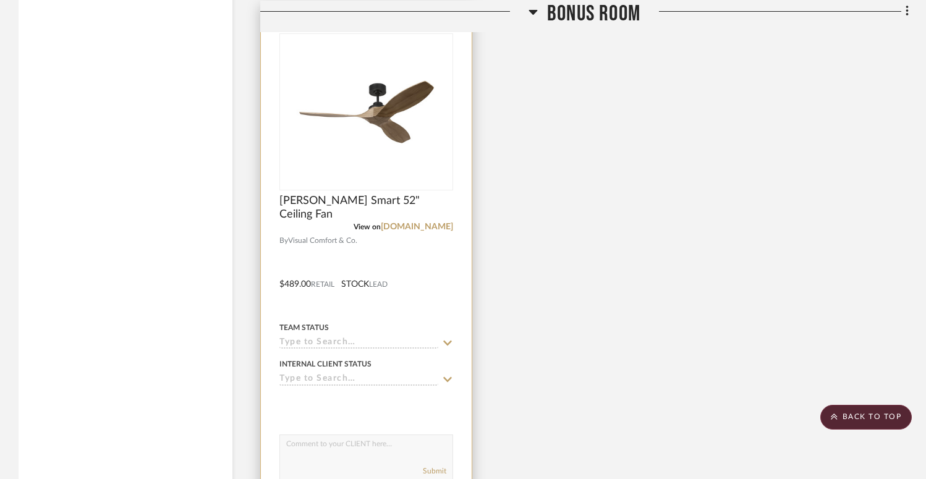
click at [431, 286] on div at bounding box center [366, 275] width 211 height 541
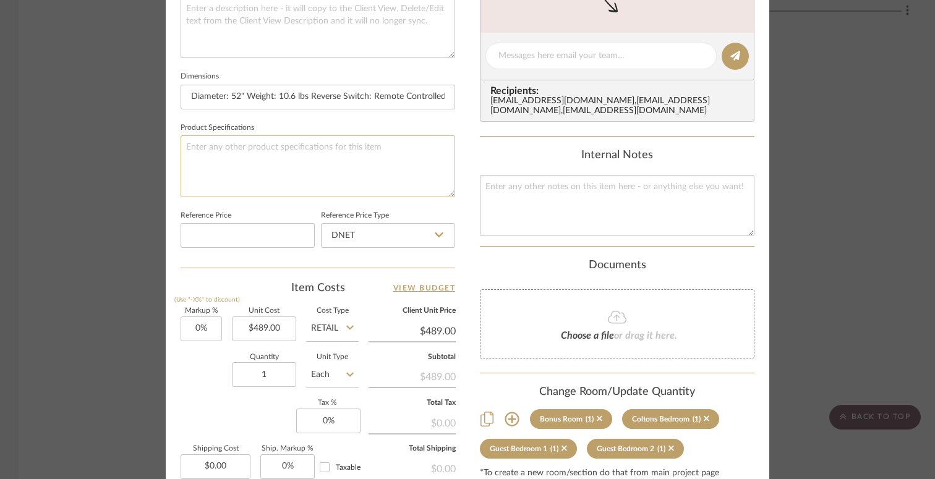
scroll to position [535, 0]
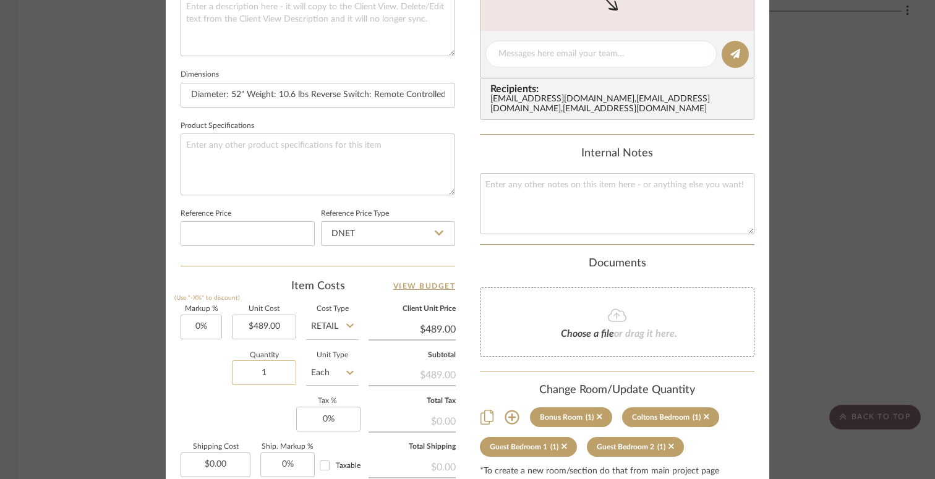
click at [263, 371] on input "1" at bounding box center [264, 372] width 64 height 25
type input "2"
type input "489.00"
click at [281, 321] on input "489.00" at bounding box center [264, 327] width 64 height 25
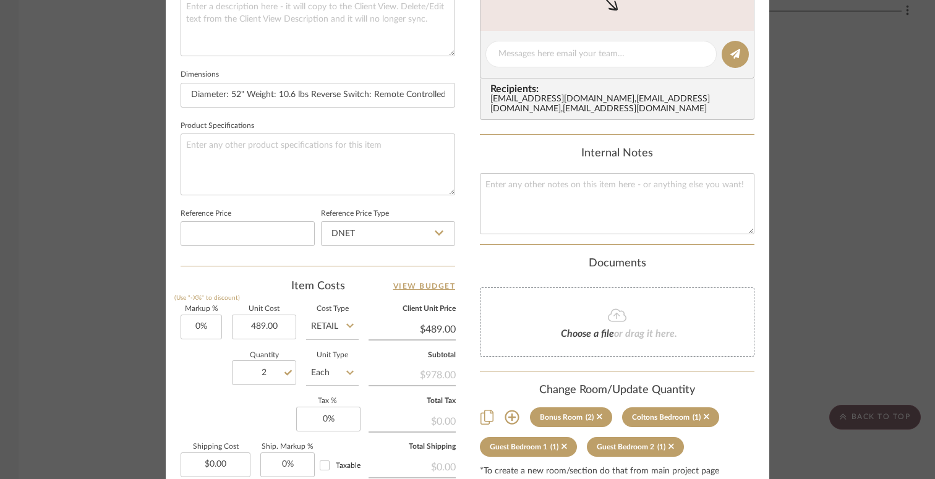
type input "$489.00"
click at [795, 185] on mat-dialog-content "Dyer Bonus Room Collins Smart 52" Ceiling Fan Team View Client View Orders Team…" at bounding box center [467, 46] width 672 height 1142
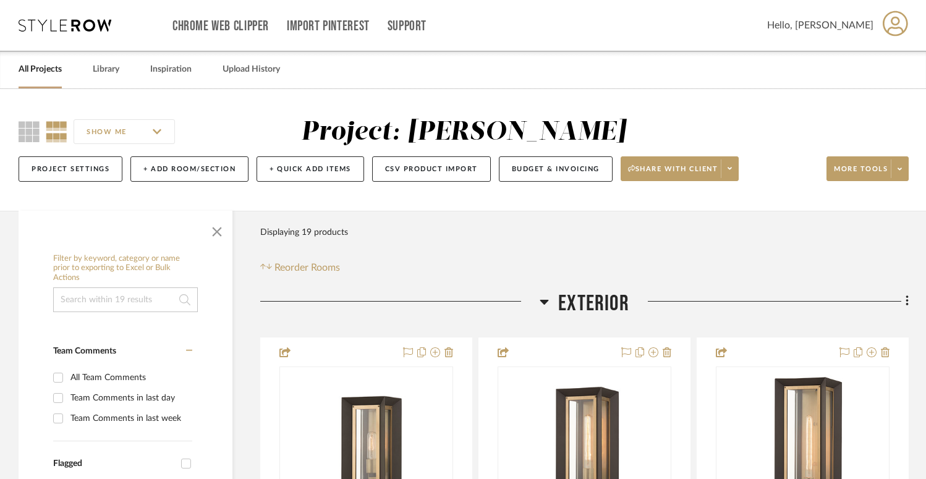
scroll to position [0, 0]
click at [537, 160] on button "Budget & Invoicing" at bounding box center [556, 168] width 114 height 25
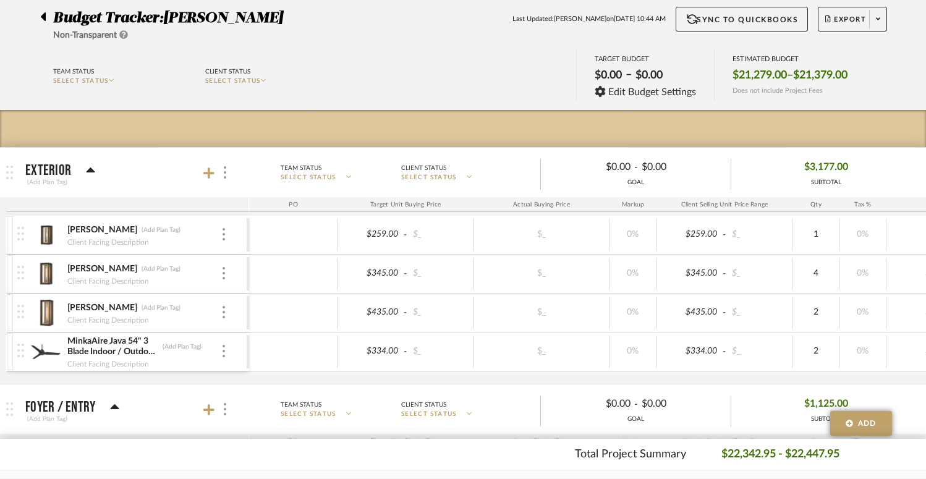
scroll to position [0, 106]
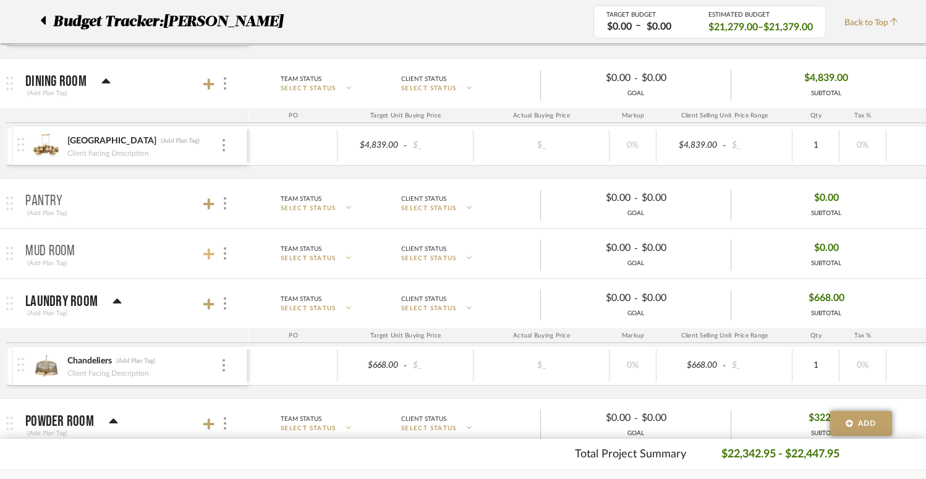
click at [212, 253] on icon at bounding box center [208, 254] width 11 height 12
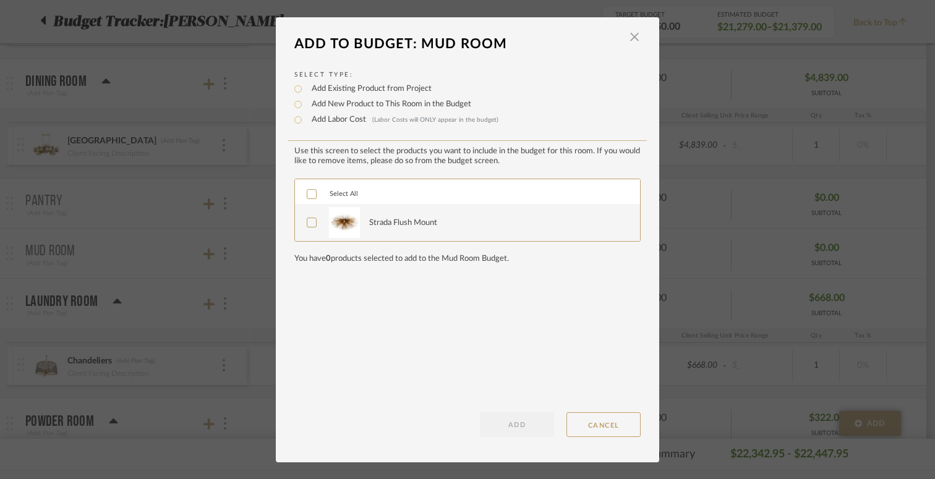
click at [307, 197] on icon at bounding box center [311, 194] width 9 height 9
click at [520, 422] on button "ADD" at bounding box center [517, 424] width 74 height 25
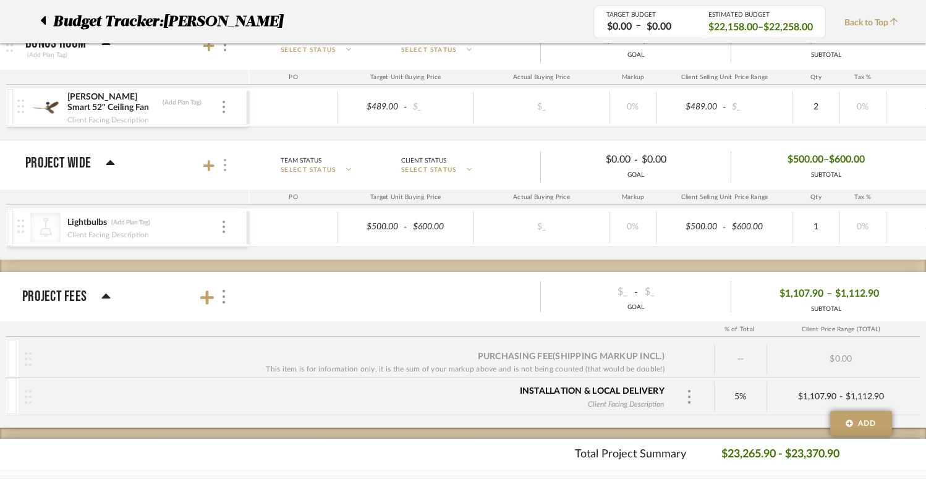
click at [222, 169] on div at bounding box center [224, 165] width 13 height 17
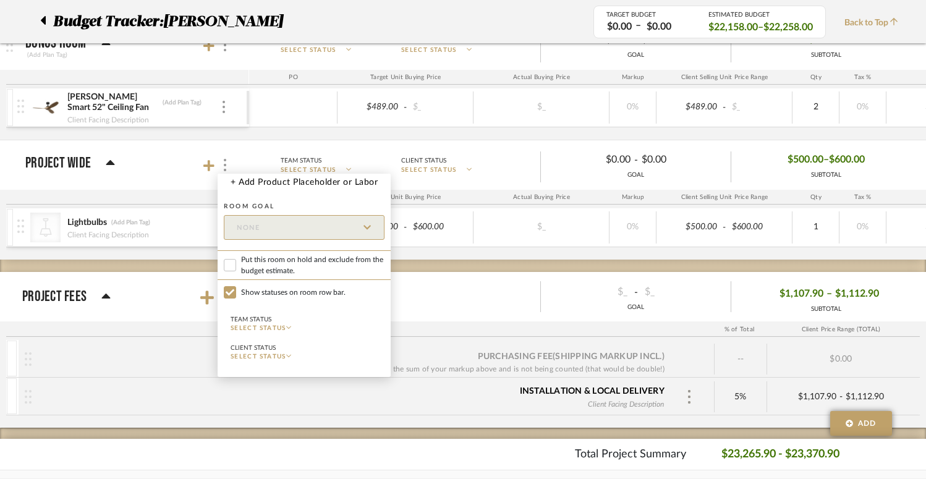
click at [171, 180] on div at bounding box center [463, 239] width 926 height 479
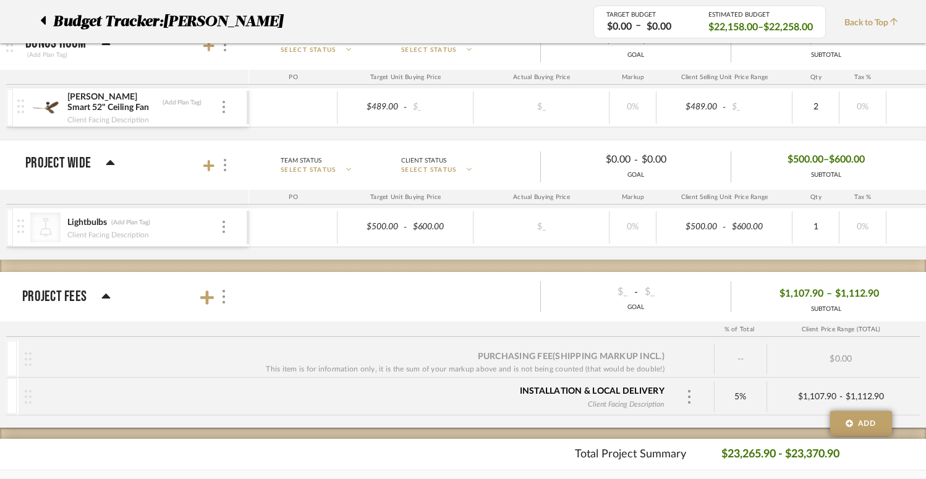
click at [220, 229] on div "Client Facing Description" at bounding box center [144, 234] width 154 height 10
click at [226, 227] on div at bounding box center [224, 228] width 6 height 14
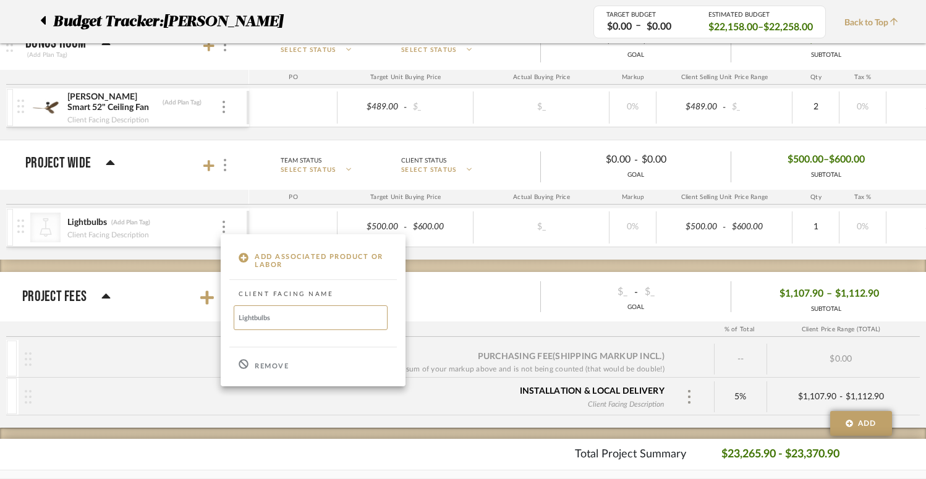
click at [253, 364] on div "Remove" at bounding box center [313, 364] width 185 height 33
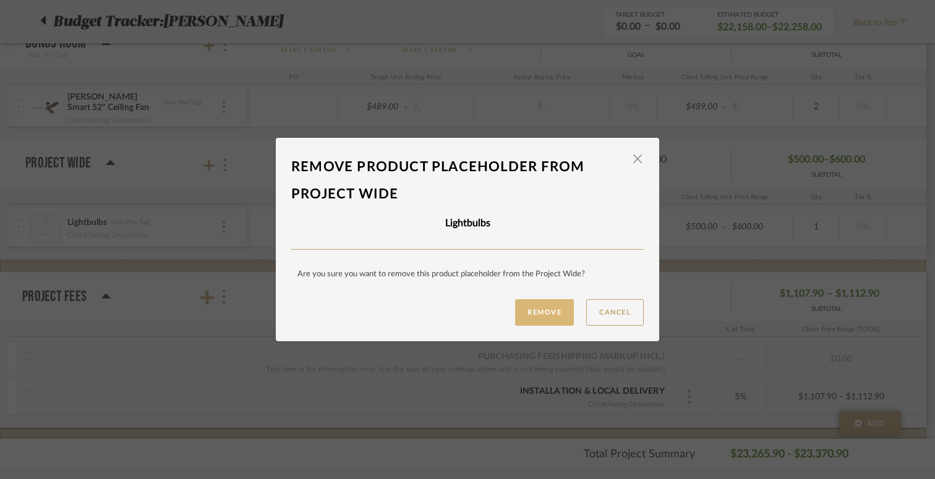
click at [537, 313] on button "Remove" at bounding box center [544, 312] width 59 height 27
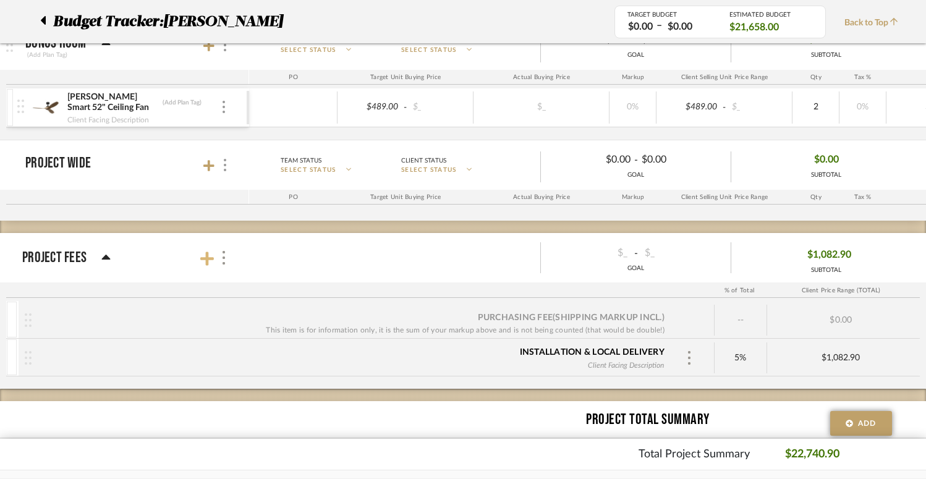
click at [210, 260] on icon at bounding box center [207, 259] width 14 height 14
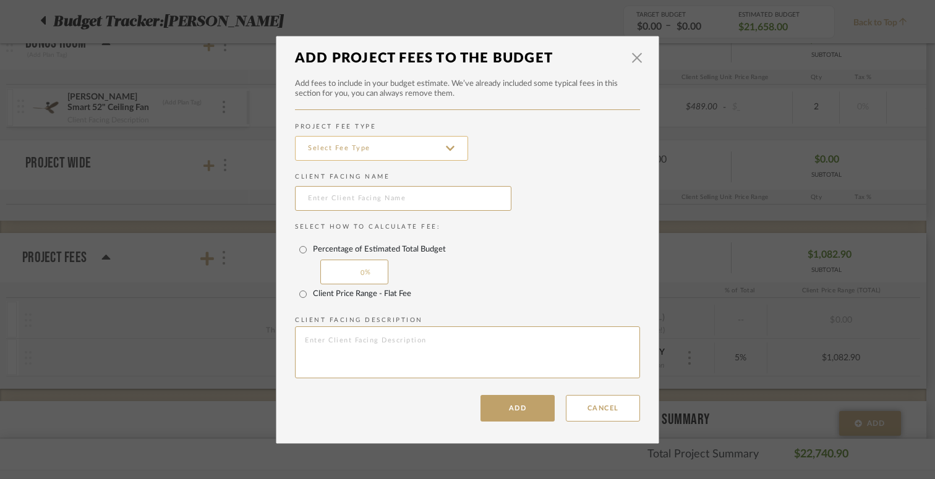
click at [383, 152] on input at bounding box center [381, 148] width 173 height 25
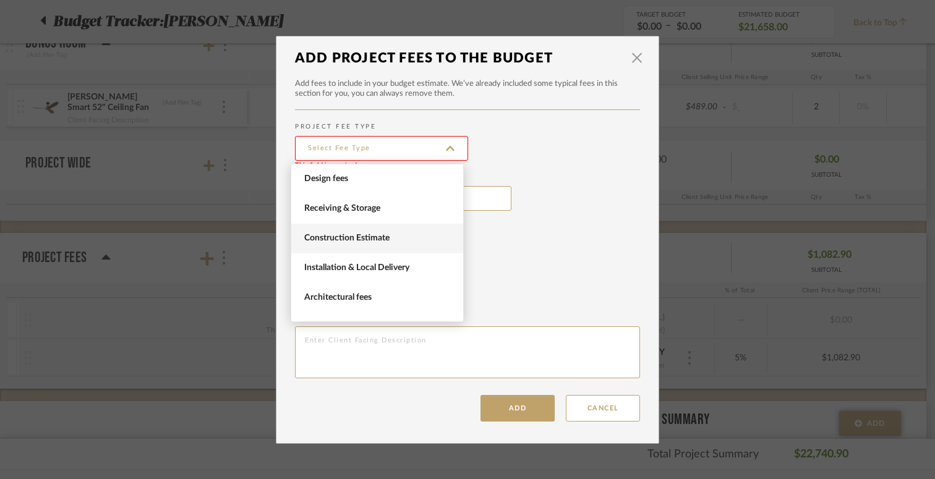
scroll to position [0, 0]
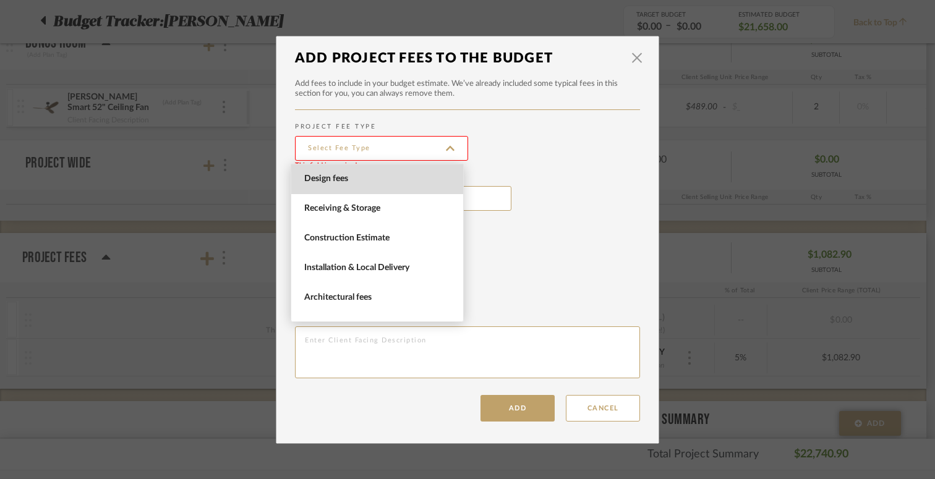
click at [406, 181] on span "Design fees" at bounding box center [378, 179] width 149 height 11
type input "Design fees"
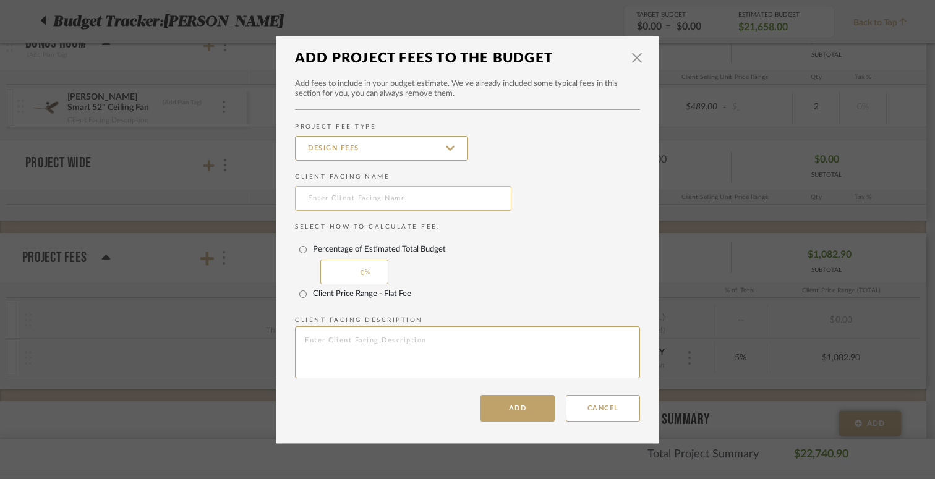
click at [341, 192] on input "text" at bounding box center [403, 198] width 216 height 25
click at [329, 199] on input "Light Bulbs" at bounding box center [403, 198] width 216 height 25
type input "Lightbulbs"
click at [300, 294] on input "Client Price Range - Flat Fee" at bounding box center [303, 294] width 20 height 20
radio input "true"
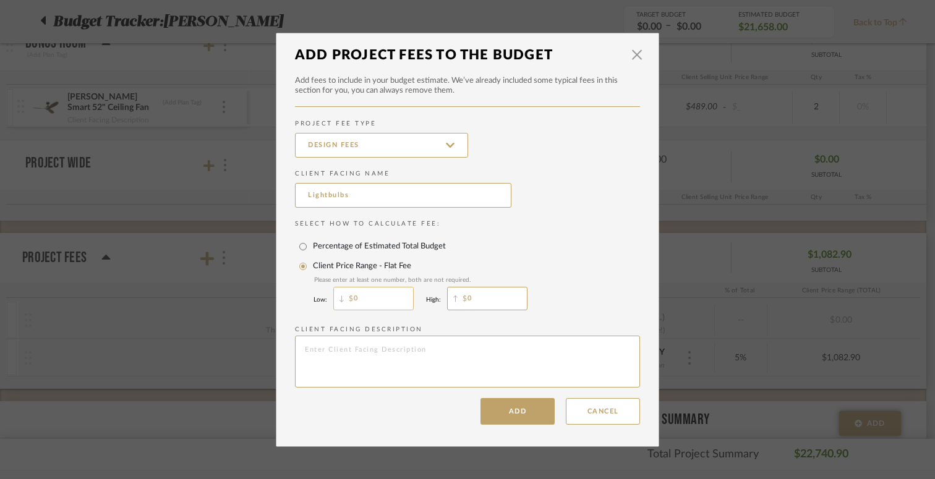
click at [372, 297] on input "0" at bounding box center [373, 298] width 80 height 23
type input "500"
click at [358, 363] on textarea at bounding box center [467, 362] width 345 height 52
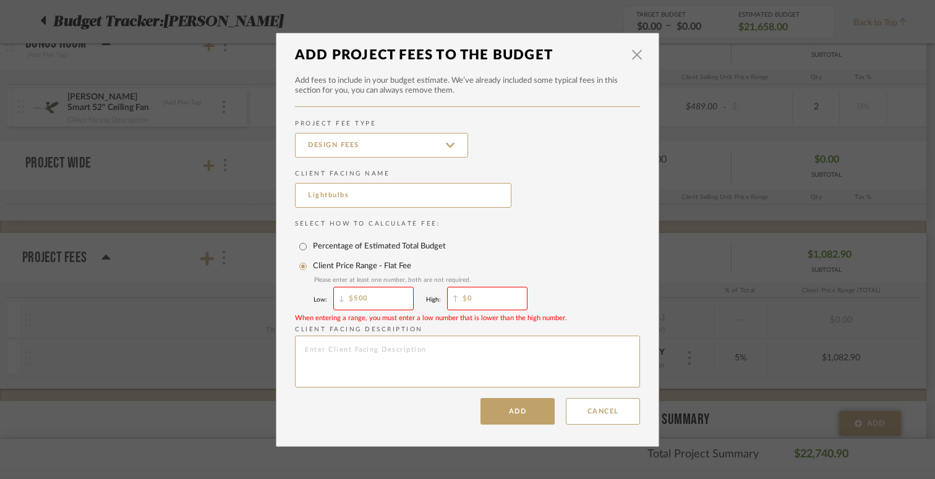
click at [469, 302] on input "0" at bounding box center [487, 298] width 80 height 23
type input "600"
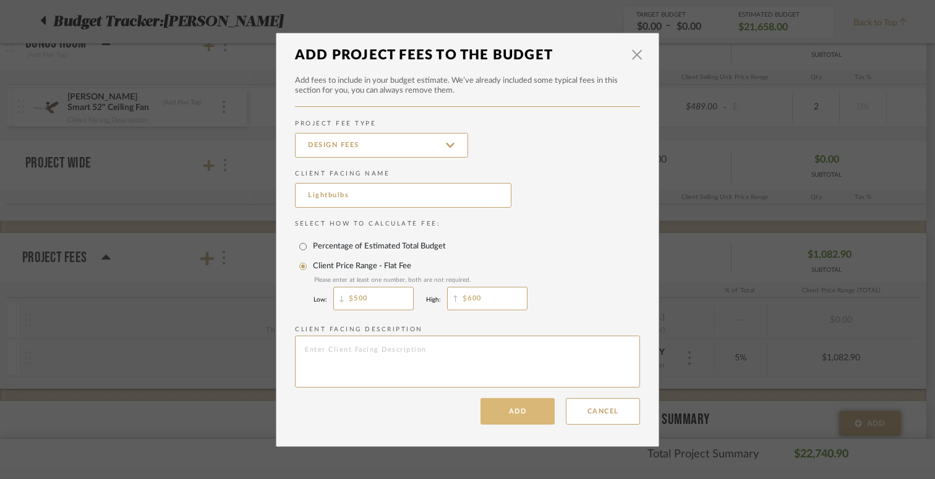
click at [501, 414] on button "Add" at bounding box center [517, 411] width 74 height 27
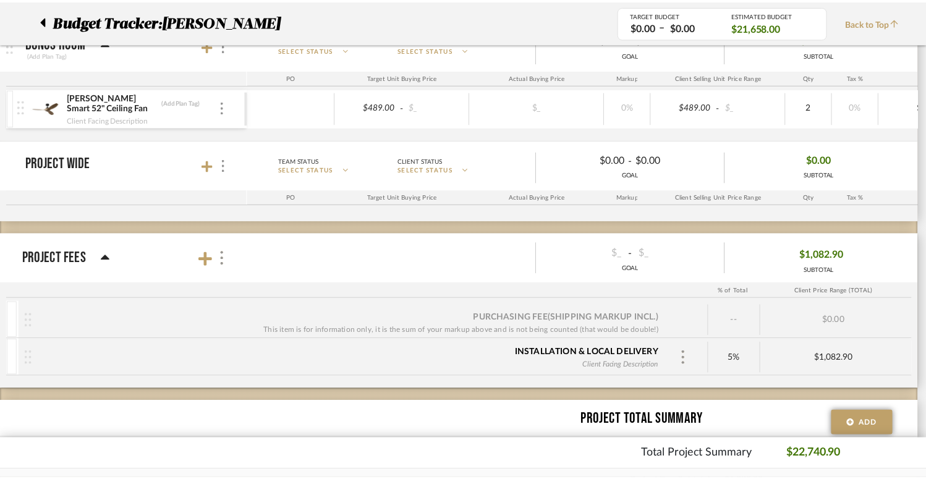
scroll to position [2188, 0]
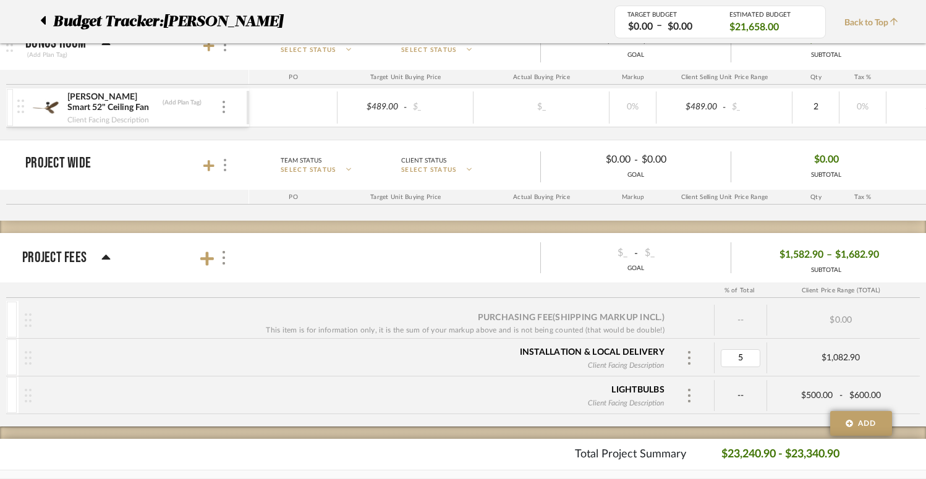
click at [736, 357] on input "5" at bounding box center [741, 358] width 40 height 18
type input "0"
click at [583, 316] on div "Purchasing Fee (Shipping markup incl.)" at bounding box center [571, 318] width 187 height 12
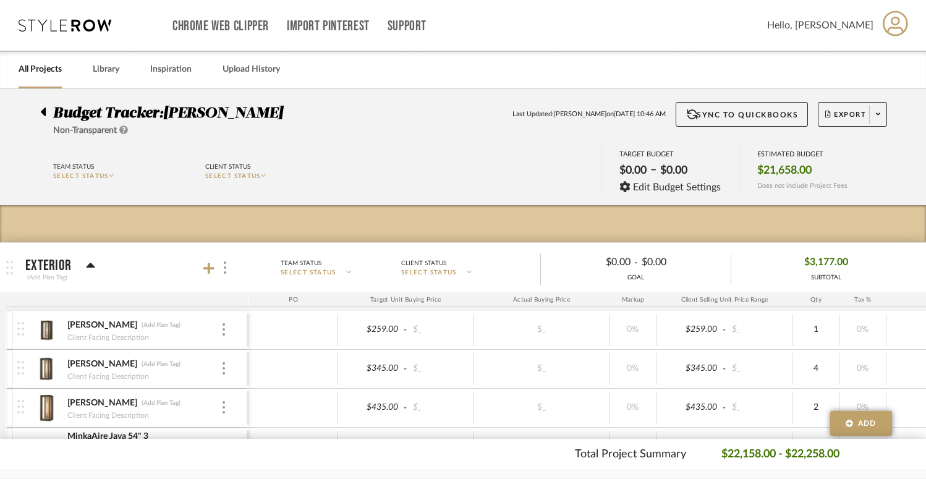
scroll to position [0, 0]
click at [46, 110] on div at bounding box center [46, 109] width 13 height 15
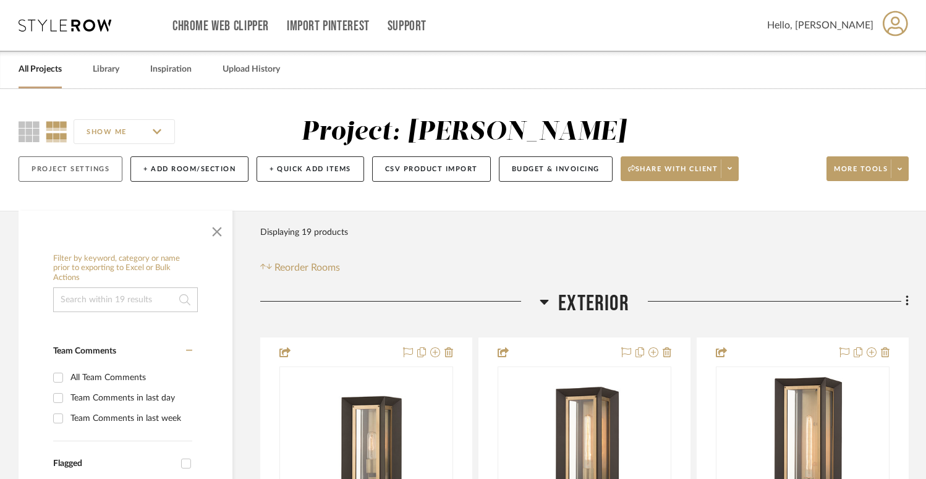
click at [100, 172] on button "Project Settings" at bounding box center [71, 168] width 104 height 25
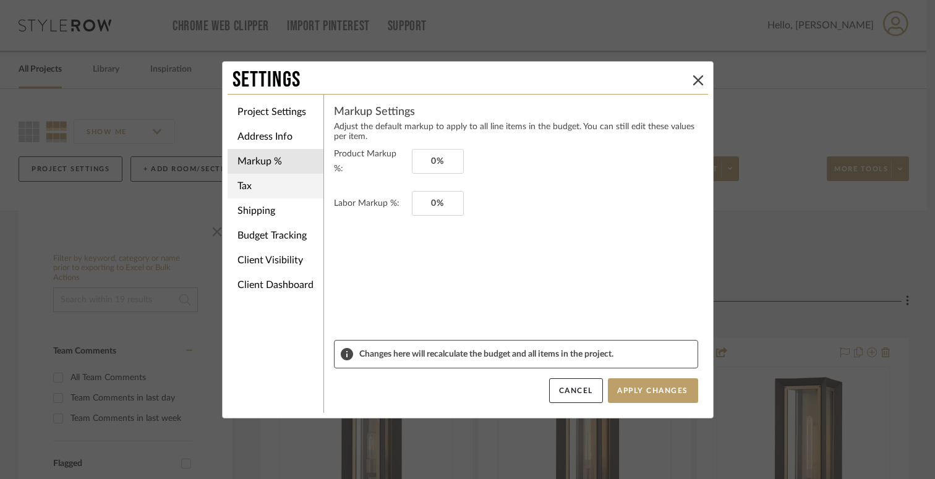
click at [276, 189] on li "Tax" at bounding box center [275, 186] width 96 height 25
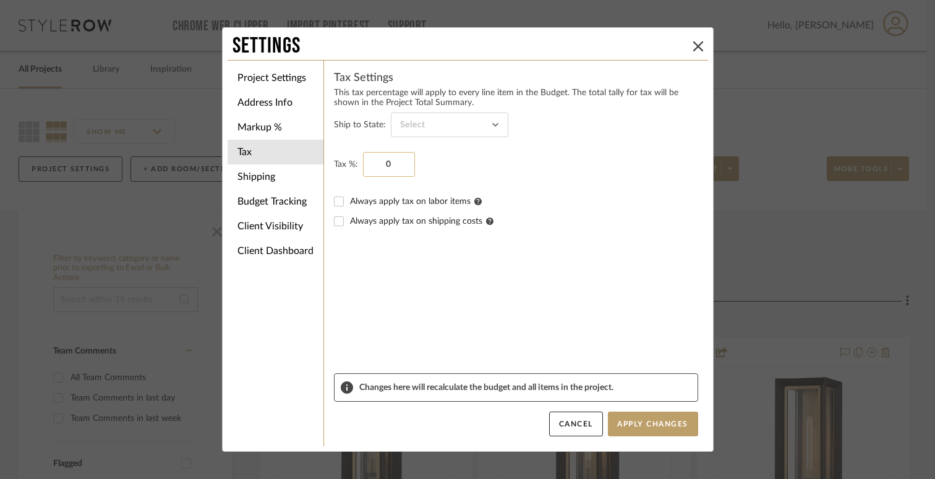
click at [376, 163] on input "0" at bounding box center [389, 164] width 52 height 25
click at [366, 160] on input "9.75" at bounding box center [389, 164] width 52 height 25
type input "9.75%"
click at [358, 218] on span "Always apply tax on shipping costs" at bounding box center [421, 221] width 143 height 9
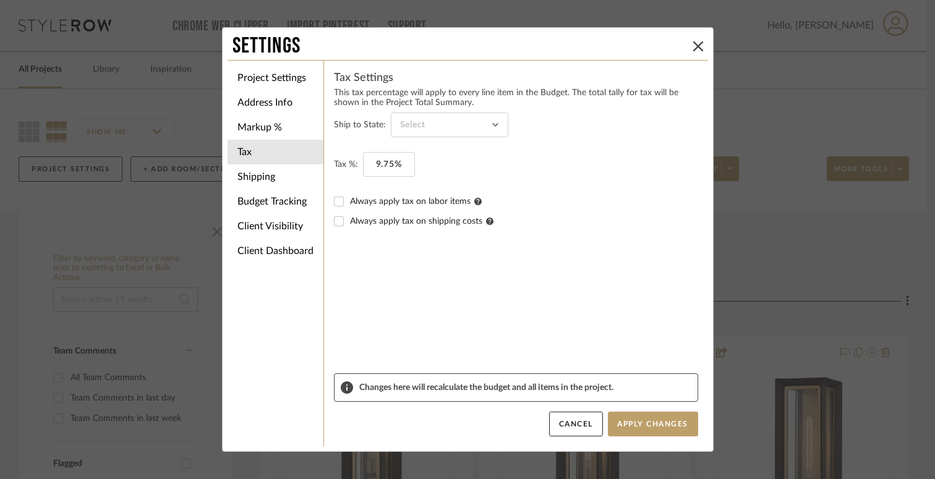
click at [349, 218] on input "Always apply tax on shipping costs" at bounding box center [339, 221] width 20 height 20
click at [336, 226] on input "Always apply tax on shipping costs" at bounding box center [339, 221] width 20 height 20
checkbox input "false"
click at [632, 423] on button "Apply Changes" at bounding box center [653, 424] width 90 height 25
click at [285, 223] on li "Client Visibility" at bounding box center [275, 226] width 96 height 25
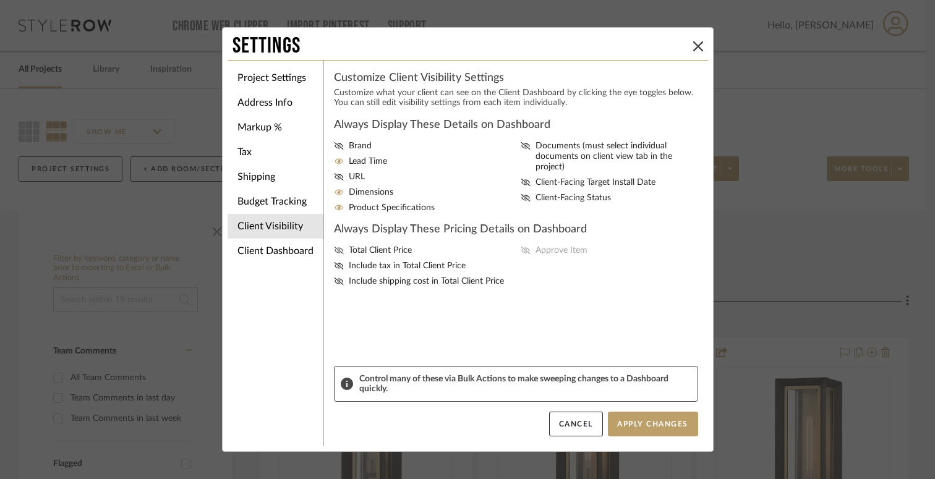
click at [366, 253] on span "Total Client Price" at bounding box center [380, 250] width 63 height 11
click at [0, 0] on input "Total Client Price" at bounding box center [0, 0] width 0 height 0
click at [366, 253] on span "Total Client Price" at bounding box center [380, 250] width 63 height 11
click at [0, 0] on input "Total Client Price" at bounding box center [0, 0] width 0 height 0
click at [375, 271] on span "Include tax in Total Client Price" at bounding box center [407, 266] width 117 height 11
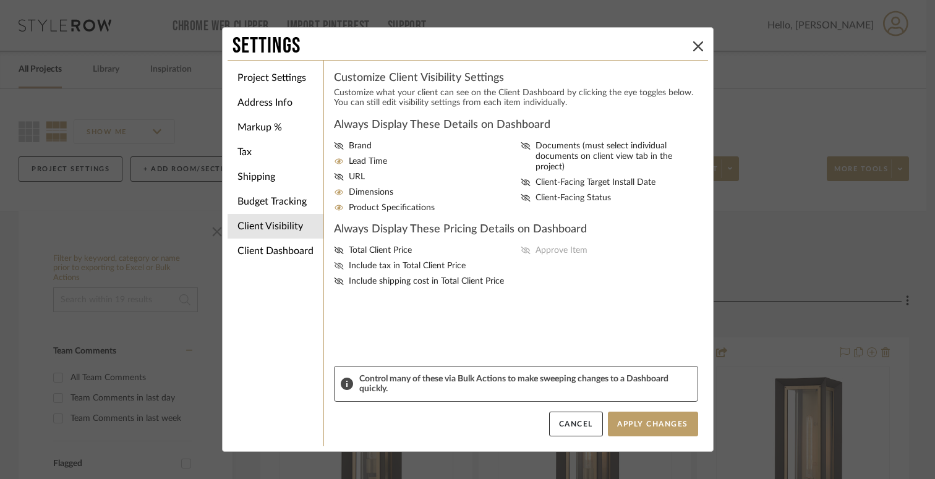
click at [0, 0] on input "Include tax in Total Client Price" at bounding box center [0, 0] width 0 height 0
click at [375, 253] on span "Total Client Price" at bounding box center [380, 250] width 63 height 11
click at [0, 0] on input "Total Client Price" at bounding box center [0, 0] width 0 height 0
click at [633, 428] on button "Apply Changes" at bounding box center [653, 424] width 90 height 25
click at [757, 268] on div "Settings Project Settings Address Info Markup % Tax Shipping Budget Tracking Cl…" at bounding box center [467, 239] width 935 height 479
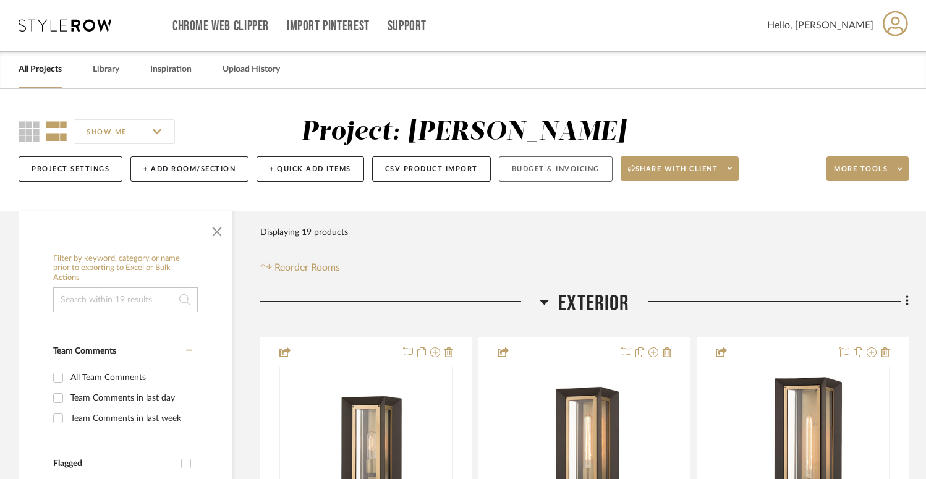
click at [567, 163] on button "Budget & Invoicing" at bounding box center [556, 168] width 114 height 25
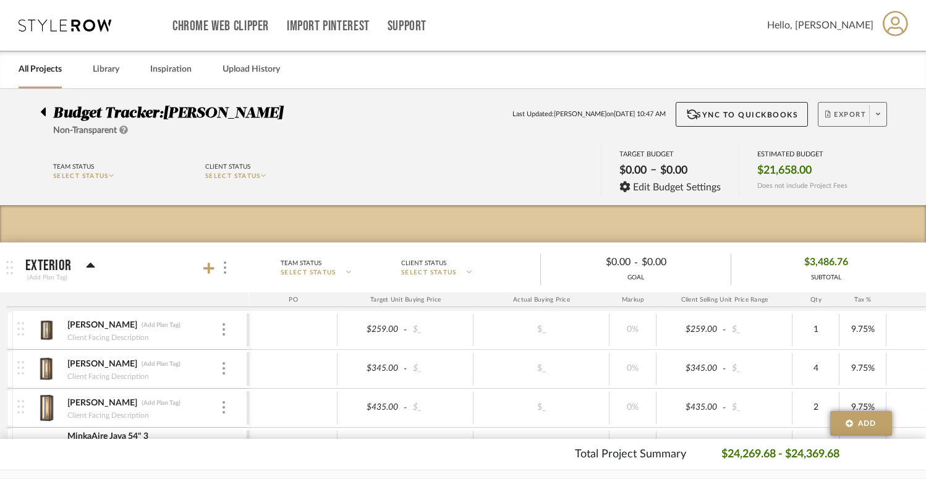
click at [839, 115] on span "Export" at bounding box center [845, 119] width 41 height 19
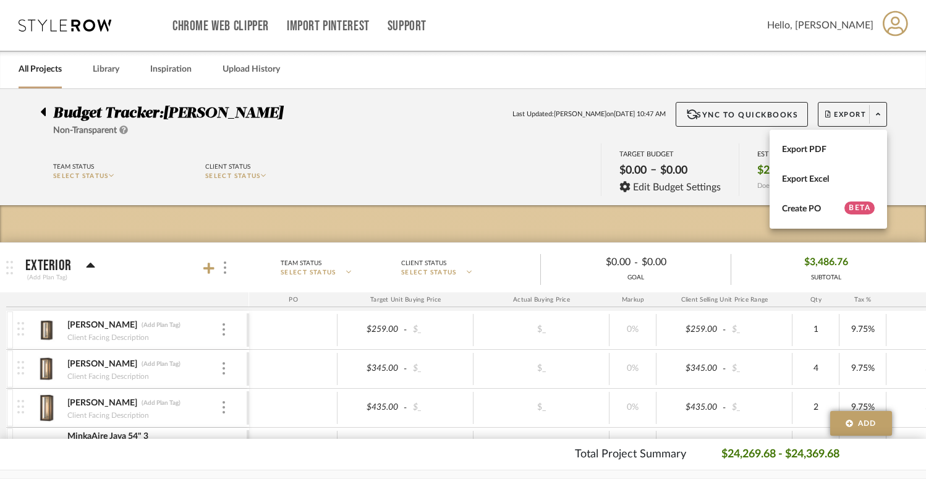
click at [522, 152] on div at bounding box center [463, 239] width 926 height 479
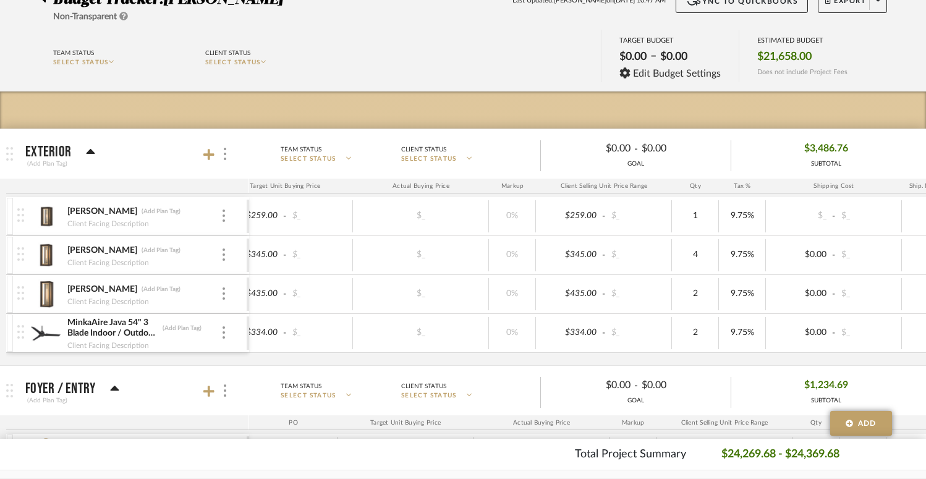
scroll to position [0, 100]
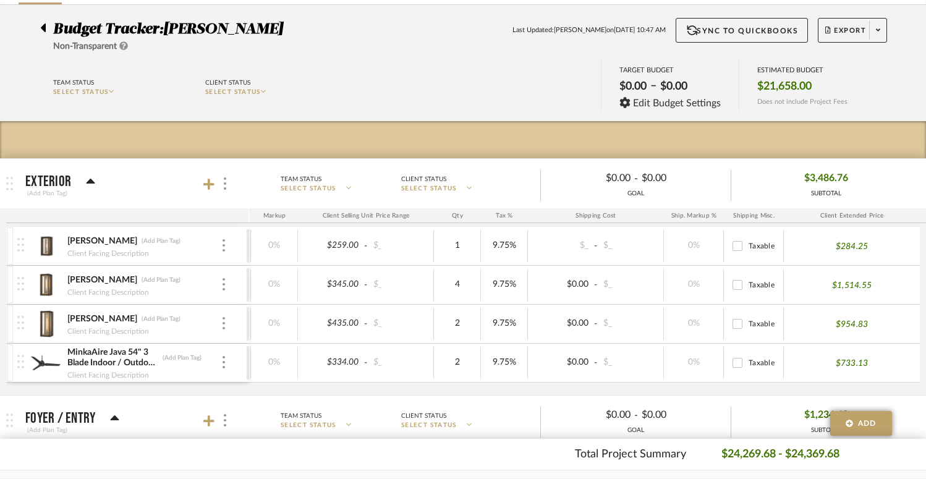
click at [737, 246] on input "Taxable" at bounding box center [737, 246] width 20 height 20
checkbox input "true"
click at [738, 284] on input "Taxable" at bounding box center [737, 285] width 20 height 20
checkbox input "true"
click at [742, 329] on input "Taxable" at bounding box center [737, 324] width 20 height 20
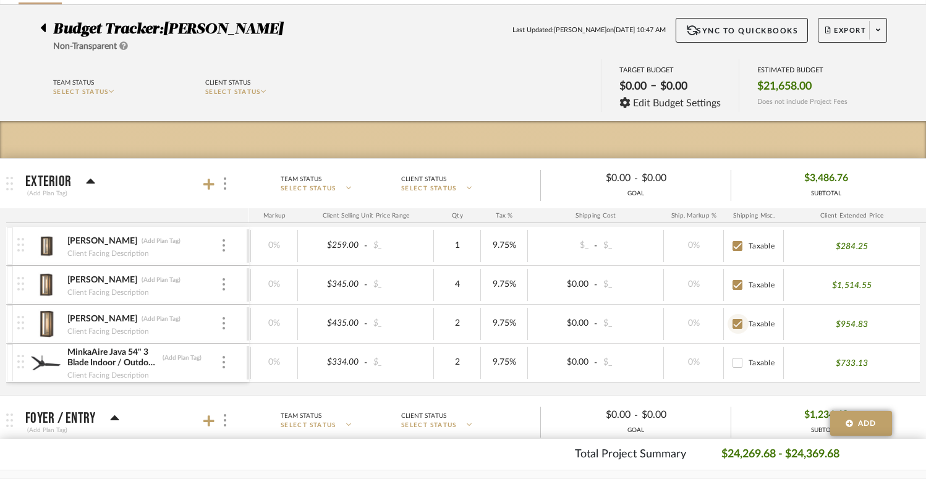
checkbox input "true"
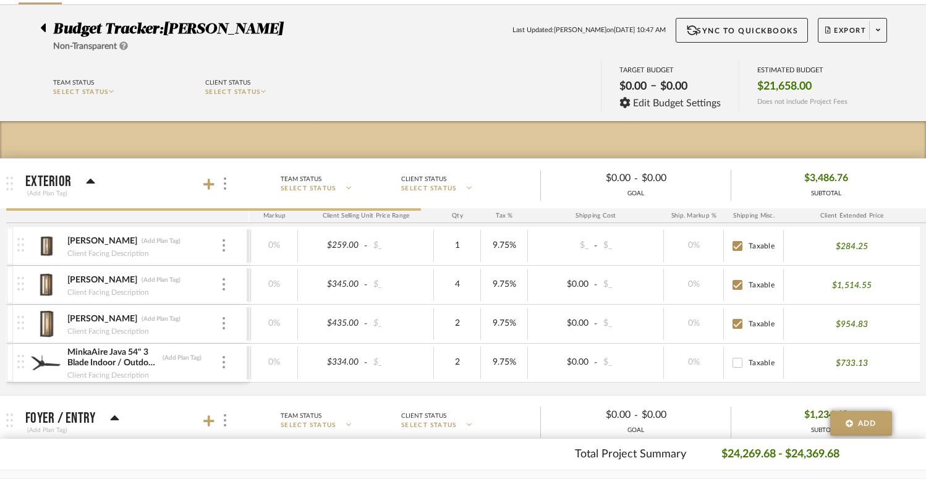
click at [739, 370] on input "Taxable" at bounding box center [737, 363] width 20 height 20
checkbox input "true"
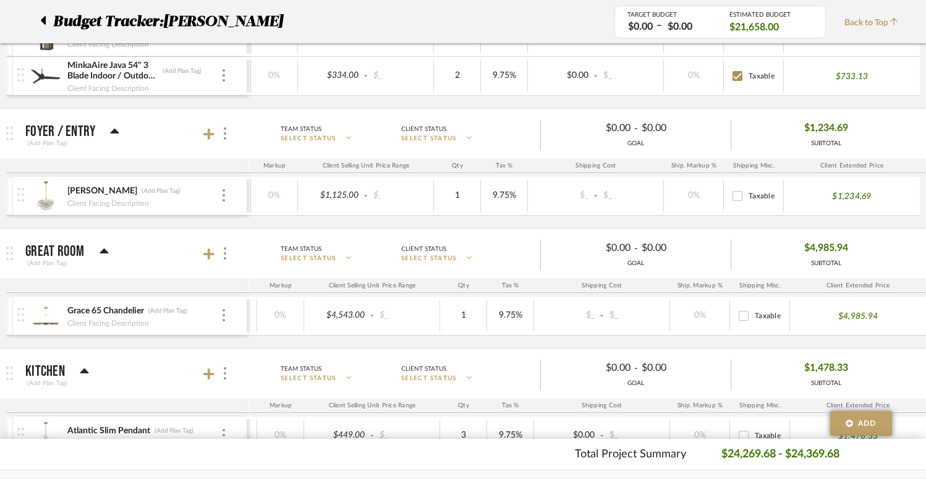
click at [742, 197] on input "Taxable" at bounding box center [737, 196] width 20 height 20
checkbox input "true"
click at [745, 316] on input "Taxable" at bounding box center [744, 316] width 20 height 20
checkbox input "true"
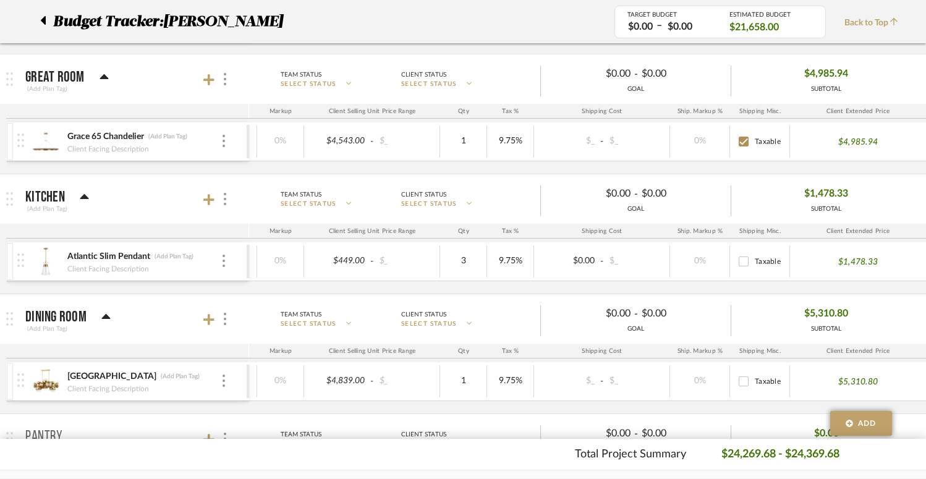
click at [745, 260] on input "Taxable" at bounding box center [744, 262] width 20 height 20
checkbox input "true"
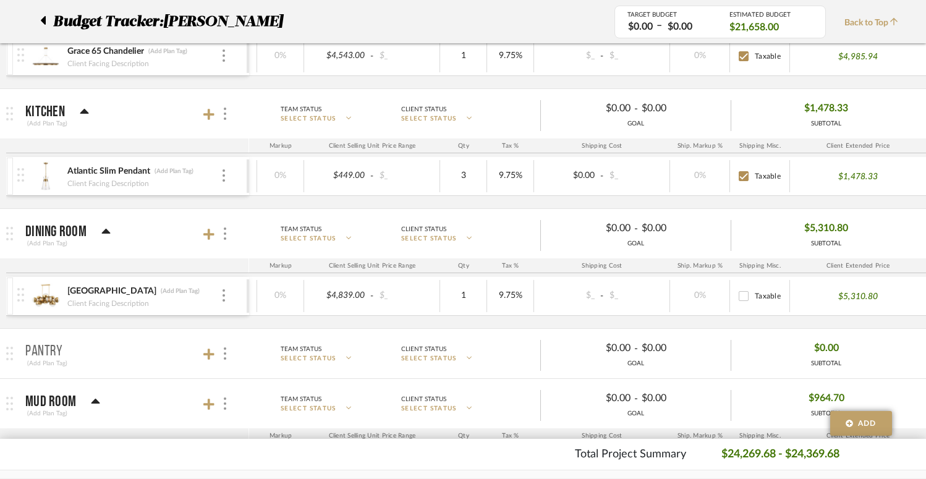
click at [745, 300] on input "Taxable" at bounding box center [744, 296] width 20 height 20
checkbox input "true"
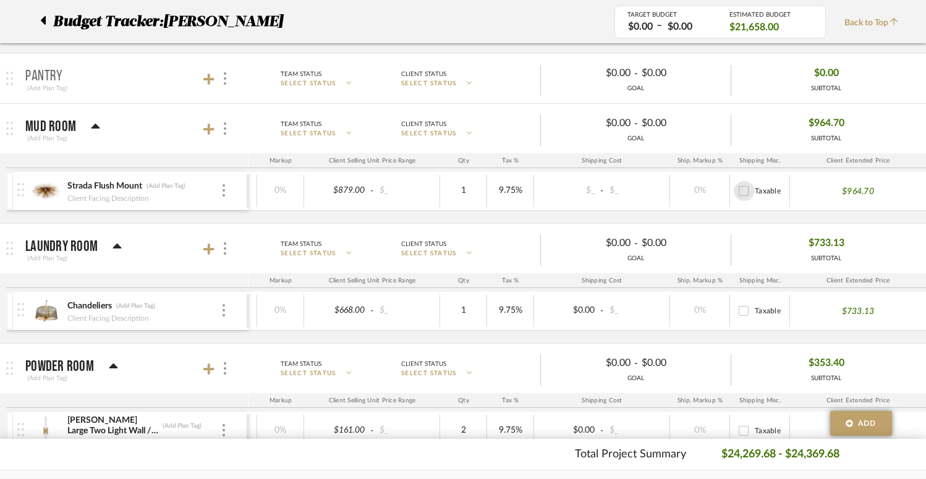
click at [747, 185] on input "Taxable" at bounding box center [744, 191] width 20 height 20
checkbox input "true"
click at [750, 311] on input "Taxable" at bounding box center [744, 311] width 20 height 20
checkbox input "true"
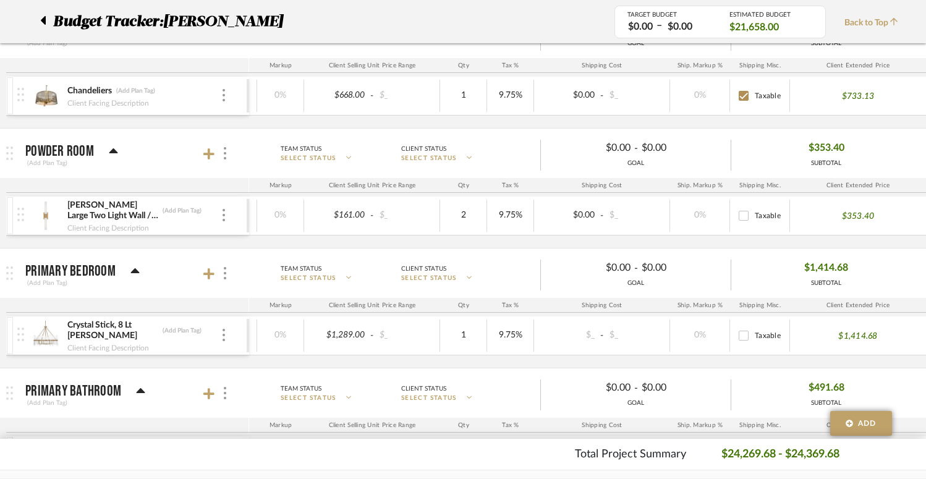
click at [746, 211] on input "Taxable" at bounding box center [744, 216] width 20 height 20
checkbox input "true"
click at [745, 336] on input "Taxable" at bounding box center [744, 336] width 20 height 20
checkbox input "true"
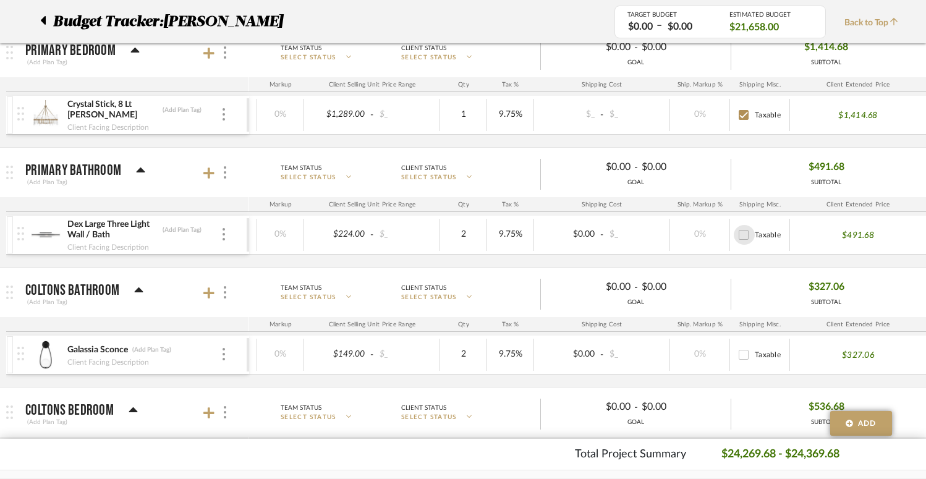
click at [745, 237] on input "Taxable" at bounding box center [744, 235] width 20 height 20
checkbox input "true"
click at [748, 351] on input "Taxable" at bounding box center [744, 355] width 20 height 20
checkbox input "true"
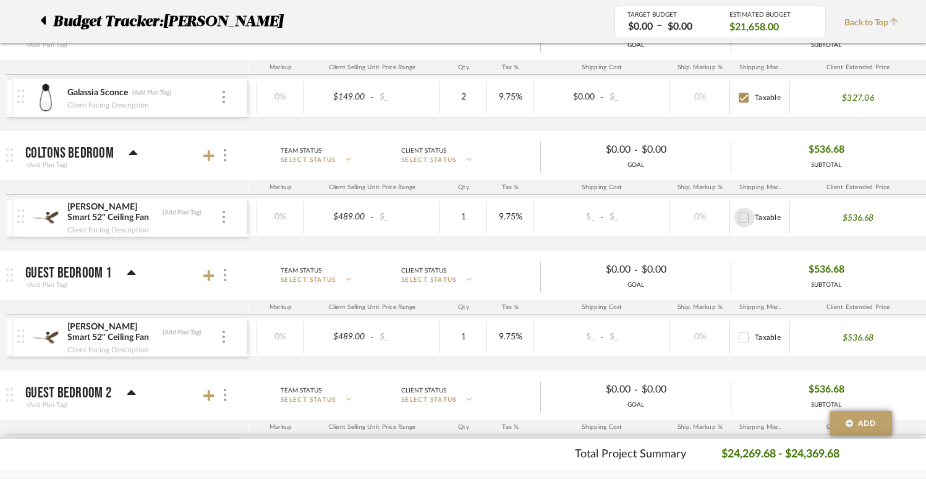
click at [746, 218] on input "Taxable" at bounding box center [744, 218] width 20 height 20
checkbox input "true"
click at [749, 333] on input "Taxable" at bounding box center [744, 338] width 20 height 20
checkbox input "true"
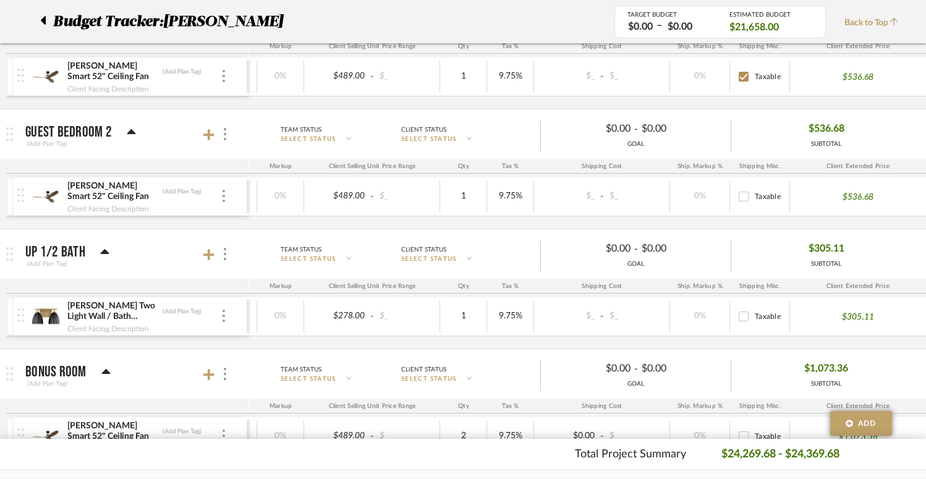
click at [747, 197] on input "Taxable" at bounding box center [744, 197] width 20 height 20
checkbox input "true"
click at [747, 316] on input "Taxable" at bounding box center [744, 317] width 20 height 20
checkbox input "true"
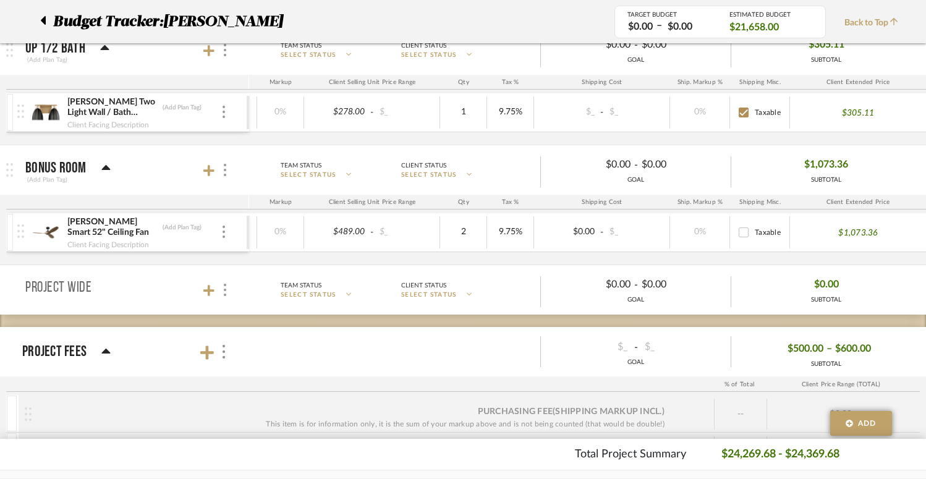
click at [744, 228] on input "Taxable" at bounding box center [744, 233] width 20 height 20
checkbox input "true"
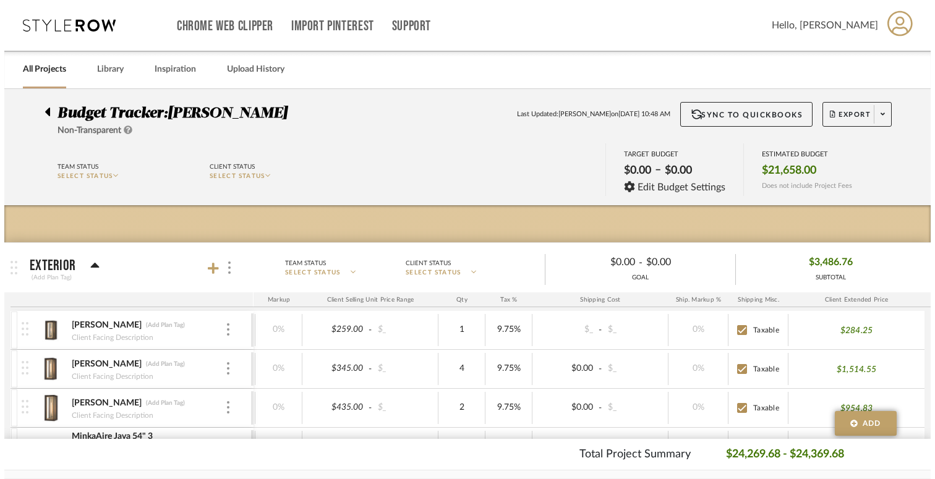
scroll to position [0, 0]
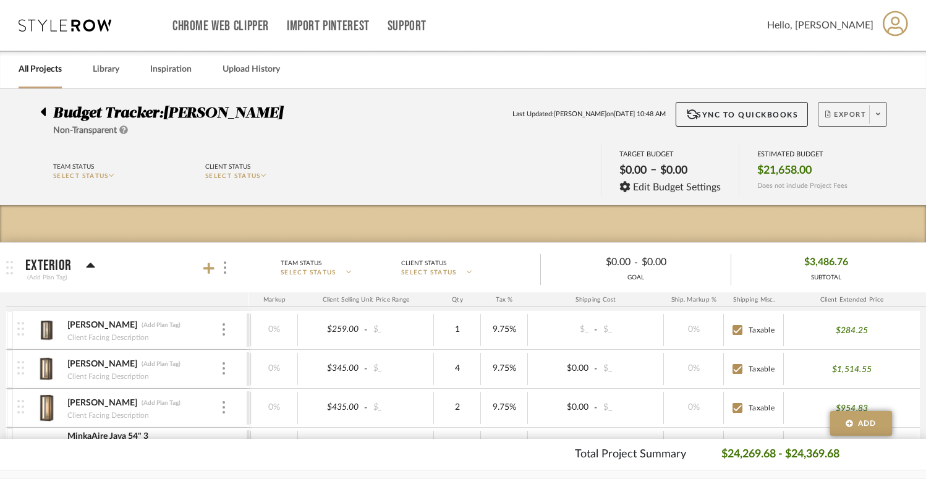
click at [848, 113] on span "Export" at bounding box center [845, 119] width 41 height 19
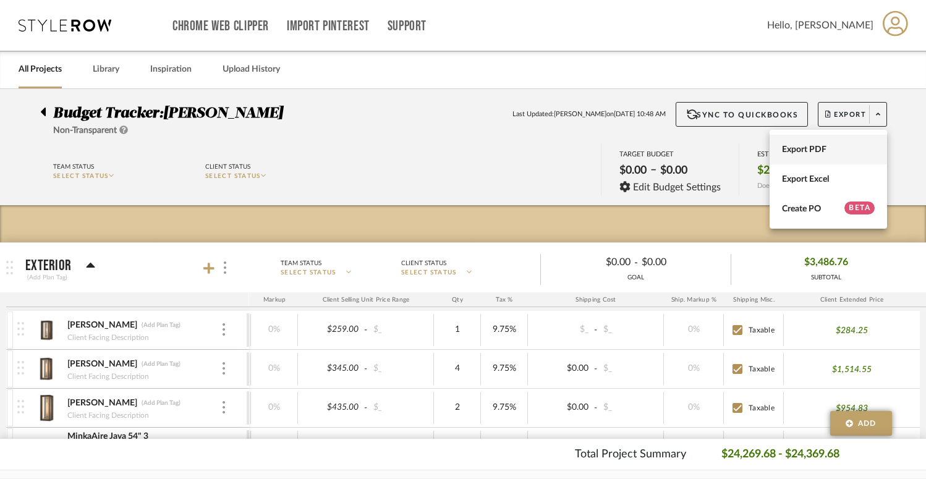
click at [805, 155] on span "Export PDF" at bounding box center [828, 150] width 93 height 11
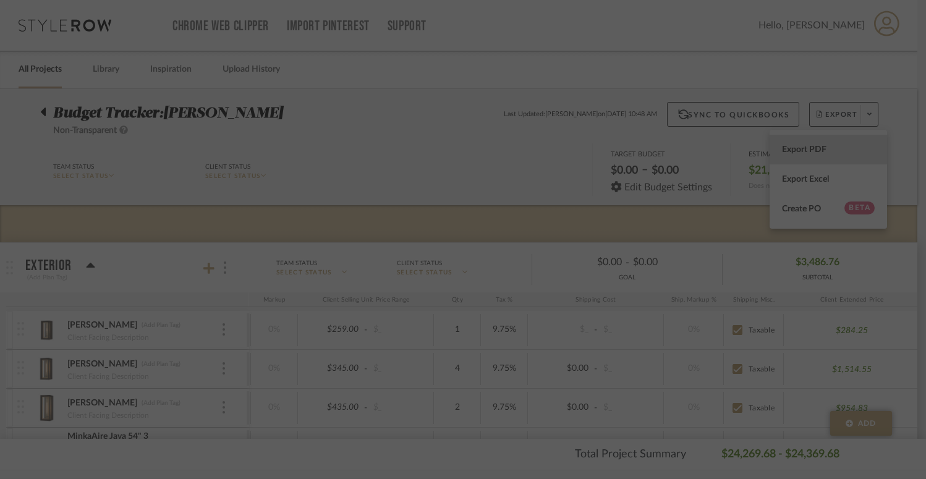
scroll to position [0, 168]
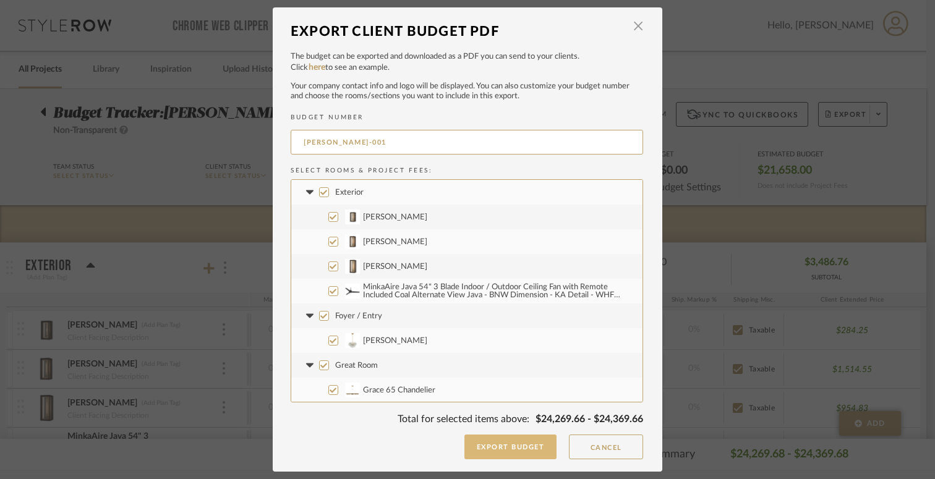
click at [506, 449] on button "Export Budget" at bounding box center [510, 447] width 93 height 25
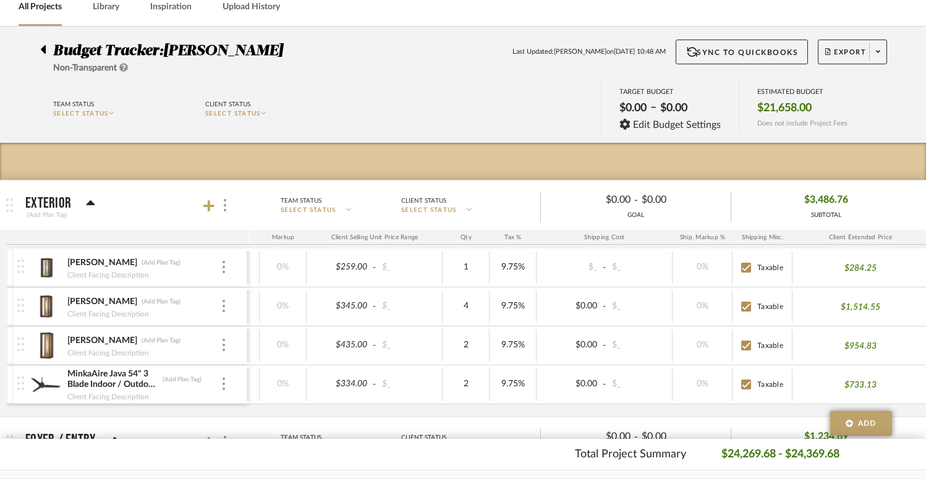
scroll to position [67, 0]
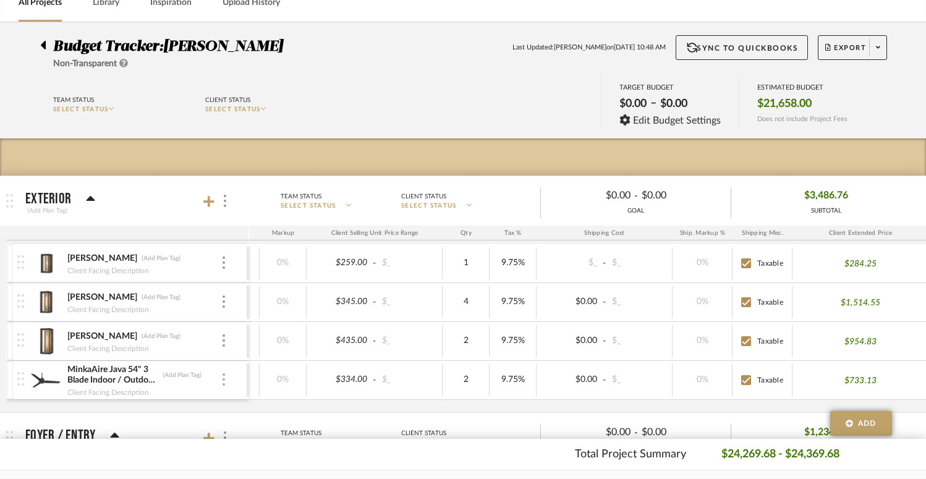
click at [225, 379] on div at bounding box center [224, 380] width 6 height 14
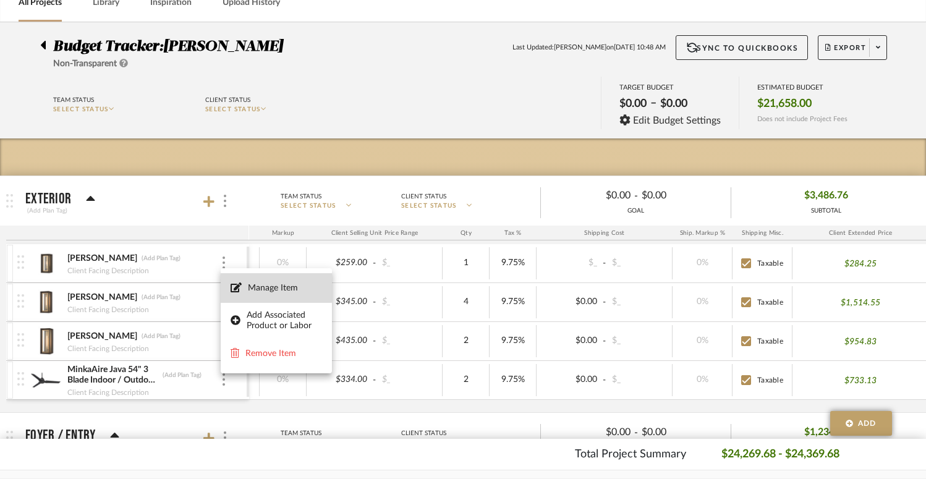
click at [273, 287] on span "Manage Item" at bounding box center [285, 288] width 74 height 11
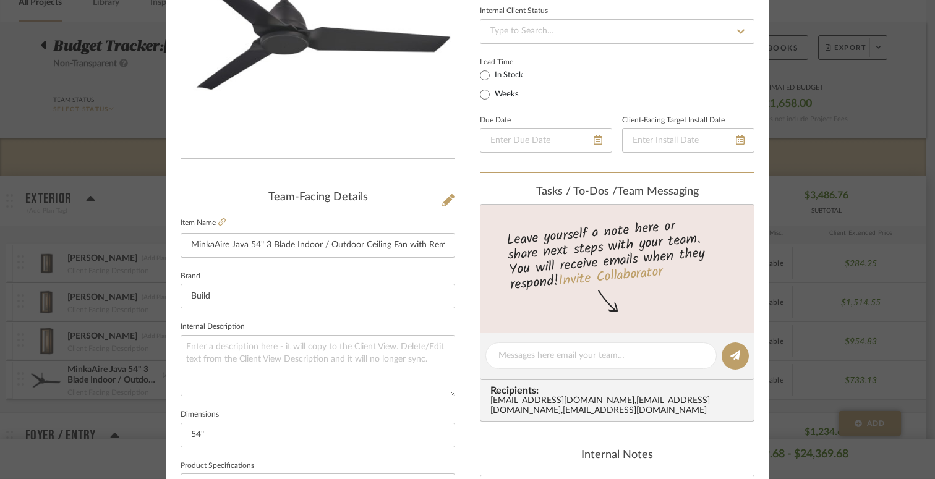
scroll to position [251, 0]
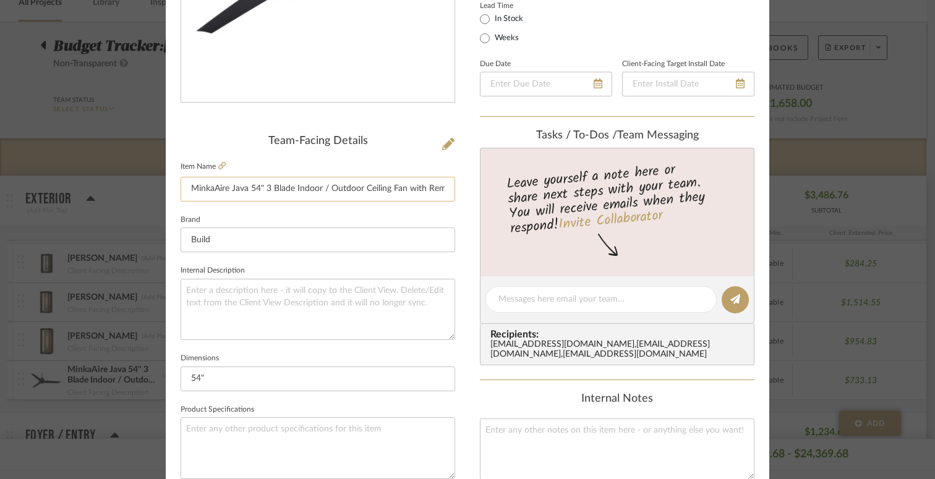
click at [328, 189] on input "MinkaAire Java 54" 3 Blade Indoor / Outdoor Ceiling Fan with Remote Included Co…" at bounding box center [317, 189] width 274 height 25
drag, startPoint x: 403, startPoint y: 189, endPoint x: 460, endPoint y: 202, distance: 58.5
click at [460, 202] on div "Dyer Exterior MinkaAire Java 54" 3 Blade Indoor / Outdoor Ceiling Fan with Remo…" at bounding box center [467, 329] width 603 height 1142
type input "MinkaAire Java 54" 3 Blade Indoor / Outdoor Ceiling Fan"
click at [258, 294] on textarea at bounding box center [317, 309] width 274 height 61
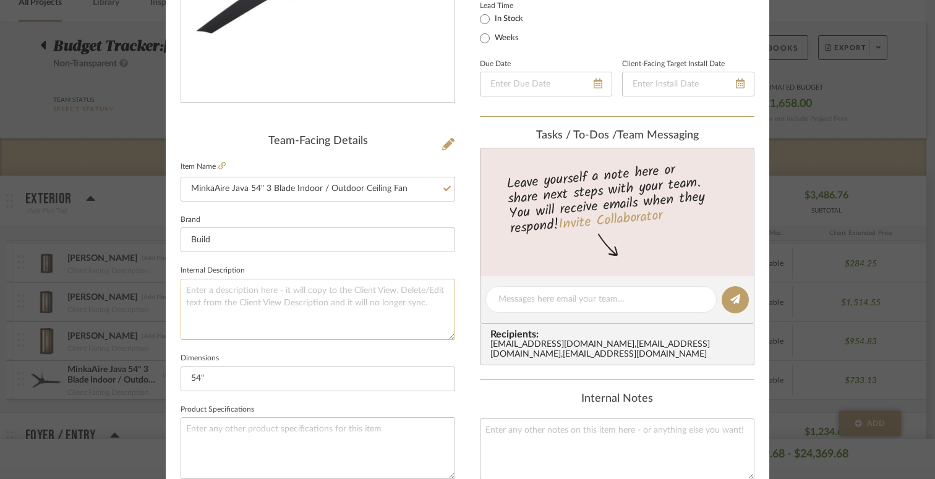
paste textarea "with Remote Included Coal Alternate View Java - BNW Dimension - KA Detail - WHF…"
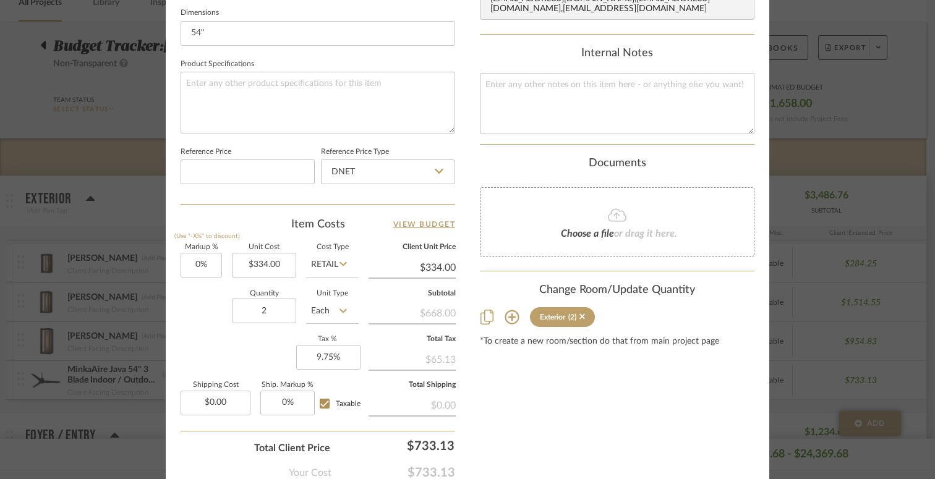
scroll to position [564, 0]
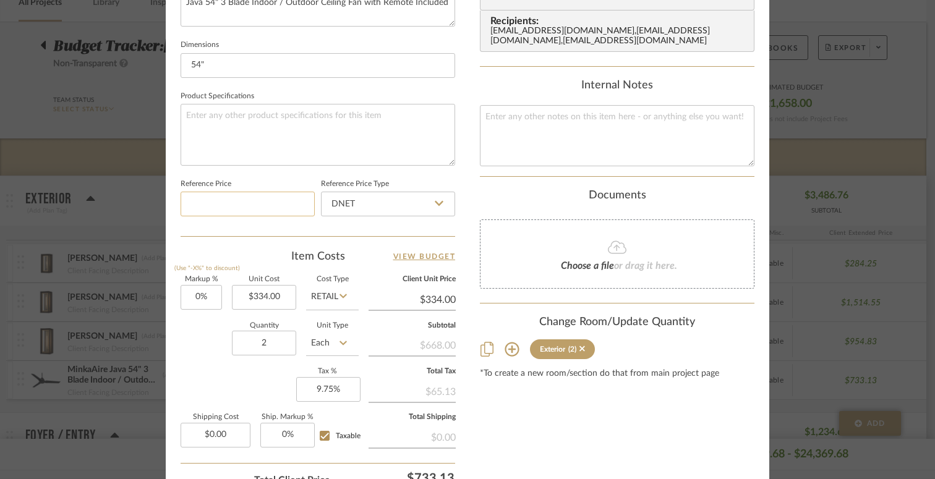
type textarea "with Remote Included Coal Alternate View Java - BNW Dimension - KA Detail - WHF…"
click at [281, 201] on input at bounding box center [247, 204] width 134 height 25
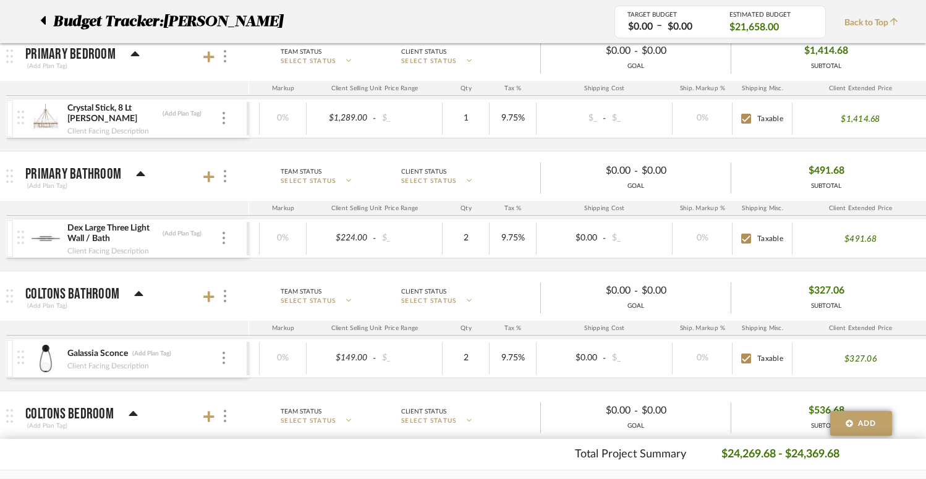
scroll to position [1336, 0]
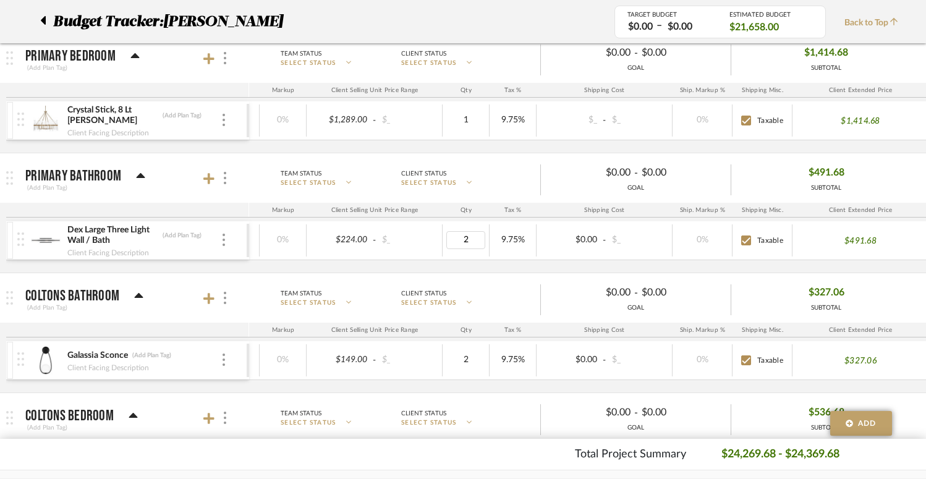
click at [460, 239] on input "2" at bounding box center [465, 240] width 39 height 18
type input "4"
click at [534, 239] on div "9.75%" at bounding box center [513, 240] width 47 height 32
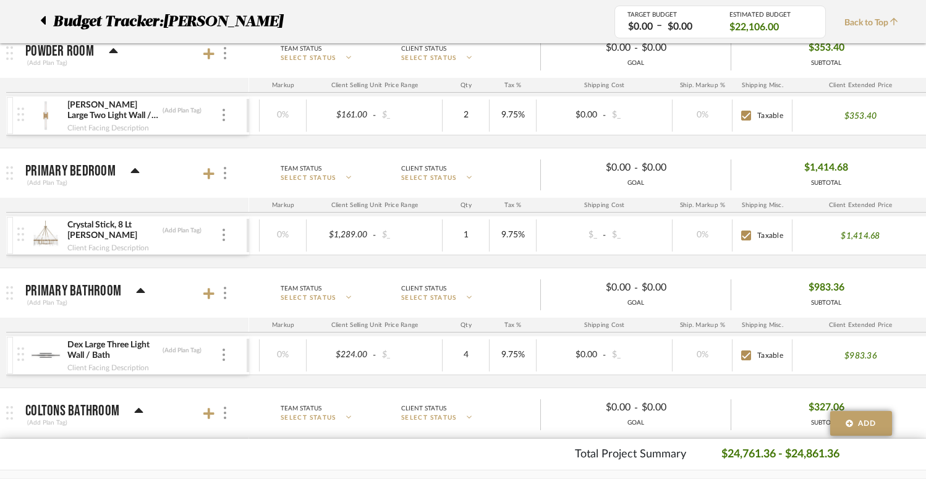
scroll to position [1083, 0]
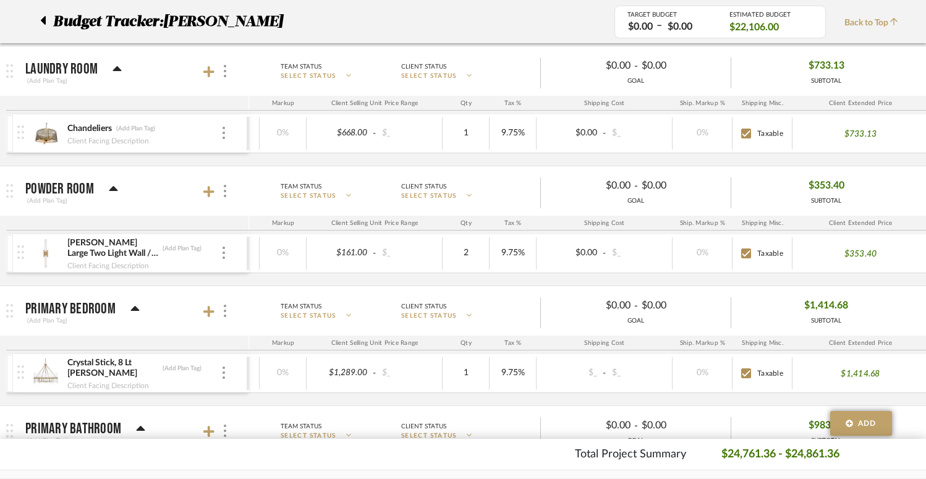
click at [45, 21] on icon at bounding box center [43, 20] width 5 height 9
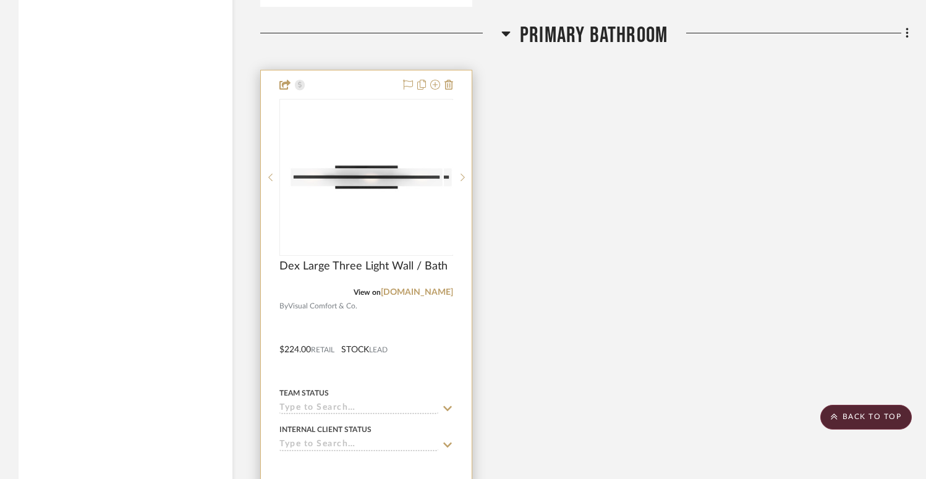
scroll to position [6387, 0]
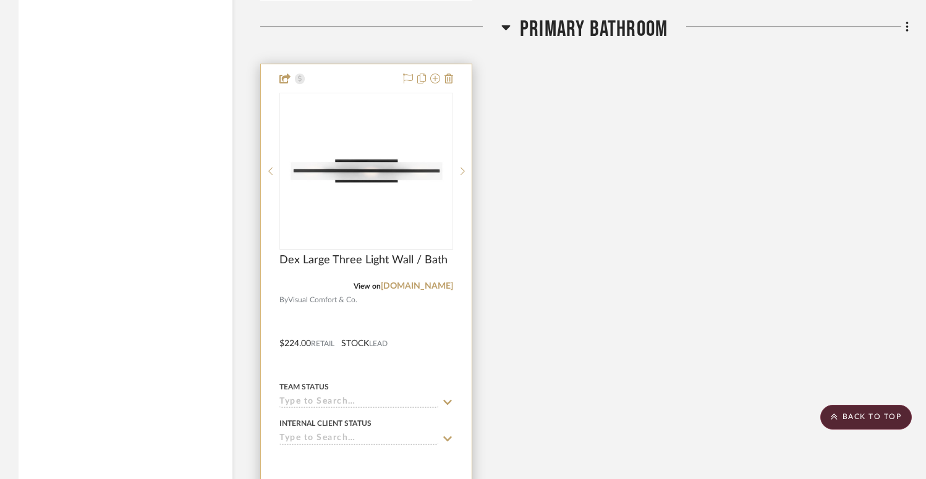
click at [406, 202] on img "0" at bounding box center [366, 171] width 155 height 155
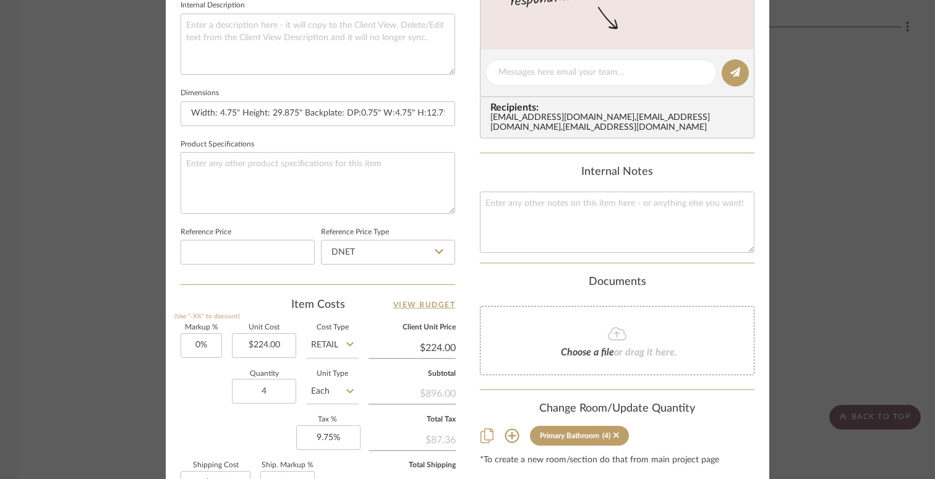
scroll to position [517, 0]
click at [282, 386] on input "4" at bounding box center [264, 390] width 64 height 25
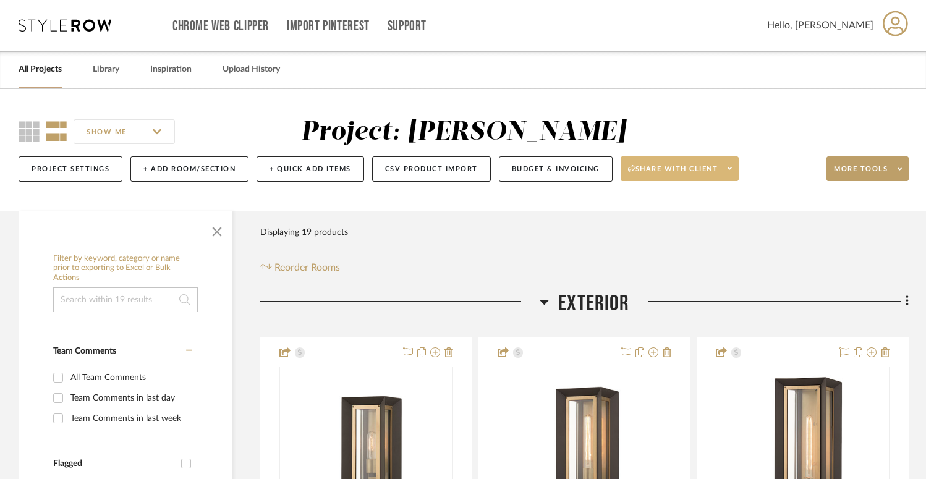
scroll to position [0, 0]
click at [535, 172] on button "Budget & Invoicing" at bounding box center [556, 168] width 114 height 25
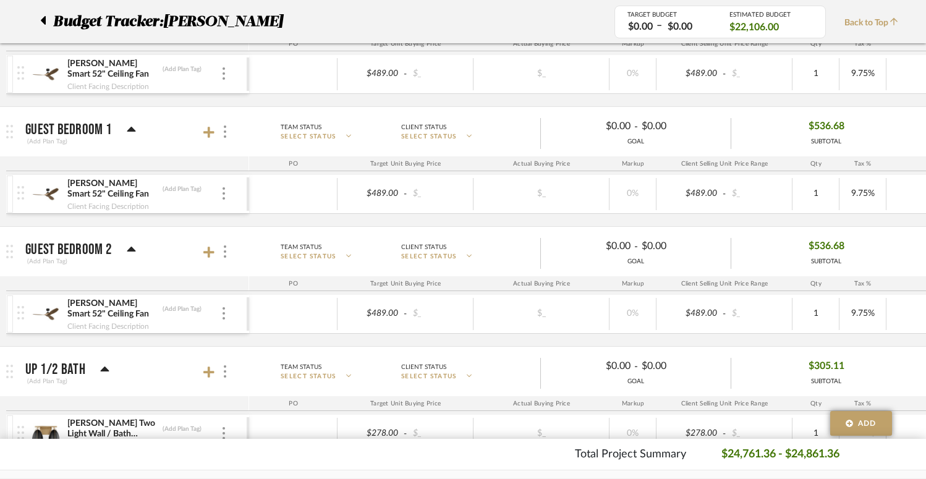
scroll to position [0, 139]
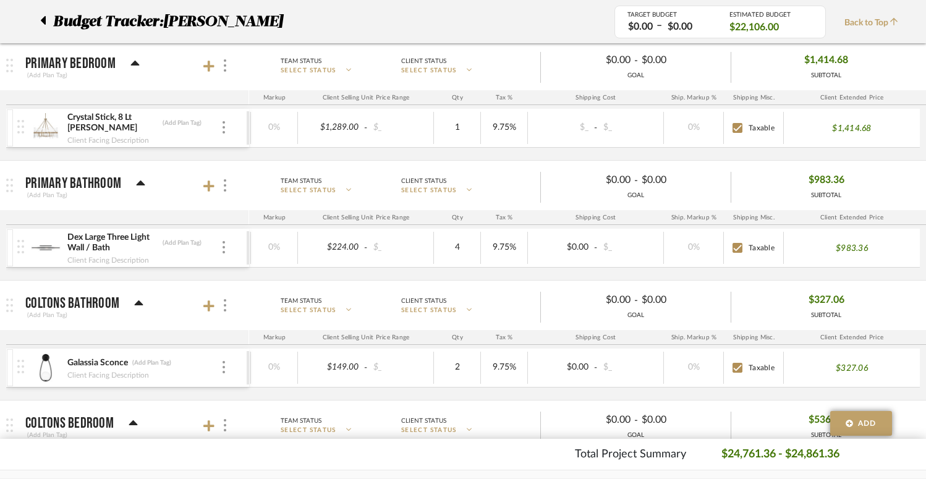
click at [867, 248] on p "$983.36" at bounding box center [852, 248] width 32 height 12
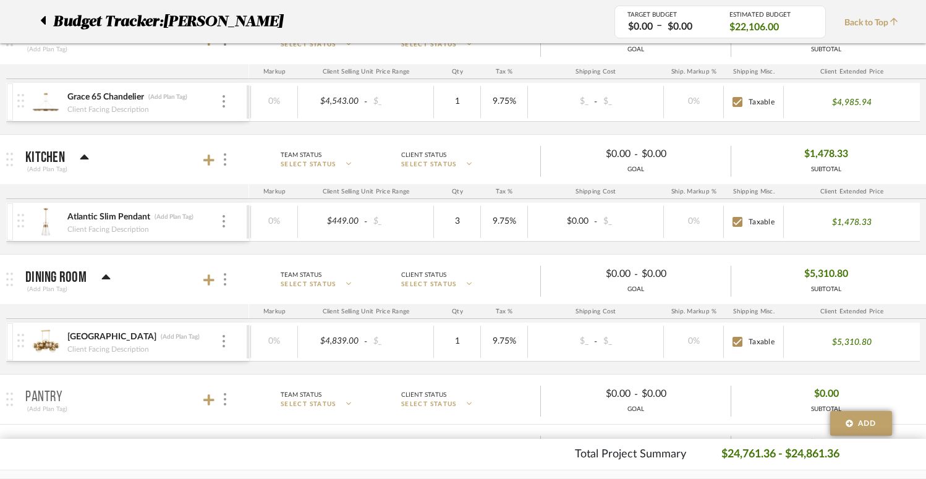
click at [46, 20] on div at bounding box center [46, 22] width 13 height 22
click at [45, 19] on icon at bounding box center [43, 20] width 5 height 9
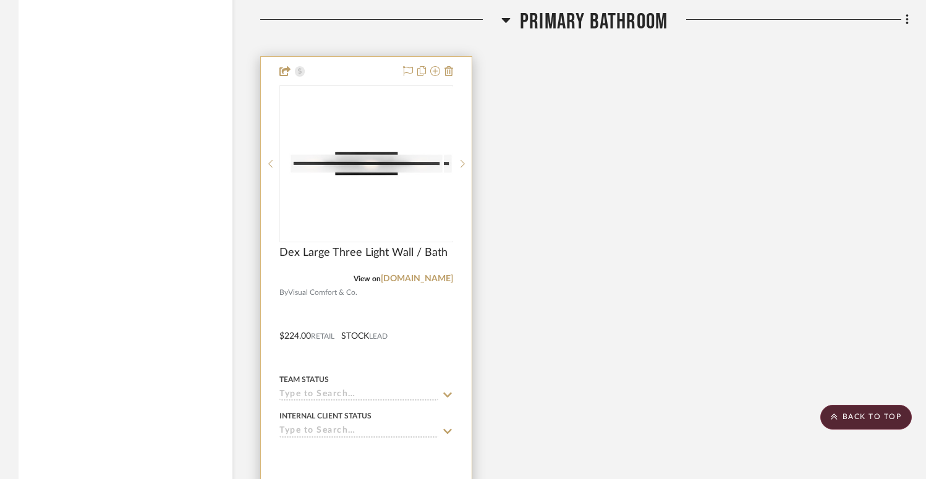
click at [395, 174] on img at bounding box center [366, 164] width 155 height 155
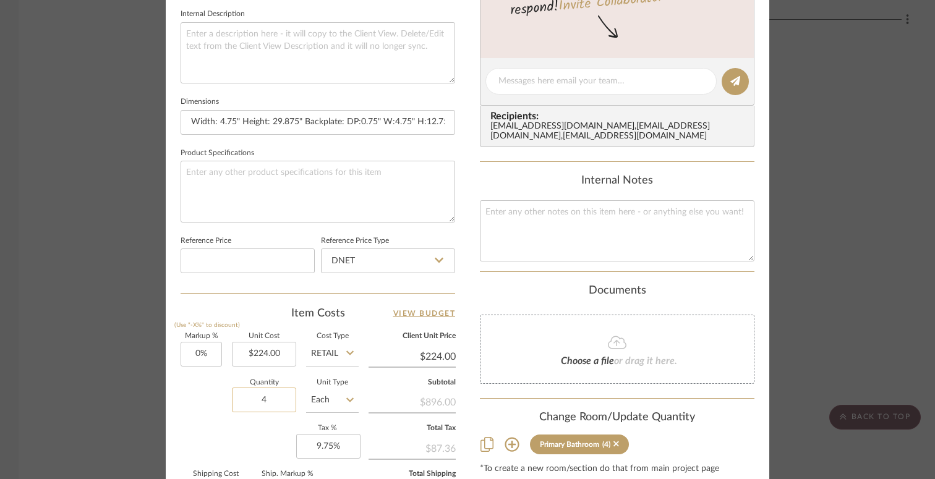
click at [279, 394] on input "4" at bounding box center [264, 400] width 64 height 25
type input "1"
click at [276, 254] on input at bounding box center [247, 260] width 134 height 25
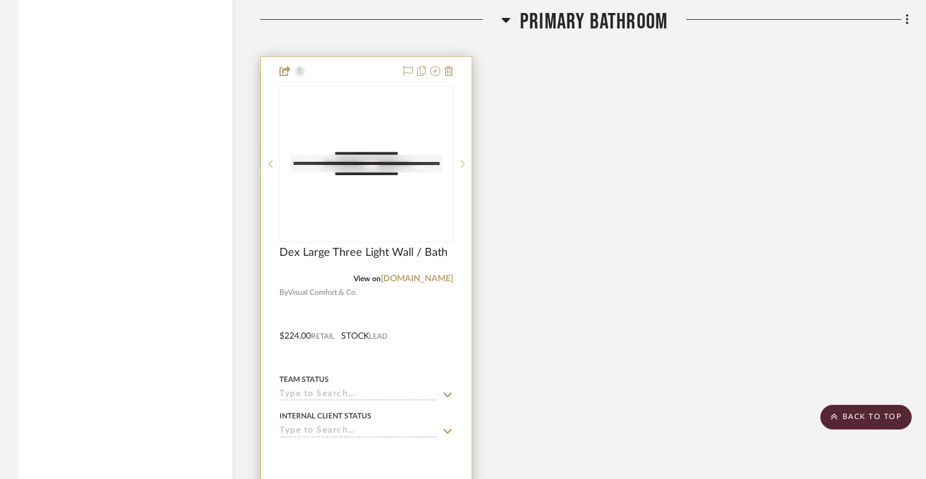
click at [424, 307] on div at bounding box center [366, 327] width 211 height 541
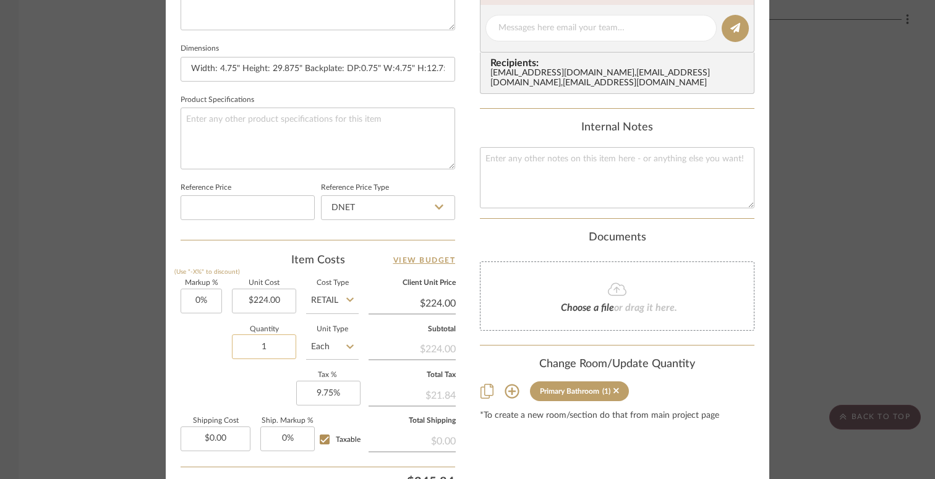
click at [266, 349] on input "1" at bounding box center [264, 346] width 64 height 25
type input "4"
click at [248, 203] on input at bounding box center [247, 207] width 134 height 25
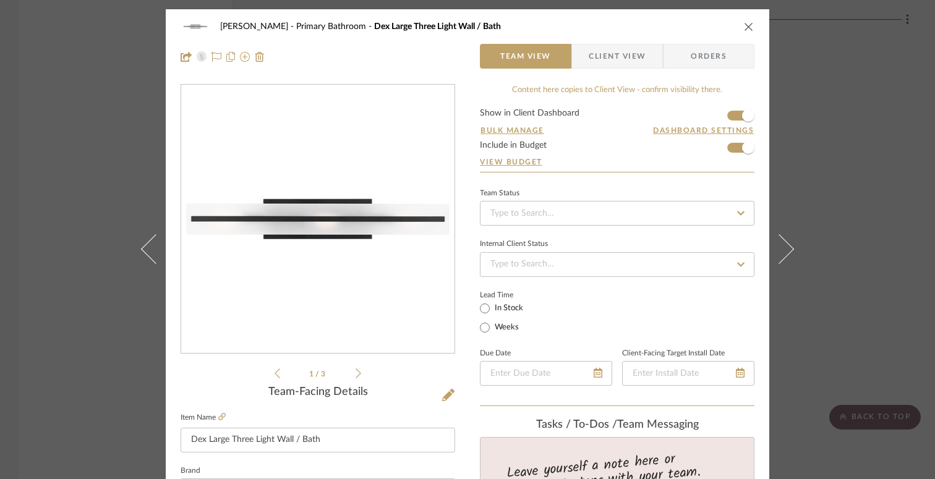
click at [749, 29] on icon "close" at bounding box center [749, 27] width 10 height 10
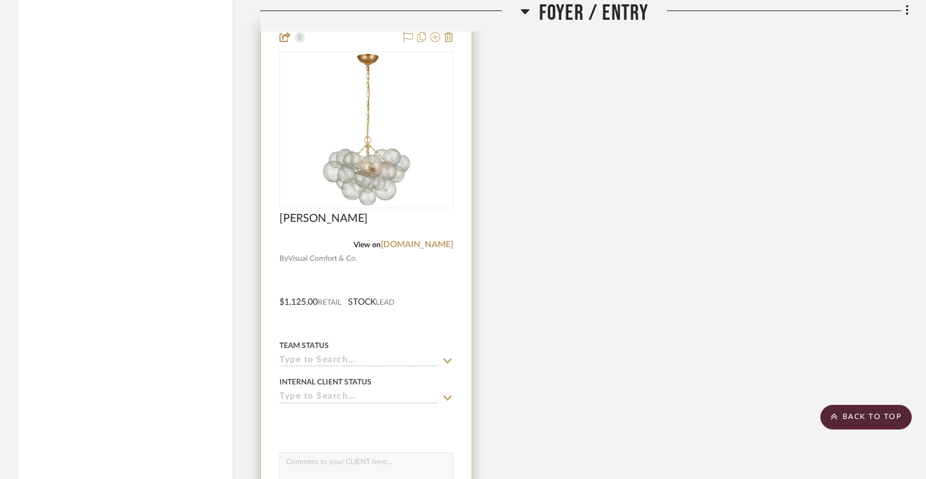
scroll to position [1461, 0]
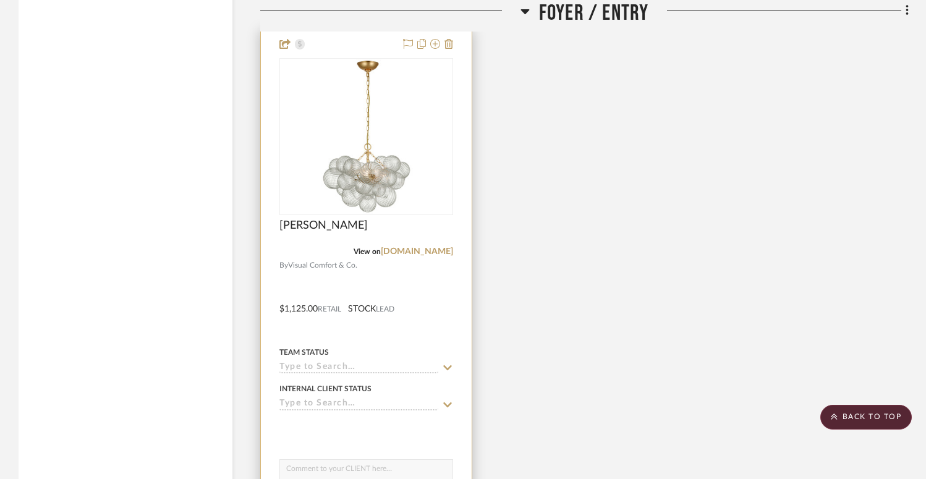
click at [372, 166] on img at bounding box center [366, 136] width 155 height 155
click at [372, 166] on img "0" at bounding box center [366, 136] width 155 height 155
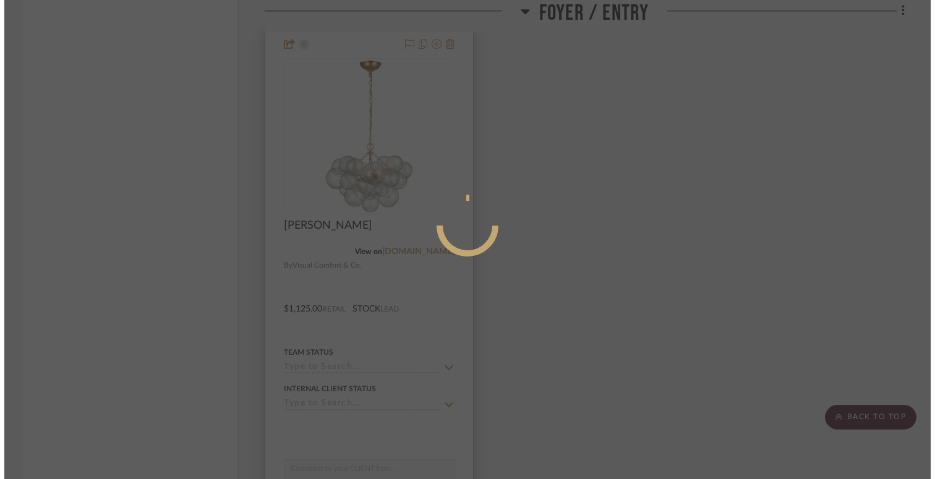
scroll to position [0, 0]
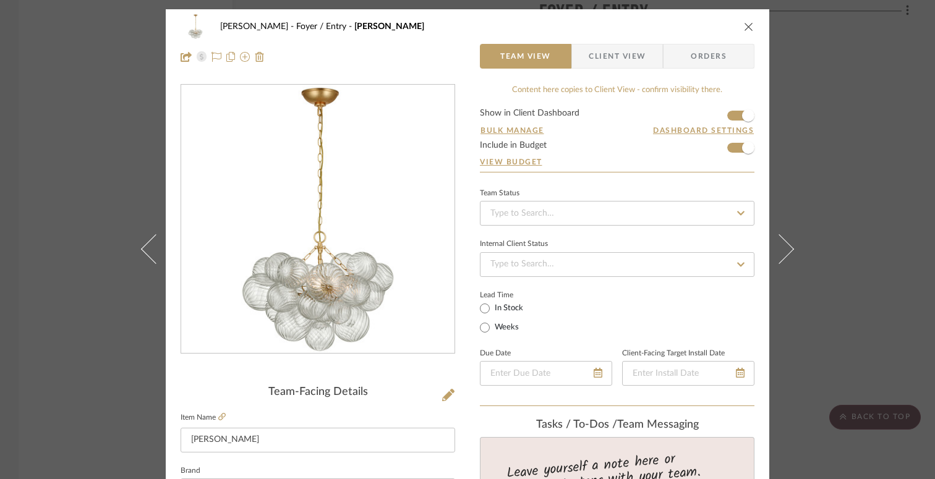
click at [79, 164] on div "Dyer Foyer / Entry Talia Chandelier Team View Client View Orders Team-Facing De…" at bounding box center [467, 239] width 935 height 479
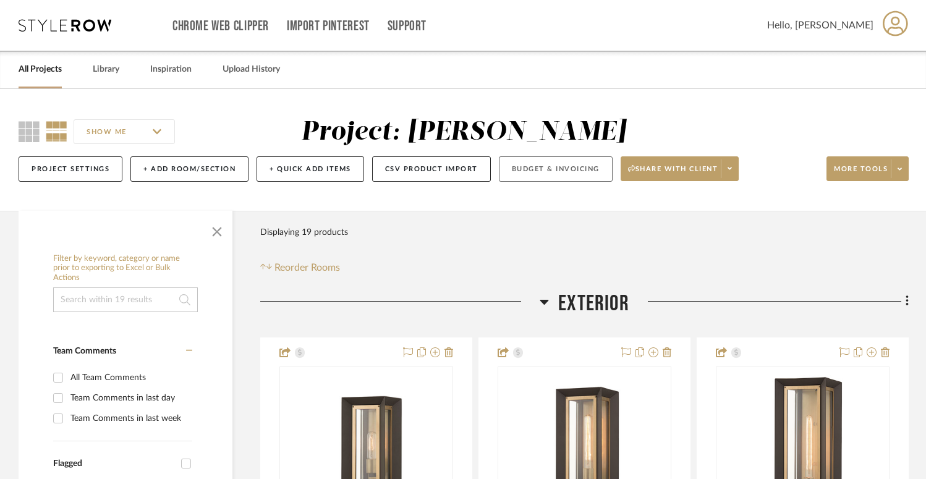
click at [586, 166] on button "Budget & Invoicing" at bounding box center [556, 168] width 114 height 25
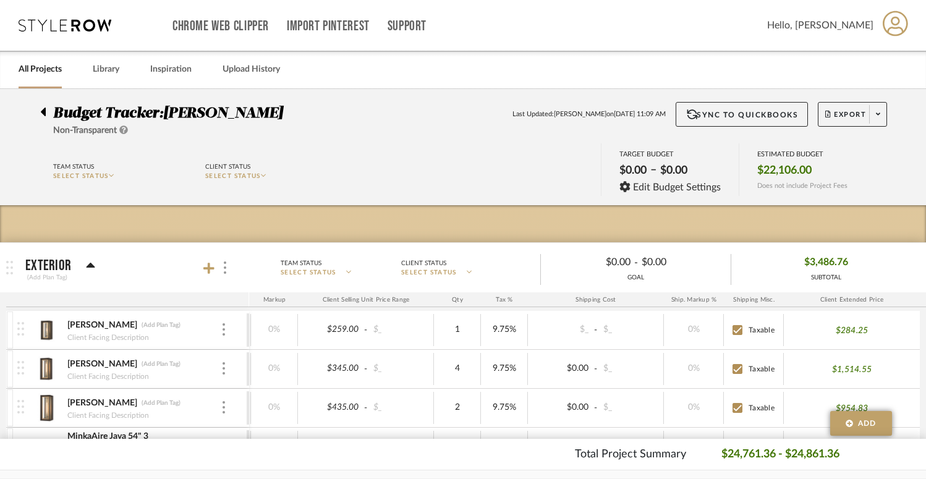
click at [45, 111] on icon at bounding box center [43, 112] width 5 height 9
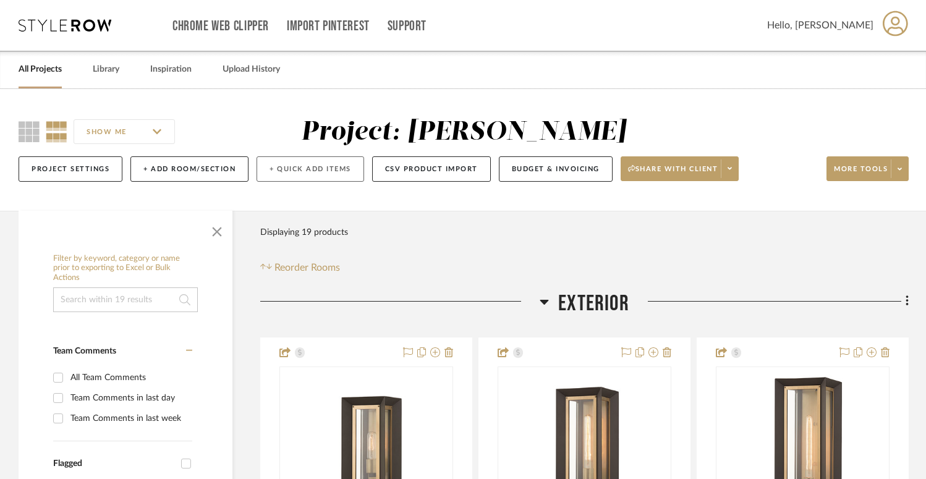
click at [299, 166] on button "+ Quick Add Items" at bounding box center [311, 168] width 108 height 25
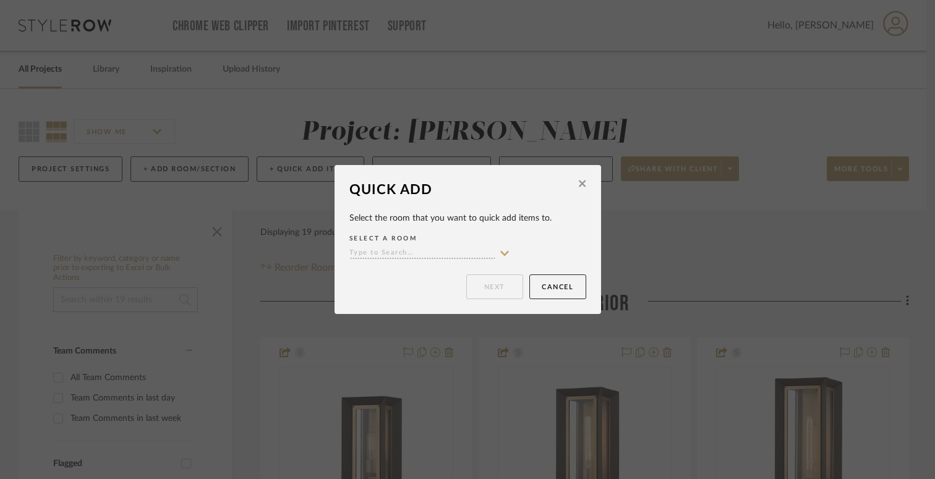
click at [384, 253] on input at bounding box center [422, 254] width 146 height 12
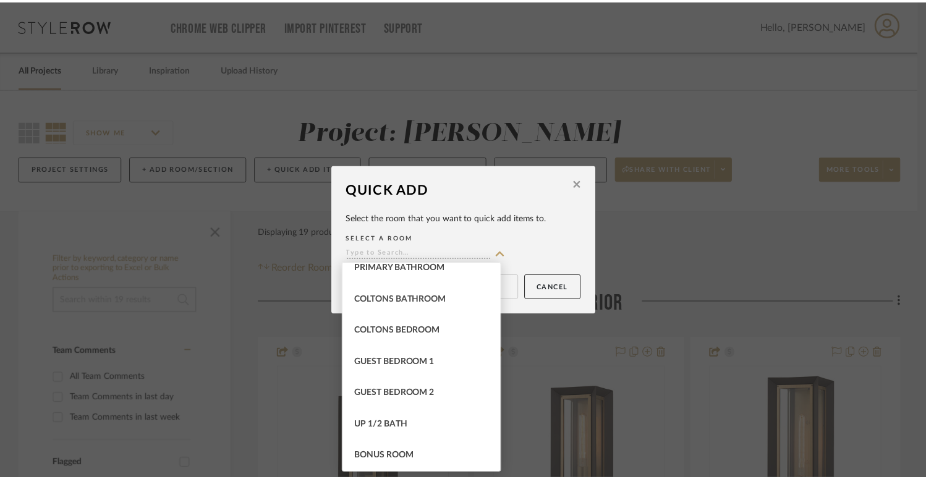
scroll to position [326, 0]
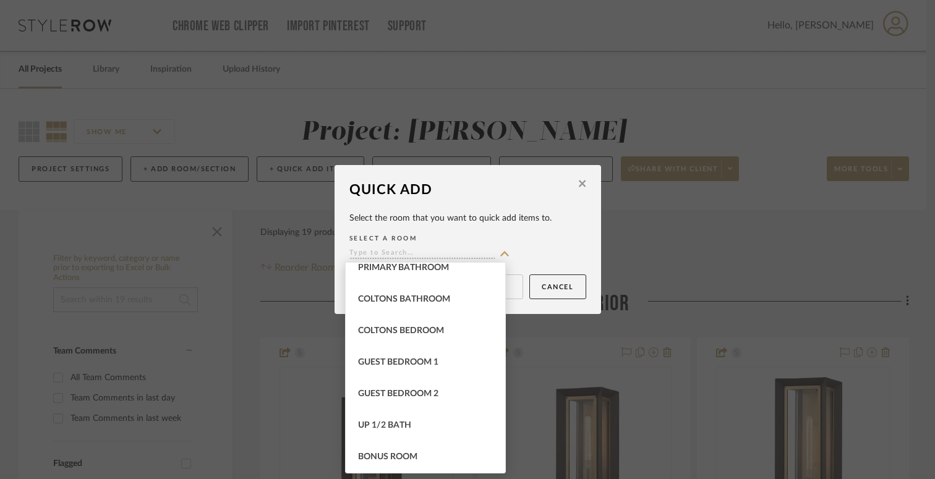
click at [522, 242] on label "SELECT A ROOM" at bounding box center [467, 238] width 237 height 11
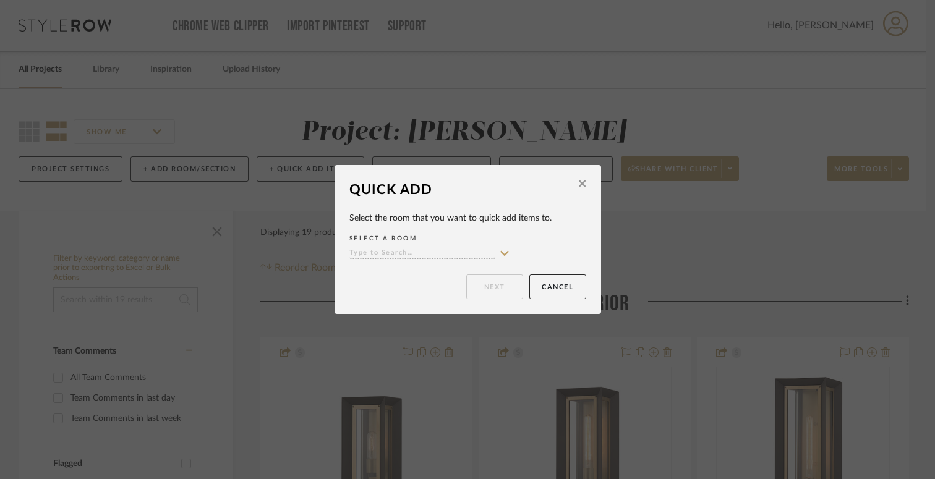
click at [579, 187] on icon at bounding box center [582, 183] width 7 height 11
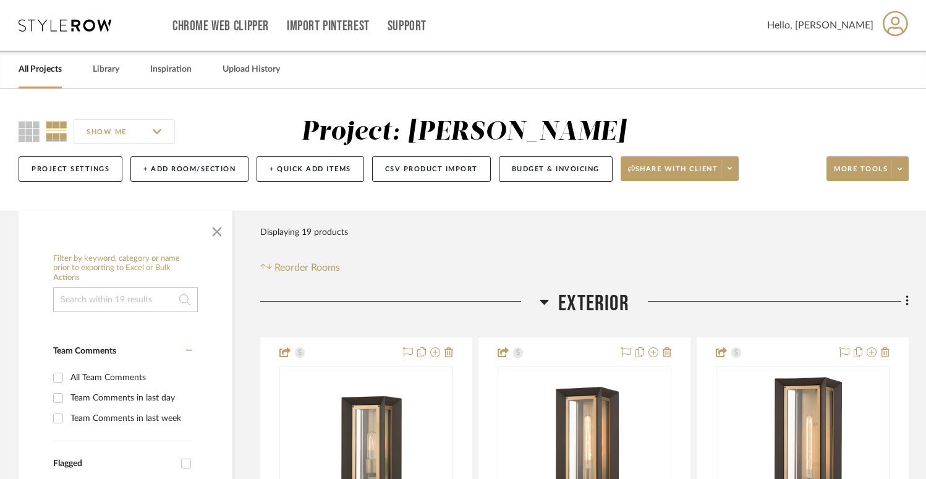
click at [127, 71] on div "All Projects Library Inspiration Upload History" at bounding box center [463, 70] width 926 height 38
click at [111, 70] on link "Library" at bounding box center [106, 69] width 27 height 17
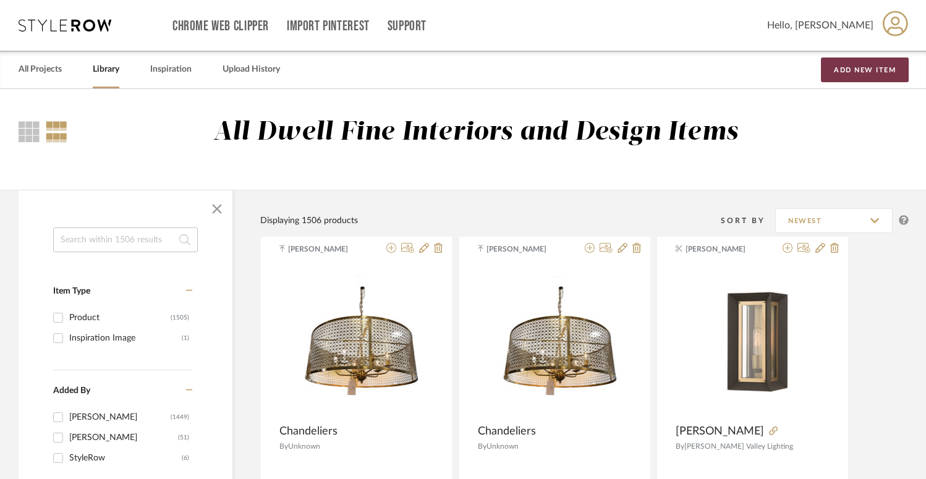
click at [869, 71] on button "Add New Item" at bounding box center [865, 69] width 88 height 25
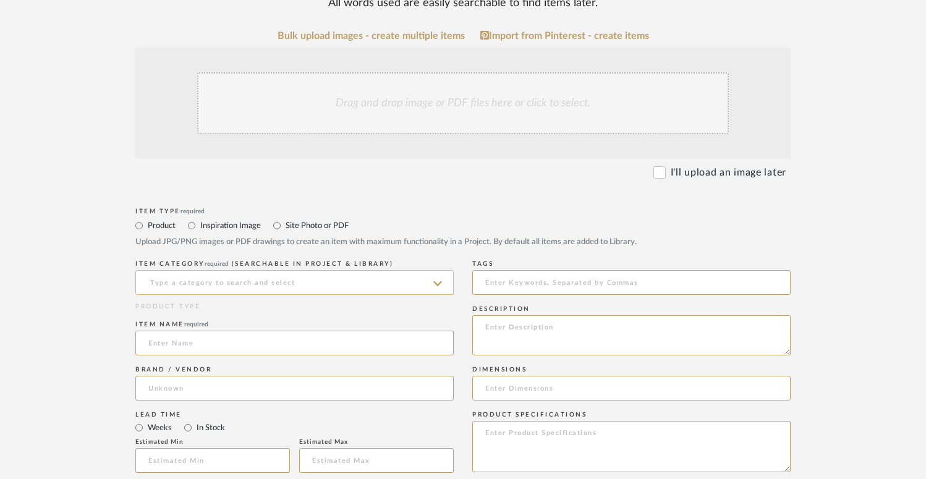
scroll to position [245, 0]
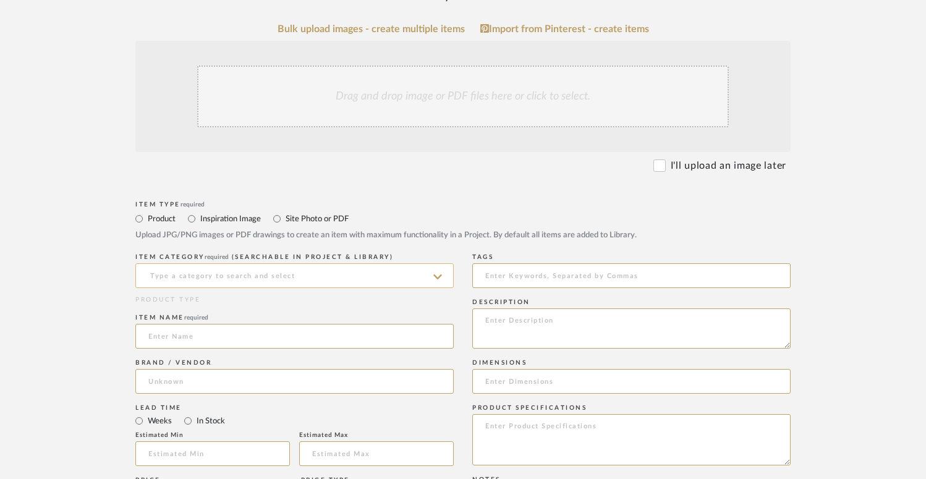
click at [255, 274] on input at bounding box center [294, 275] width 318 height 25
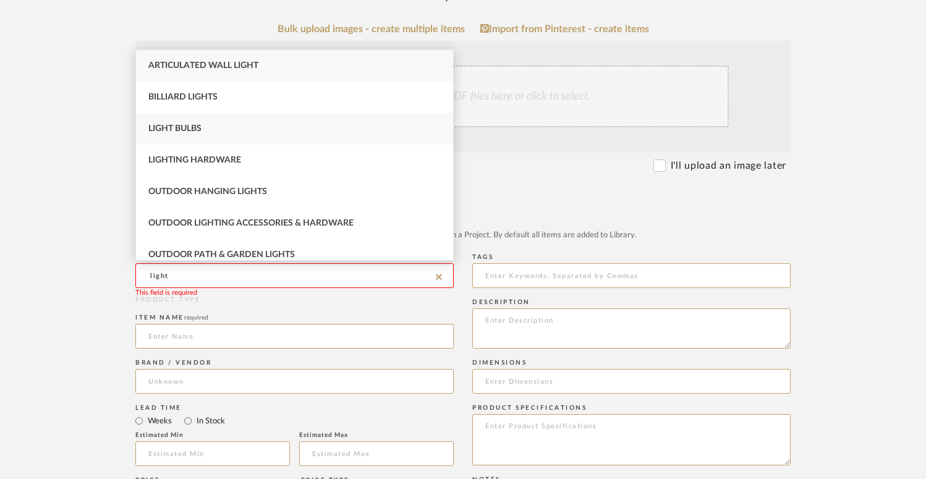
click at [233, 123] on div "Light Bulbs" at bounding box center [294, 129] width 317 height 32
type input "Light Bulbs"
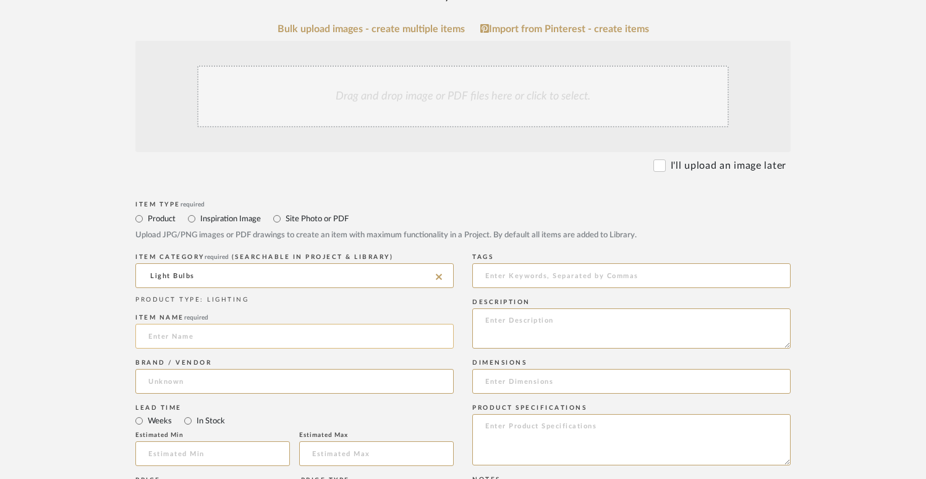
click at [210, 342] on input at bounding box center [294, 336] width 318 height 25
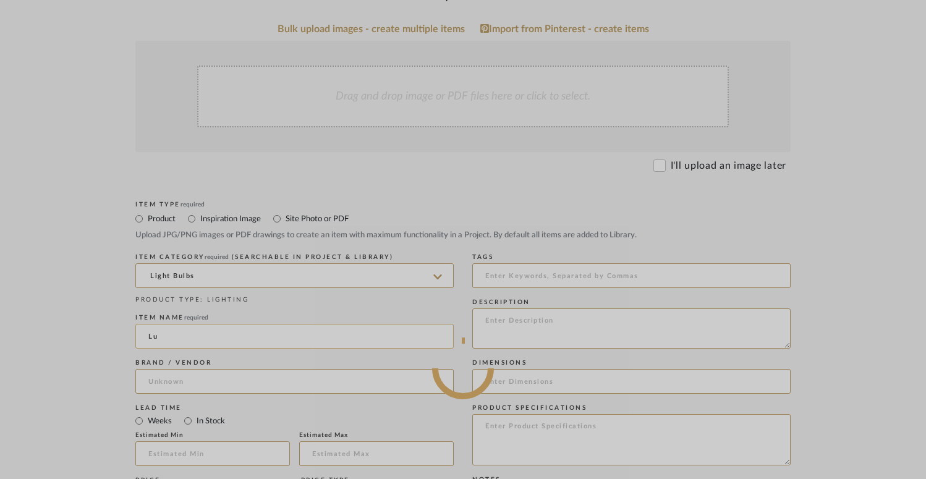
type input "L"
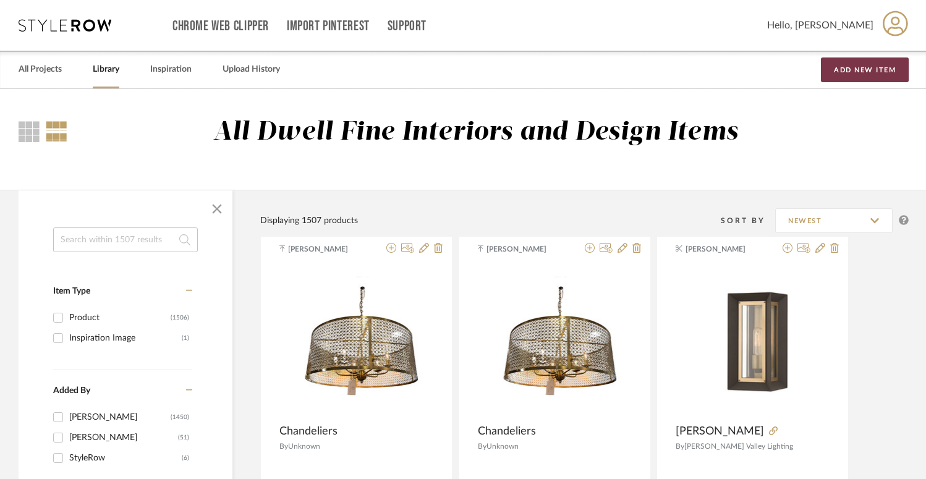
click at [860, 81] on button "Add New Item" at bounding box center [865, 69] width 88 height 25
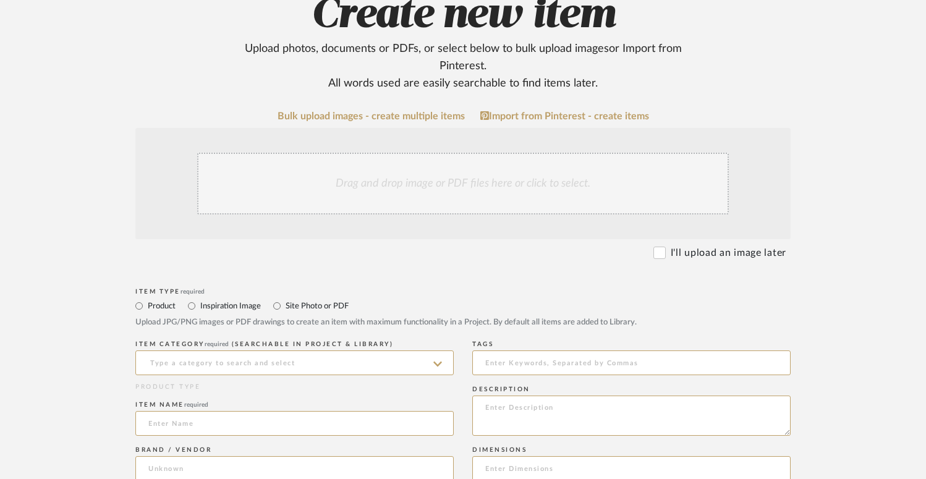
scroll to position [279, 0]
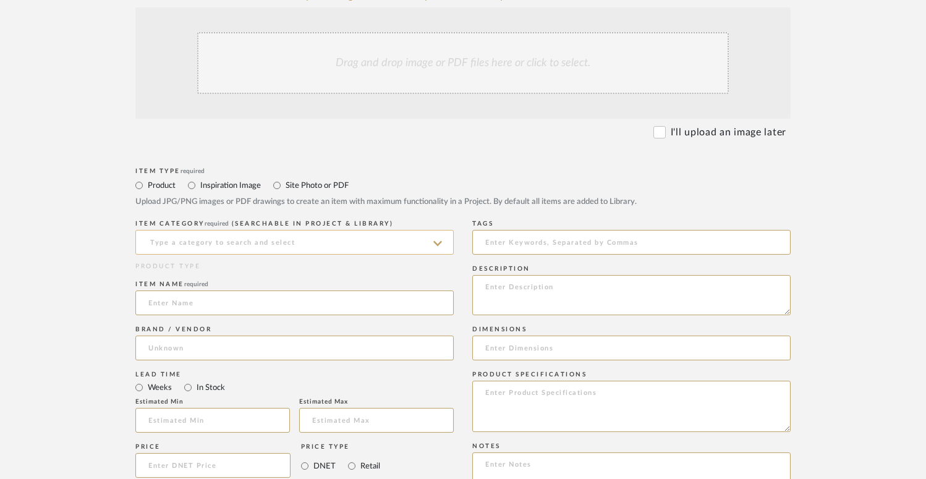
click at [347, 239] on input at bounding box center [294, 242] width 318 height 25
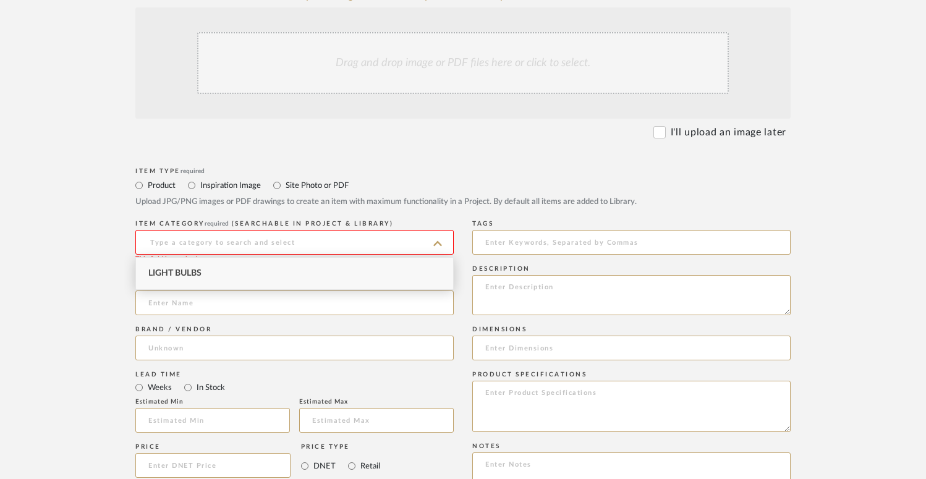
click at [340, 274] on div "Light Bulbs" at bounding box center [294, 274] width 317 height 32
type input "Light Bulbs"
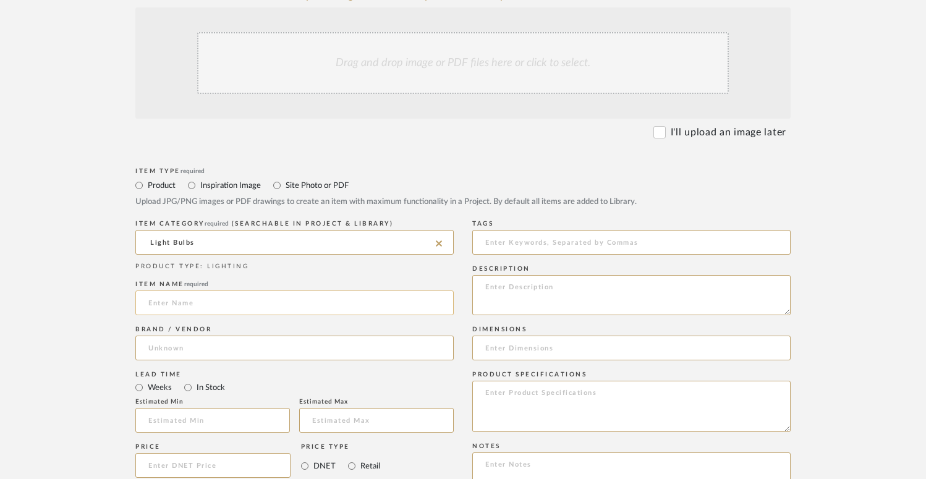
click at [331, 299] on input at bounding box center [294, 303] width 318 height 25
type input "Li"
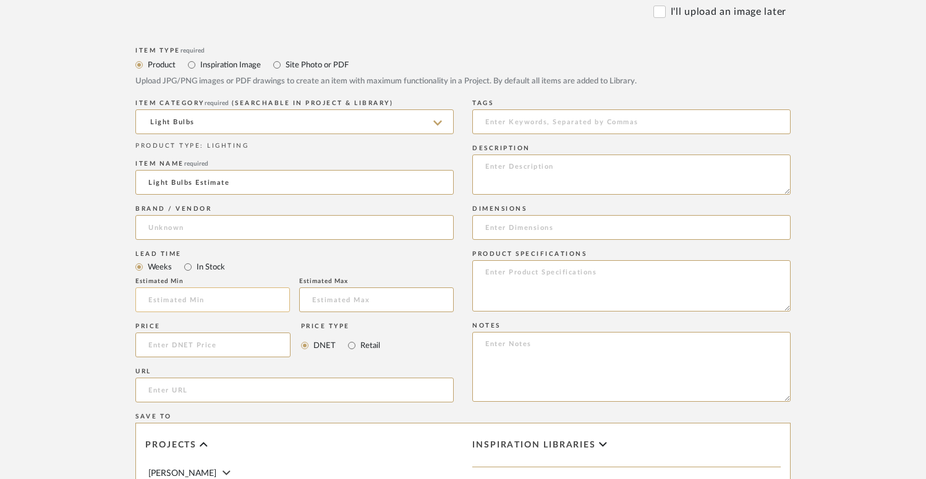
scroll to position [404, 0]
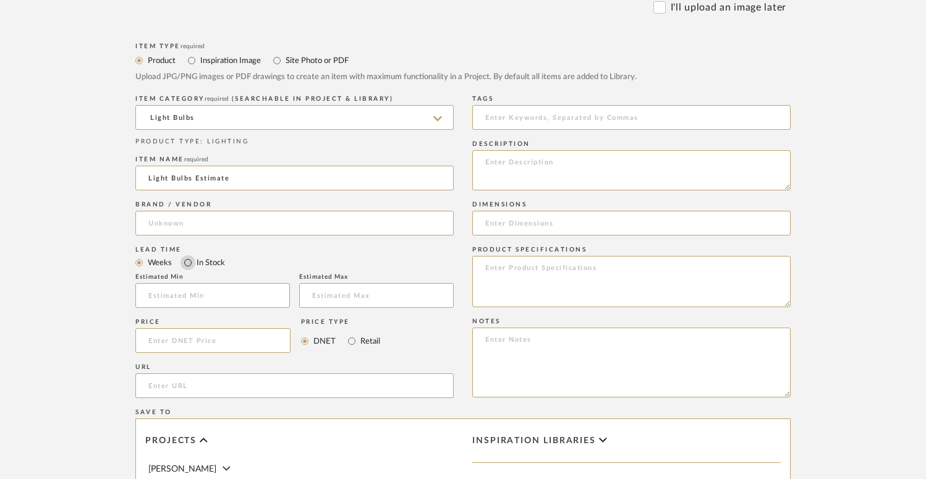
type input "Light Bulbs Estimate"
click at [195, 261] on input "In Stock" at bounding box center [187, 262] width 15 height 15
radio input "true"
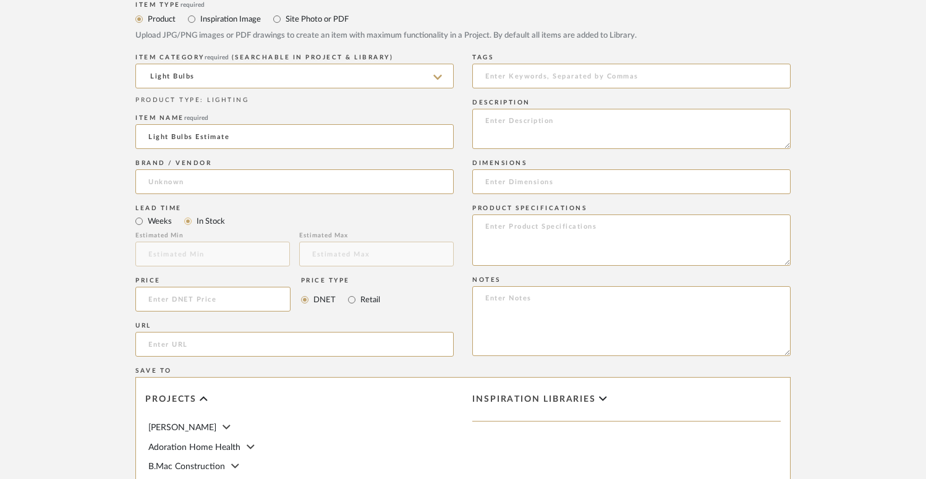
scroll to position [464, 0]
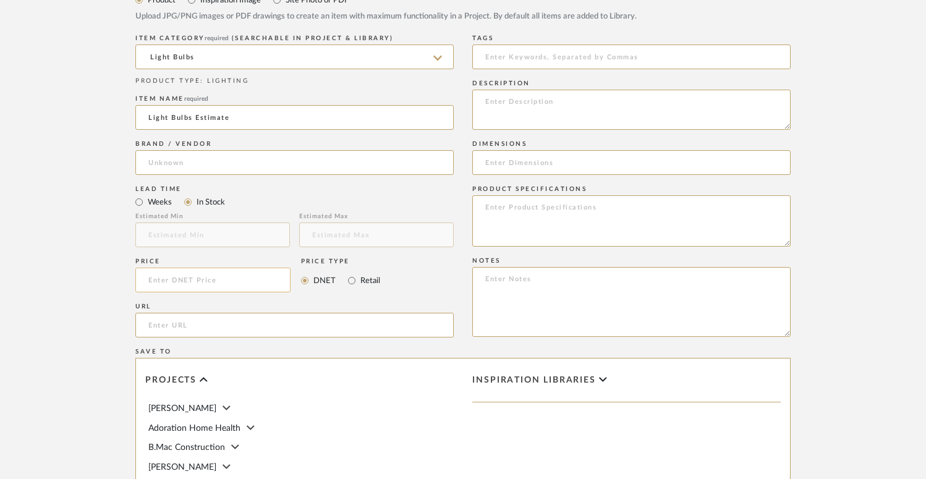
click at [163, 286] on input at bounding box center [212, 280] width 155 height 25
type input "$500.00"
click at [358, 279] on input "Retail" at bounding box center [351, 280] width 15 height 15
radio input "true"
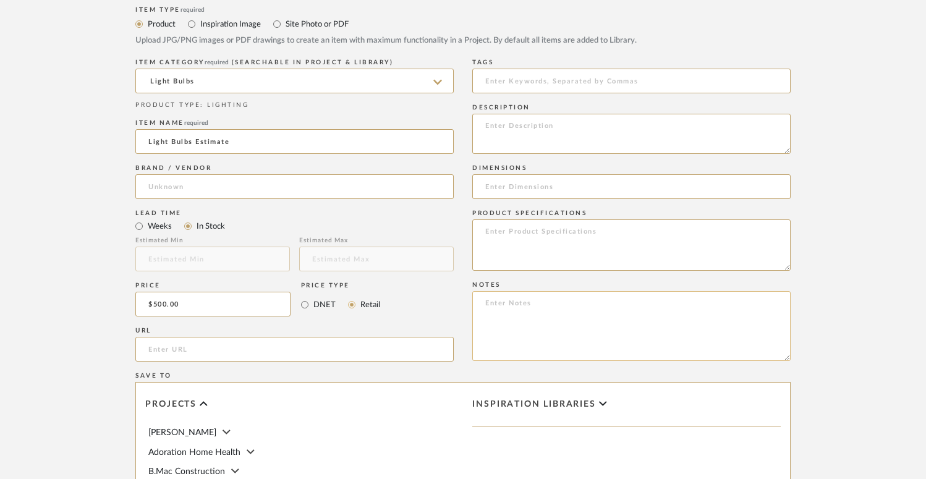
scroll to position [438, 0]
click at [236, 146] on input "Light Bulbs Estimate" at bounding box center [294, 144] width 318 height 25
click at [359, 143] on input "Light Bulbs Estimate" at bounding box center [294, 144] width 318 height 25
click at [503, 124] on textarea at bounding box center [631, 136] width 318 height 40
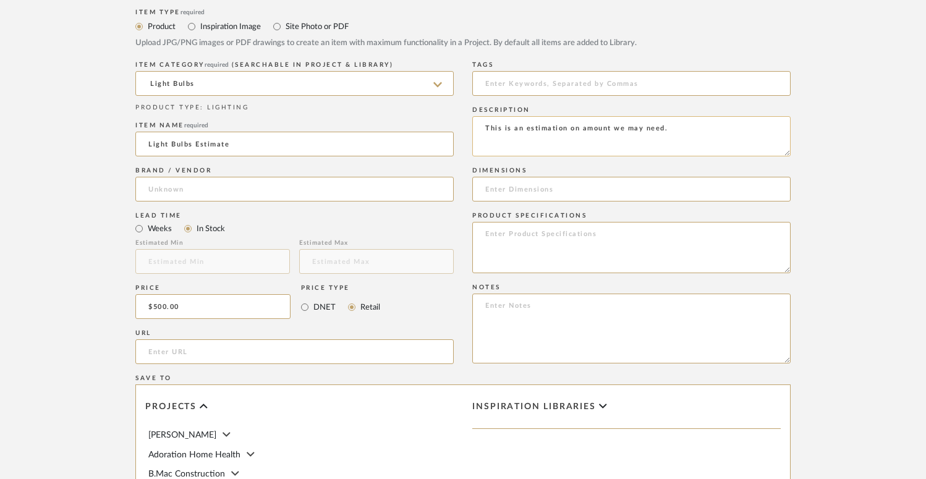
click at [635, 128] on textarea "This is an estimation on amount we may need." at bounding box center [631, 136] width 318 height 40
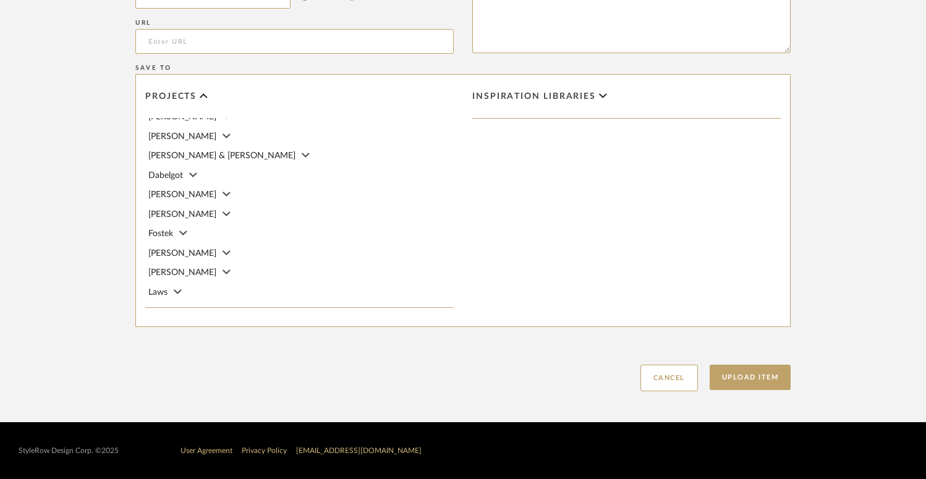
scroll to position [163, 0]
type textarea "This is an estimation on amount we need."
click at [153, 211] on span "[PERSON_NAME]" at bounding box center [182, 215] width 68 height 9
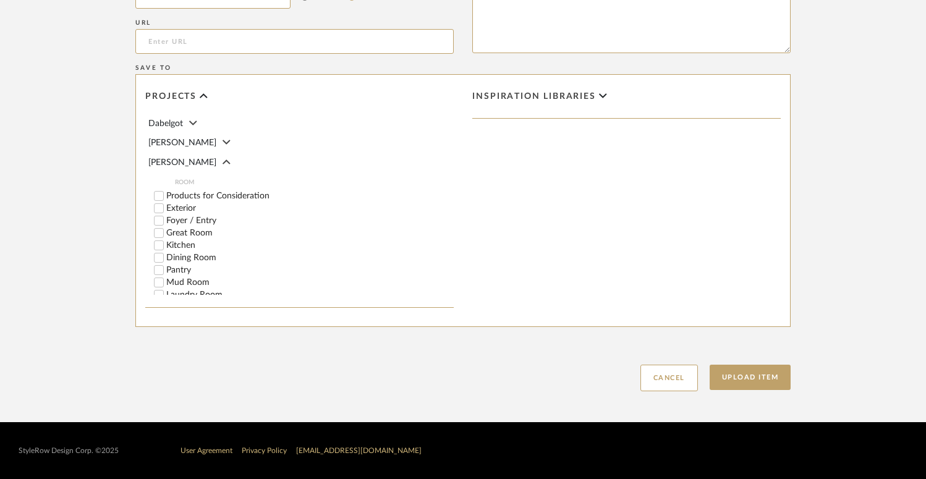
scroll to position [218, 0]
click at [162, 187] on input "Products for Consideration" at bounding box center [159, 193] width 12 height 12
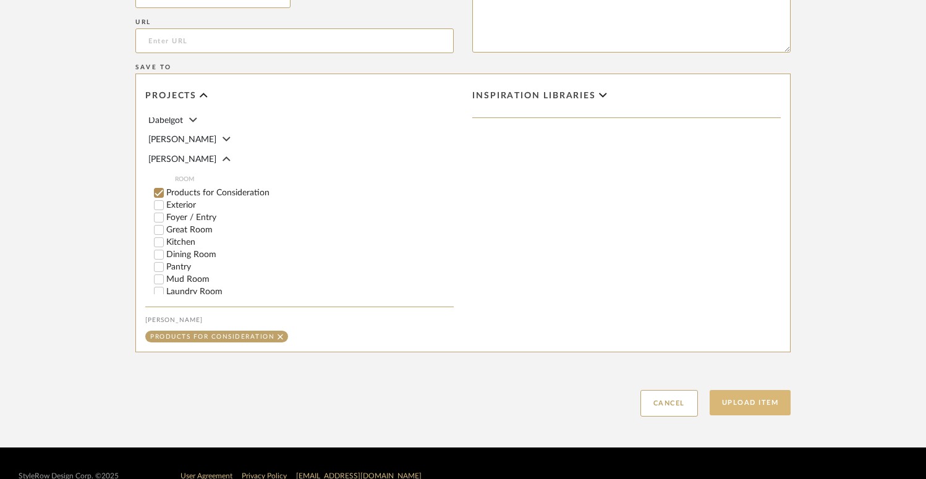
click at [752, 405] on button "Upload Item" at bounding box center [751, 402] width 82 height 25
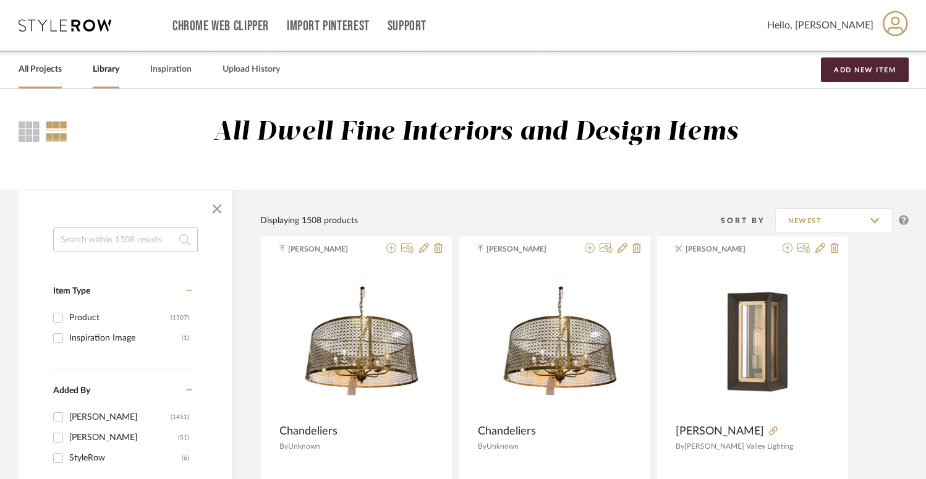
click at [36, 74] on link "All Projects" at bounding box center [40, 69] width 43 height 17
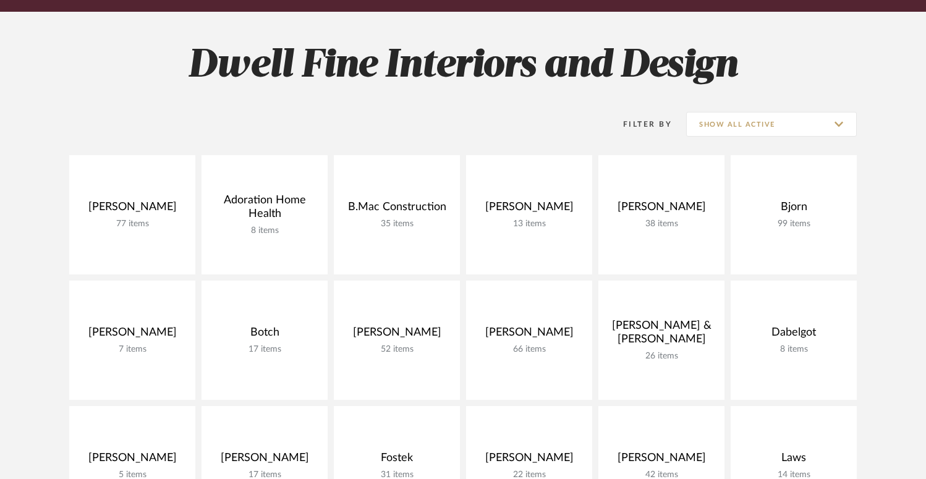
scroll to position [268, 0]
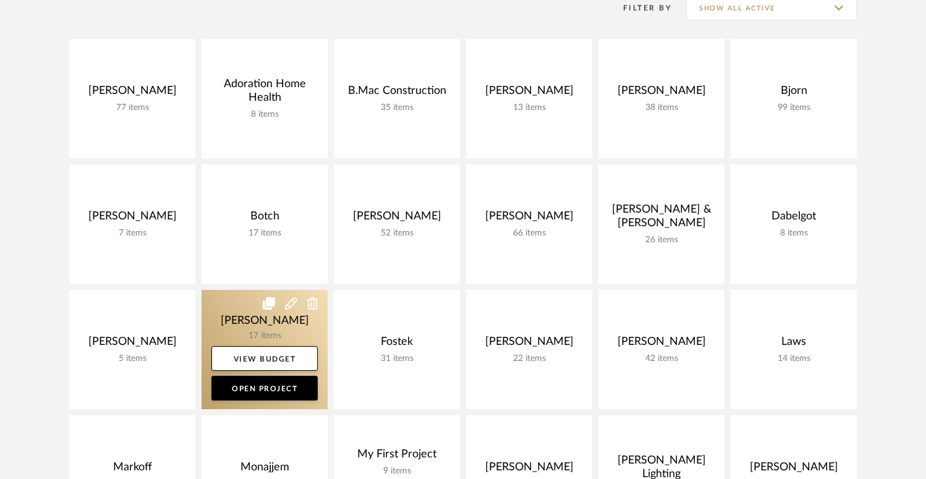
click at [268, 320] on link at bounding box center [264, 349] width 126 height 119
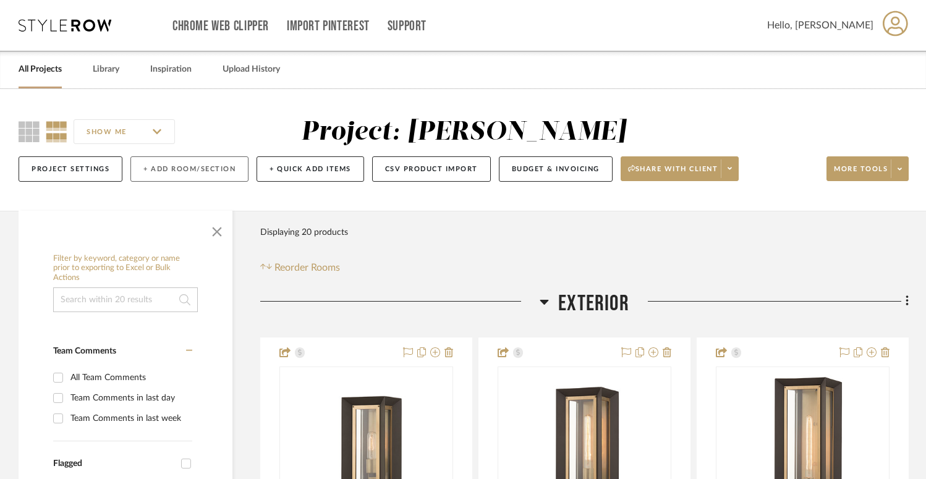
click at [179, 171] on button "+ Add Room/Section" at bounding box center [189, 168] width 118 height 25
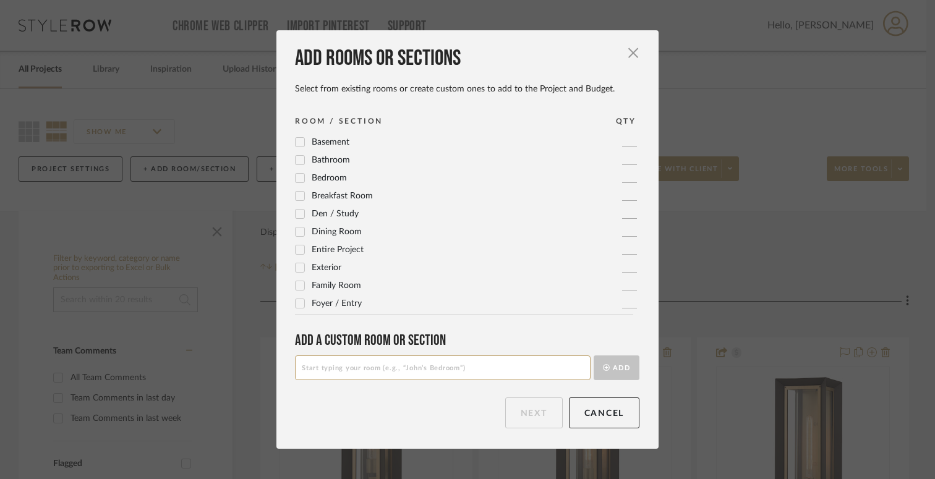
click at [367, 368] on input at bounding box center [442, 367] width 295 height 25
click at [320, 367] on input "Lightbulbs" at bounding box center [442, 367] width 295 height 25
click at [319, 368] on input "Lightbulbs" at bounding box center [442, 367] width 295 height 25
type input "Light Bulbs"
click at [616, 368] on button "Add" at bounding box center [616, 367] width 46 height 25
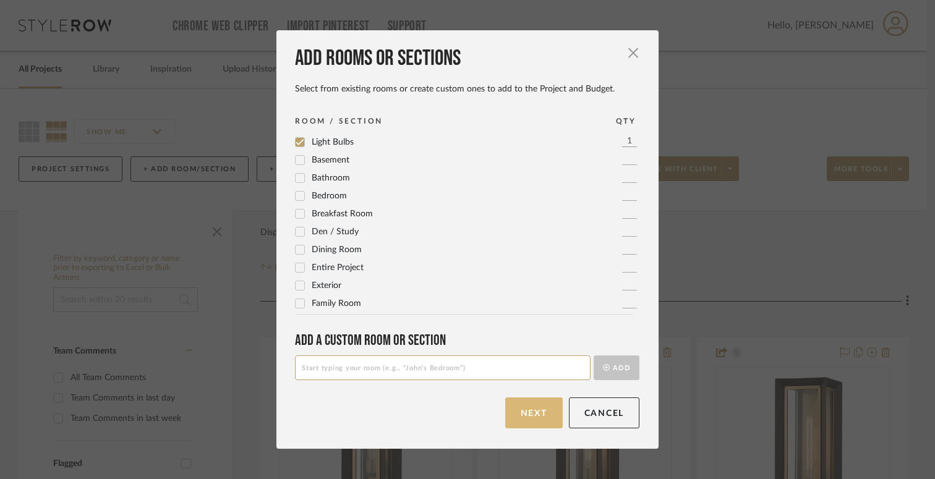
click at [524, 412] on button "Next" at bounding box center [533, 412] width 57 height 31
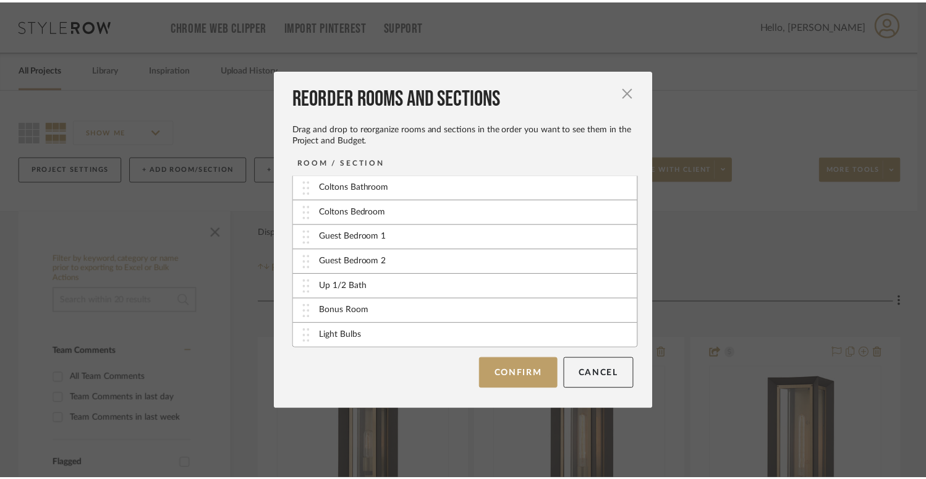
scroll to position [273, 0]
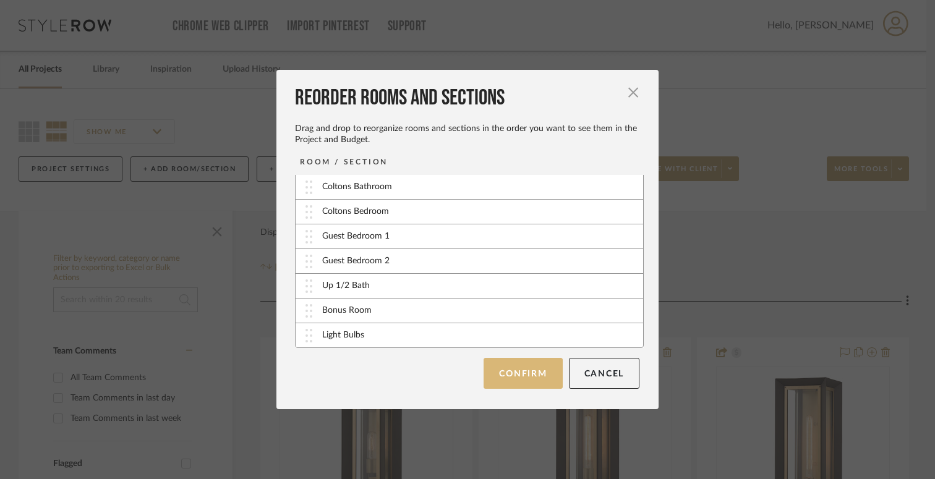
click at [537, 380] on button "Confirm" at bounding box center [522, 373] width 78 height 31
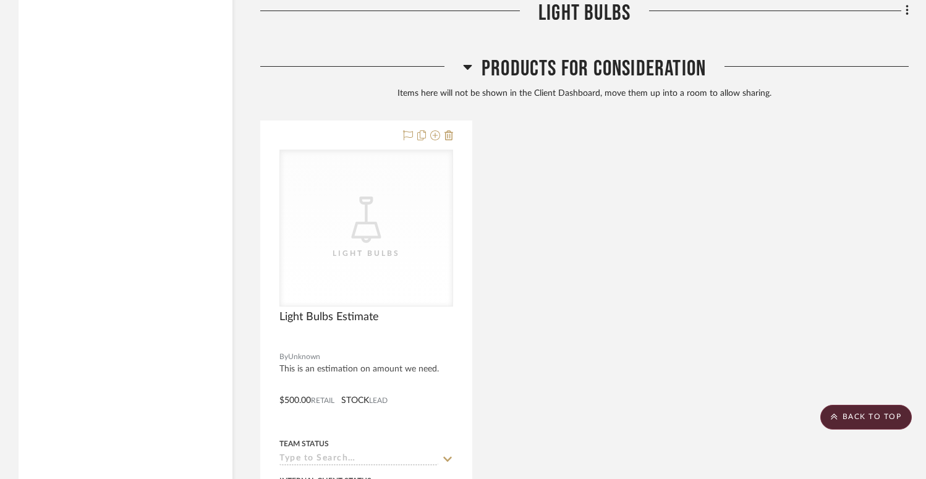
scroll to position [10692, 0]
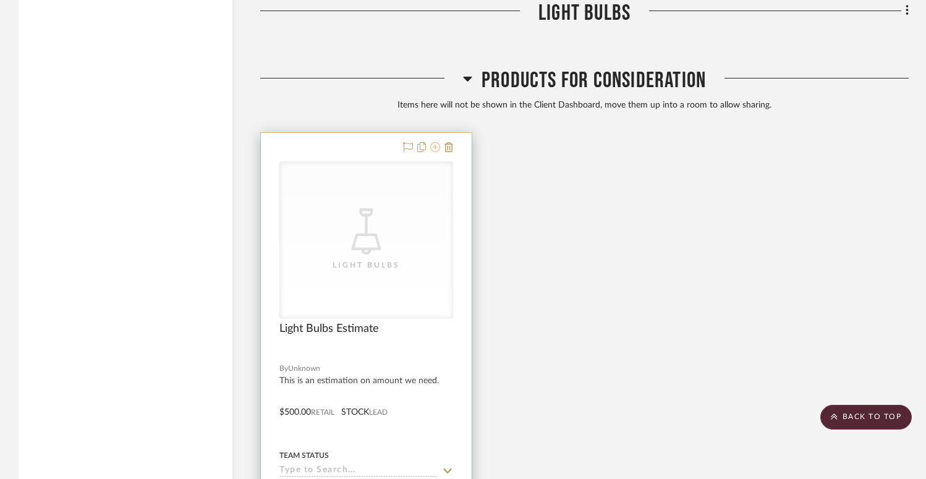
click at [436, 145] on icon at bounding box center [435, 147] width 10 height 10
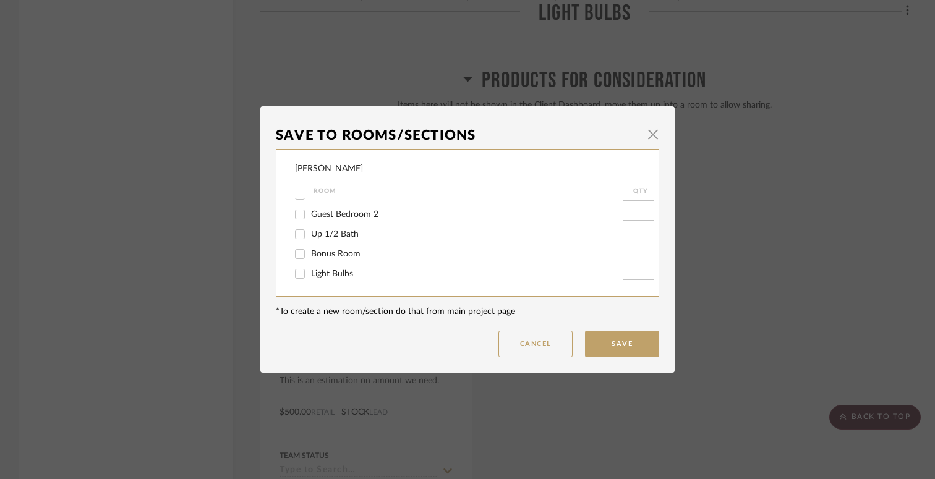
scroll to position [276, 0]
click at [331, 273] on span "Light Bulbs" at bounding box center [332, 273] width 42 height 9
click at [310, 273] on input "Light Bulbs" at bounding box center [300, 274] width 20 height 20
checkbox input "true"
type input "1"
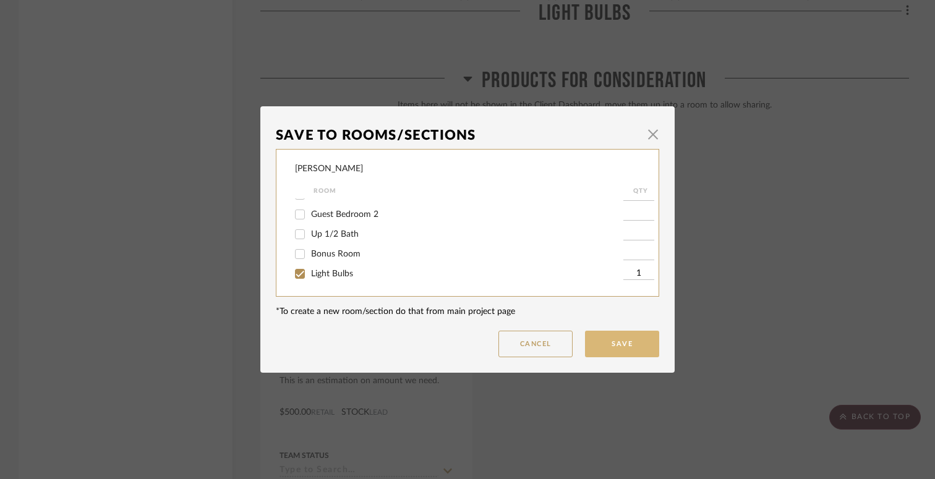
click at [629, 351] on button "Save" at bounding box center [622, 344] width 74 height 27
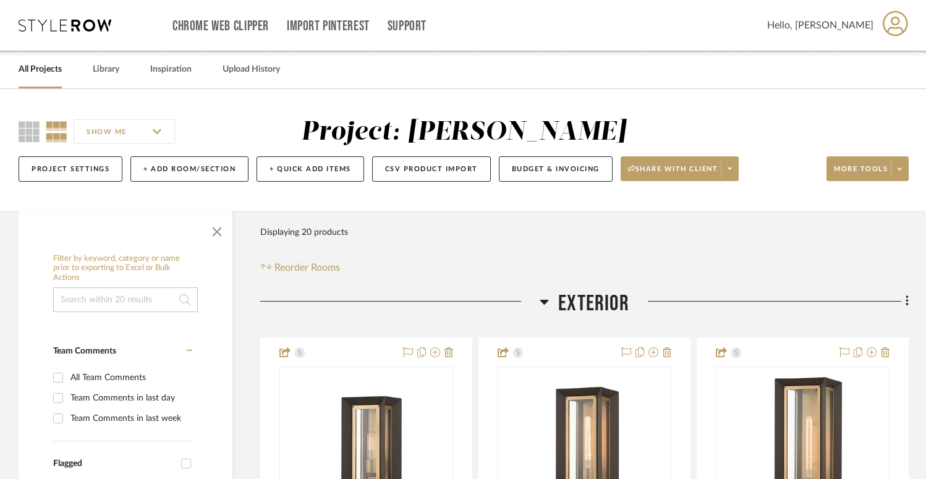
scroll to position [0, 0]
click at [857, 161] on button "More tools" at bounding box center [867, 168] width 82 height 25
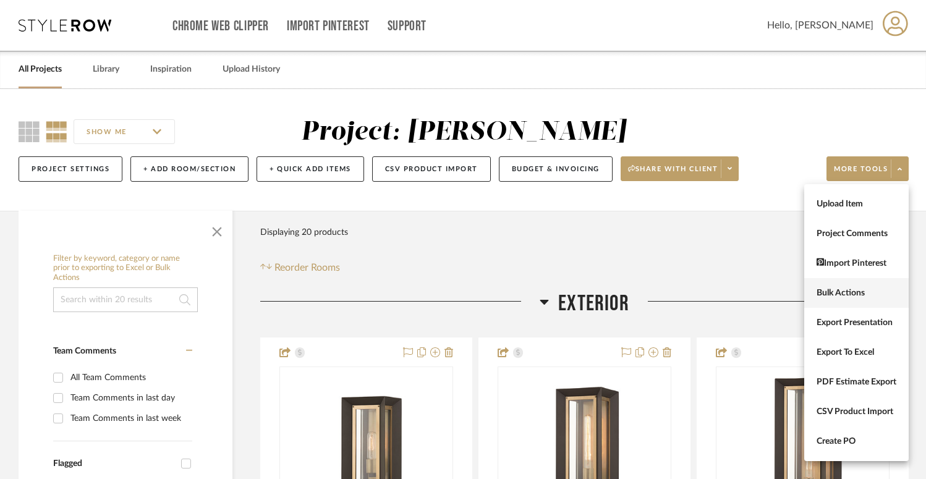
click at [855, 297] on span "Bulk Actions" at bounding box center [856, 293] width 80 height 11
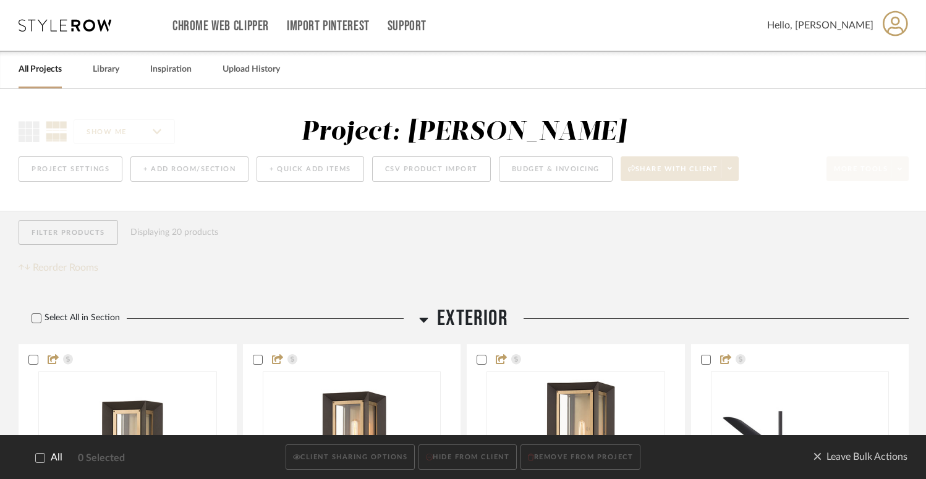
click at [36, 458] on icon at bounding box center [40, 458] width 9 height 9
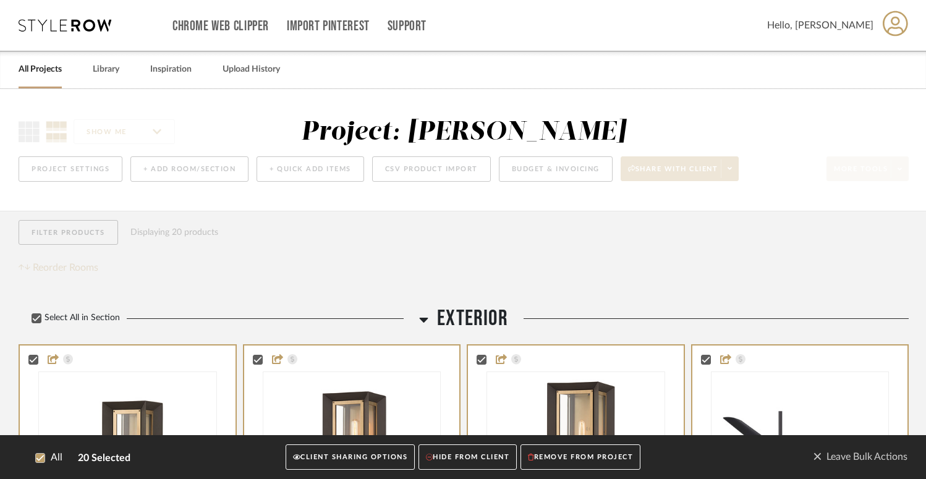
click at [340, 458] on button "CLIENT SHARING OPTIONS" at bounding box center [350, 457] width 129 height 25
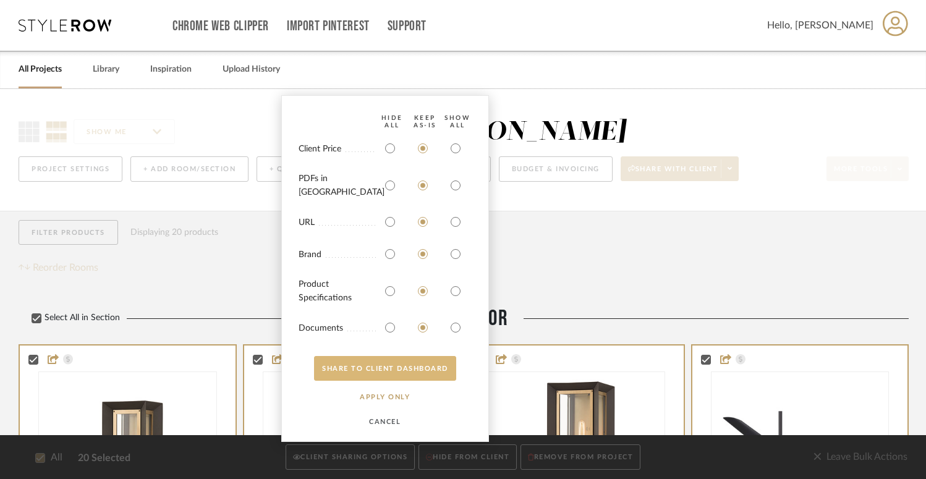
click at [380, 368] on button "SHARE TO CLIENT Dashboard" at bounding box center [385, 368] width 142 height 25
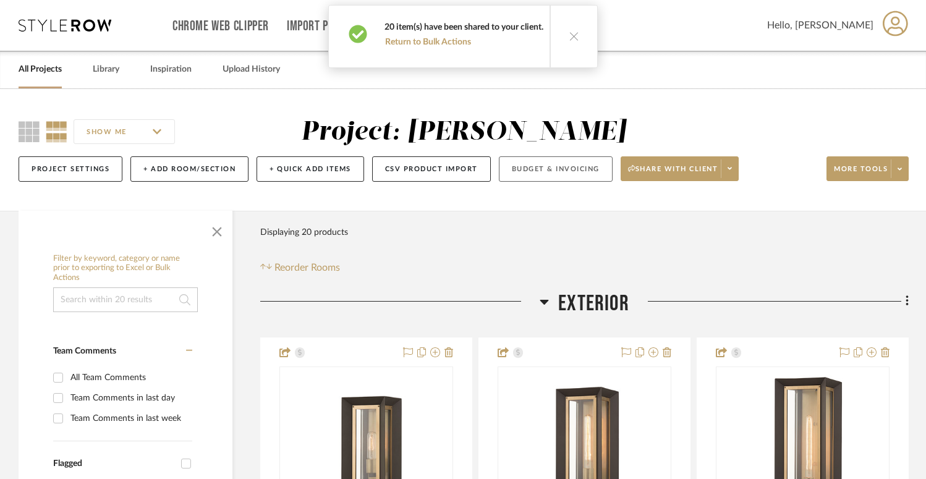
click at [587, 165] on button "Budget & Invoicing" at bounding box center [556, 168] width 114 height 25
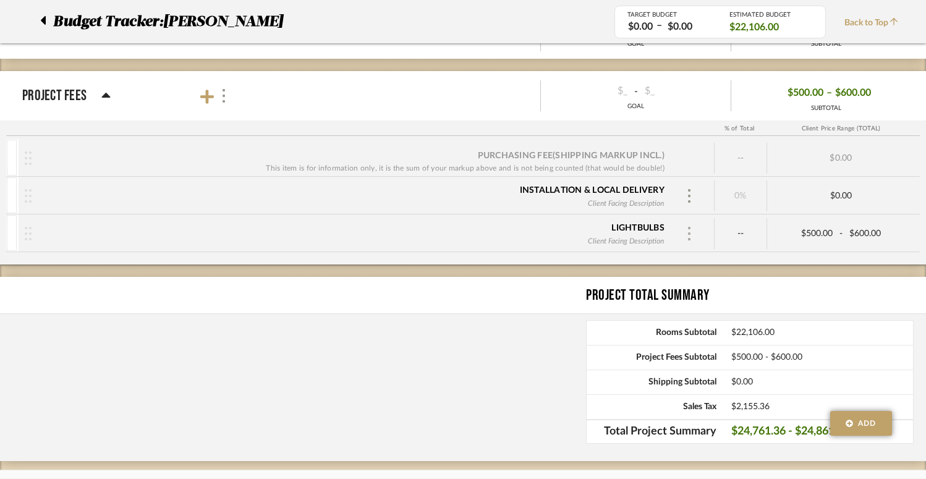
click at [689, 227] on img at bounding box center [689, 234] width 6 height 14
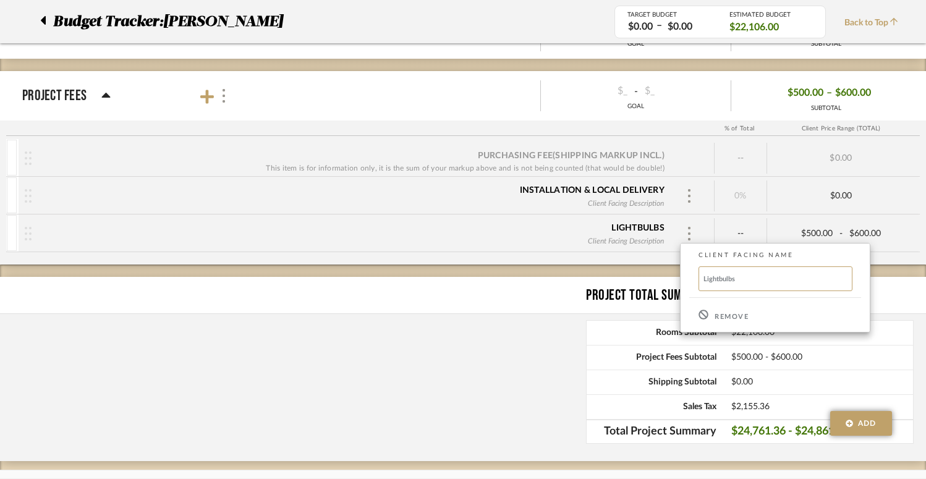
click at [713, 314] on div "Remove" at bounding box center [775, 315] width 189 height 33
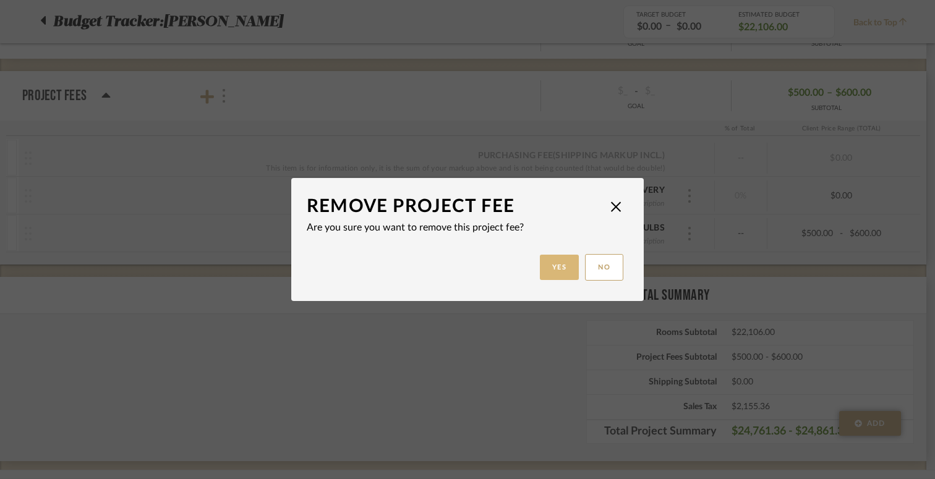
click at [556, 268] on button "Yes" at bounding box center [560, 267] width 40 height 25
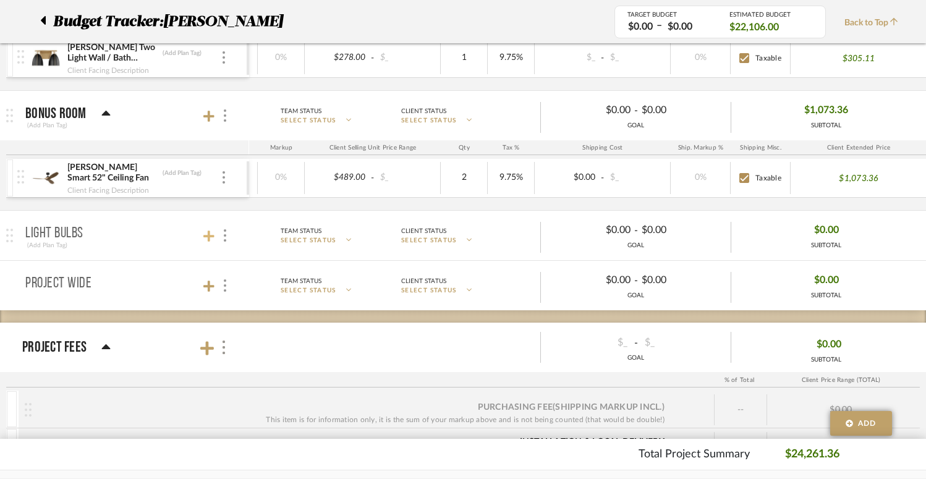
click at [210, 234] on icon at bounding box center [208, 236] width 11 height 11
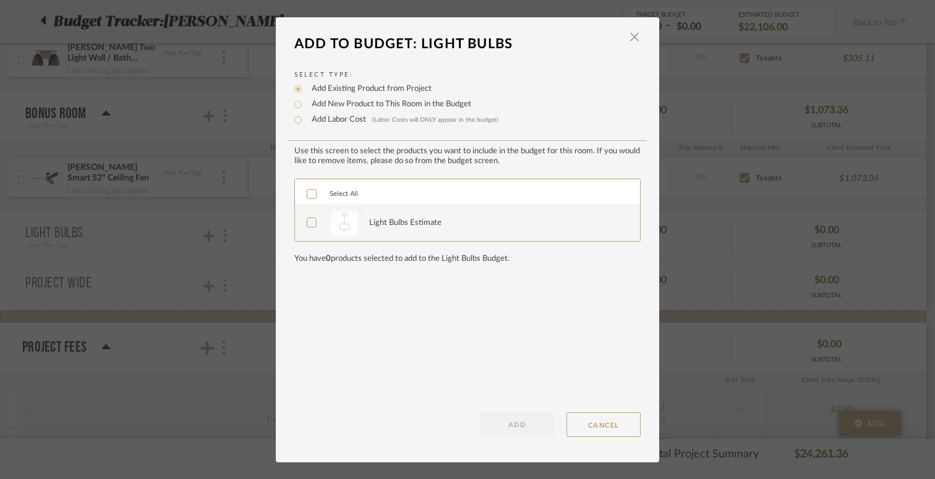
click at [307, 222] on icon at bounding box center [311, 222] width 9 height 9
click at [530, 419] on button "ADD" at bounding box center [517, 424] width 74 height 25
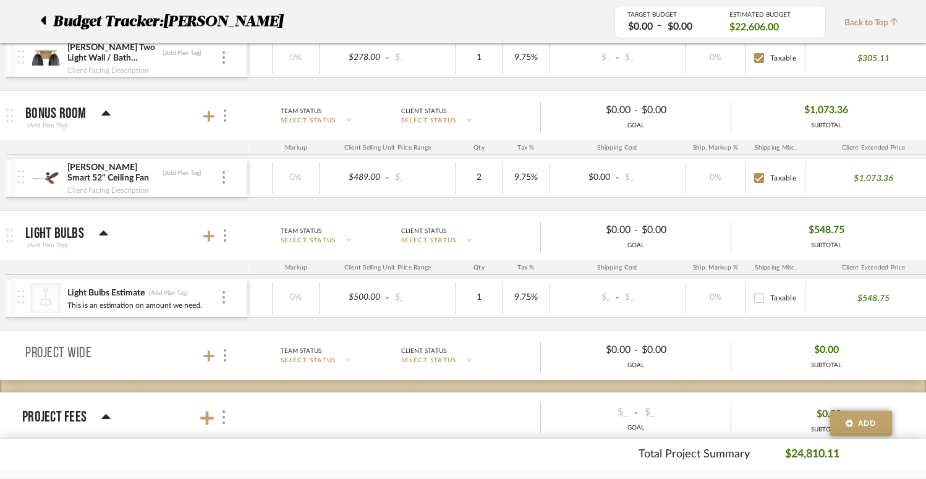
click at [762, 294] on input "Taxable" at bounding box center [759, 298] width 20 height 20
checkbox input "false"
click at [522, 297] on input "9.75" at bounding box center [525, 298] width 39 height 18
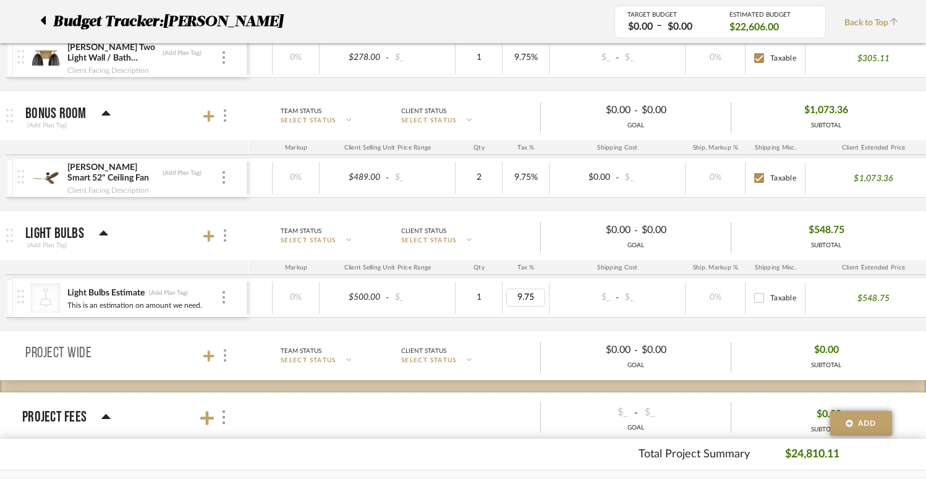
type input "0"
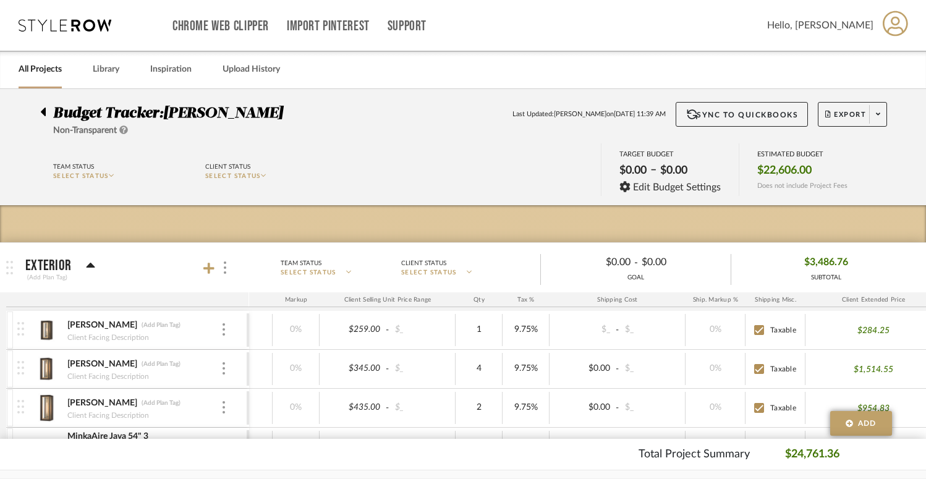
click at [57, 114] on span "Budget Tracker:" at bounding box center [108, 113] width 110 height 15
click at [46, 112] on div at bounding box center [46, 109] width 13 height 15
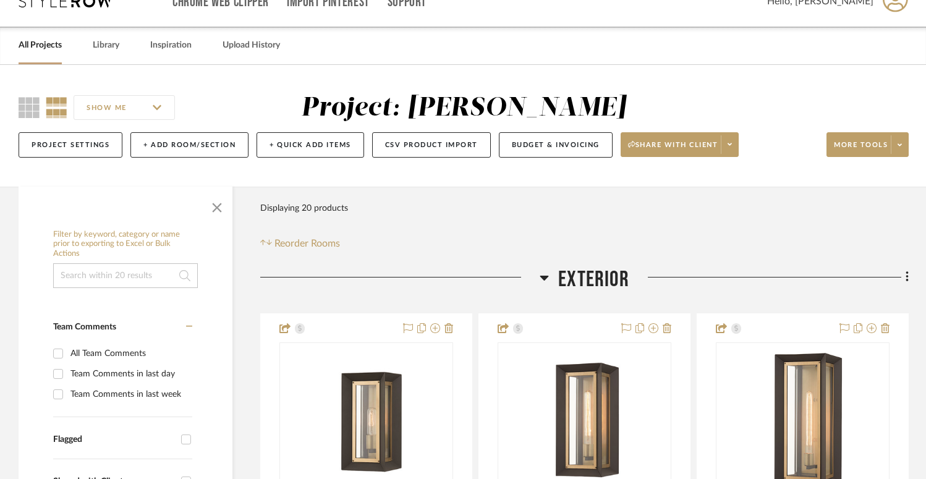
scroll to position [40, 0]
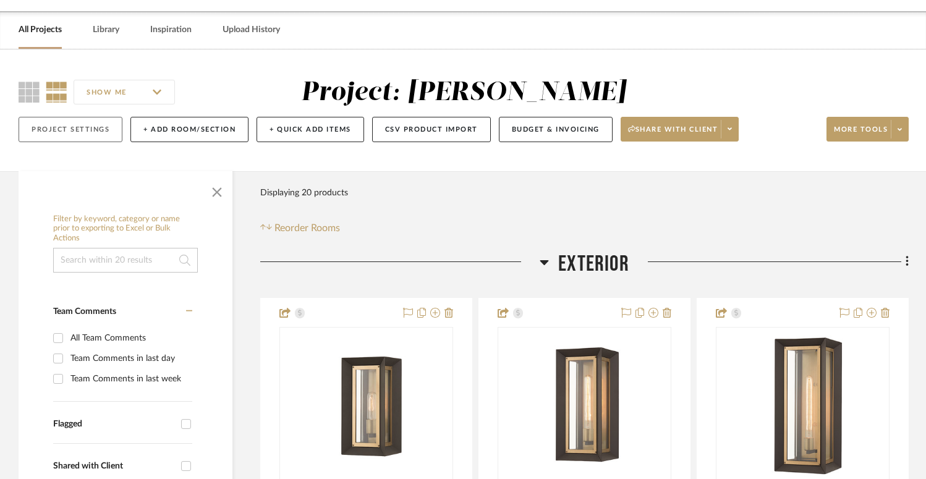
click at [65, 131] on button "Project Settings" at bounding box center [71, 129] width 104 height 25
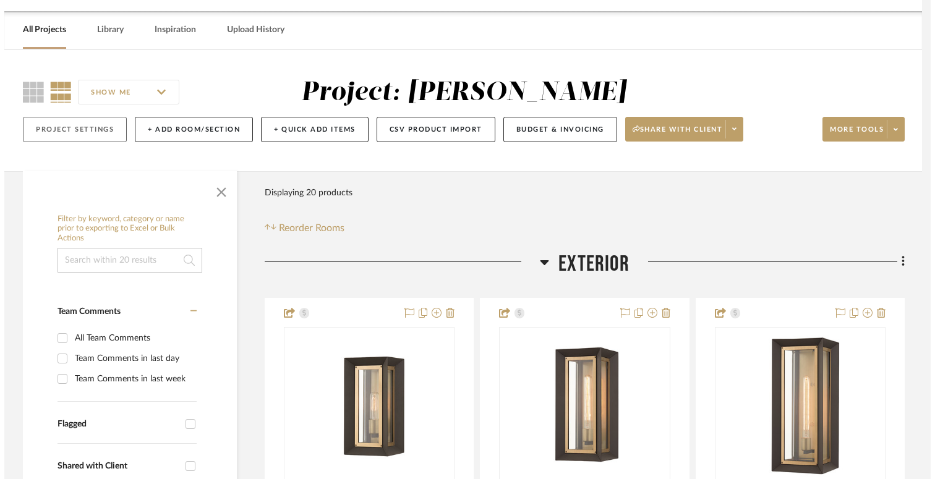
scroll to position [0, 0]
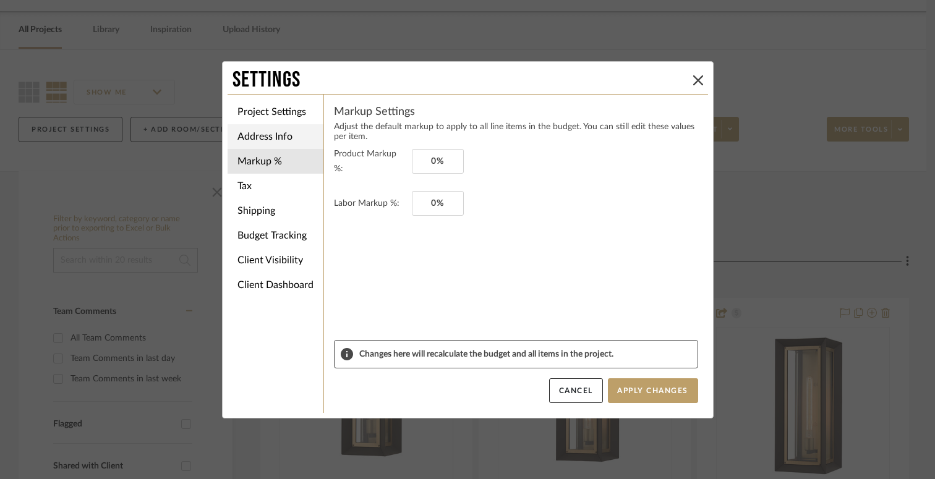
click at [262, 136] on li "Address Info" at bounding box center [275, 136] width 96 height 25
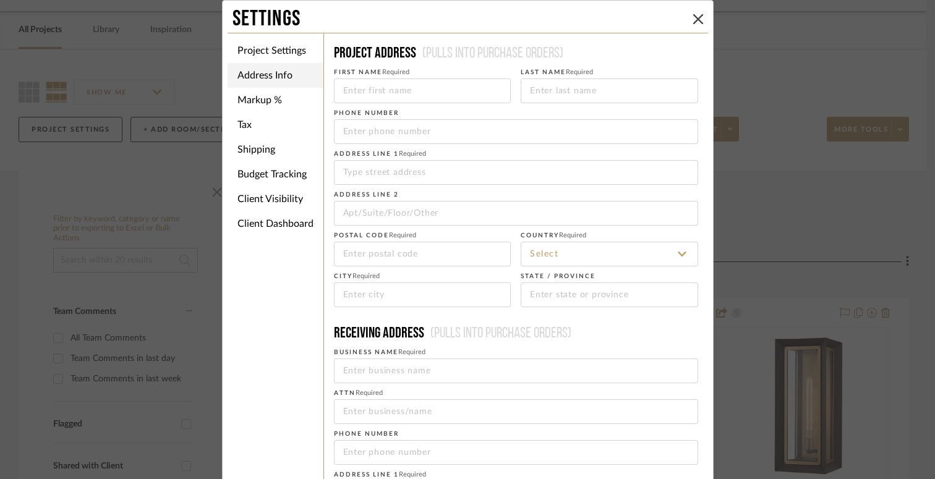
click at [264, 78] on li "Address Info" at bounding box center [275, 75] width 96 height 25
click at [265, 56] on li "Project Settings" at bounding box center [275, 50] width 96 height 25
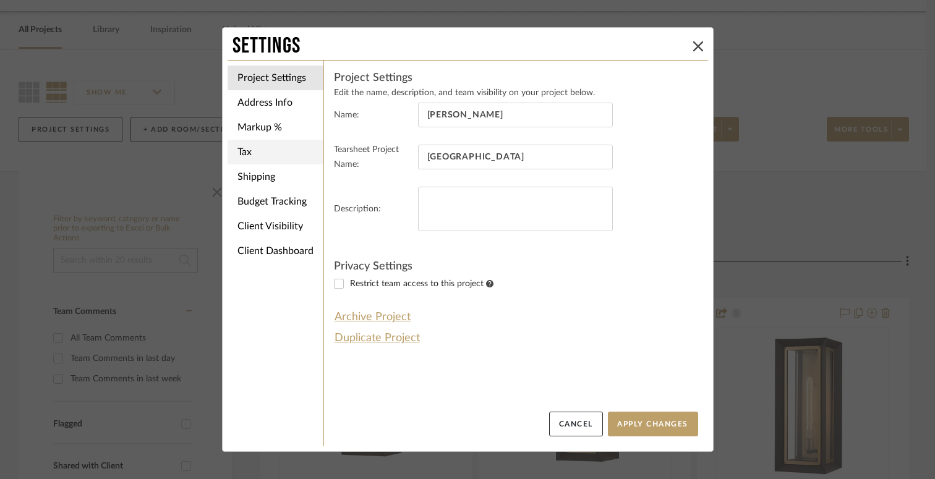
click at [254, 151] on li "Tax" at bounding box center [275, 152] width 96 height 25
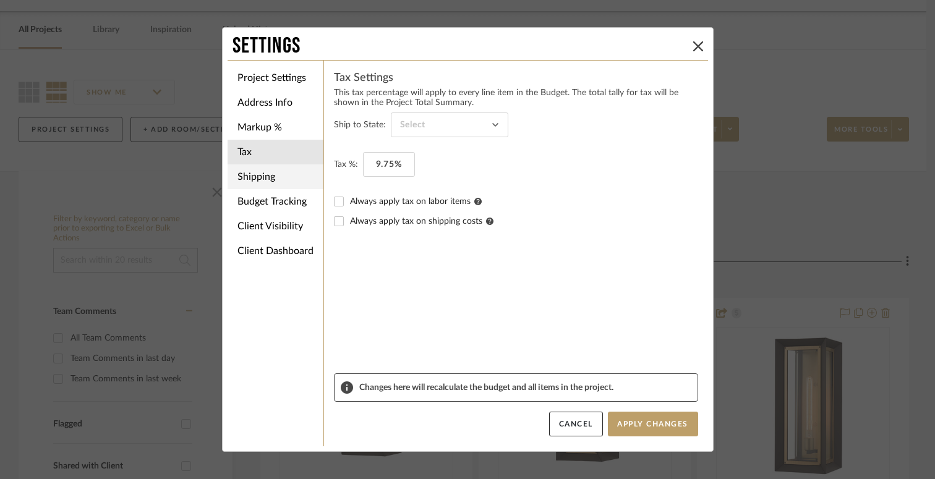
click at [272, 179] on li "Shipping" at bounding box center [275, 176] width 96 height 25
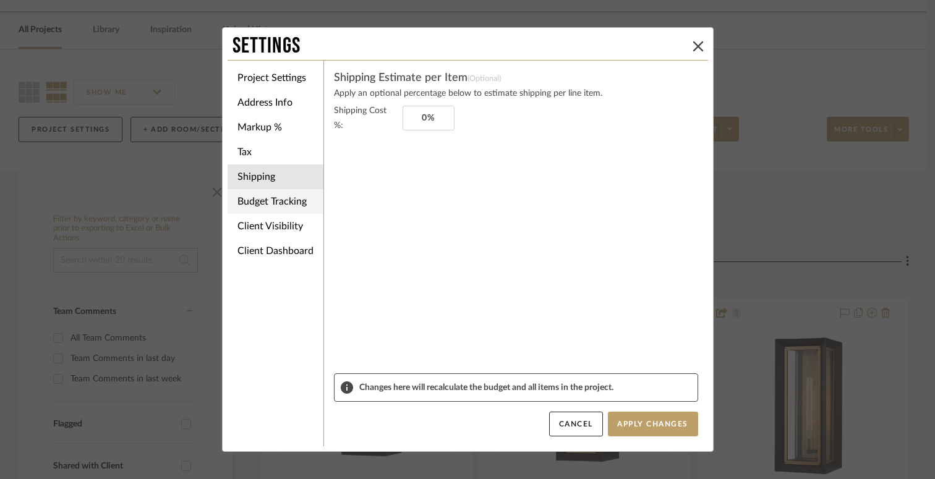
click at [274, 204] on li "Budget Tracking" at bounding box center [275, 201] width 96 height 25
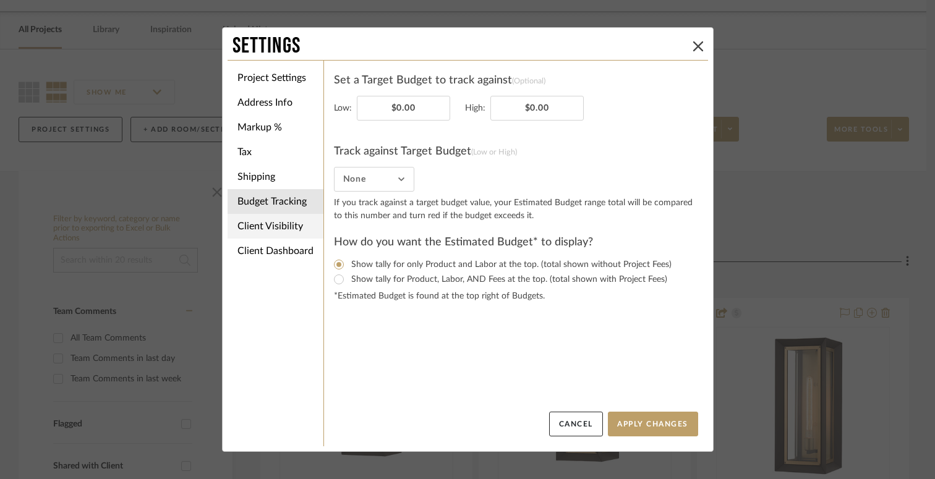
click at [273, 226] on li "Client Visibility" at bounding box center [275, 226] width 96 height 25
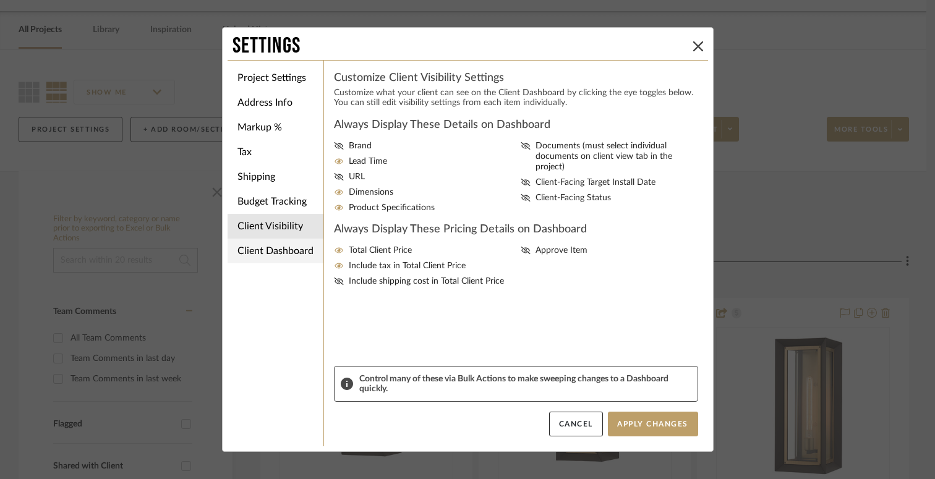
click at [273, 241] on li "Client Dashboard" at bounding box center [275, 251] width 96 height 25
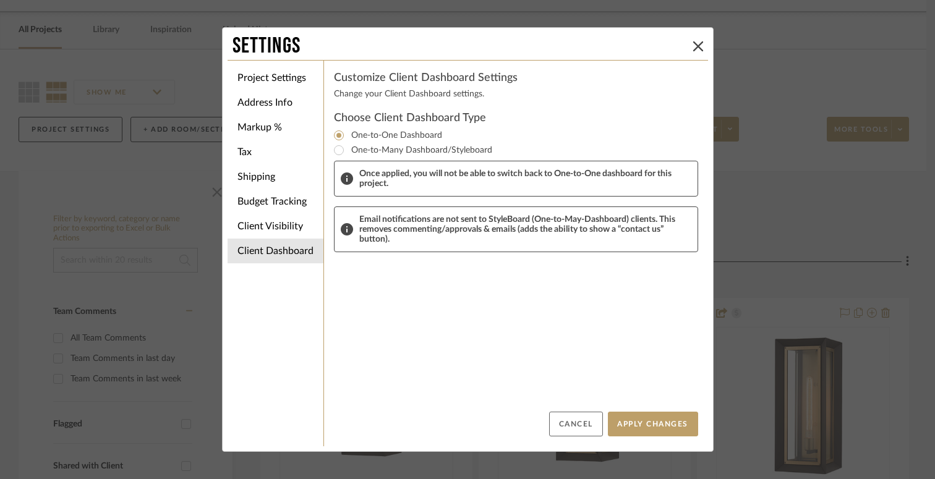
click at [577, 425] on button "Cancel" at bounding box center [576, 424] width 54 height 25
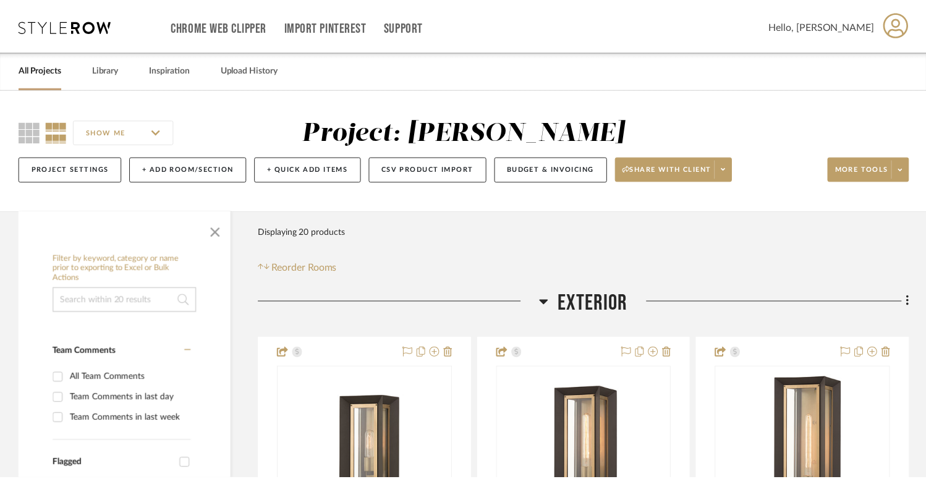
scroll to position [40, 0]
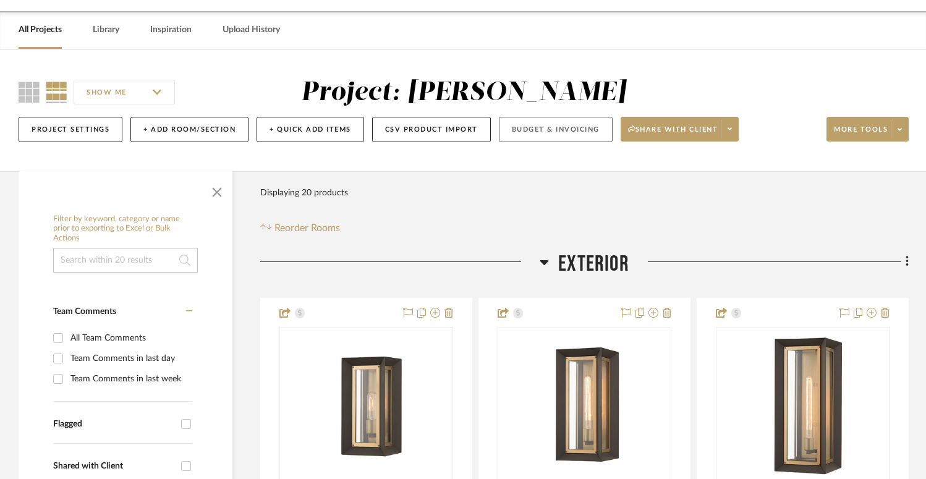
click at [550, 134] on button "Budget & Invoicing" at bounding box center [556, 129] width 114 height 25
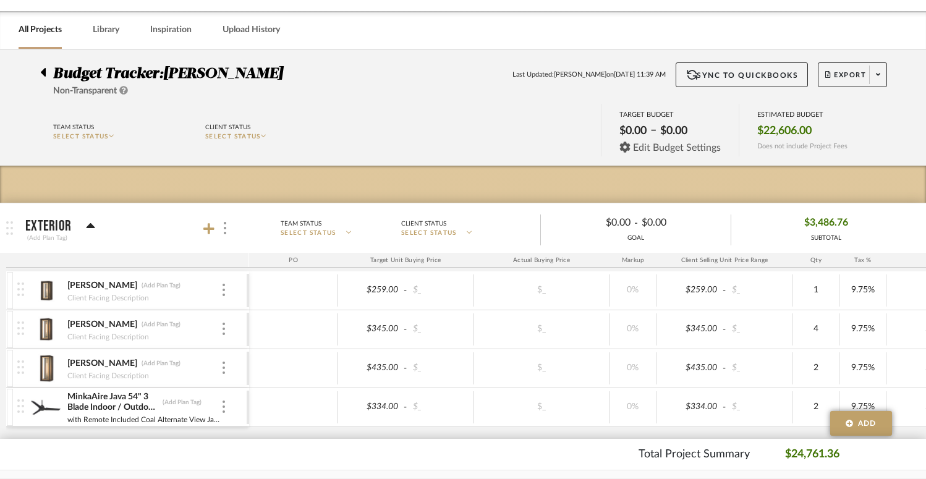
click at [637, 148] on span "Edit Budget Settings" at bounding box center [677, 147] width 88 height 11
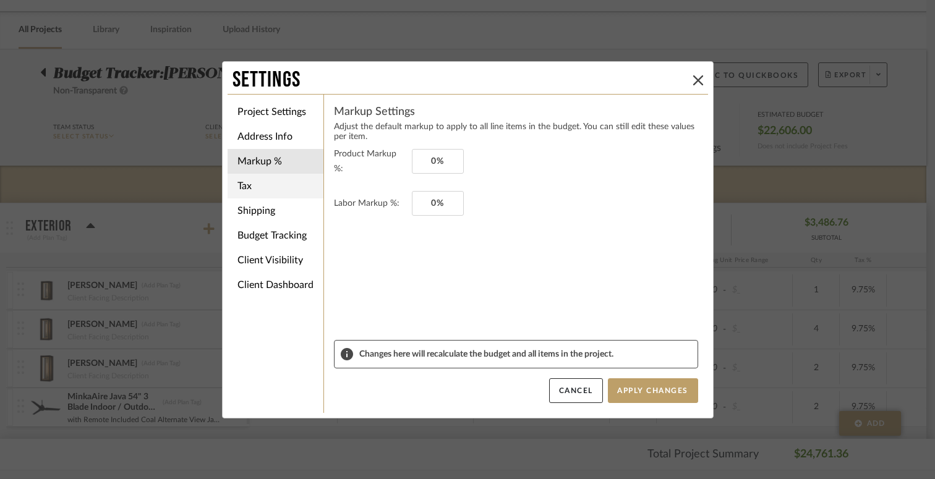
click at [261, 192] on li "Tax" at bounding box center [275, 186] width 96 height 25
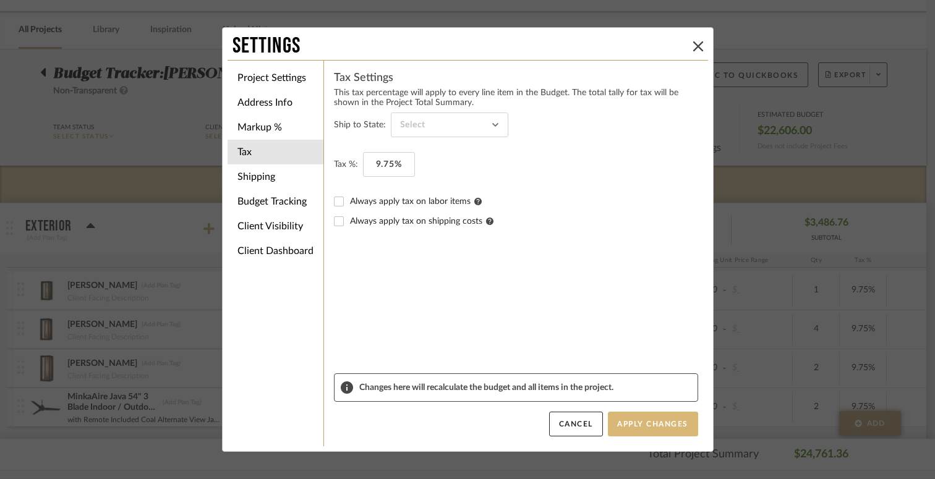
click at [627, 430] on button "Apply Changes" at bounding box center [653, 424] width 90 height 25
click at [579, 423] on button "Cancel" at bounding box center [576, 424] width 54 height 25
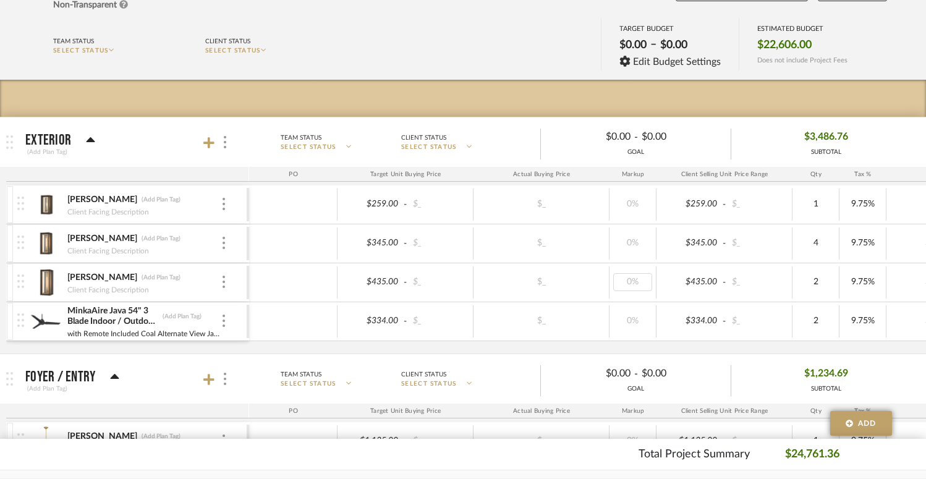
scroll to position [135, 0]
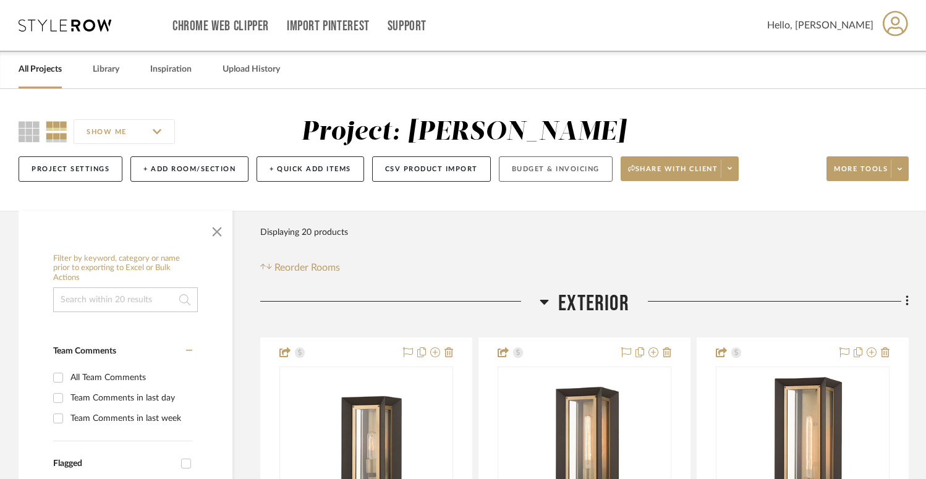
click at [561, 169] on button "Budget & Invoicing" at bounding box center [556, 168] width 114 height 25
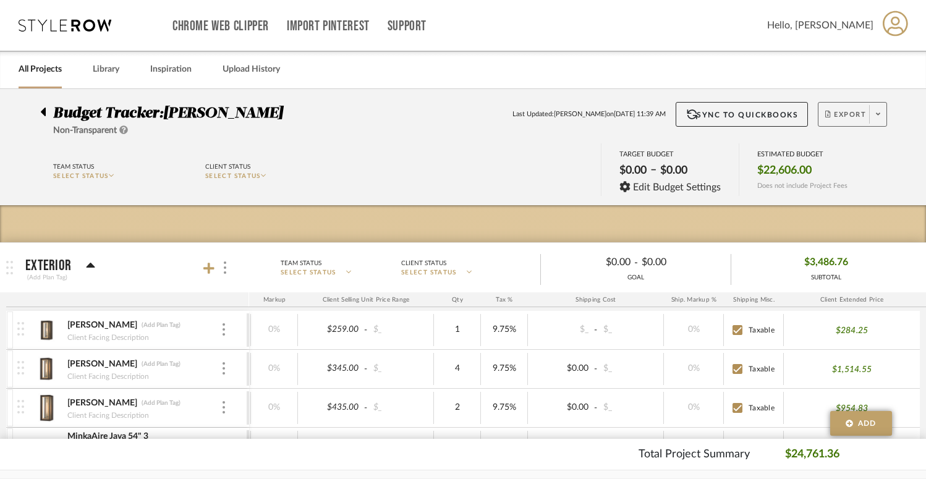
click at [838, 117] on span "Export" at bounding box center [845, 119] width 41 height 19
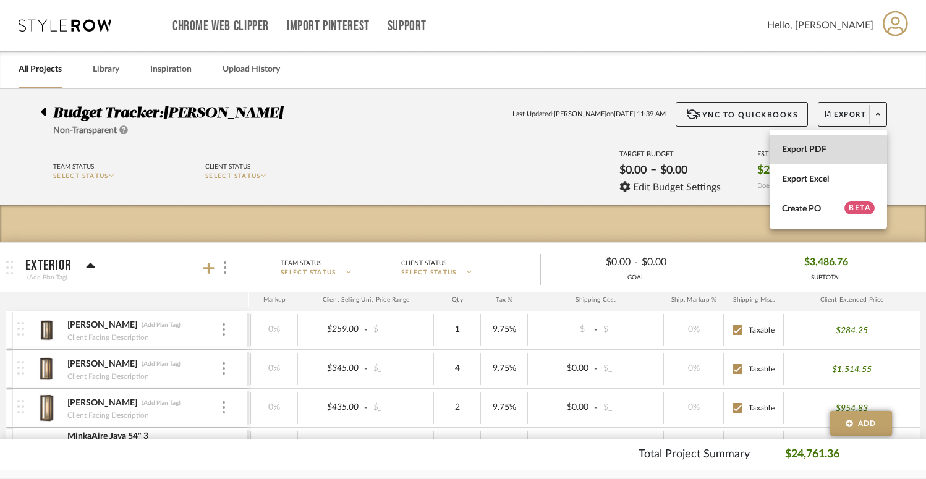
click at [827, 149] on span "Export PDF" at bounding box center [828, 150] width 93 height 11
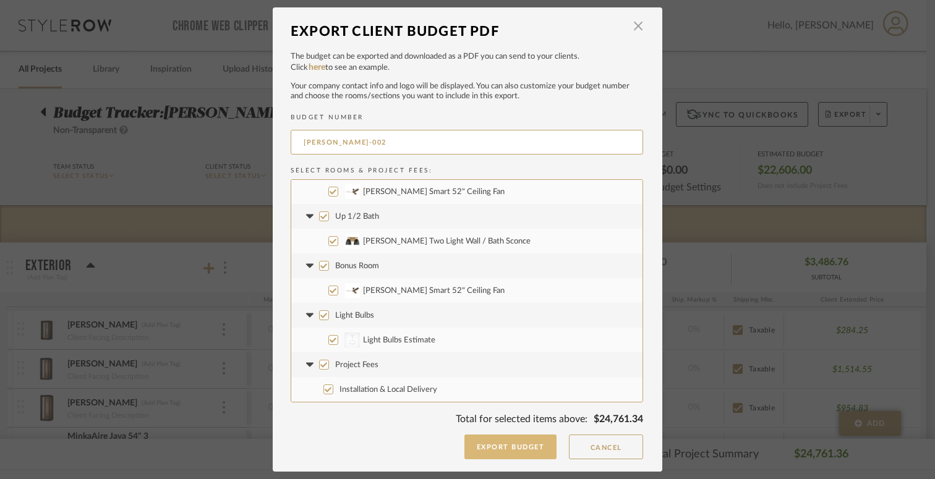
click at [520, 448] on button "Export Budget" at bounding box center [510, 447] width 93 height 25
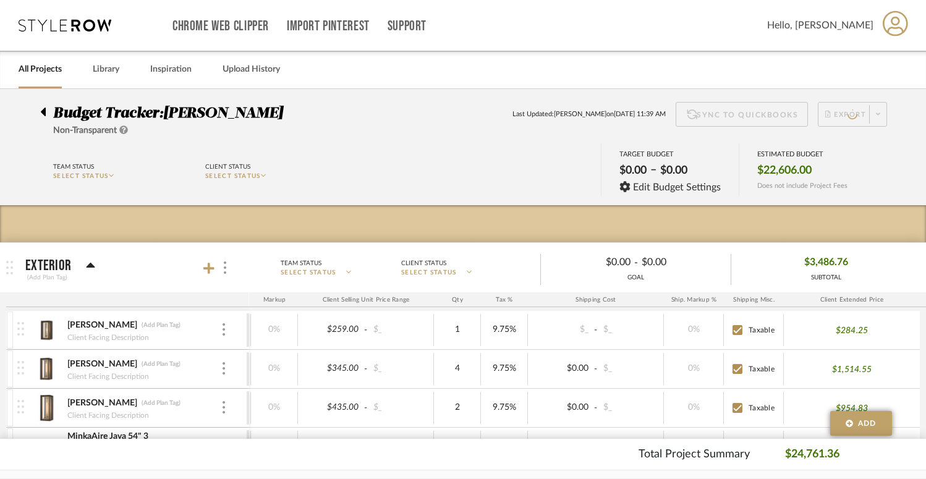
scroll to position [0, 350]
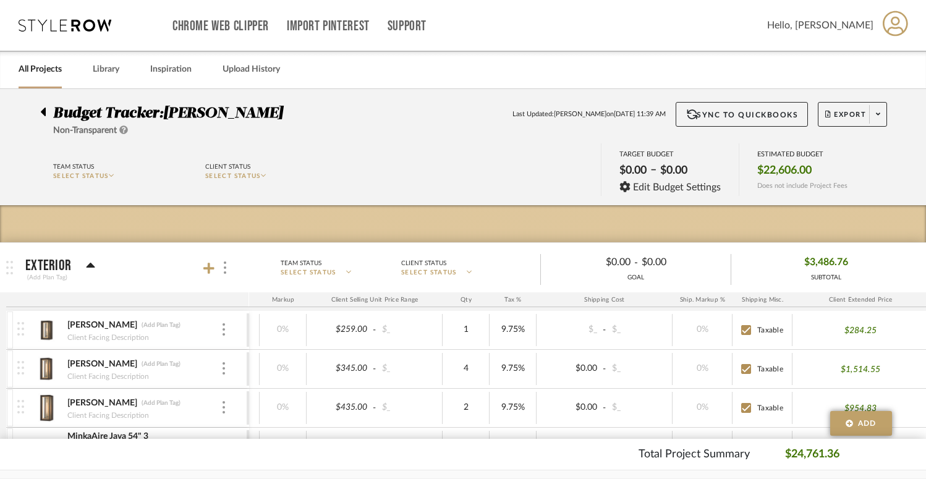
click at [43, 111] on icon at bounding box center [43, 112] width 5 height 9
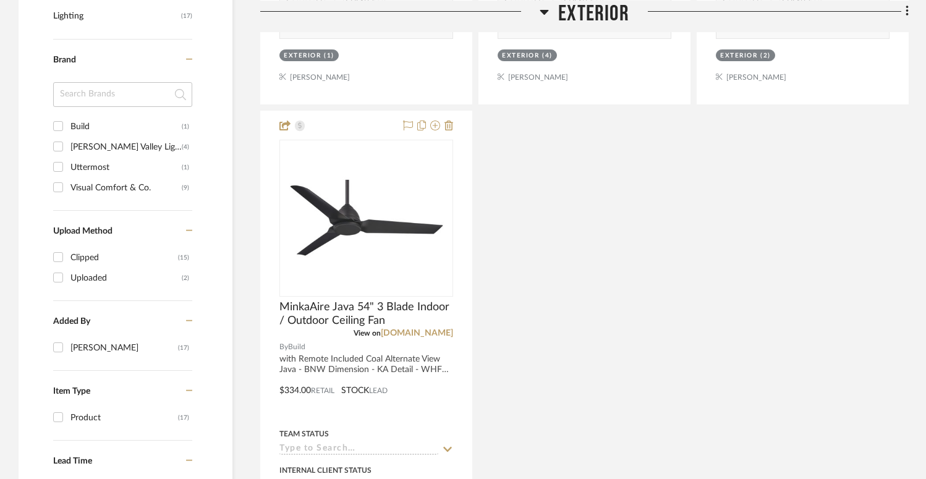
scroll to position [847, 0]
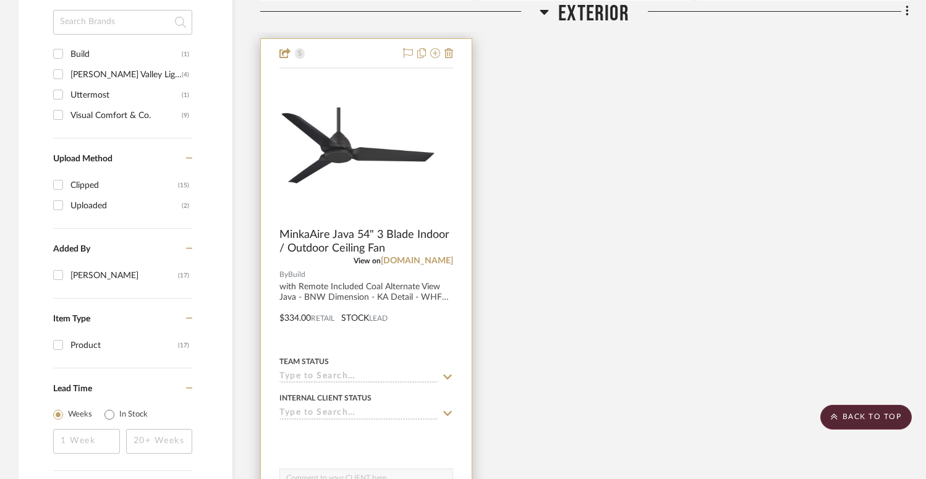
click at [0, 0] on img at bounding box center [0, 0] width 0 height 0
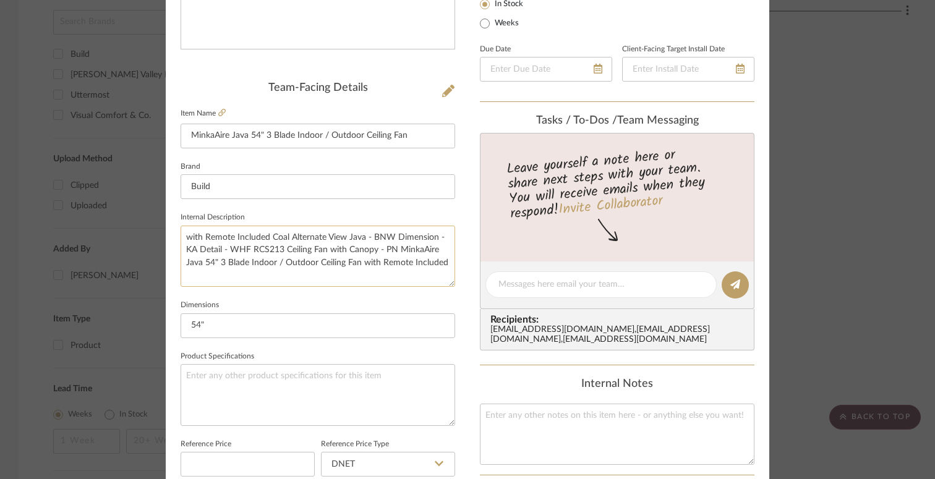
scroll to position [336, 0]
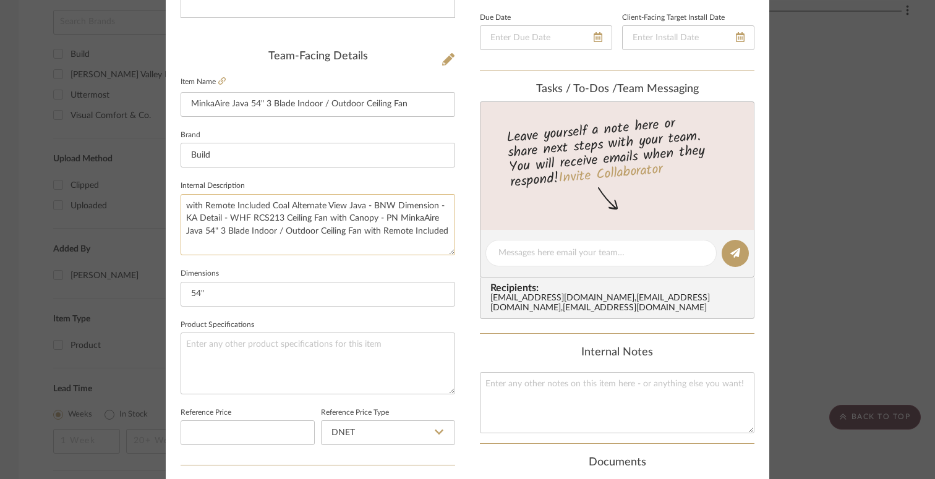
click at [184, 208] on textarea "with Remote Included Coal Alternate View Java - BNW Dimension - KA Detail - WHF…" at bounding box center [317, 224] width 274 height 61
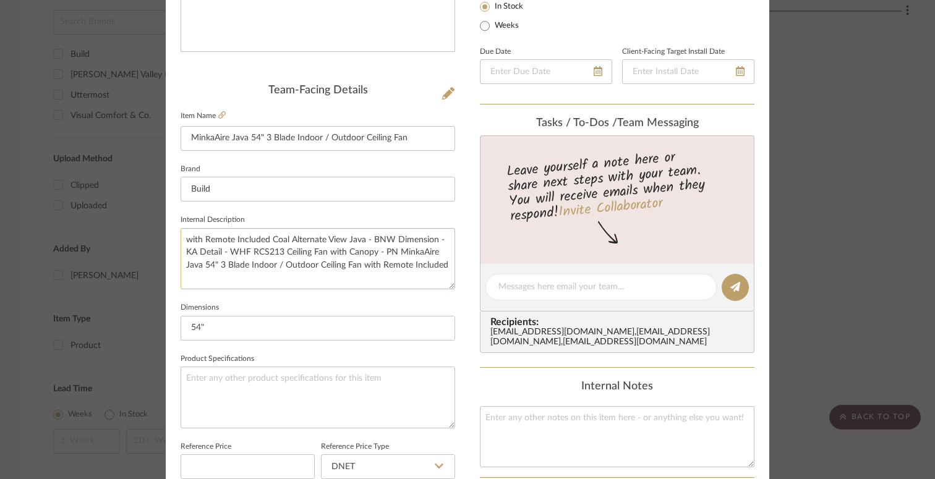
scroll to position [311, 0]
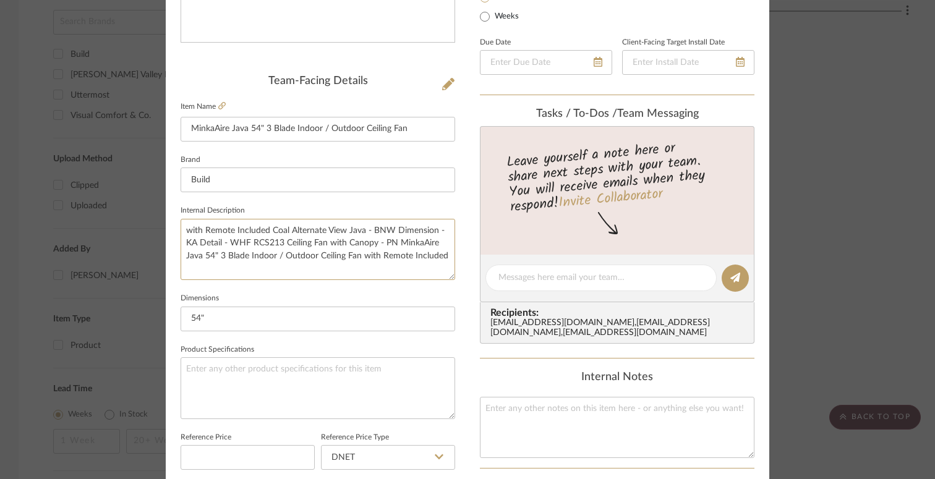
drag, startPoint x: 180, startPoint y: 224, endPoint x: 418, endPoint y: 292, distance: 248.1
click at [418, 292] on div "Team-Facing Details Item Name MinkaAire Java 54" 3 Blade Indoor / Outdoor Ceili…" at bounding box center [317, 282] width 274 height 415
click at [324, 375] on textarea at bounding box center [317, 387] width 274 height 61
paste textarea "with Remote Included Coal Alternate View Java - BNW Dimension - KA Detail - WHF…"
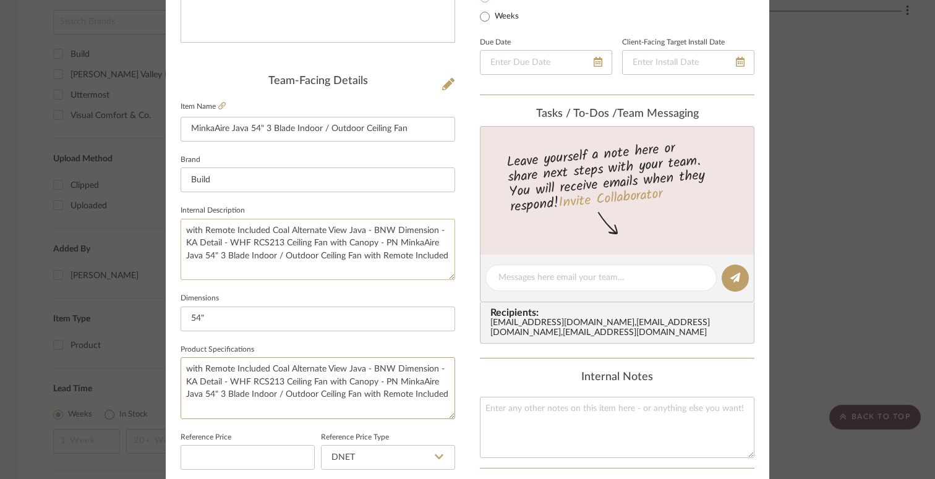
type textarea "with Remote Included Coal Alternate View Java - BNW Dimension - KA Detail - WHF…"
click at [294, 253] on textarea "with Remote Included Coal Alternate View Java - BNW Dimension - KA Detail - WHF…" at bounding box center [317, 249] width 274 height 61
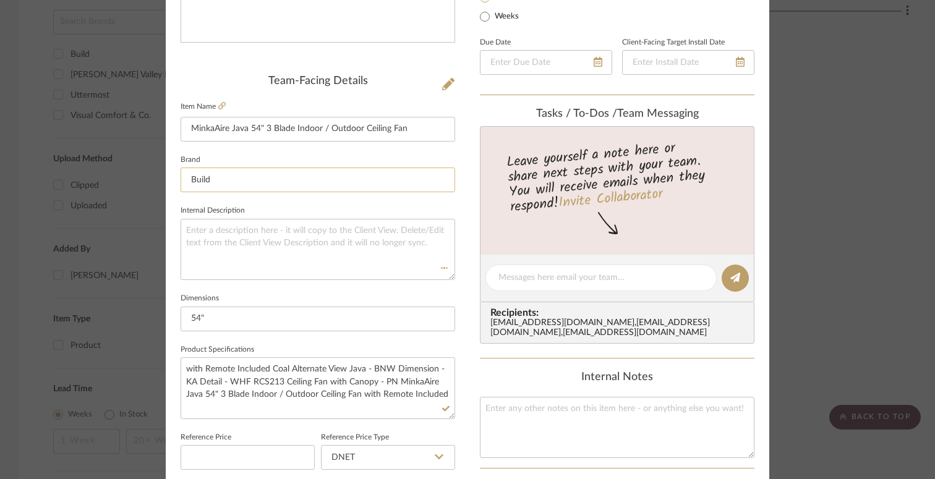
click at [229, 175] on input "Build" at bounding box center [317, 180] width 274 height 25
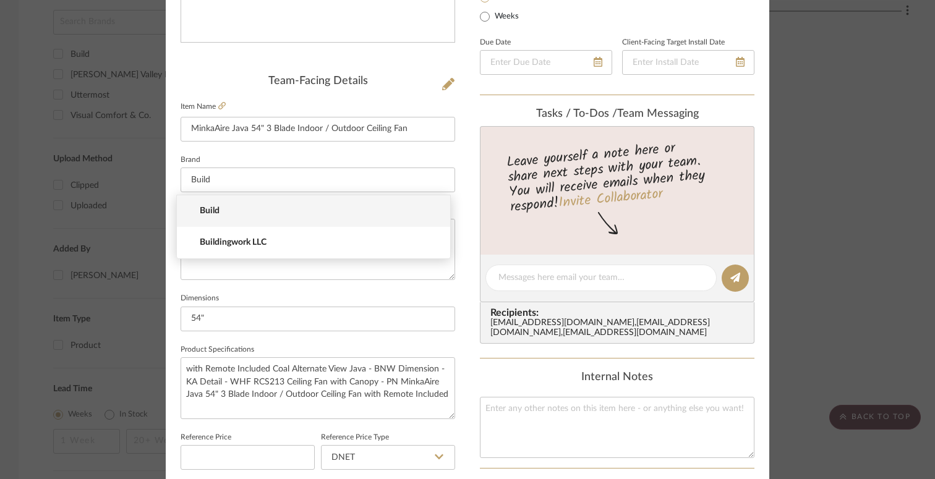
click at [280, 212] on span "Build" at bounding box center [318, 211] width 237 height 11
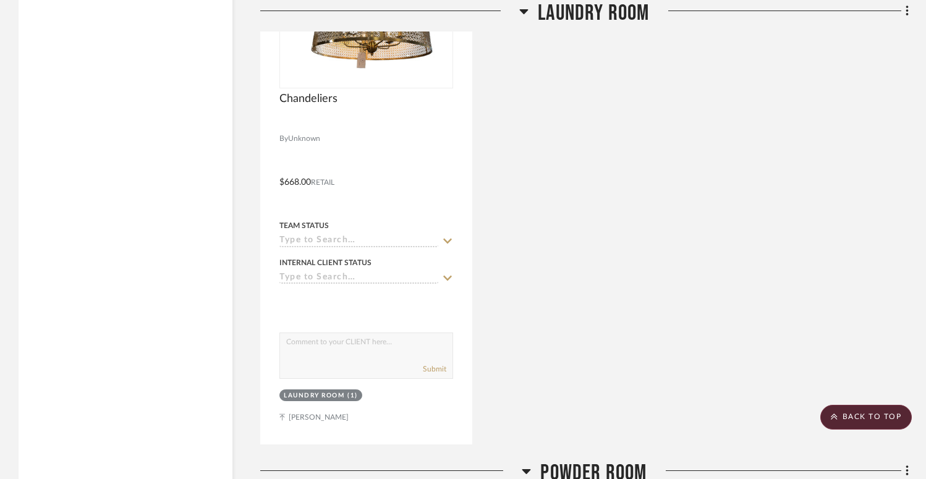
scroll to position [4727, 0]
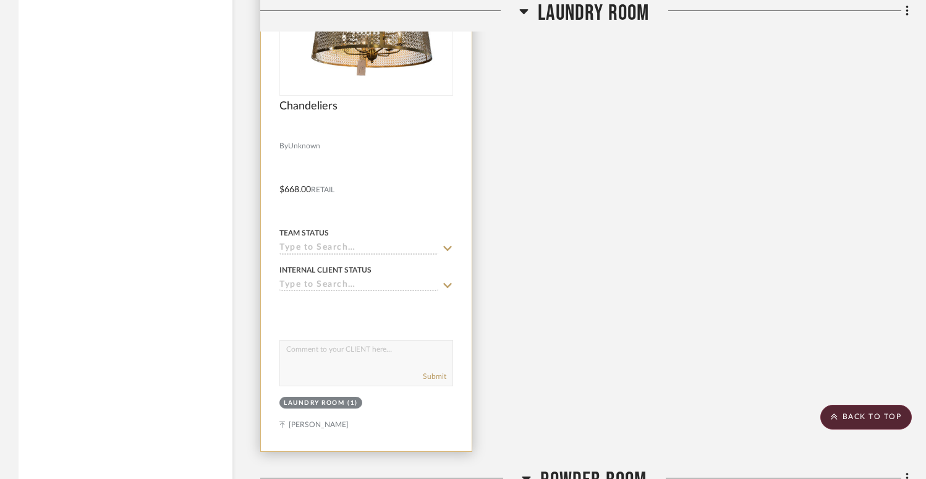
click at [378, 116] on div "Chandeliers" at bounding box center [366, 113] width 174 height 27
click at [391, 120] on div "Chandeliers" at bounding box center [366, 113] width 174 height 27
click at [394, 68] on img at bounding box center [366, 17] width 165 height 155
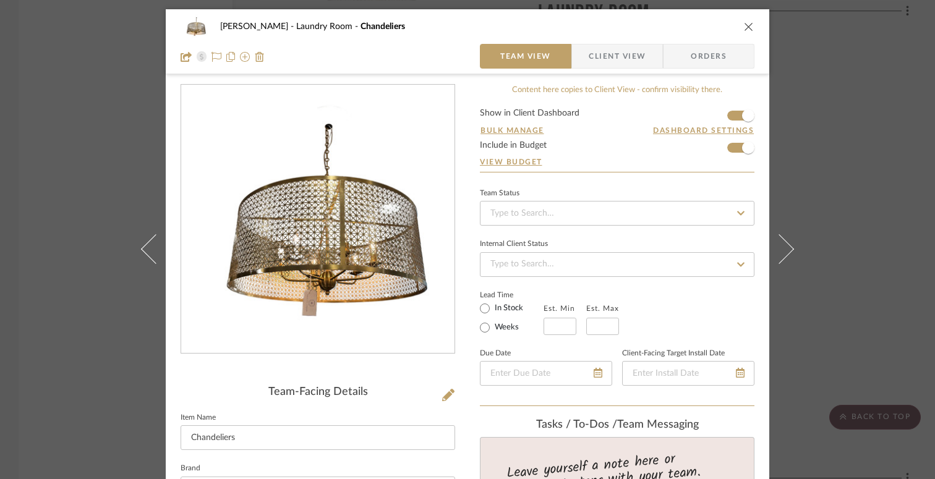
scroll to position [90, 0]
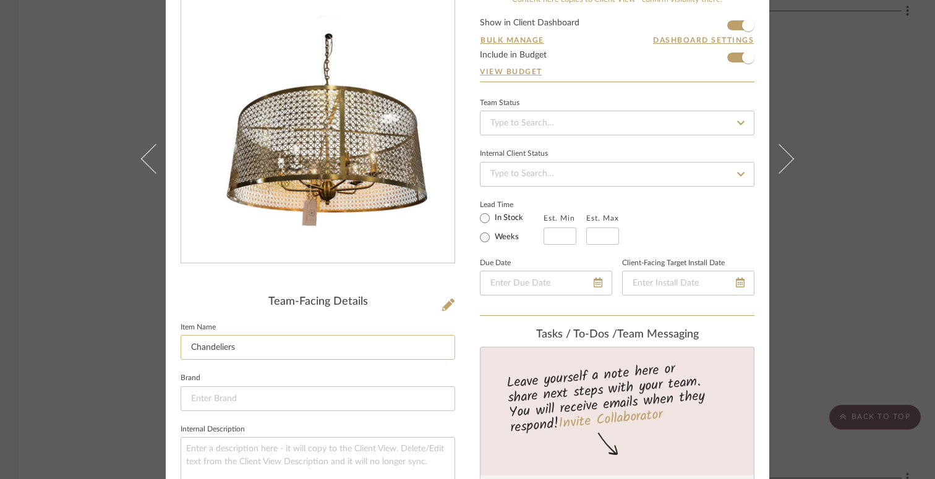
click at [367, 338] on input "Chandeliers" at bounding box center [317, 347] width 274 height 25
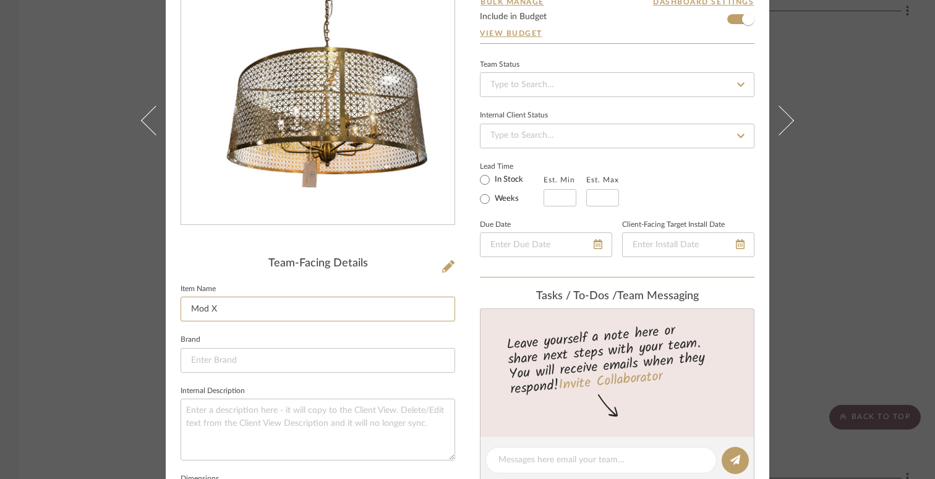
scroll to position [130, 0]
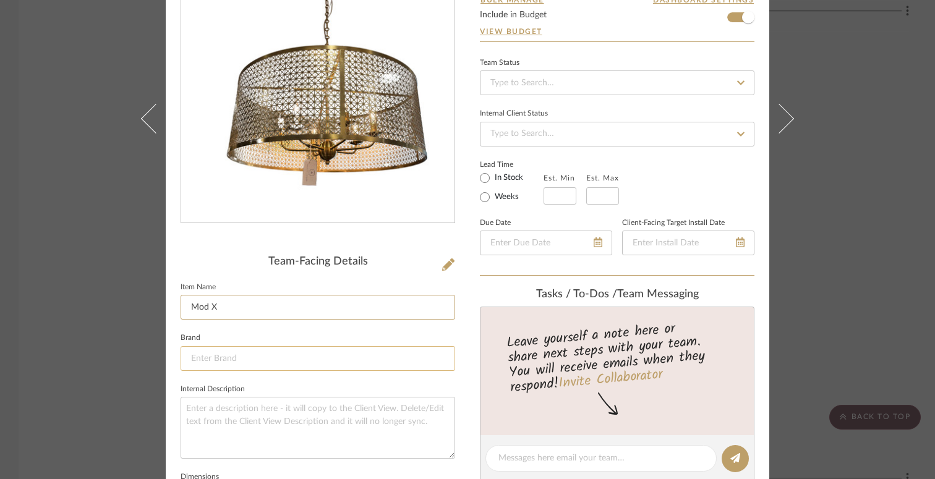
type input "Mod X"
click at [341, 349] on input at bounding box center [317, 358] width 274 height 25
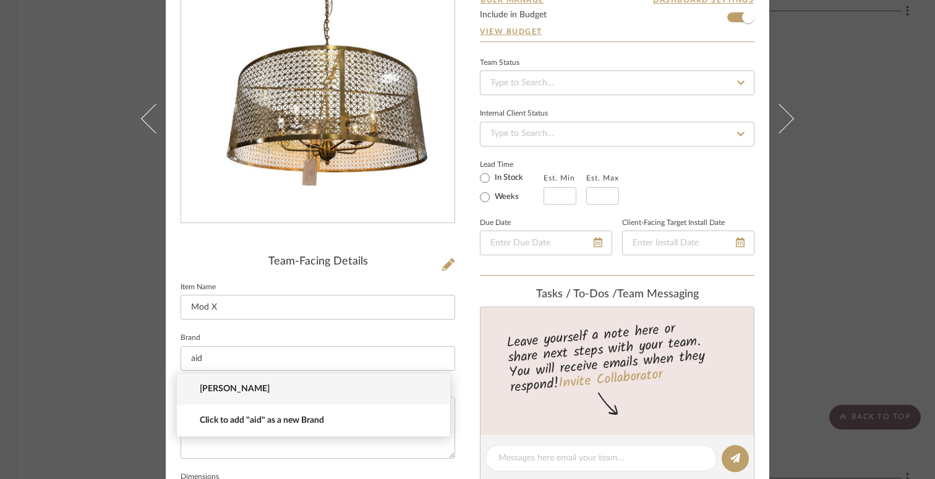
click at [318, 389] on span "[PERSON_NAME]" at bounding box center [318, 389] width 237 height 11
type input "[PERSON_NAME]"
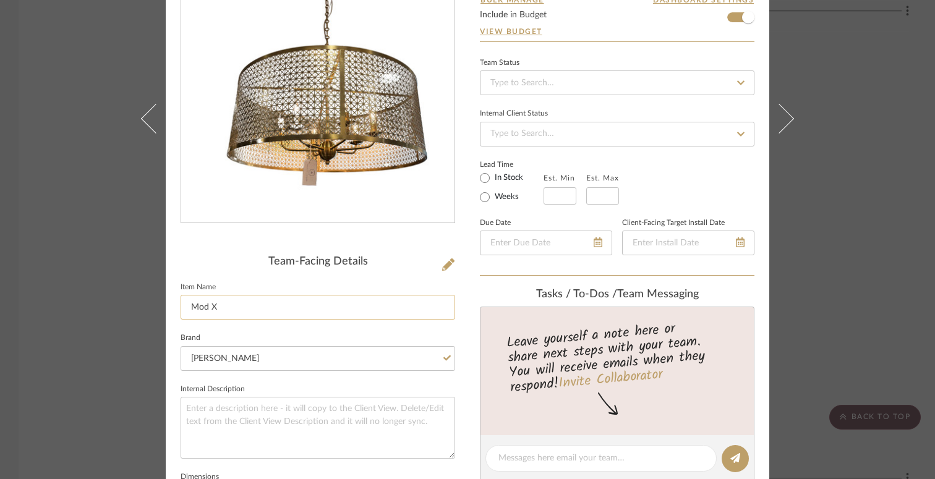
click at [318, 301] on input "Mod X" at bounding box center [317, 307] width 274 height 25
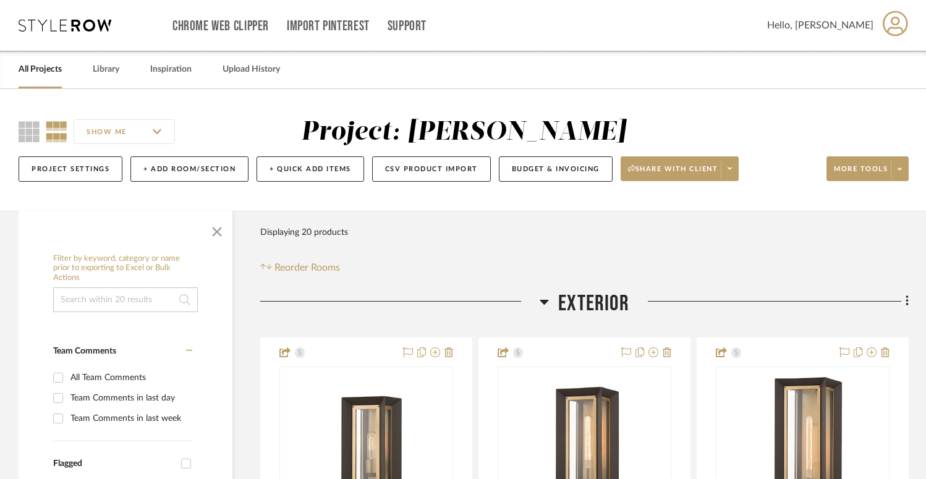
scroll to position [0, 0]
click at [538, 166] on button "Budget & Invoicing" at bounding box center [556, 168] width 114 height 25
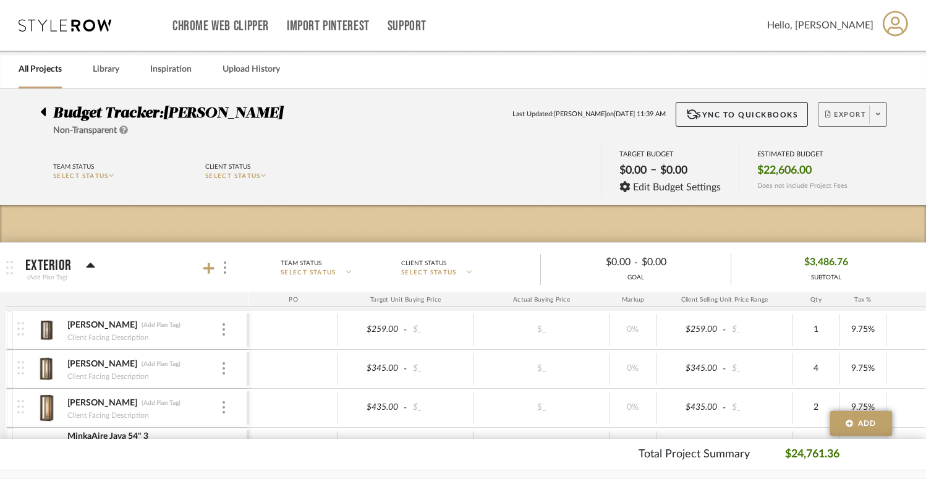
click at [846, 110] on span "Export" at bounding box center [845, 119] width 41 height 19
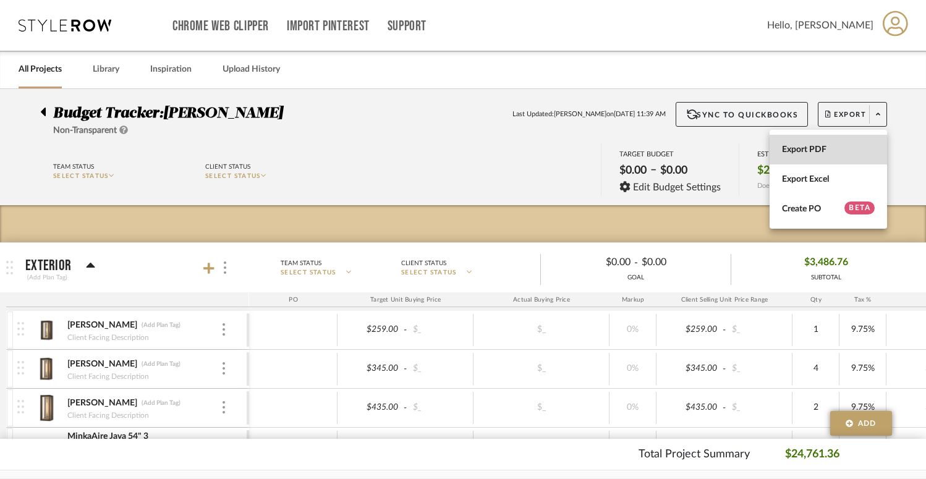
click at [809, 151] on span "Export PDF" at bounding box center [828, 150] width 93 height 11
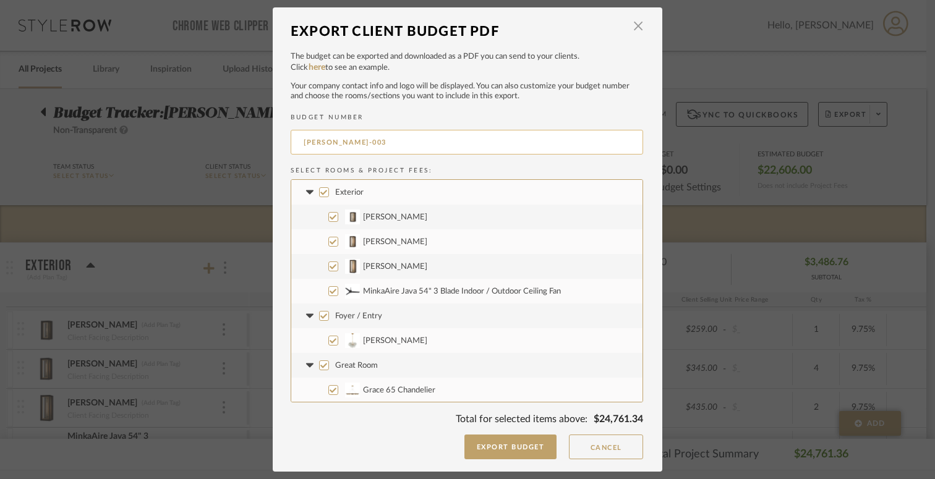
click at [363, 145] on input "[PERSON_NAME]-003" at bounding box center [467, 142] width 352 height 25
type input "[PERSON_NAME]-001"
click at [493, 455] on button "Export Budget" at bounding box center [510, 447] width 93 height 25
